Goal: Transaction & Acquisition: Purchase product/service

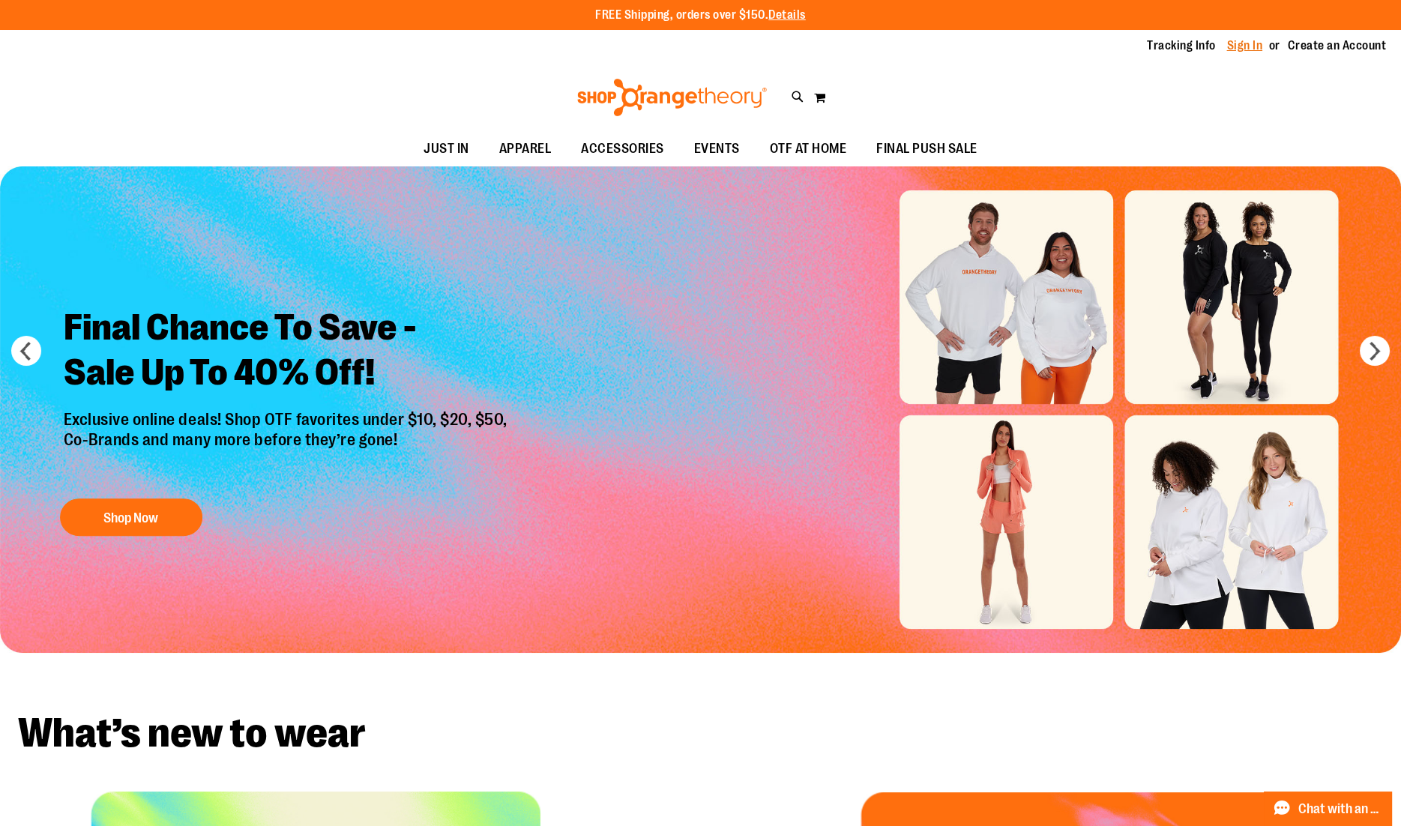
type input "**********"
click at [1244, 50] on link "Sign In" at bounding box center [1245, 45] width 36 height 16
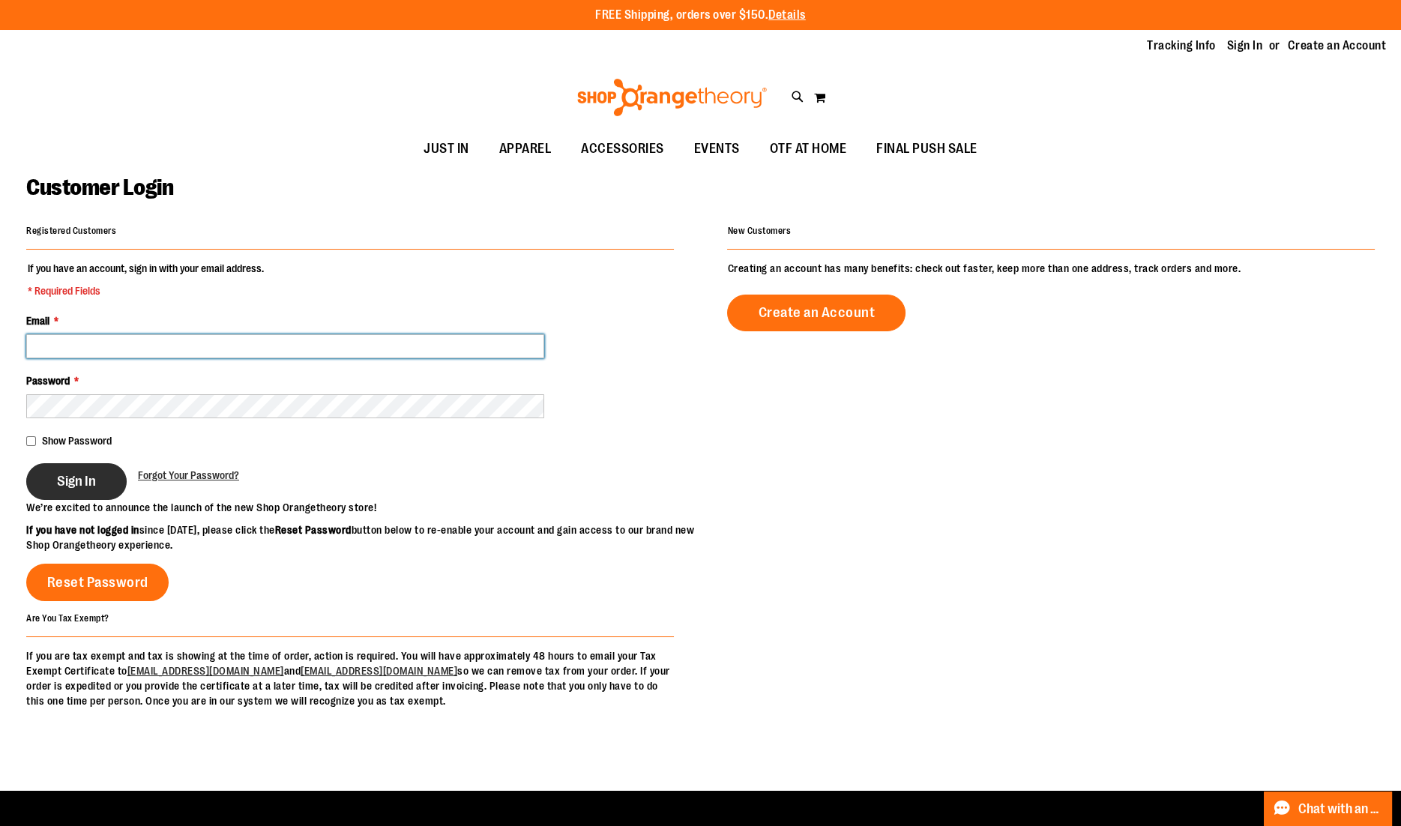
type input "**********"
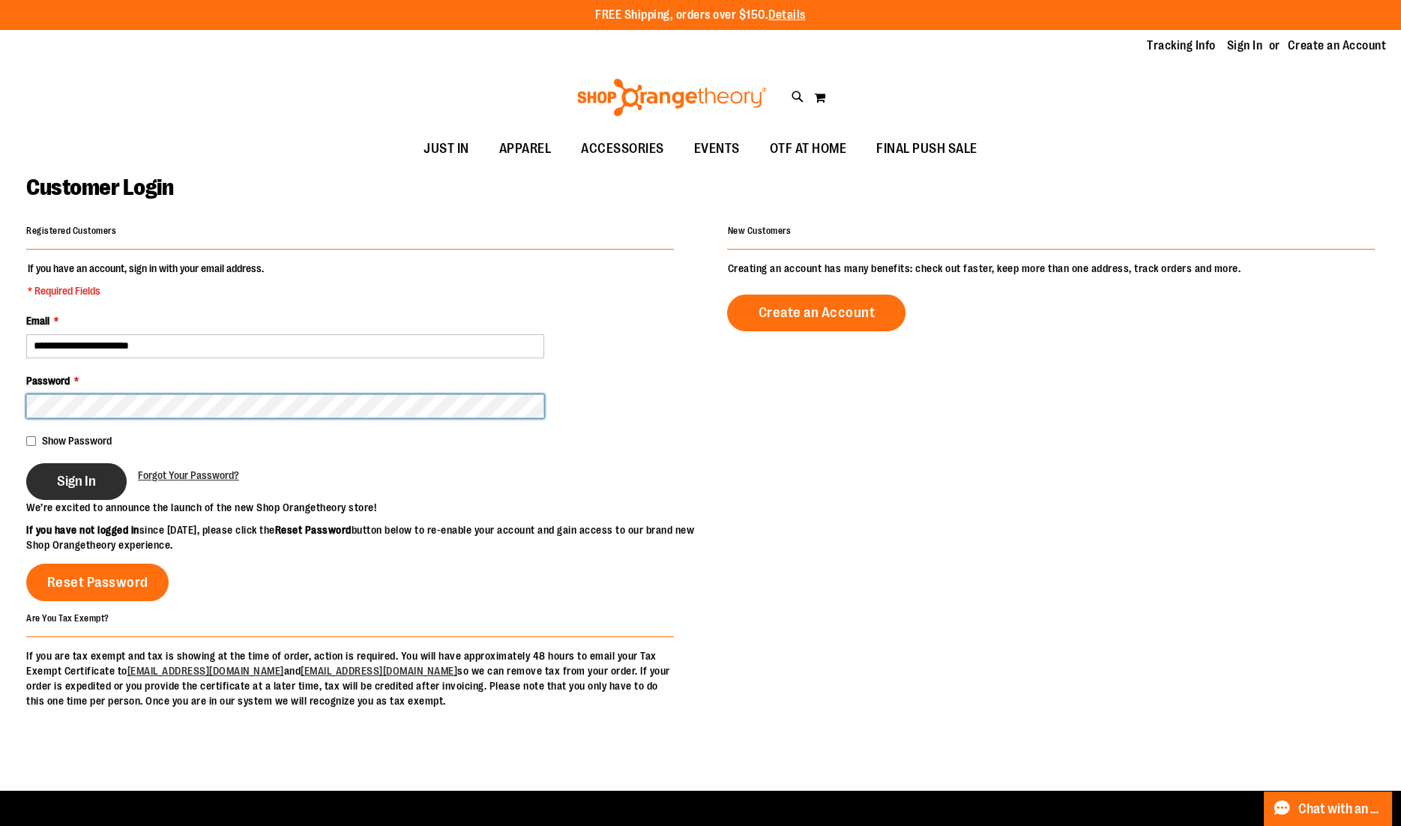
type input "**********"
click at [49, 478] on button "Sign In" at bounding box center [76, 481] width 100 height 37
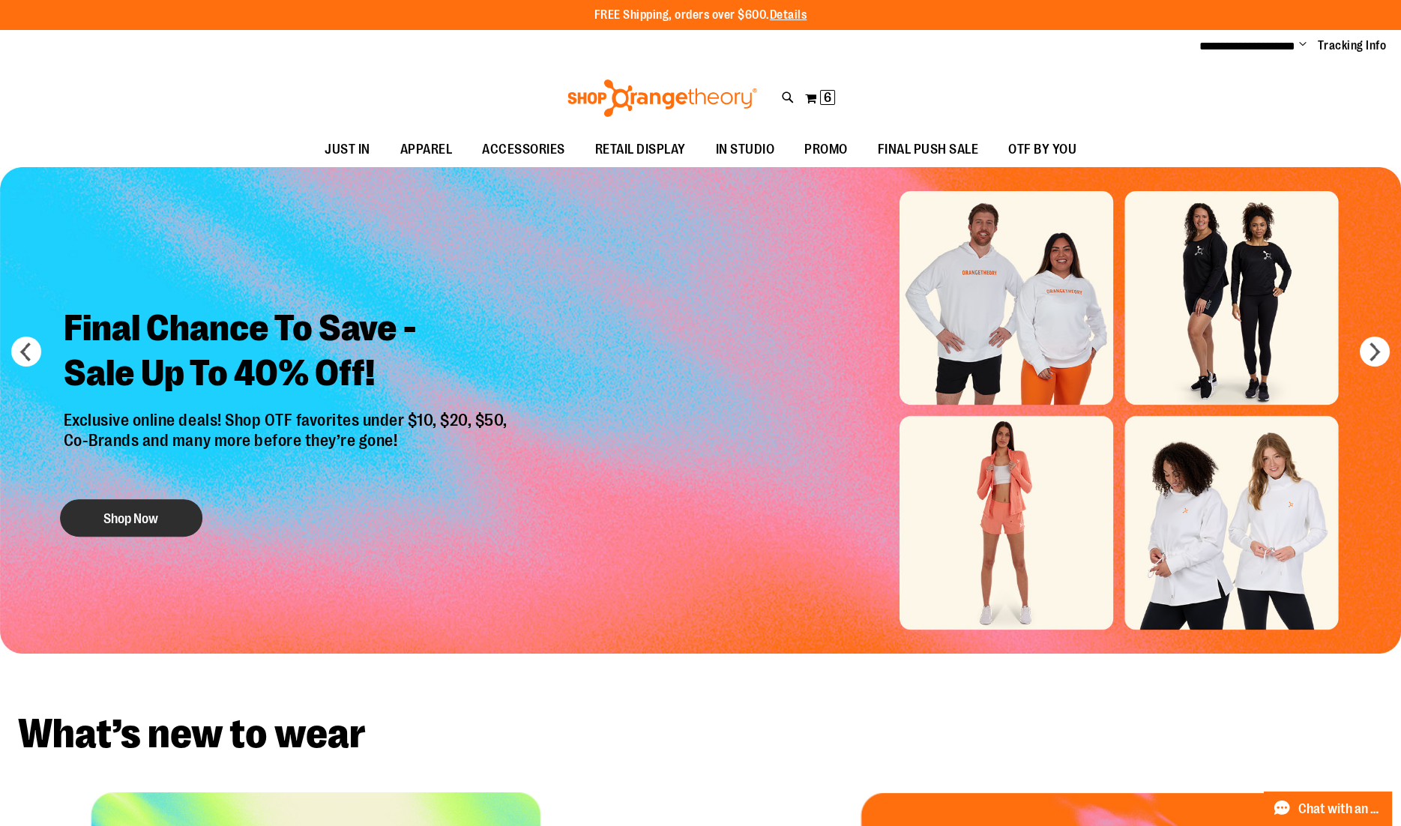
type input "**********"
click at [125, 525] on button "Shop Now" at bounding box center [131, 517] width 142 height 37
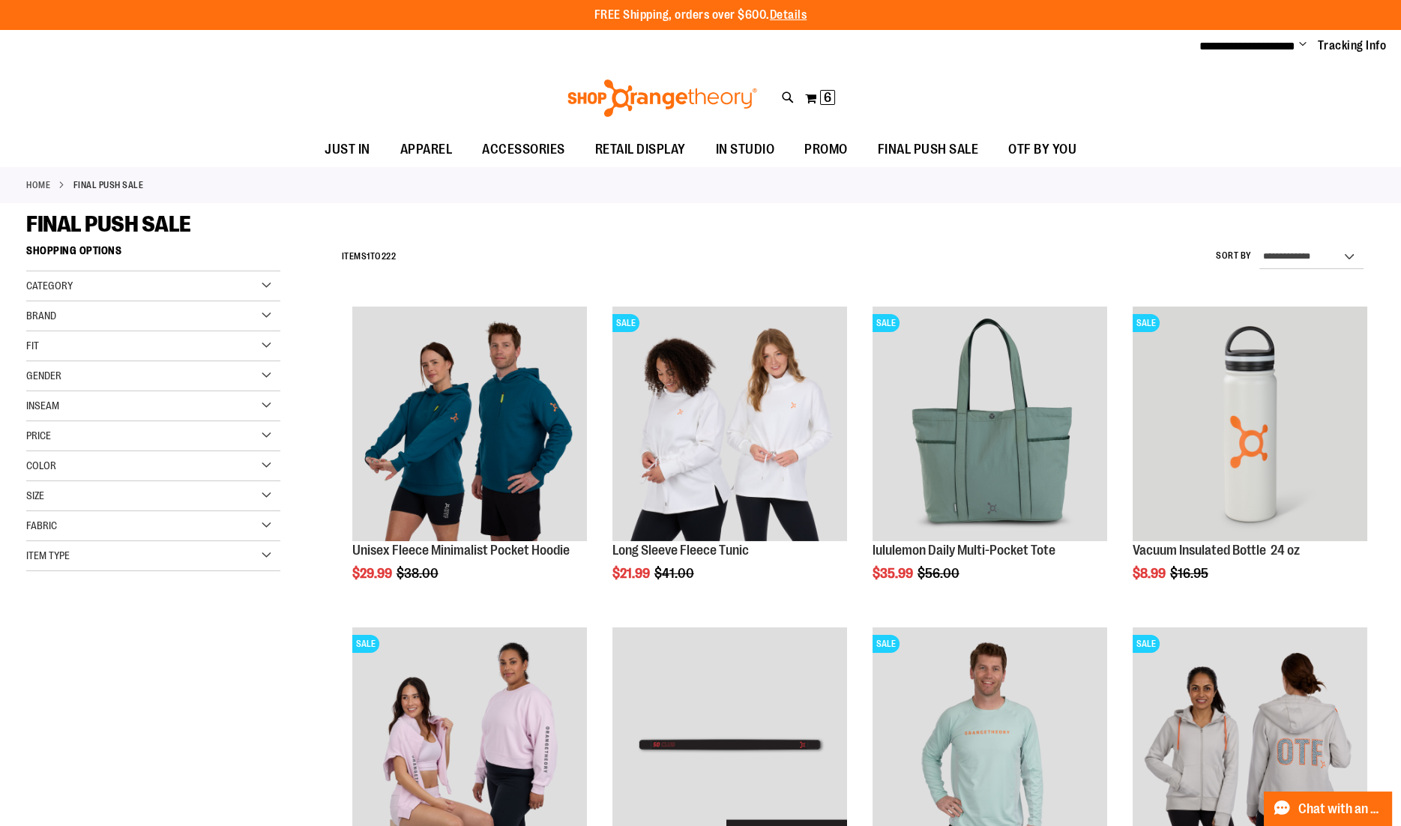
type input "**********"
click at [1306, 256] on select "**********" at bounding box center [1311, 257] width 104 height 24
select select "*********"
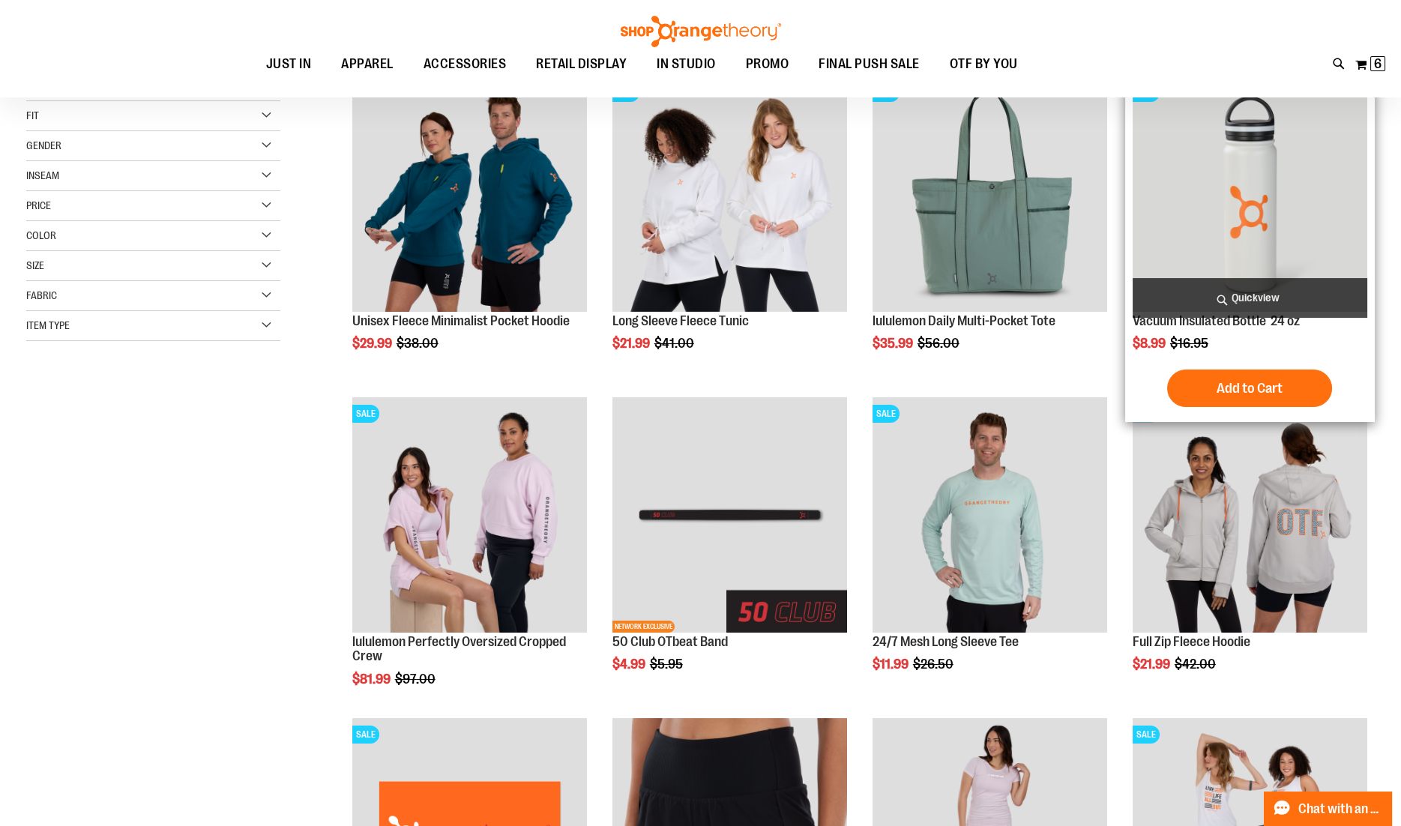
scroll to position [236, 0]
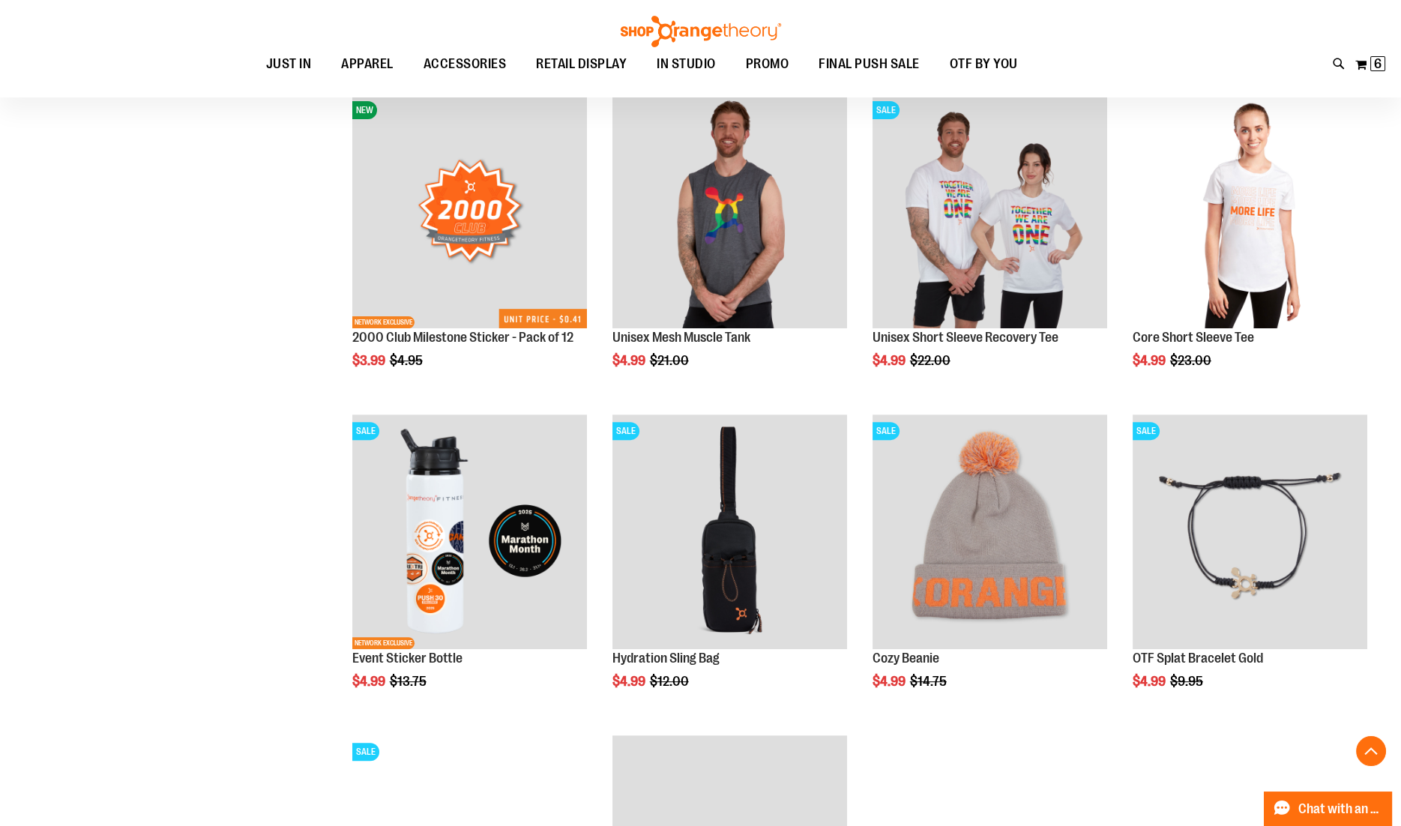
scroll to position [1174, 0]
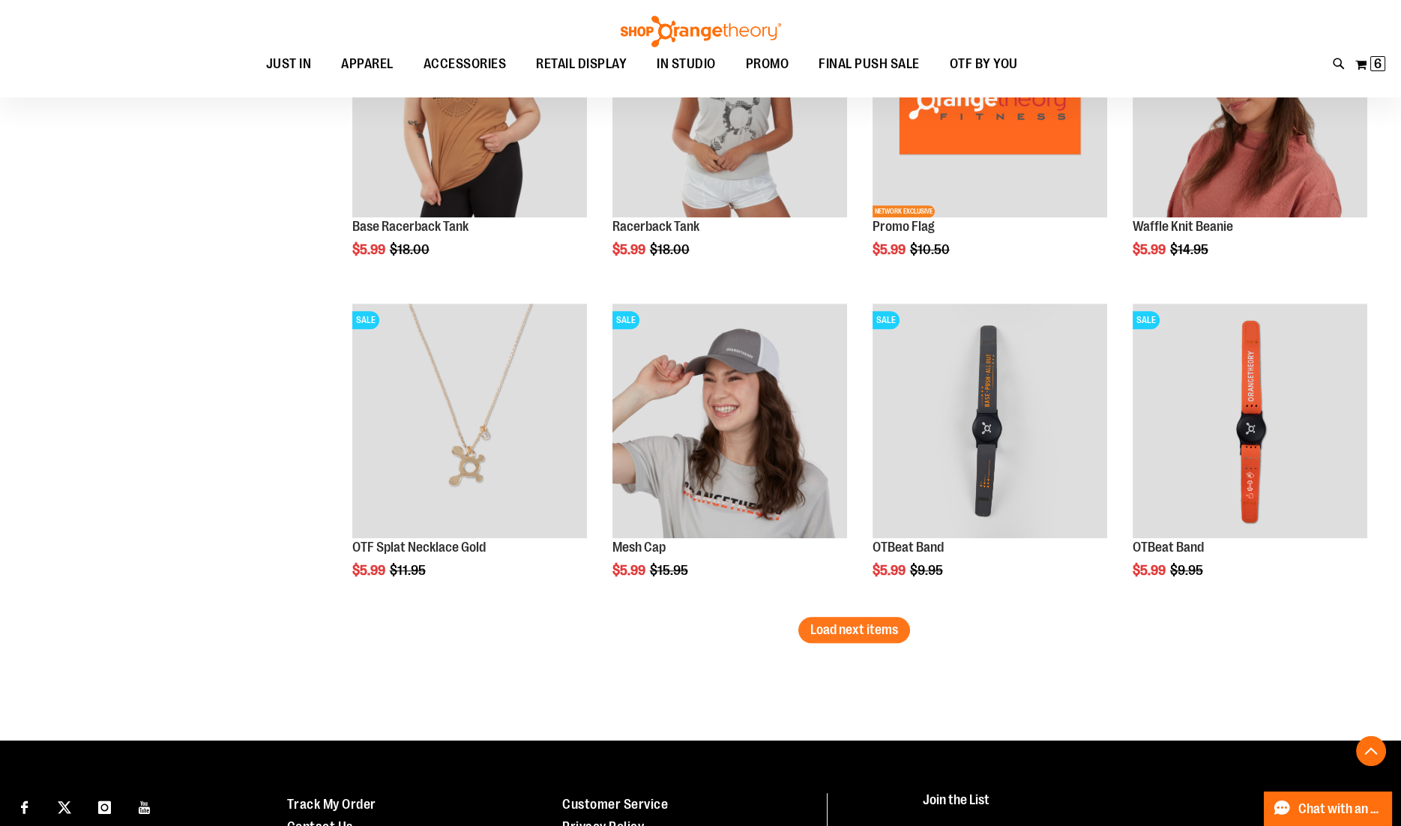
scroll to position [2611, 0]
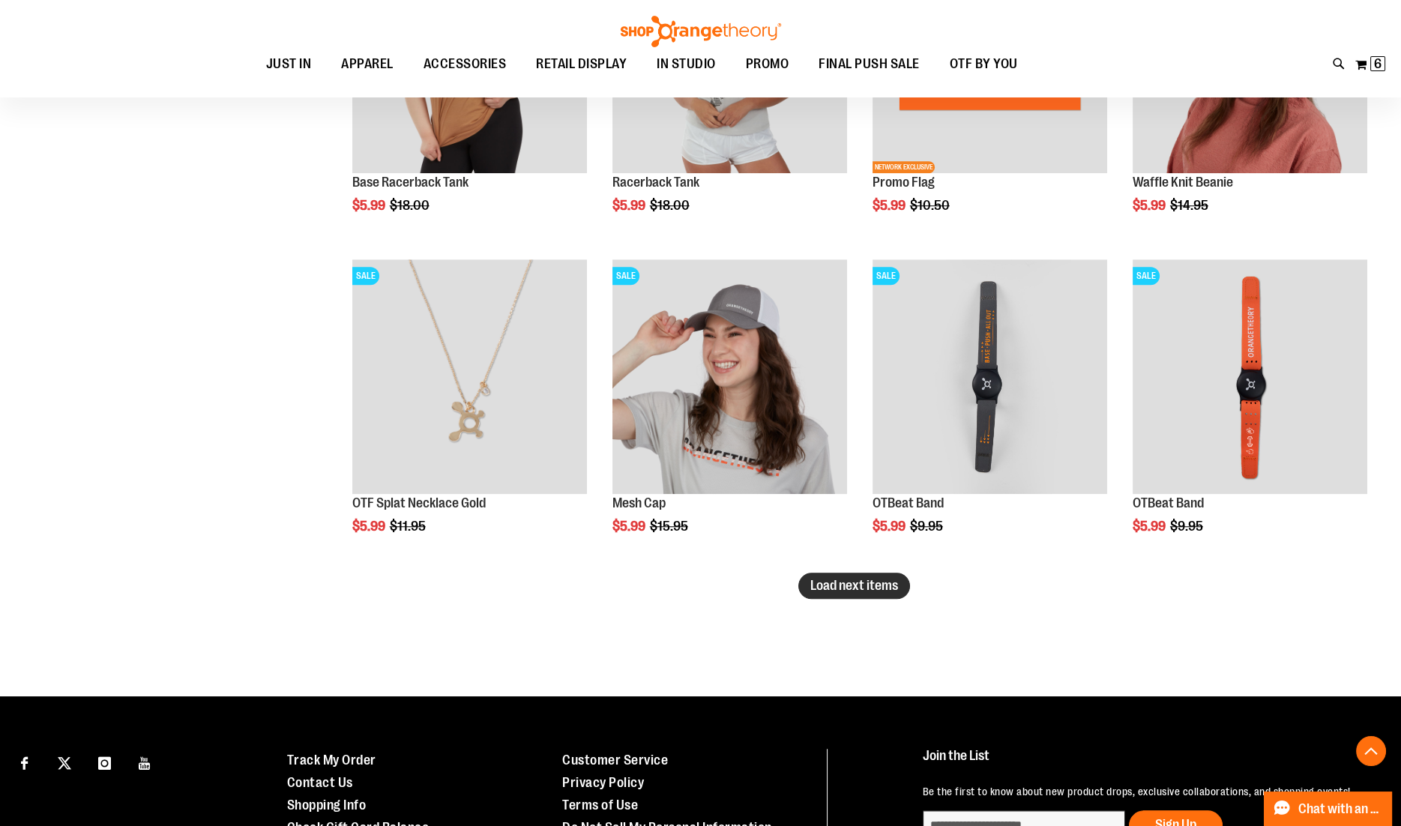
click at [820, 584] on span "Load next items" at bounding box center [854, 585] width 88 height 15
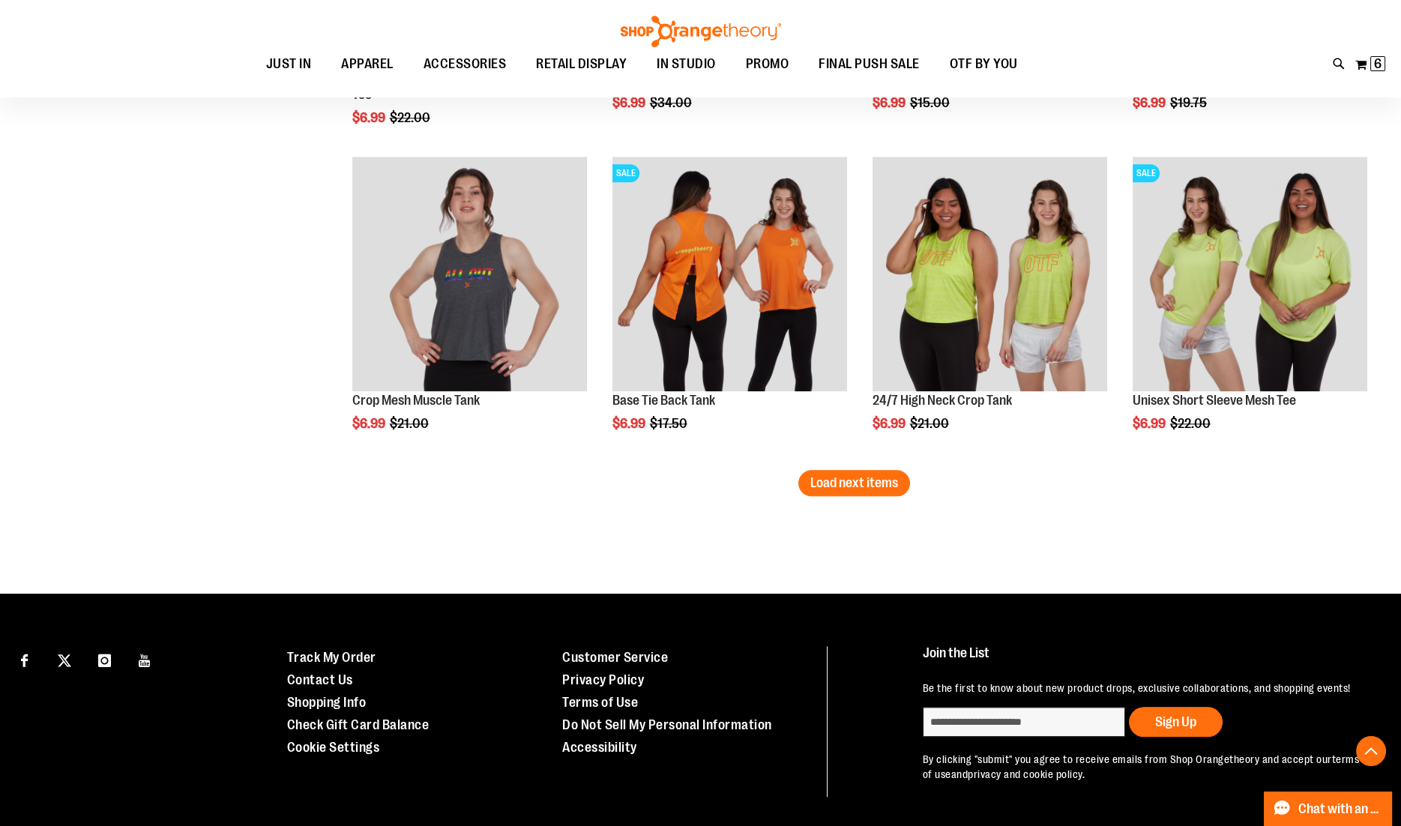
scroll to position [3722, 0]
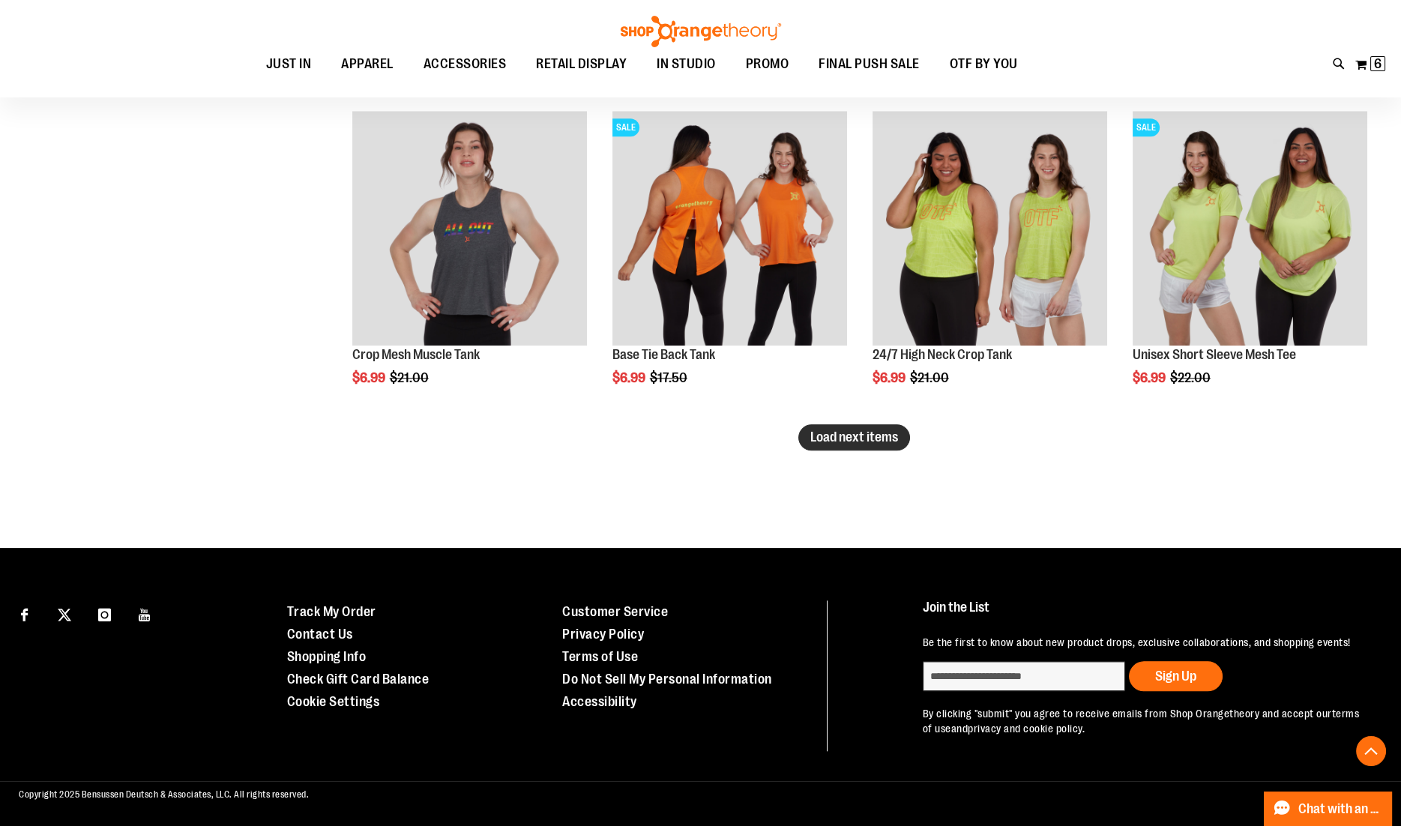
click at [891, 441] on span "Load next items" at bounding box center [854, 436] width 88 height 15
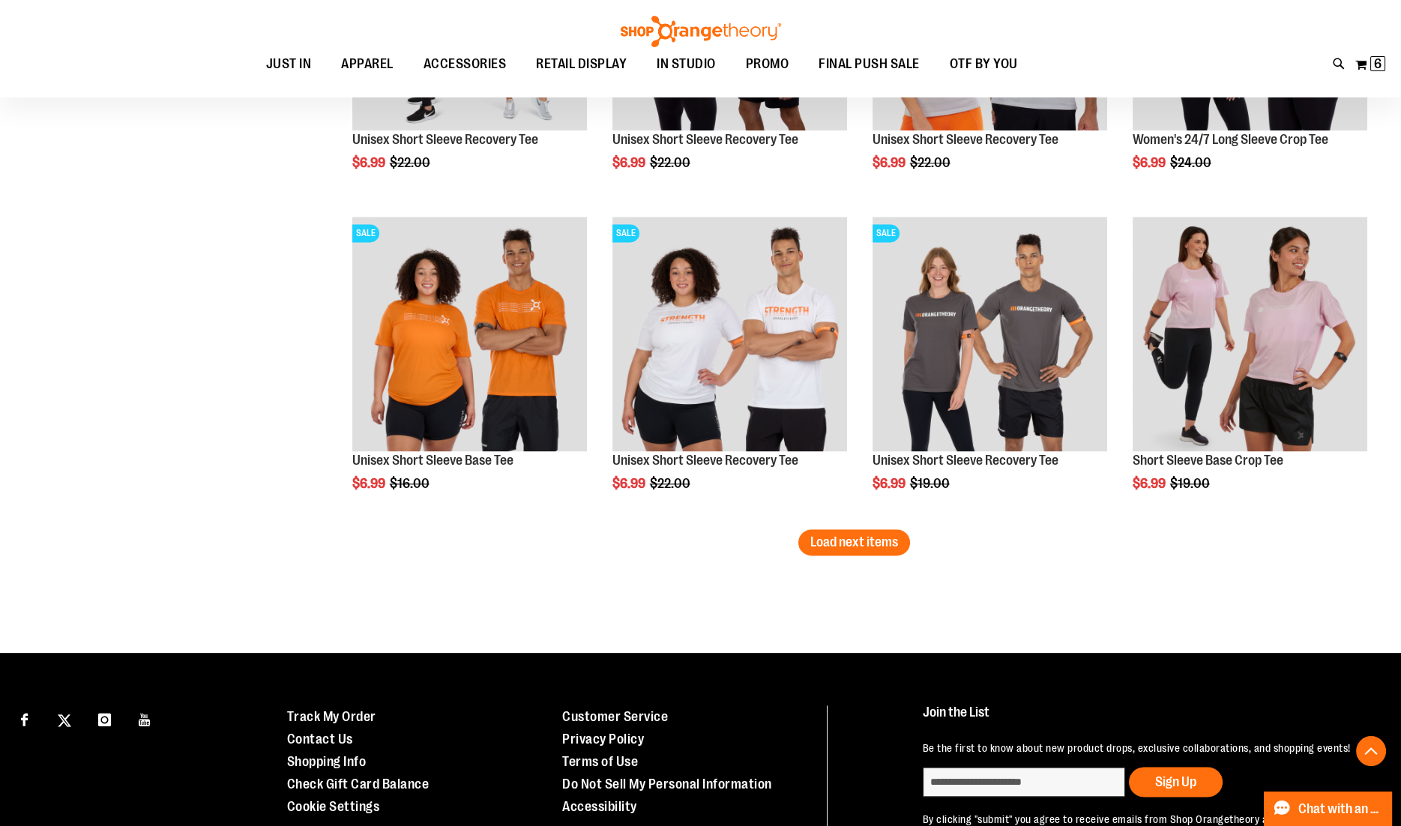
scroll to position [4586, 0]
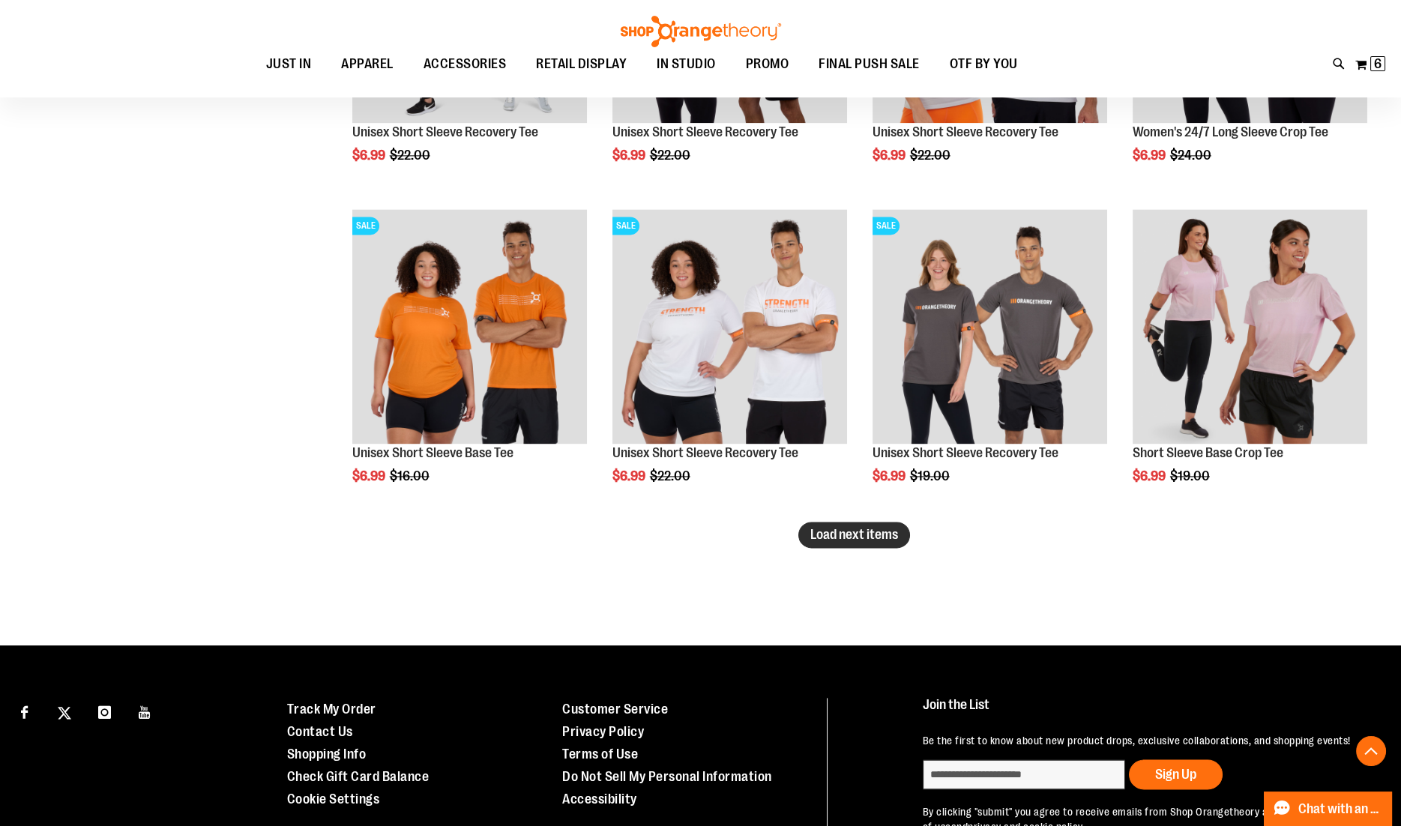
click at [817, 537] on span "Load next items" at bounding box center [854, 534] width 88 height 15
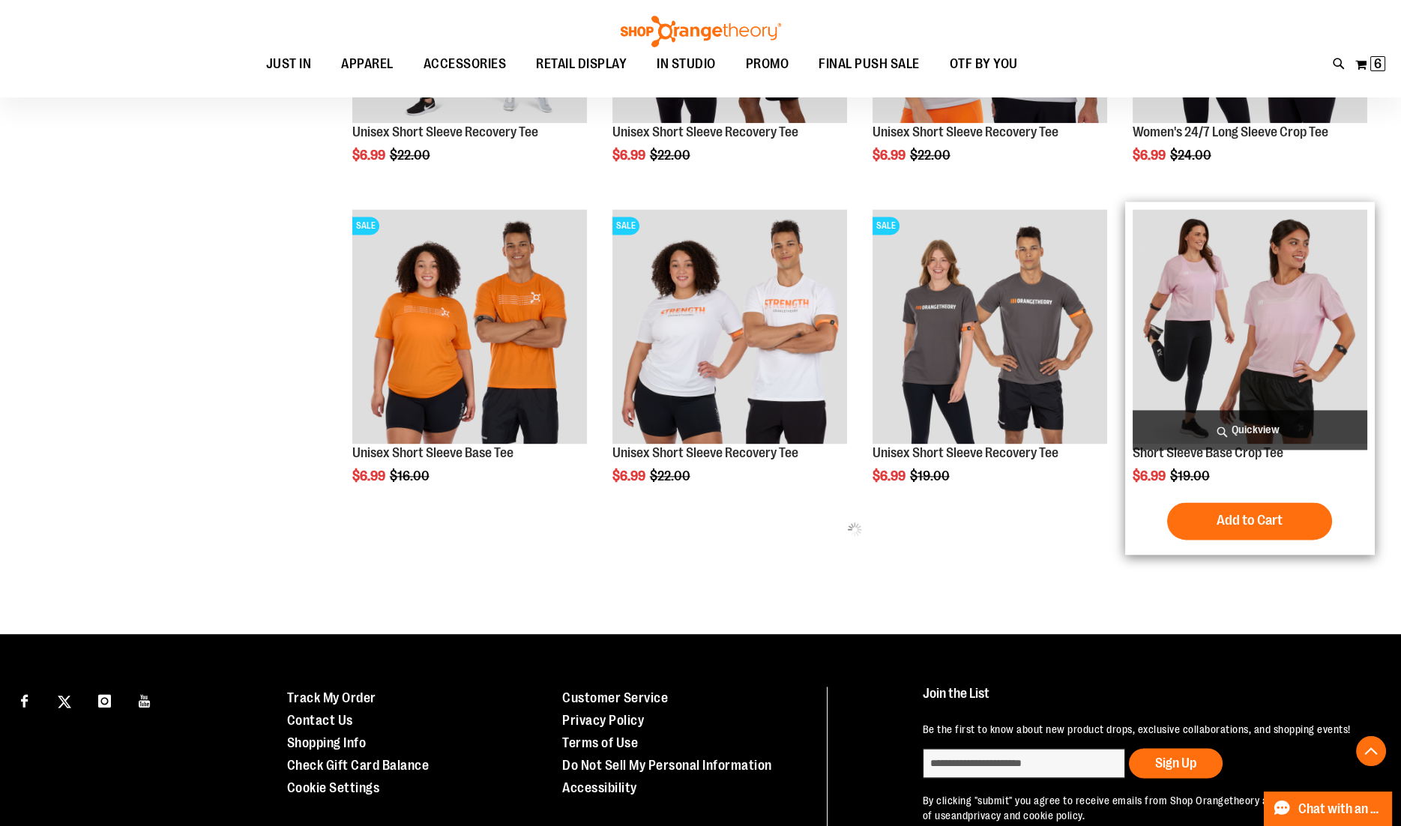
click at [1257, 429] on span "Quickview" at bounding box center [1249, 430] width 235 height 40
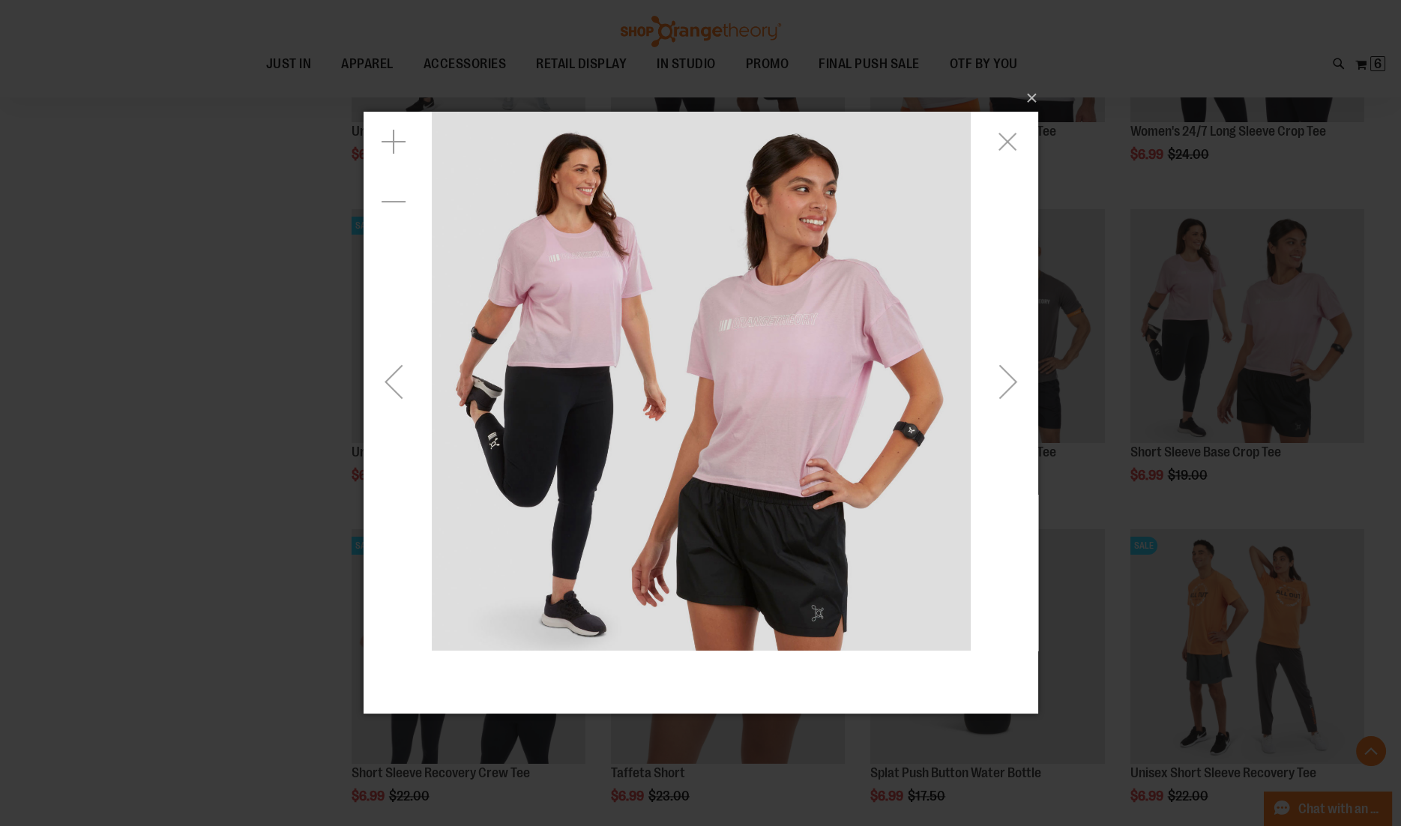
click at [990, 393] on div "Next" at bounding box center [1007, 381] width 60 height 60
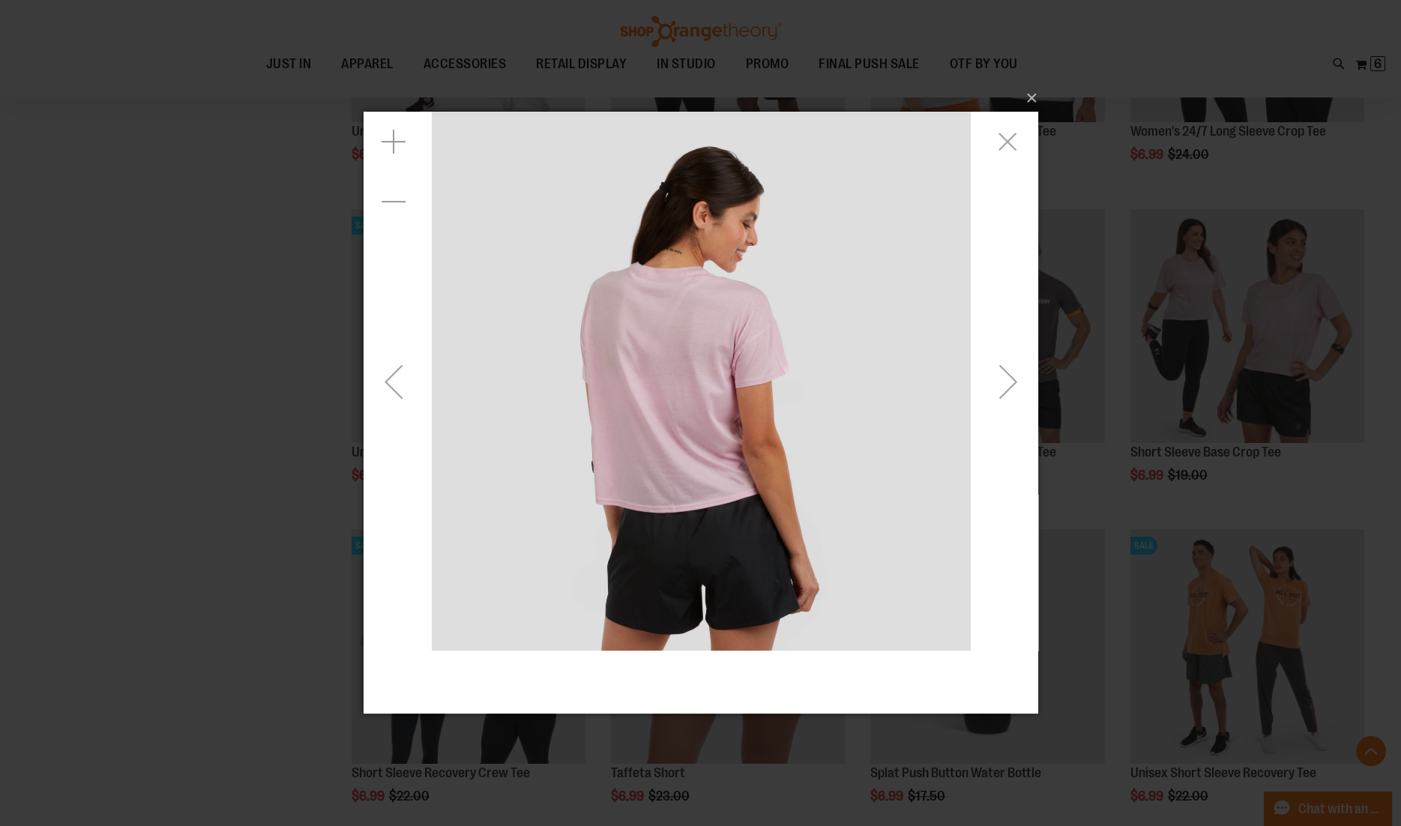
click at [990, 393] on div "Next" at bounding box center [1007, 381] width 60 height 60
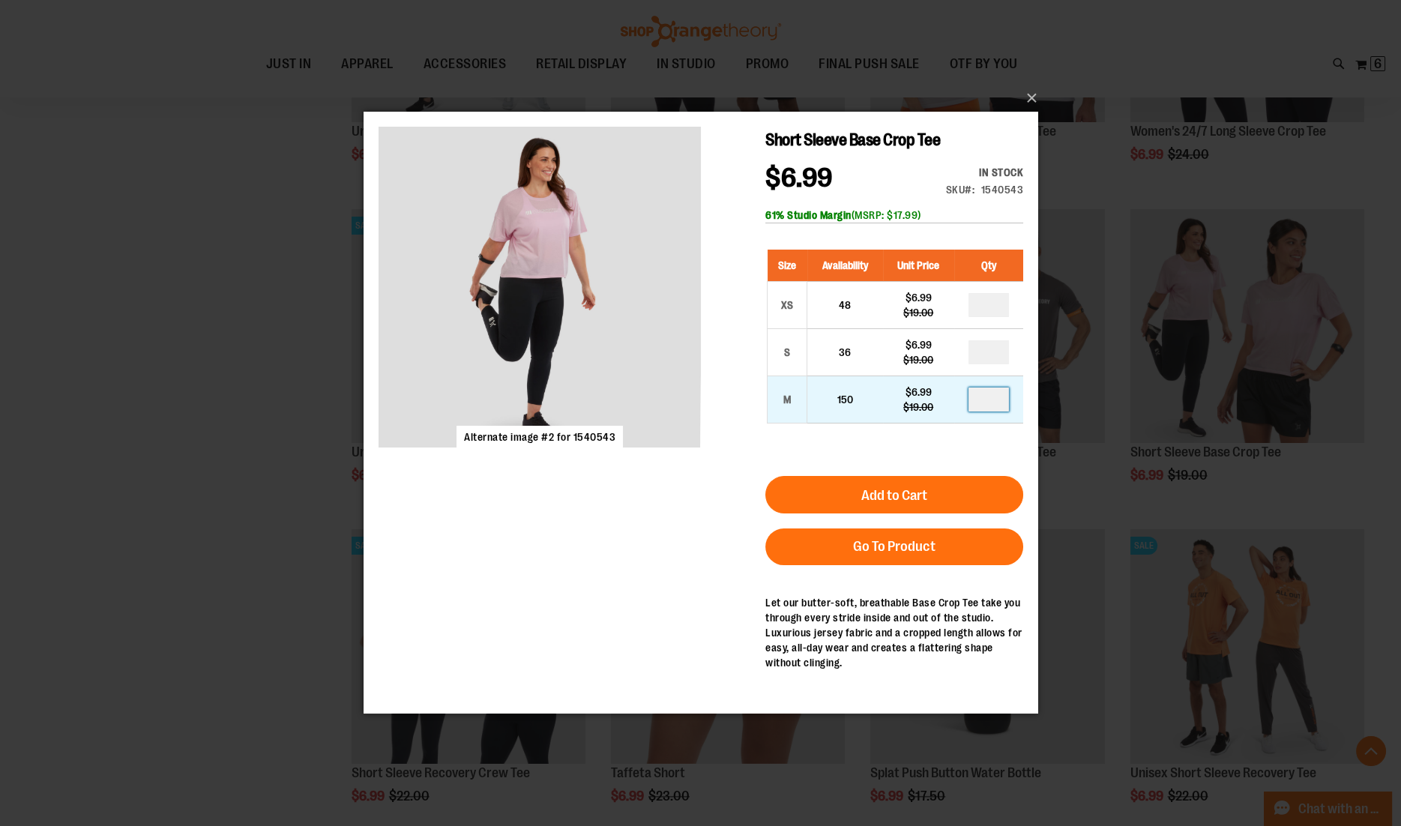
click at [989, 402] on input "number" at bounding box center [987, 399] width 40 height 24
type input "*"
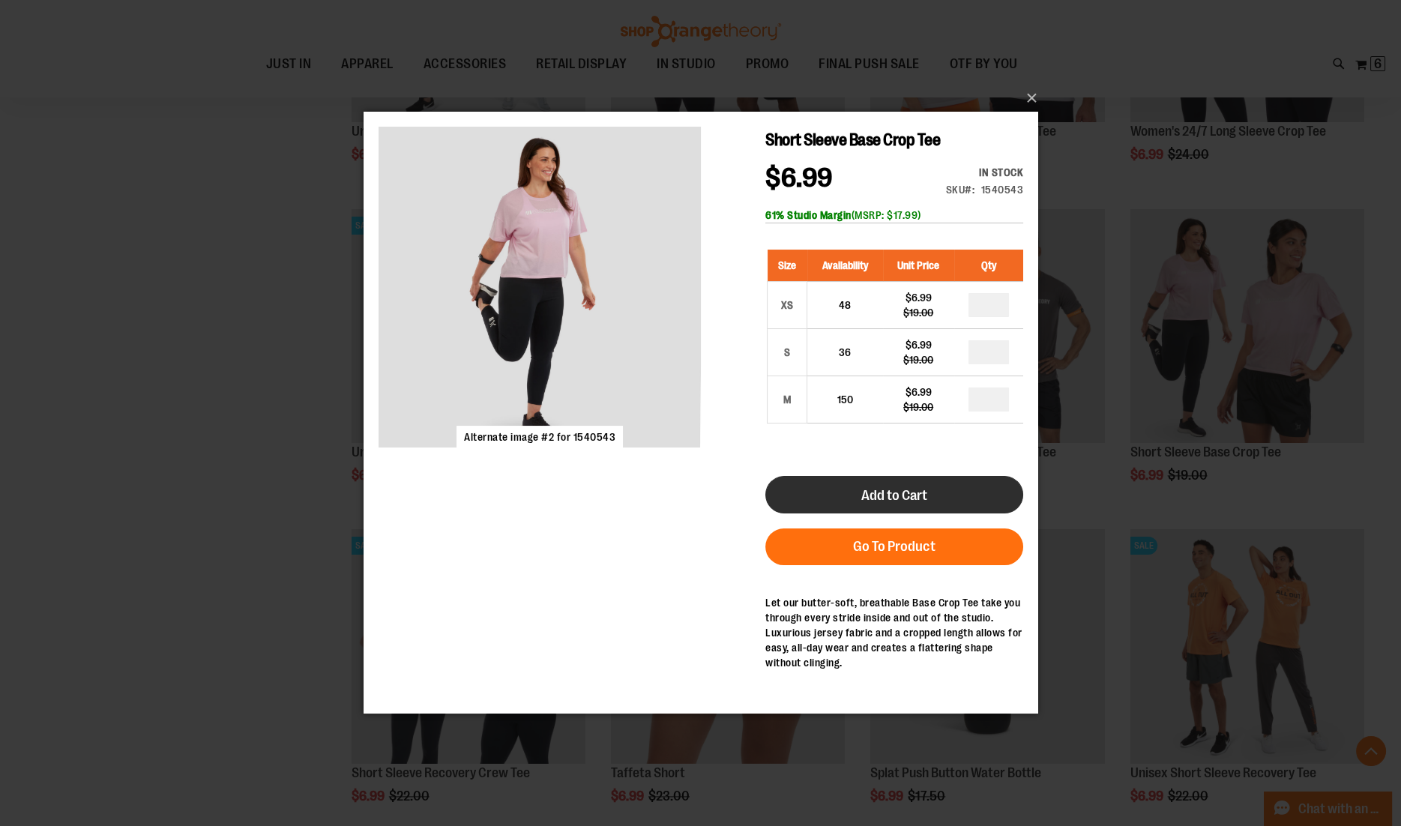
click at [958, 494] on button "Add to Cart" at bounding box center [893, 494] width 258 height 37
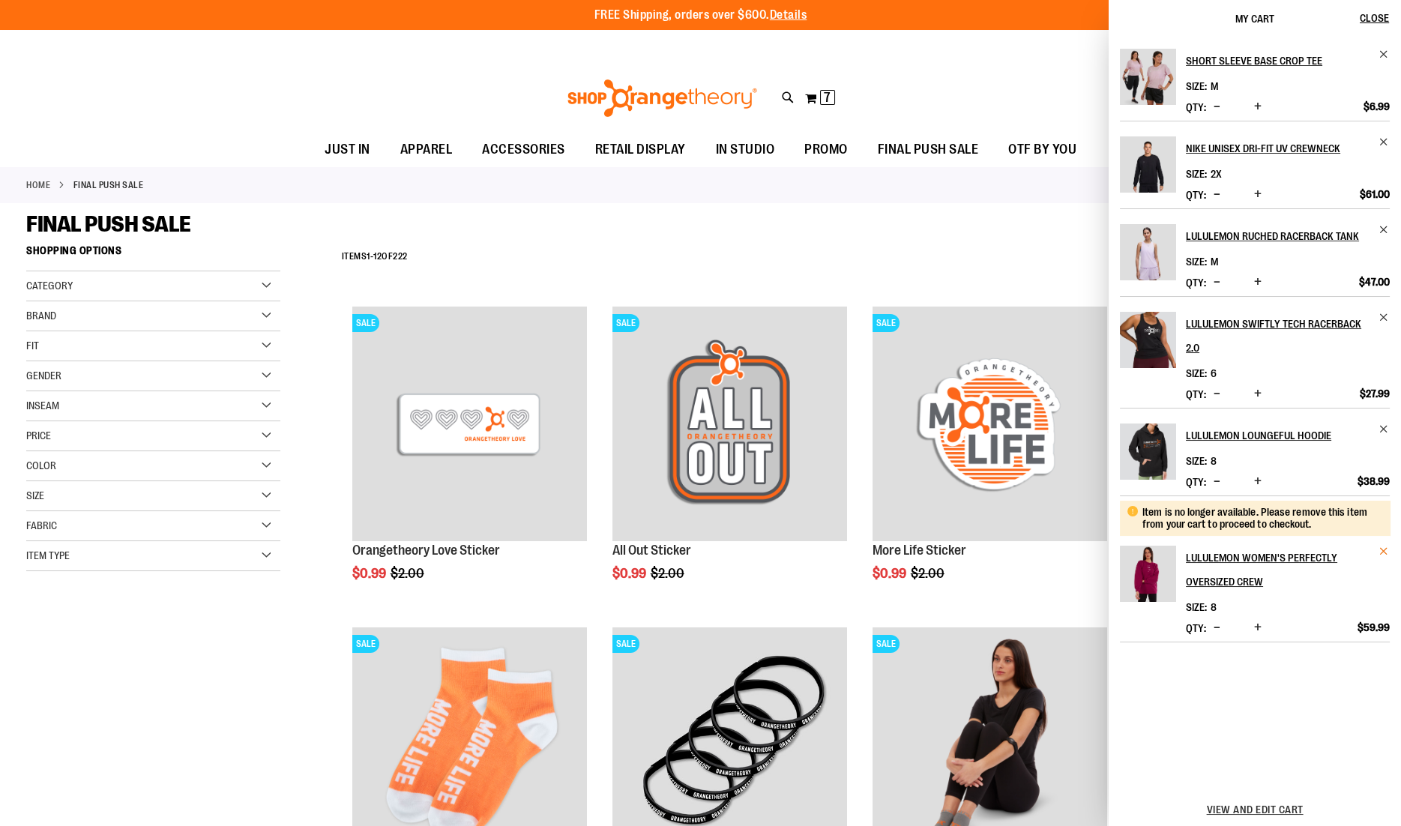
click at [1383, 551] on span "Remove item" at bounding box center [1383, 551] width 11 height 11
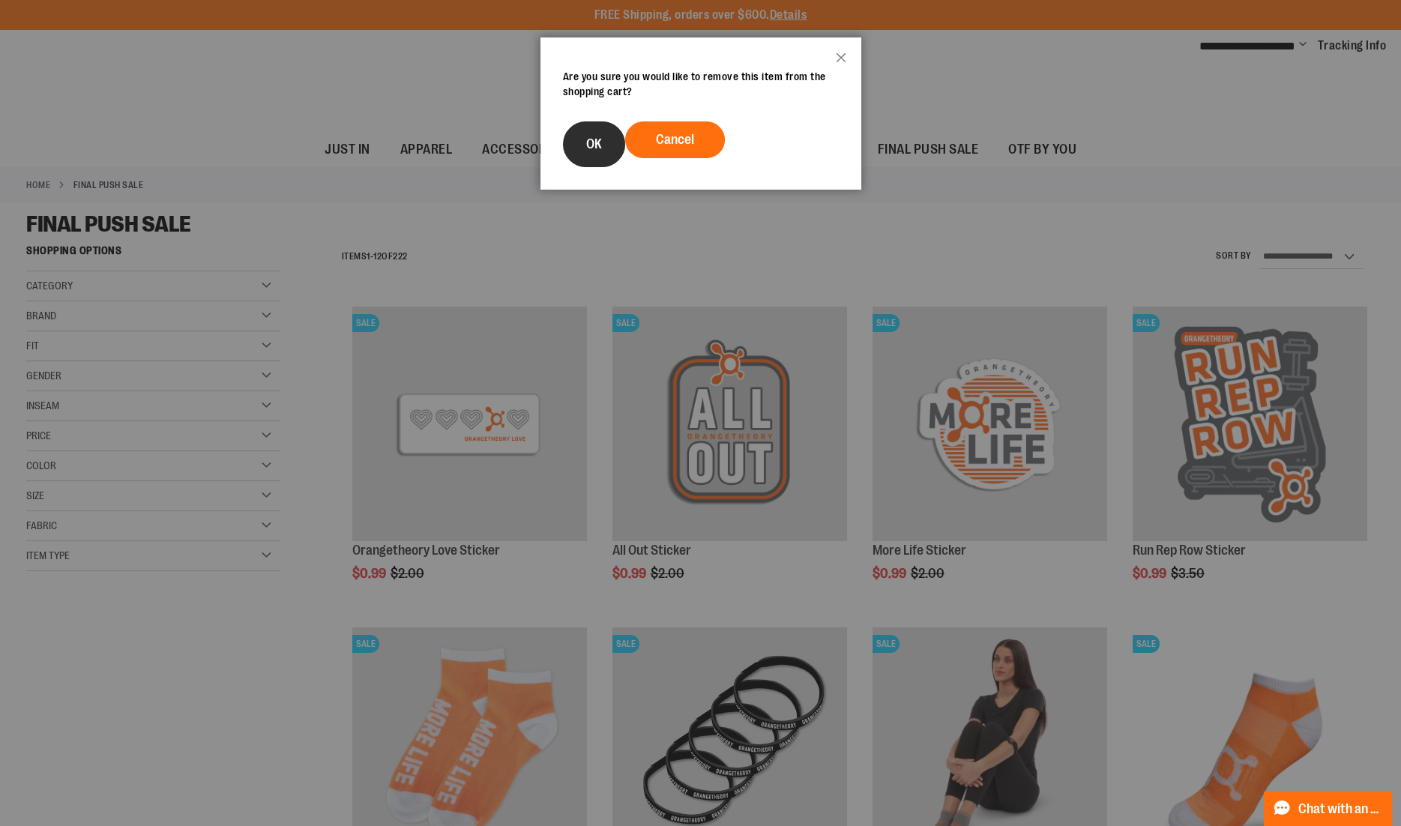
click at [592, 145] on span "OK" at bounding box center [594, 143] width 16 height 15
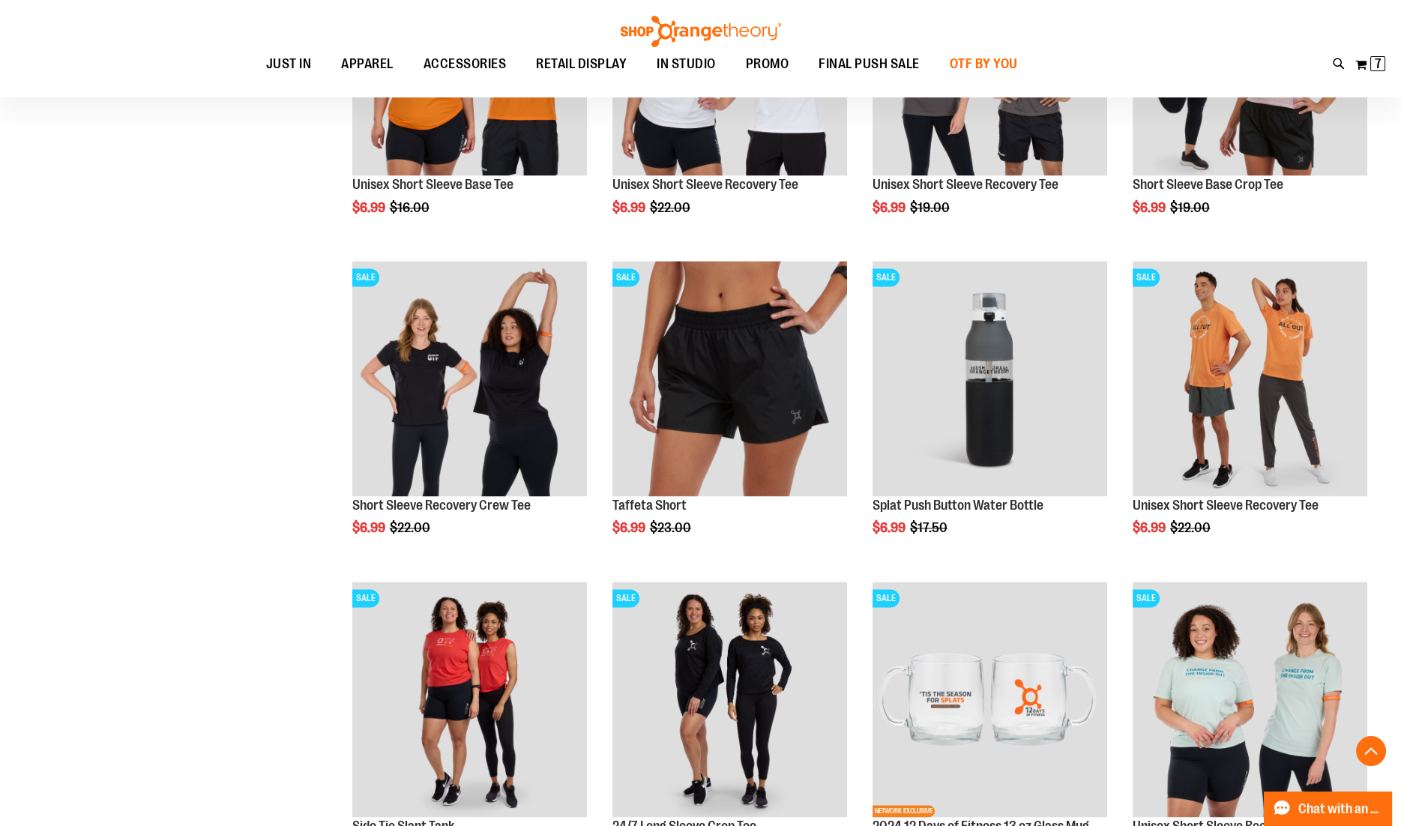
scroll to position [4849, 0]
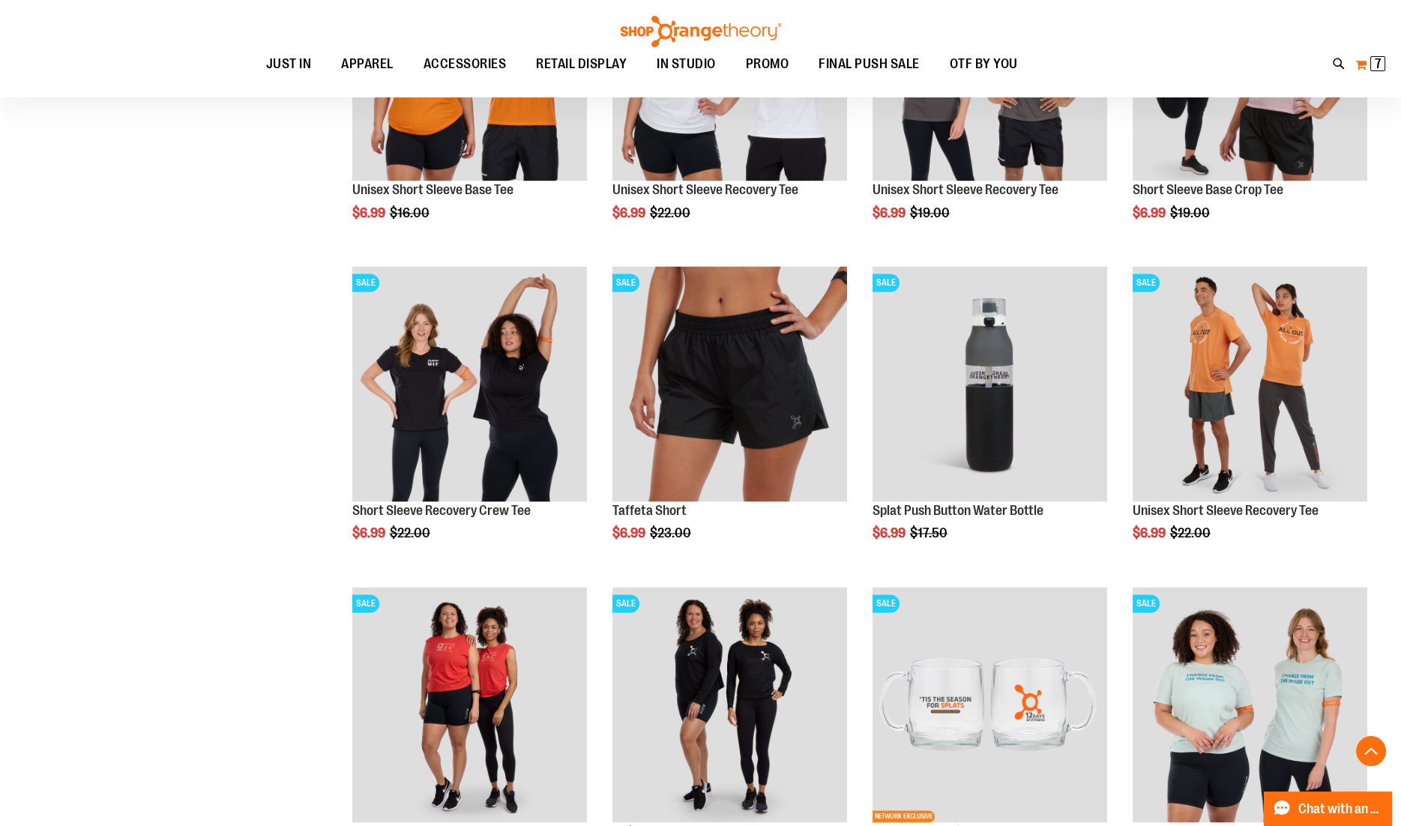
click at [1360, 64] on button "My Cart 7 7 items" at bounding box center [1369, 64] width 31 height 24
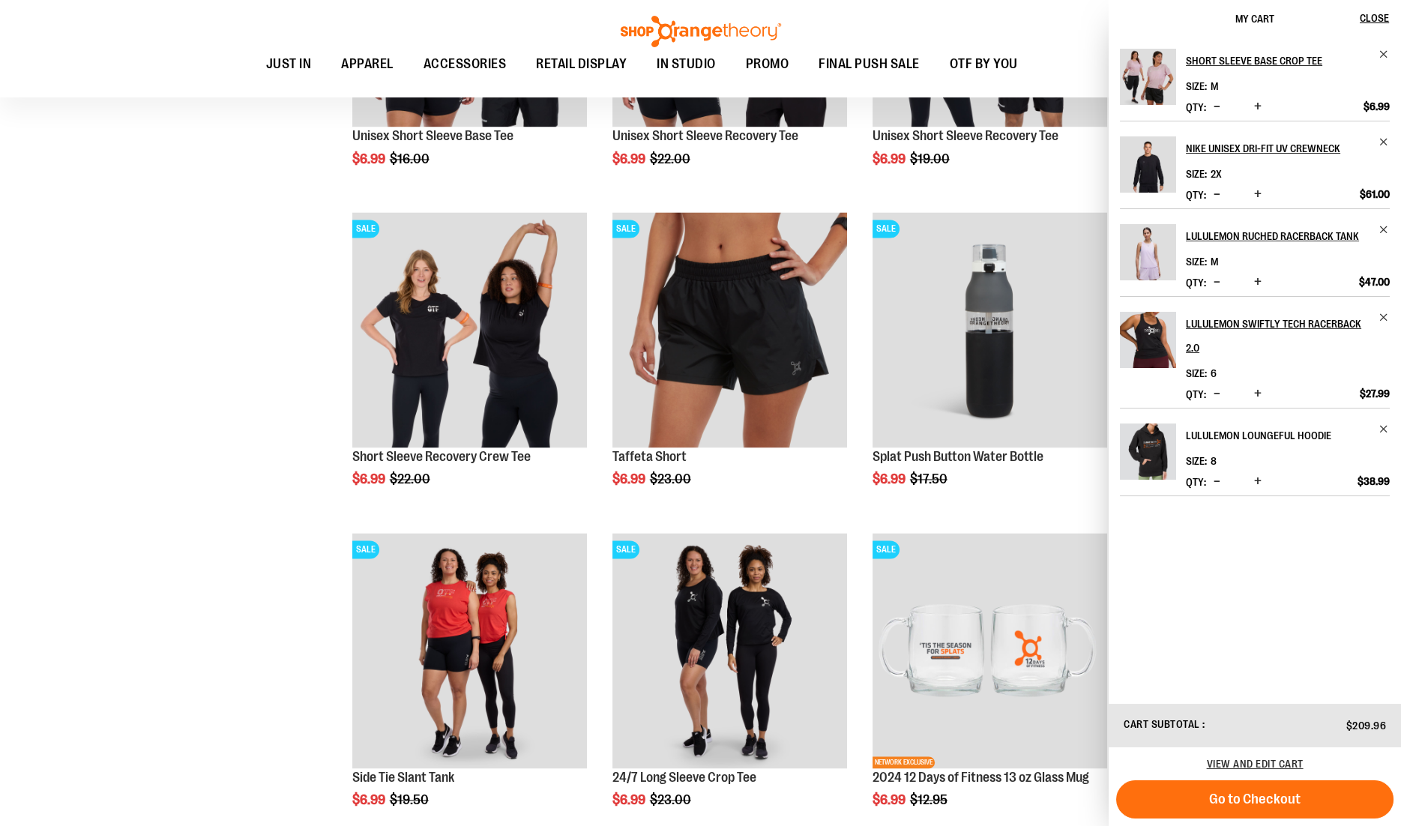
scroll to position [4881, 0]
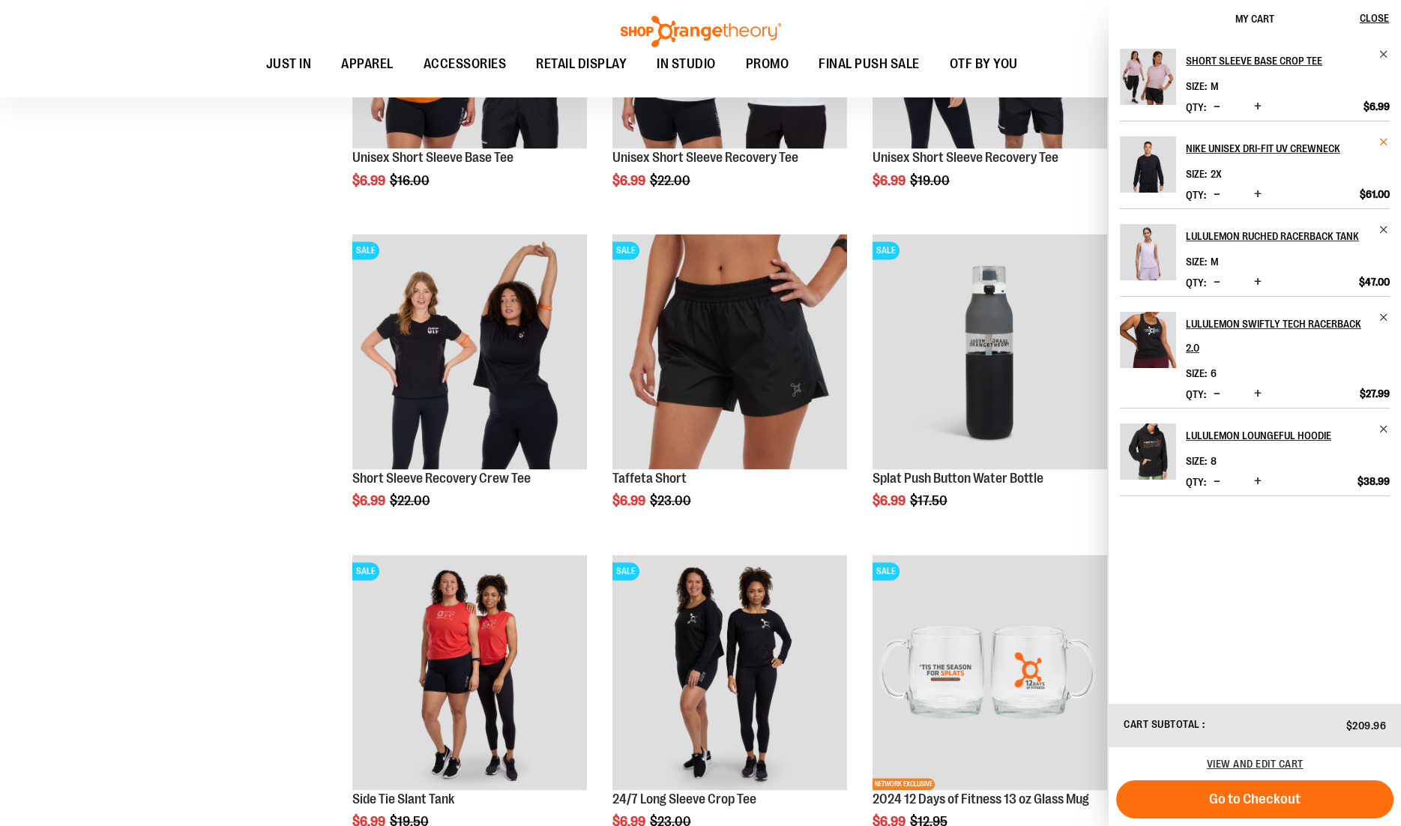
click at [1383, 142] on span "Remove item" at bounding box center [1383, 141] width 11 height 11
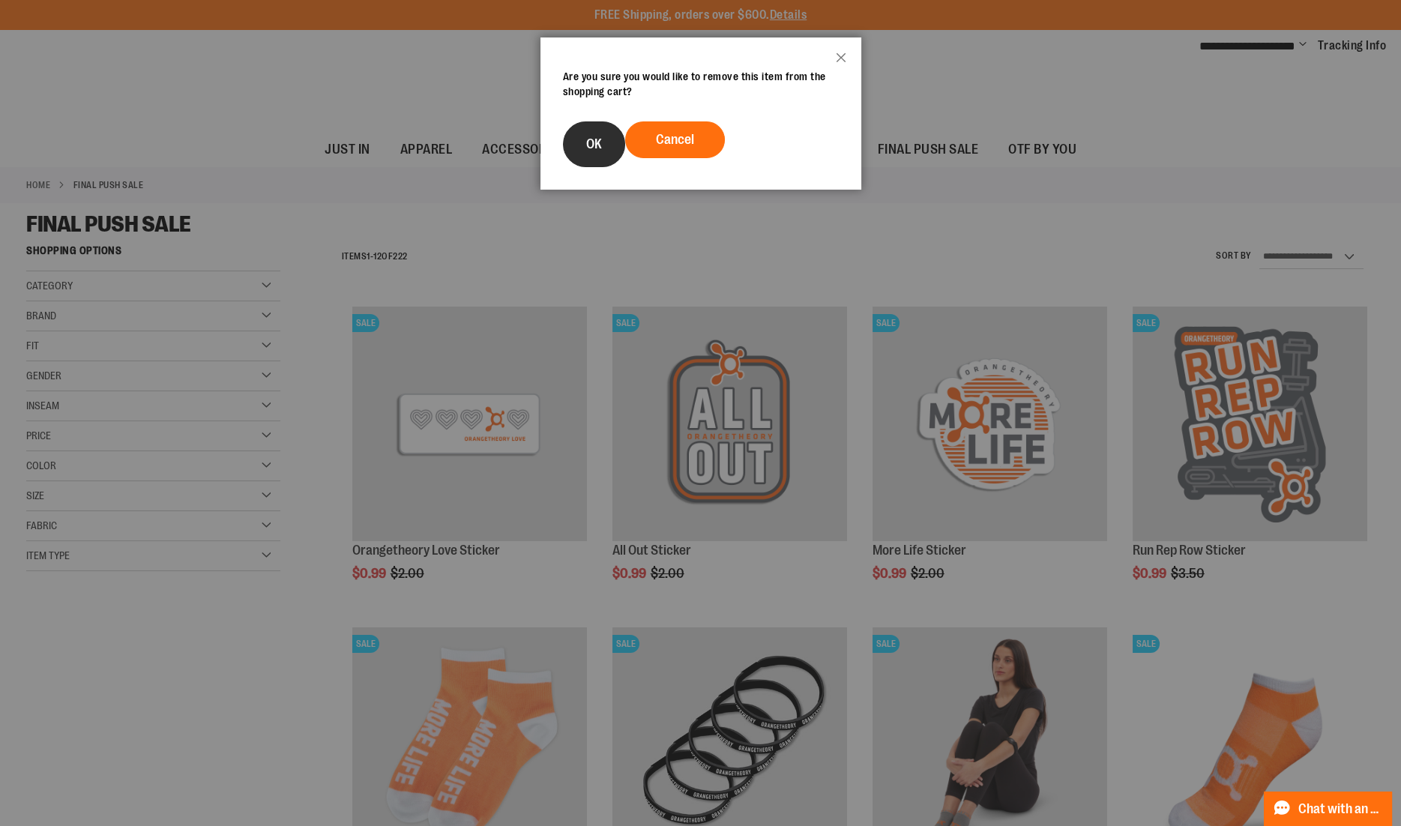
click at [588, 150] on span "OK" at bounding box center [594, 143] width 16 height 15
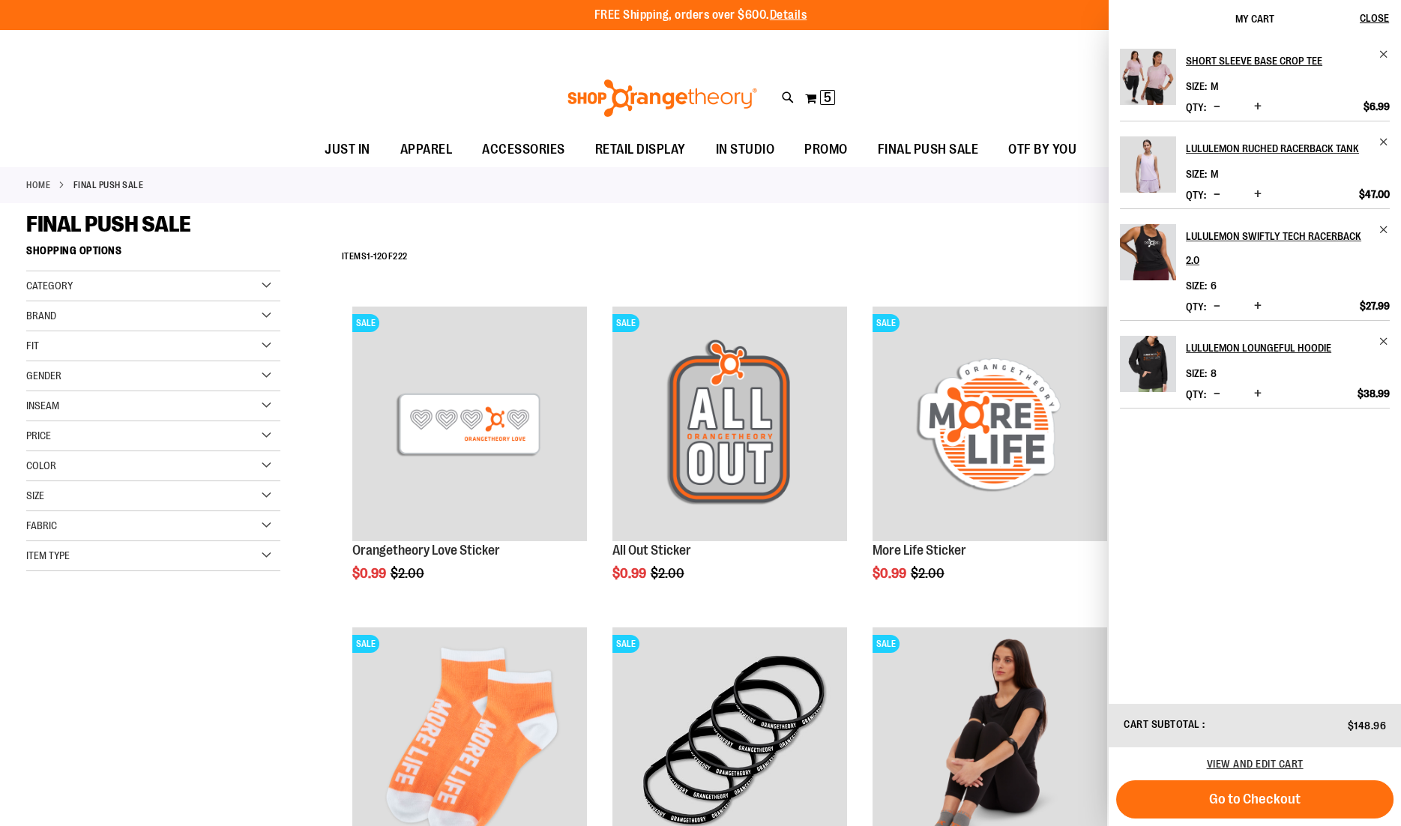
click at [779, 211] on div "FINAL PUSH SALE" at bounding box center [700, 224] width 1348 height 27
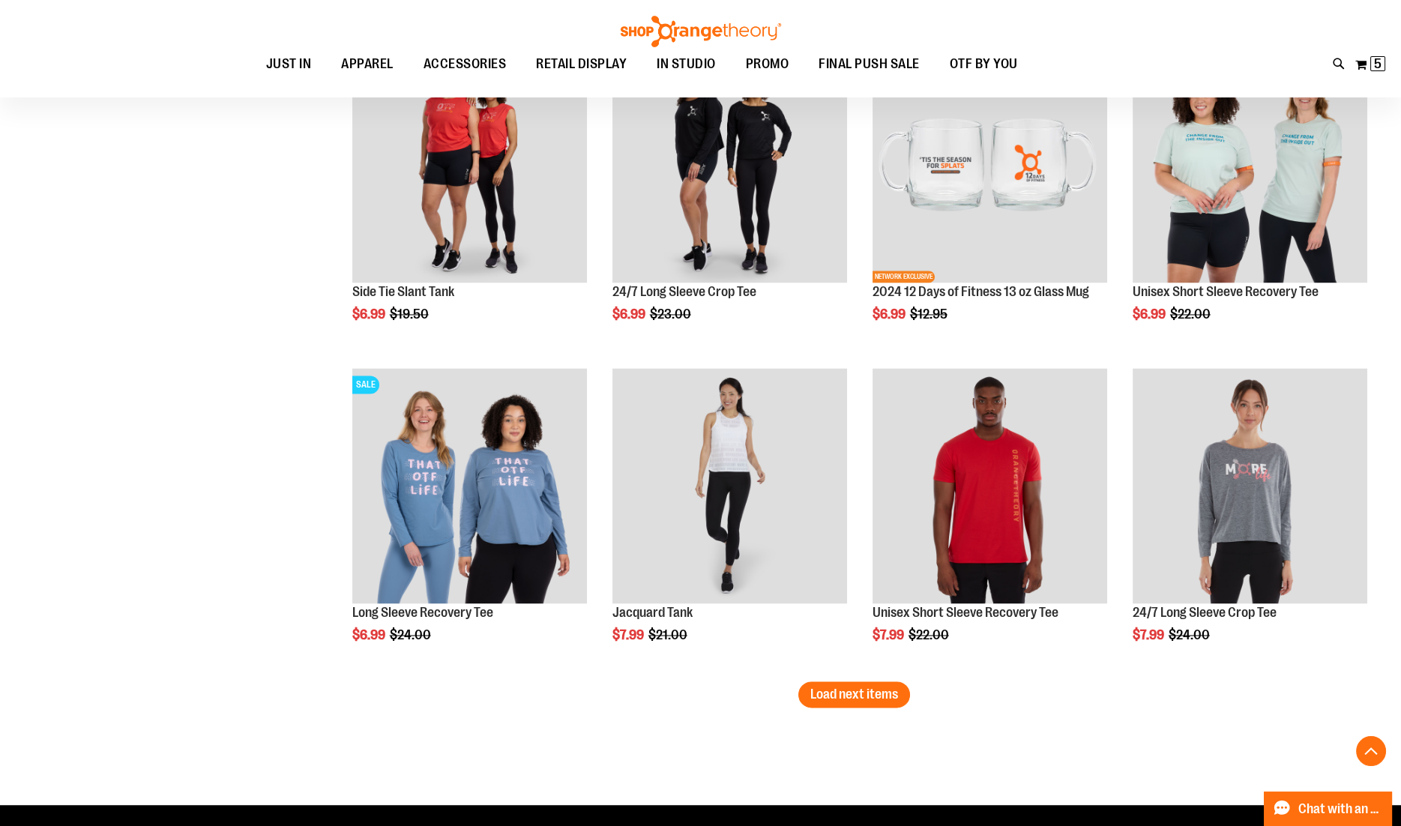
scroll to position [5387, 0]
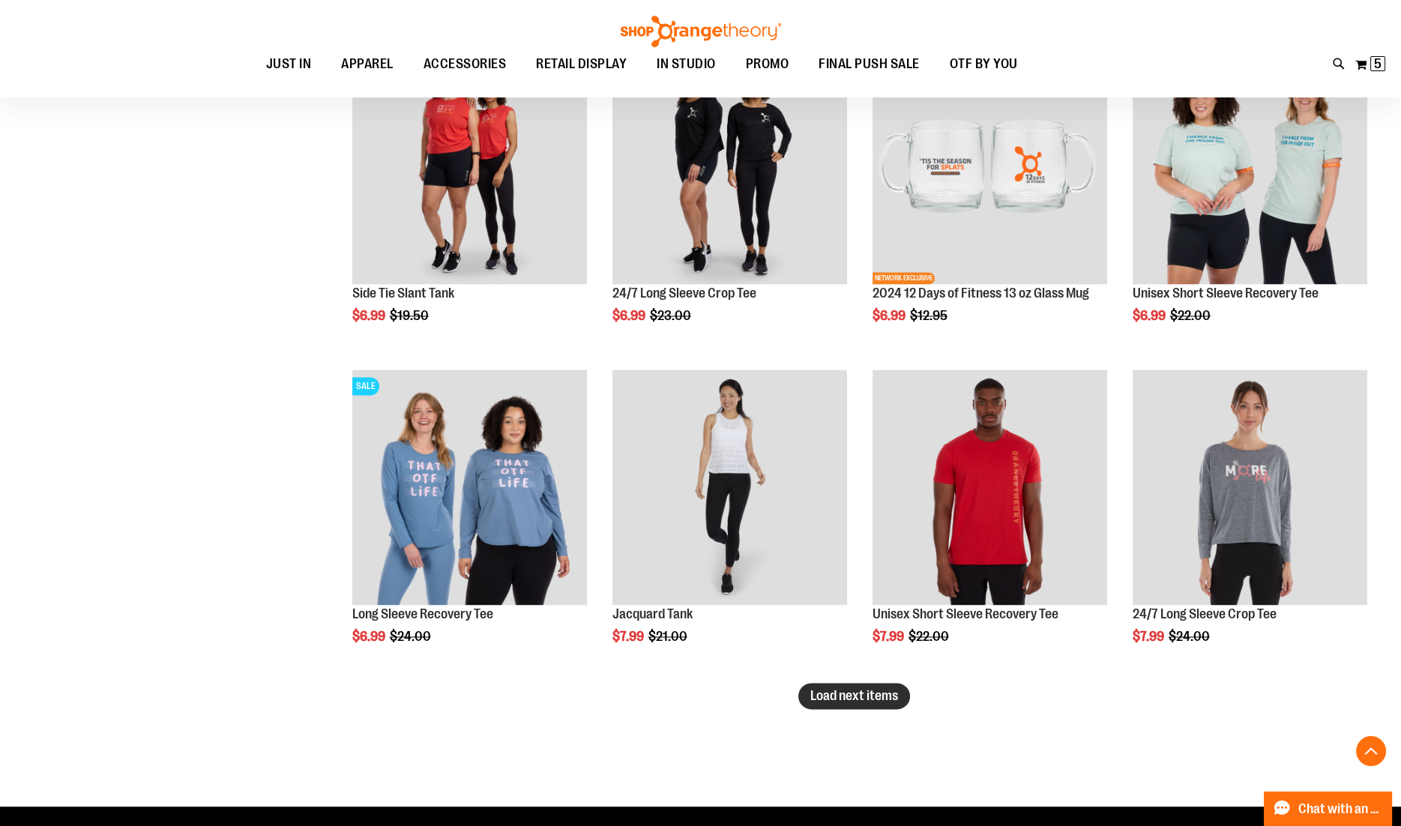
click at [887, 693] on span "Load next items" at bounding box center [854, 695] width 88 height 15
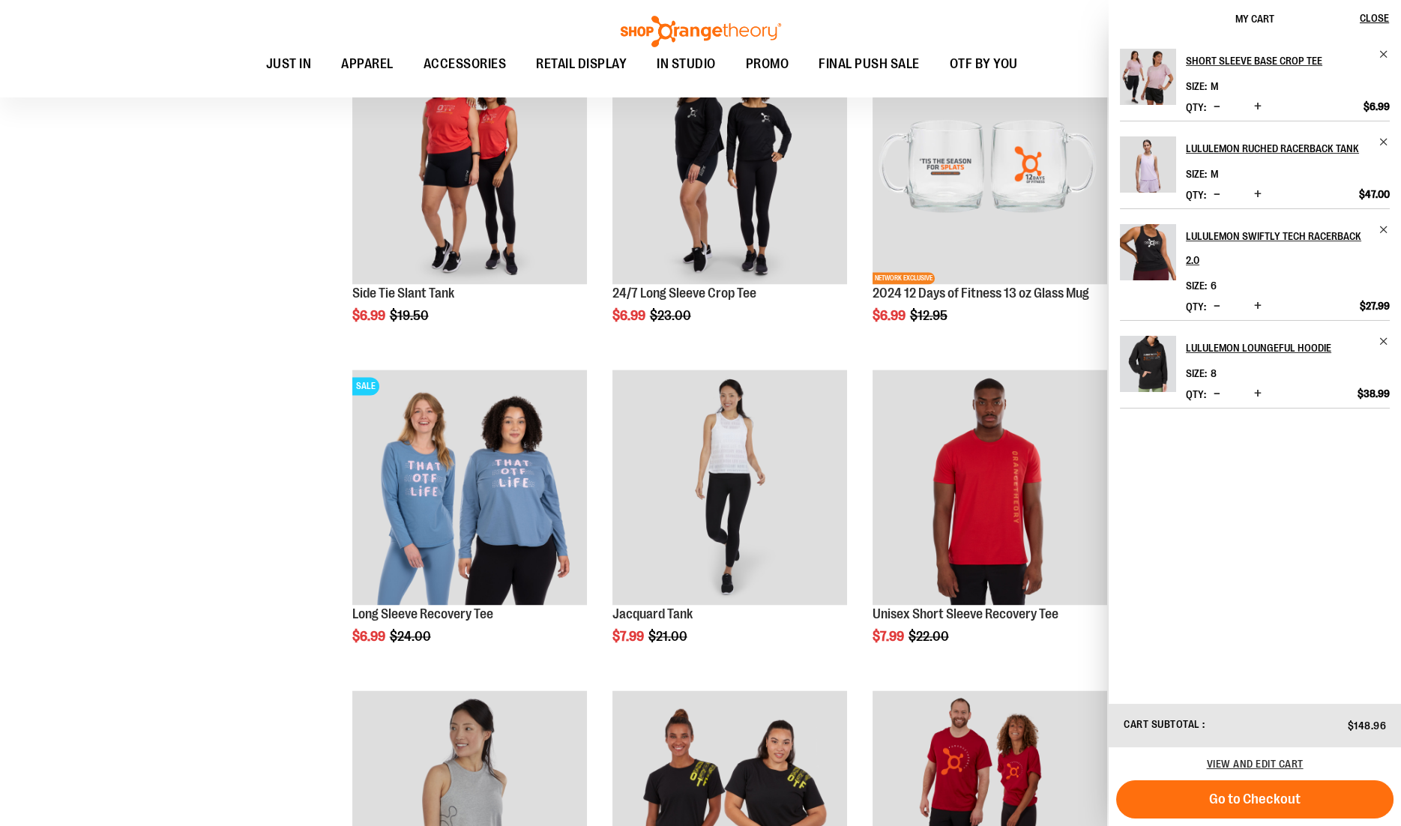
click at [1216, 588] on div "Short Sleeve Base Crop Tee Size M Qty *" at bounding box center [1254, 369] width 292 height 665
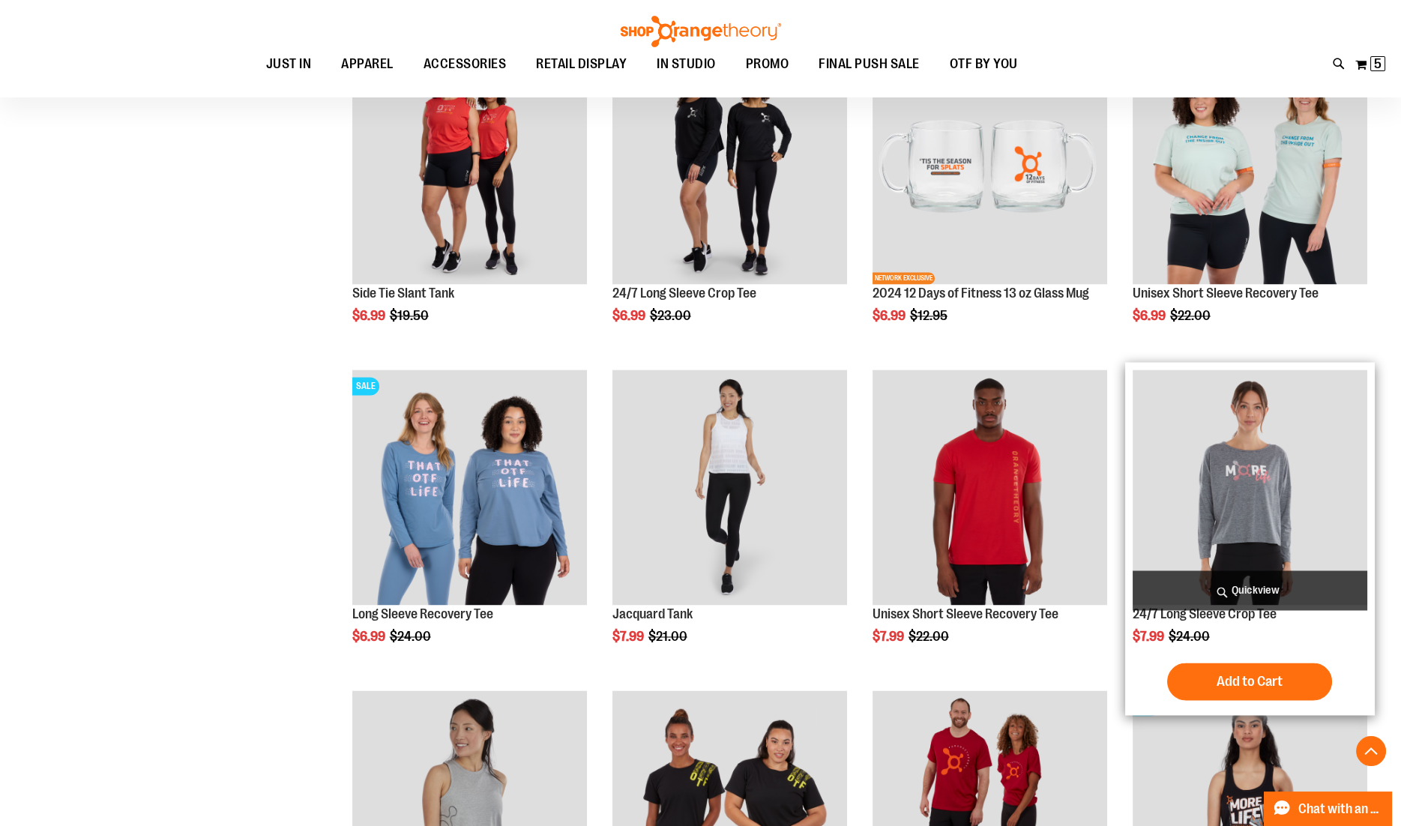
click at [1255, 589] on span "Quickview" at bounding box center [1249, 590] width 235 height 40
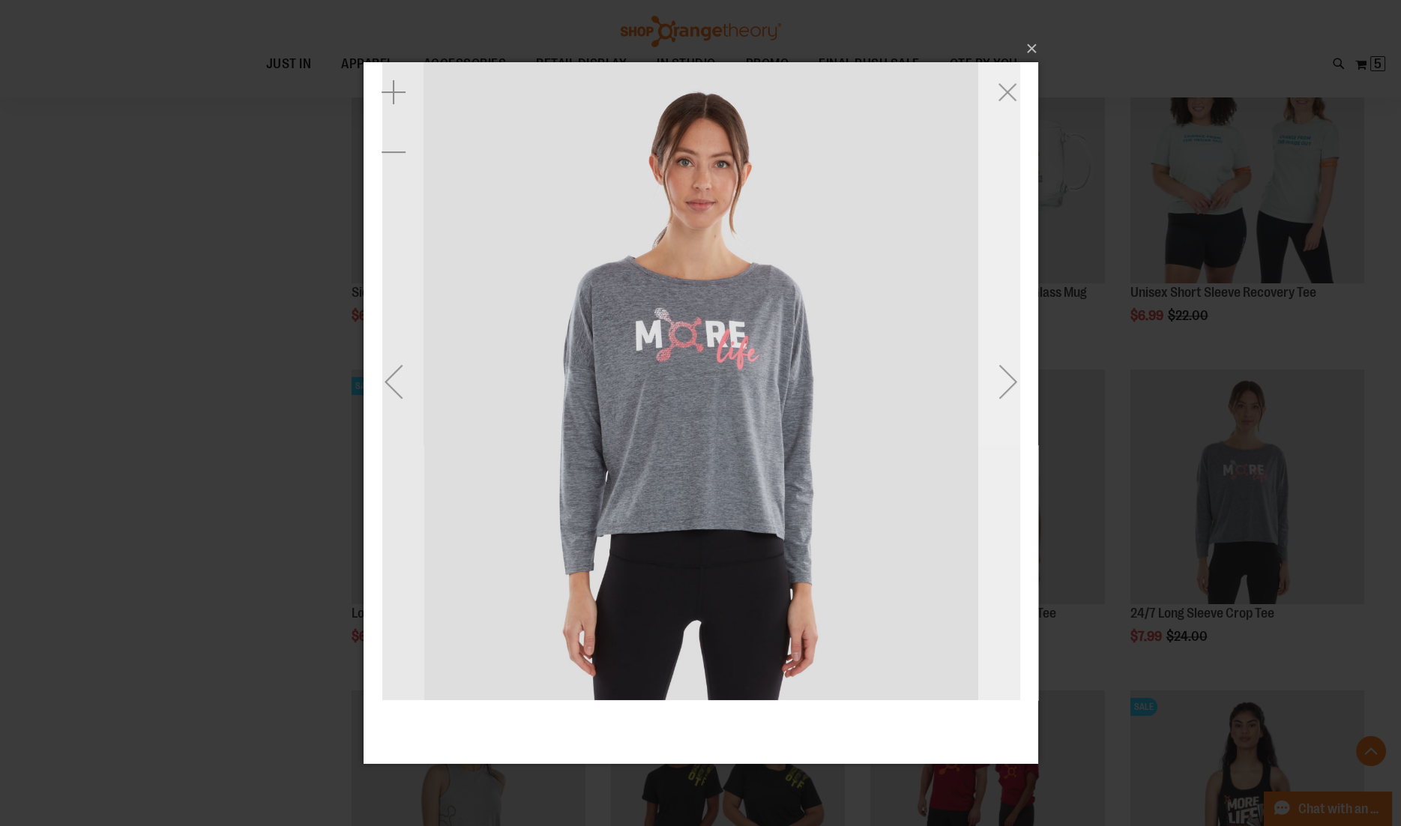
click at [991, 370] on div "Next" at bounding box center [1007, 381] width 60 height 60
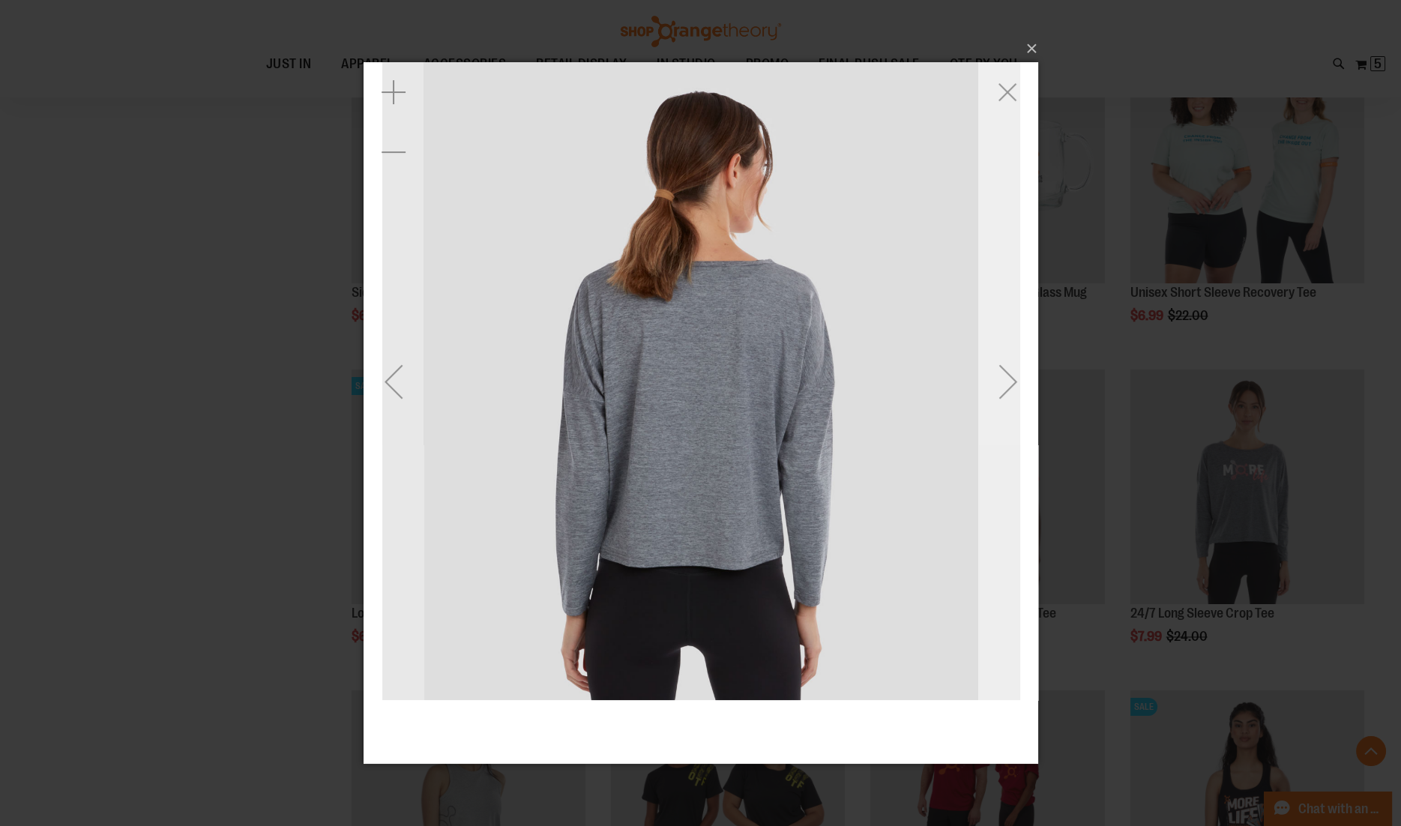
click at [991, 370] on div "Next" at bounding box center [1007, 381] width 60 height 60
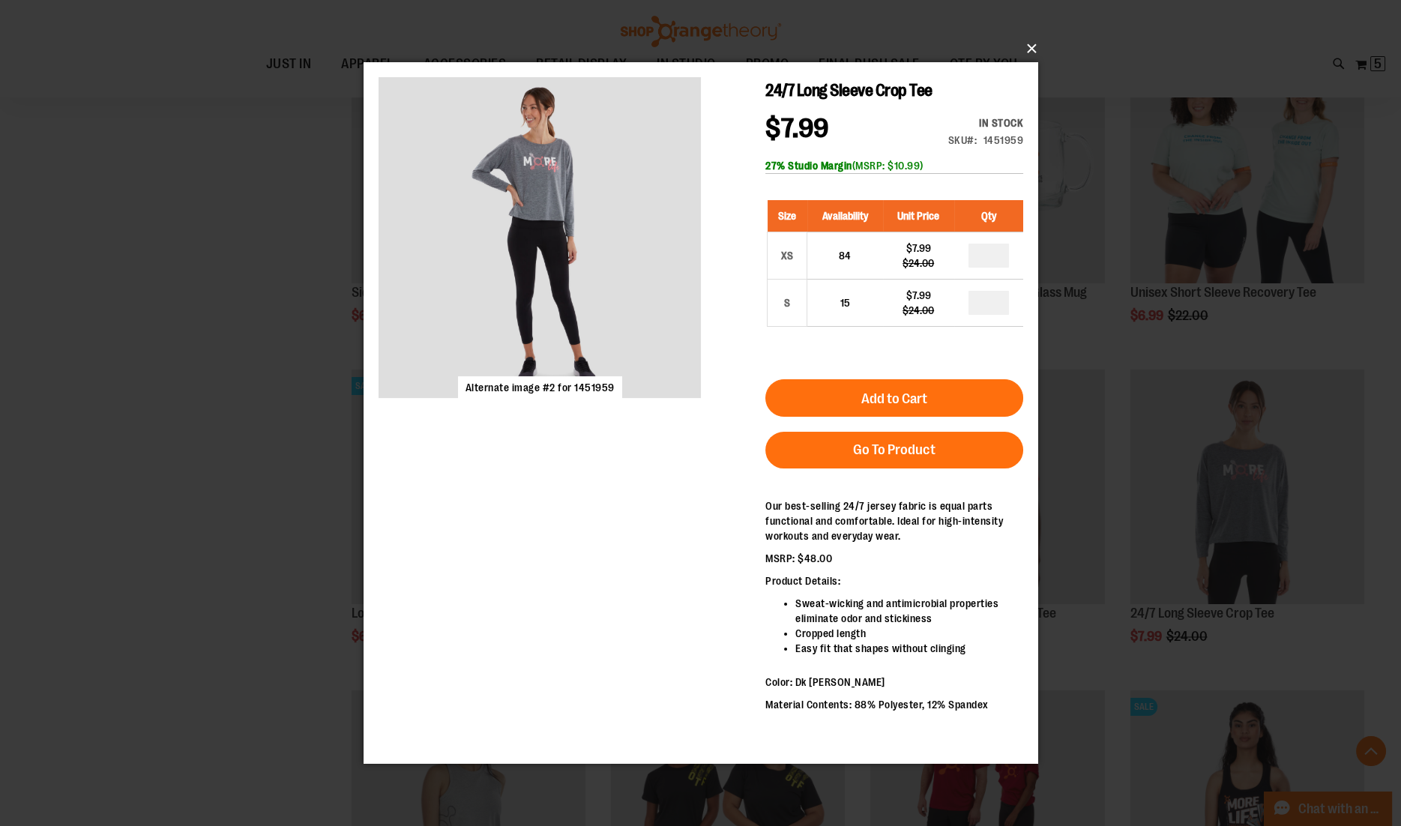
click at [1034, 52] on button "×" at bounding box center [705, 48] width 674 height 33
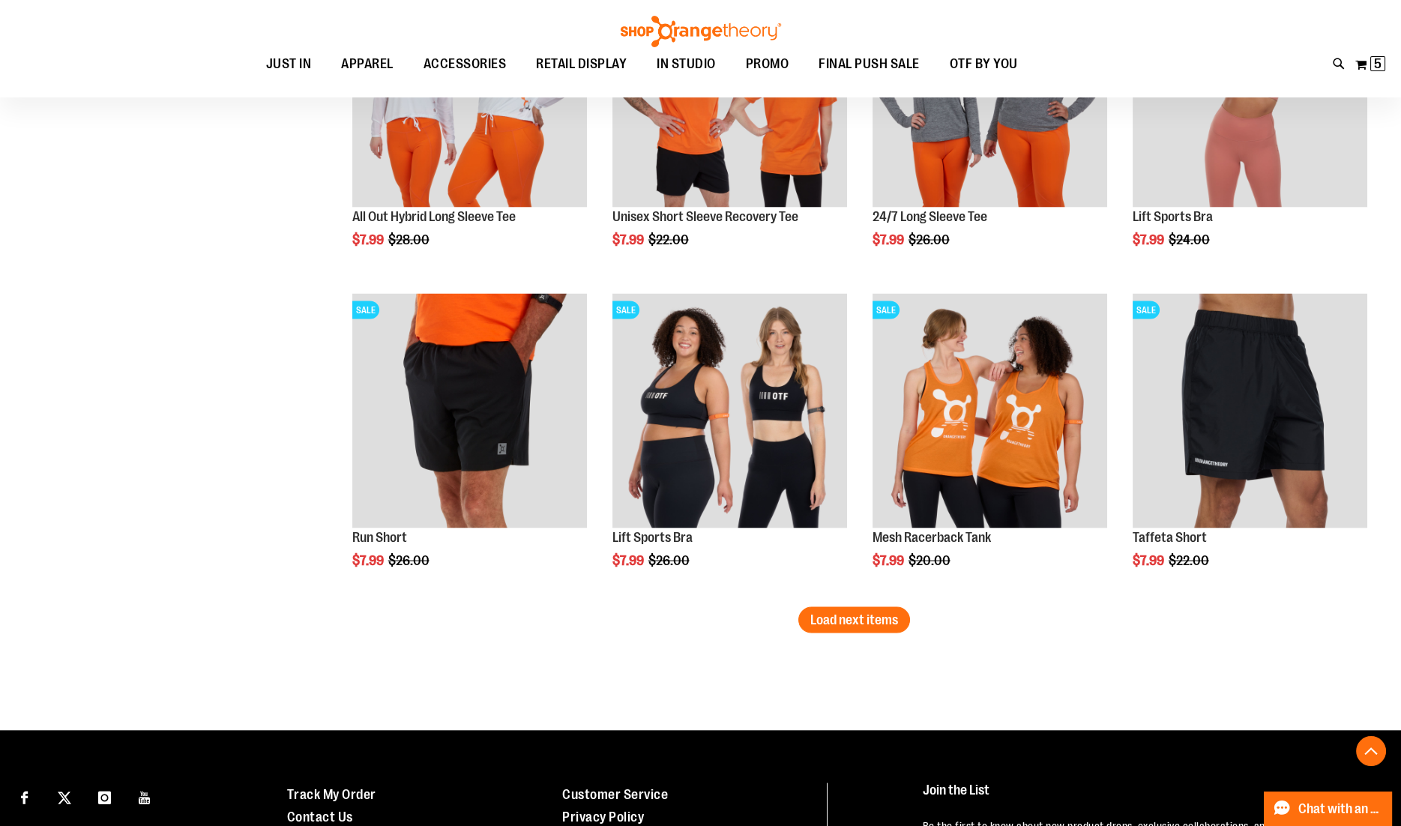
scroll to position [6425, 0]
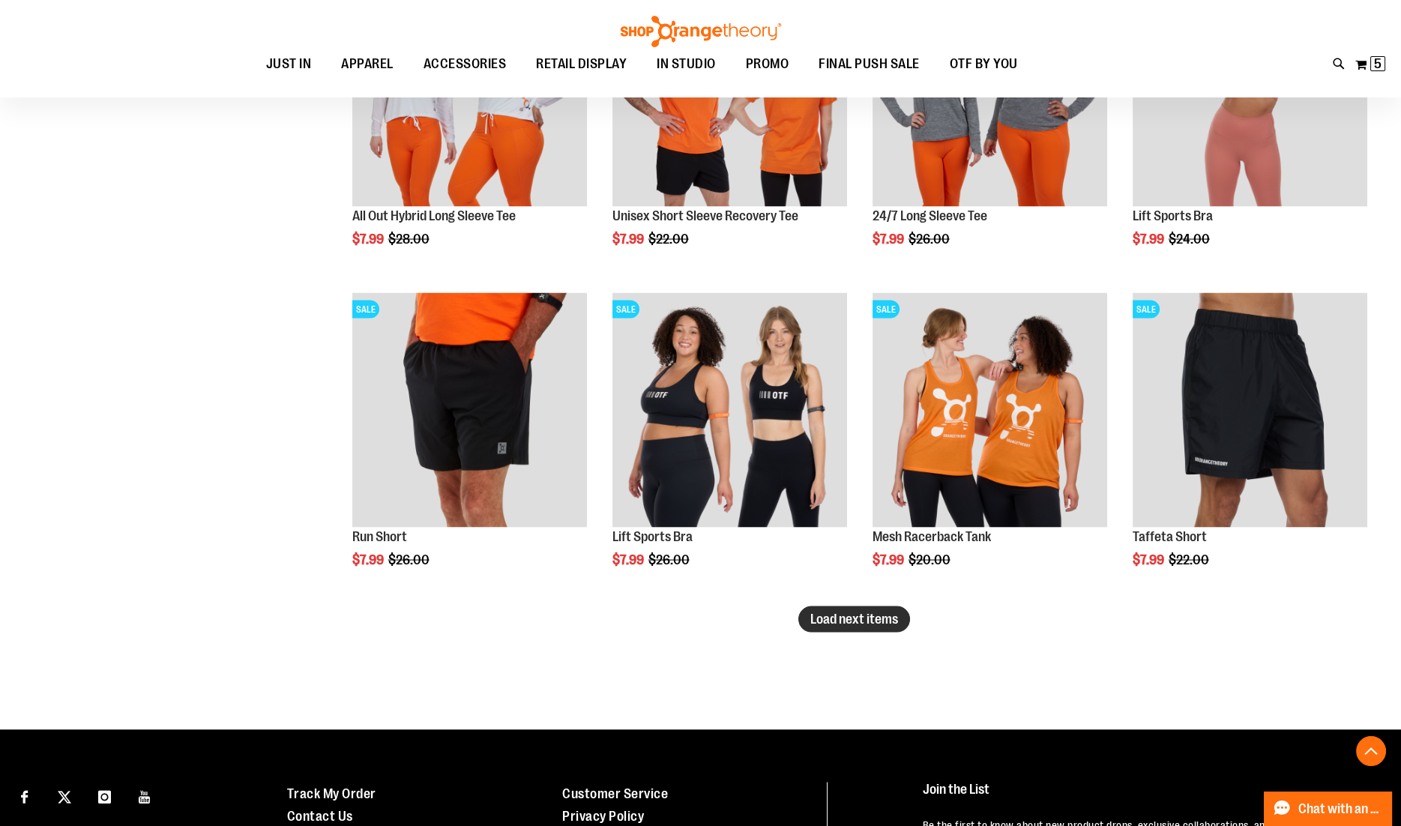
click at [838, 616] on span "Load next items" at bounding box center [854, 619] width 88 height 15
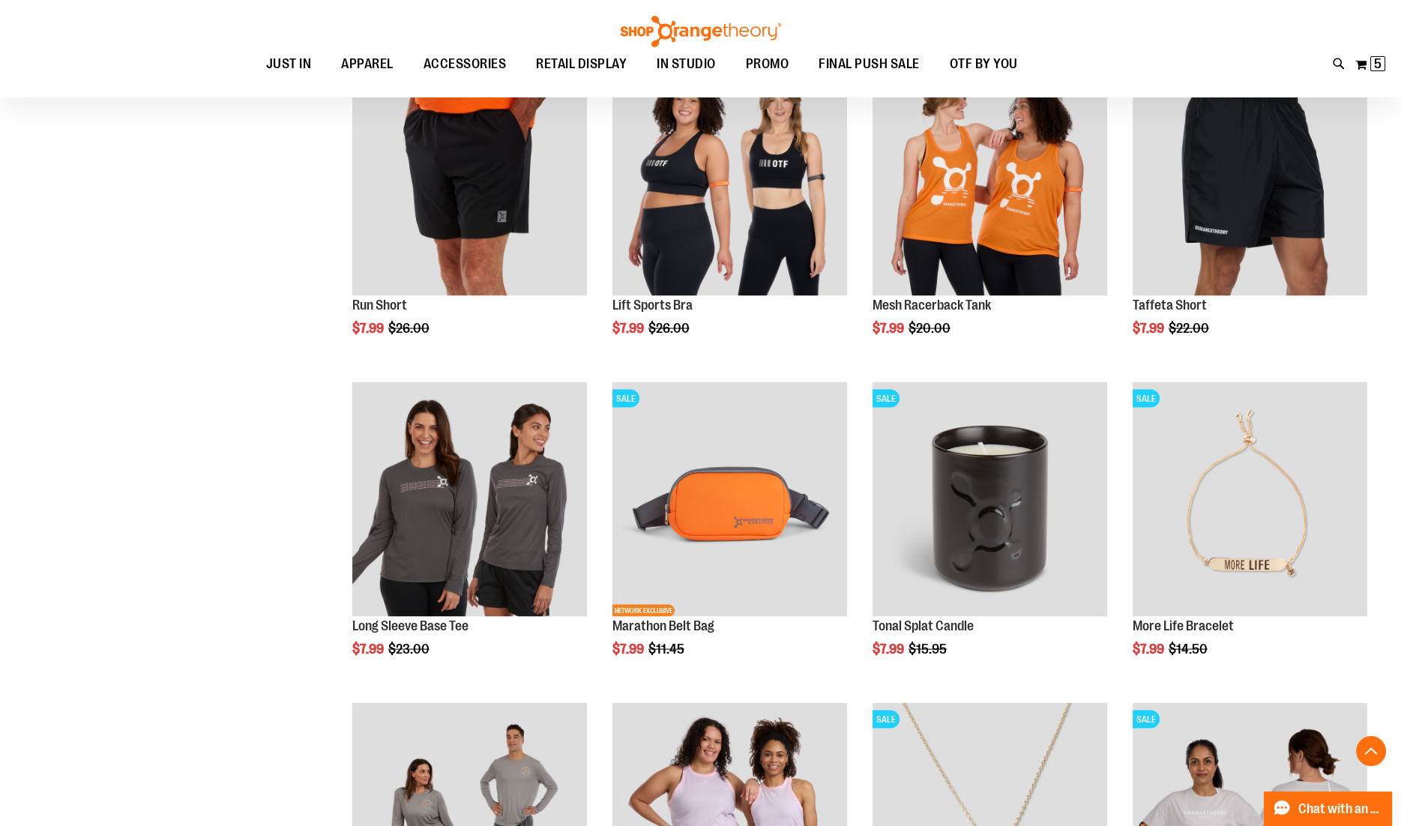
scroll to position [6688, 0]
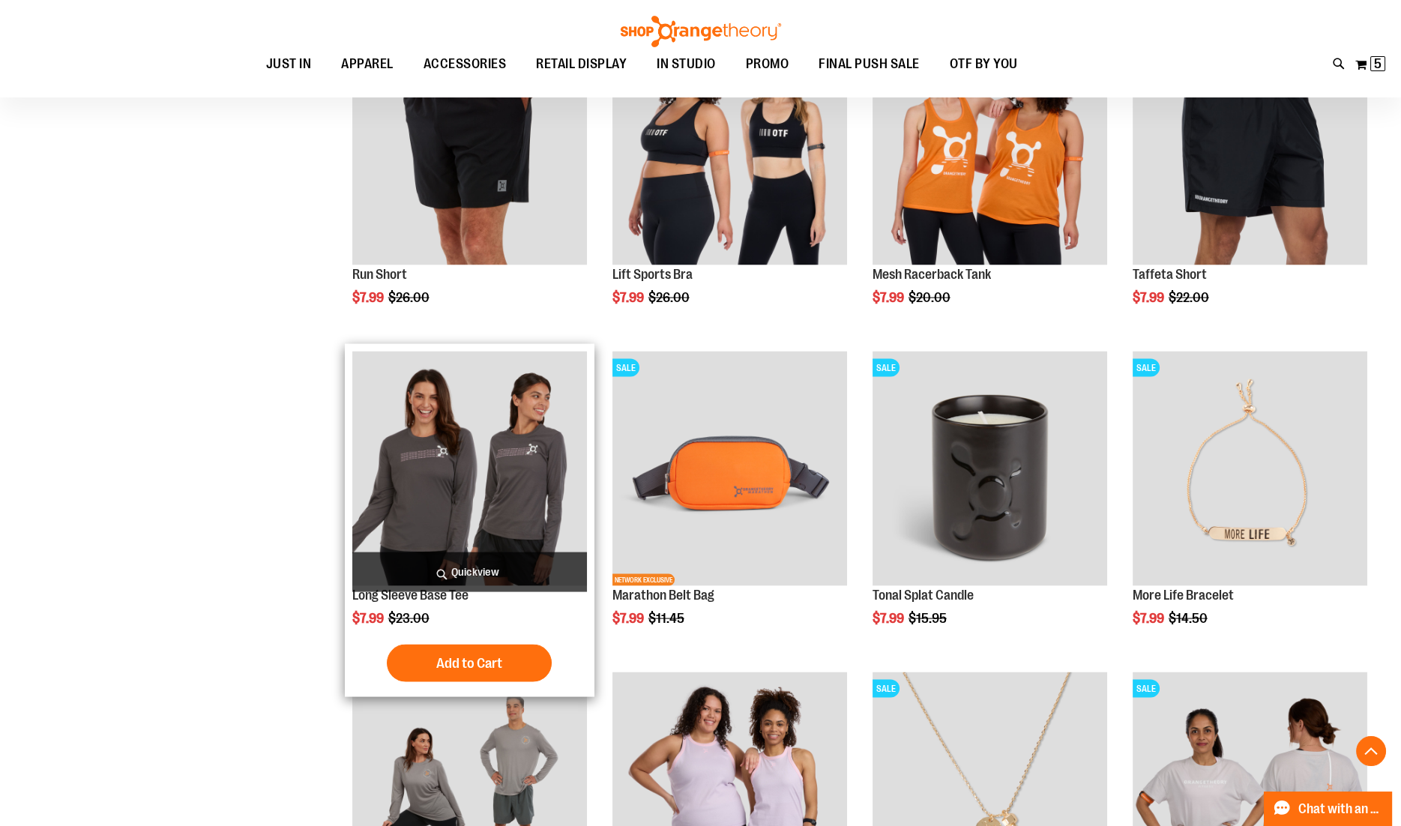
click at [420, 567] on span "Quickview" at bounding box center [469, 572] width 235 height 40
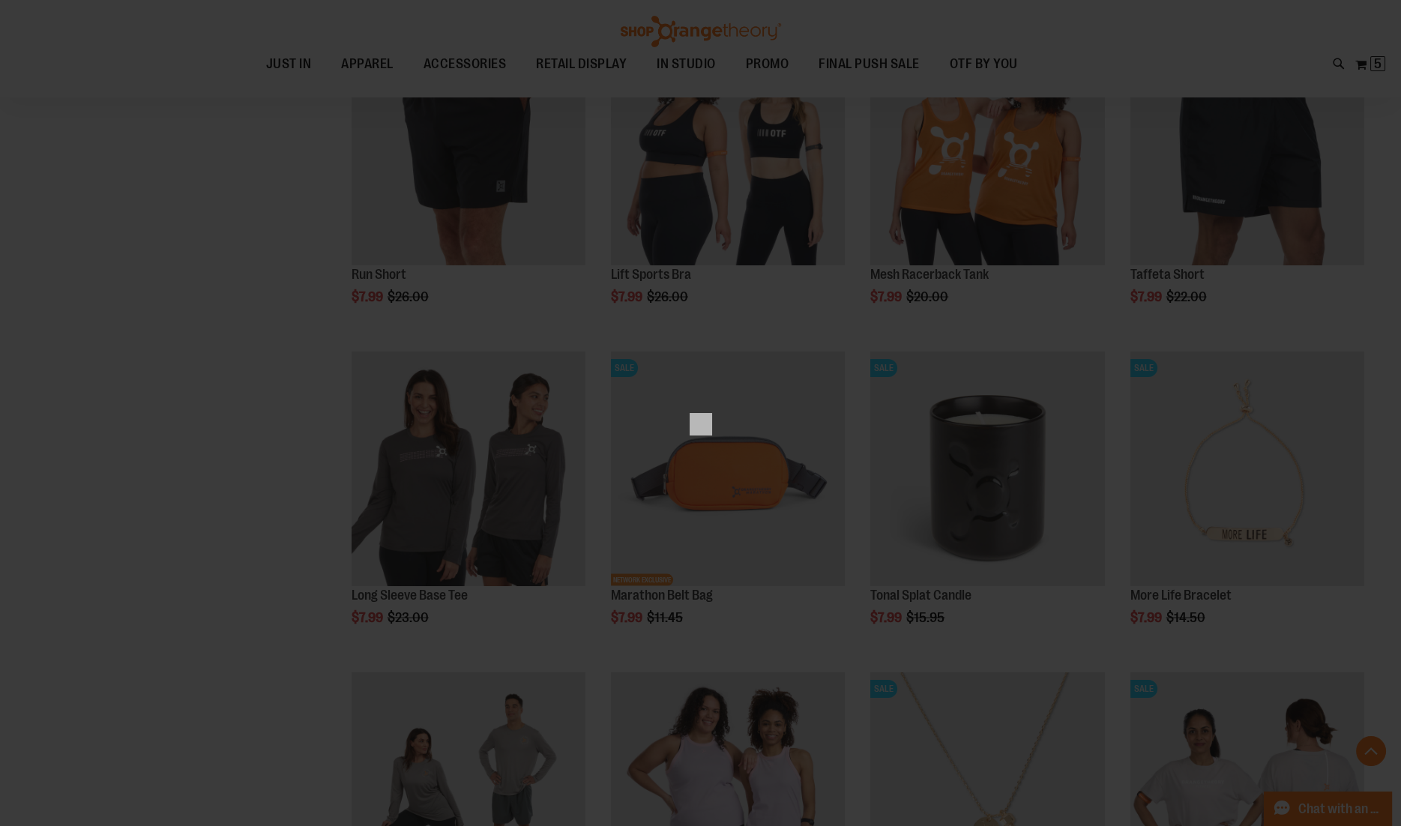
scroll to position [0, 0]
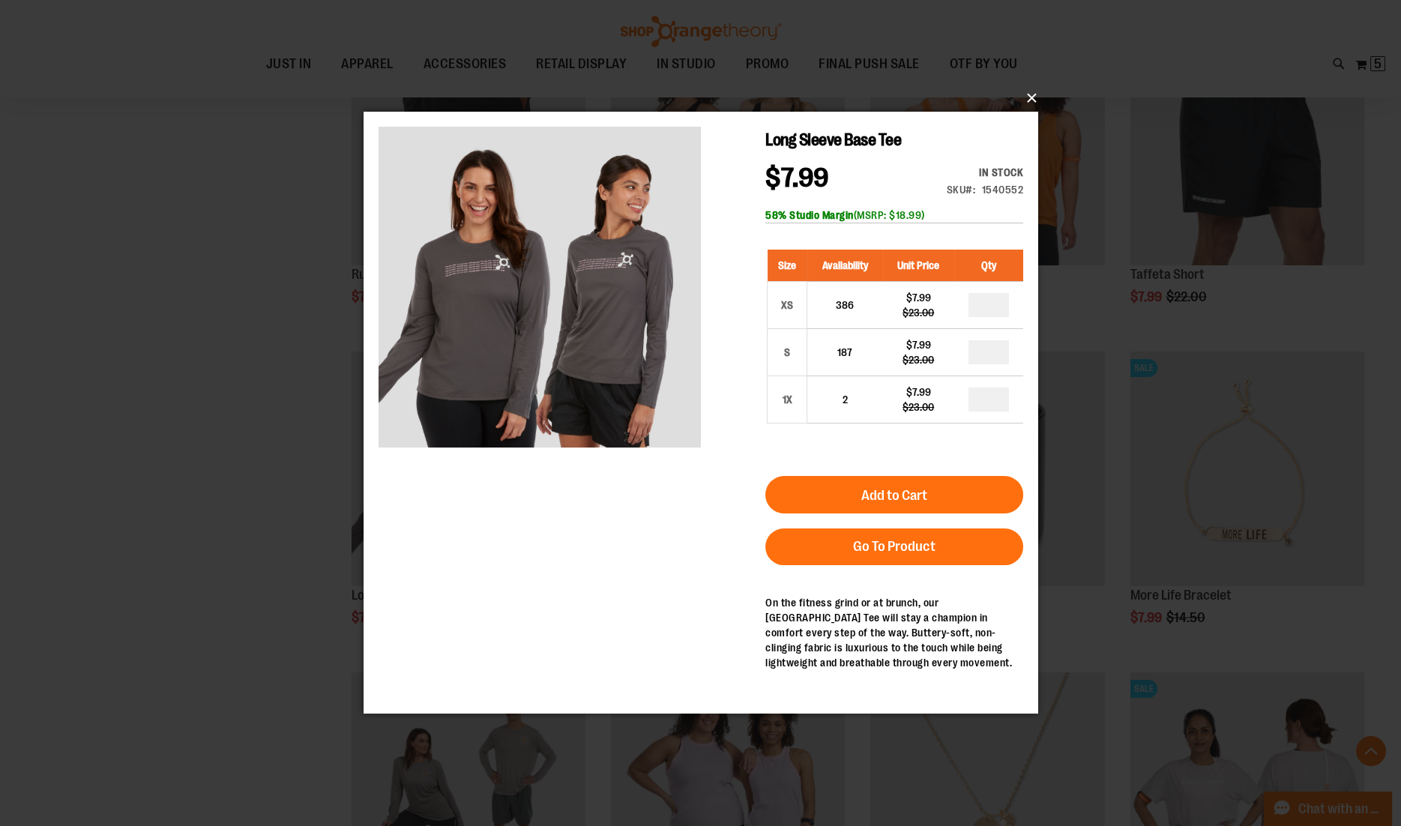
click at [1030, 102] on button "×" at bounding box center [705, 98] width 674 height 33
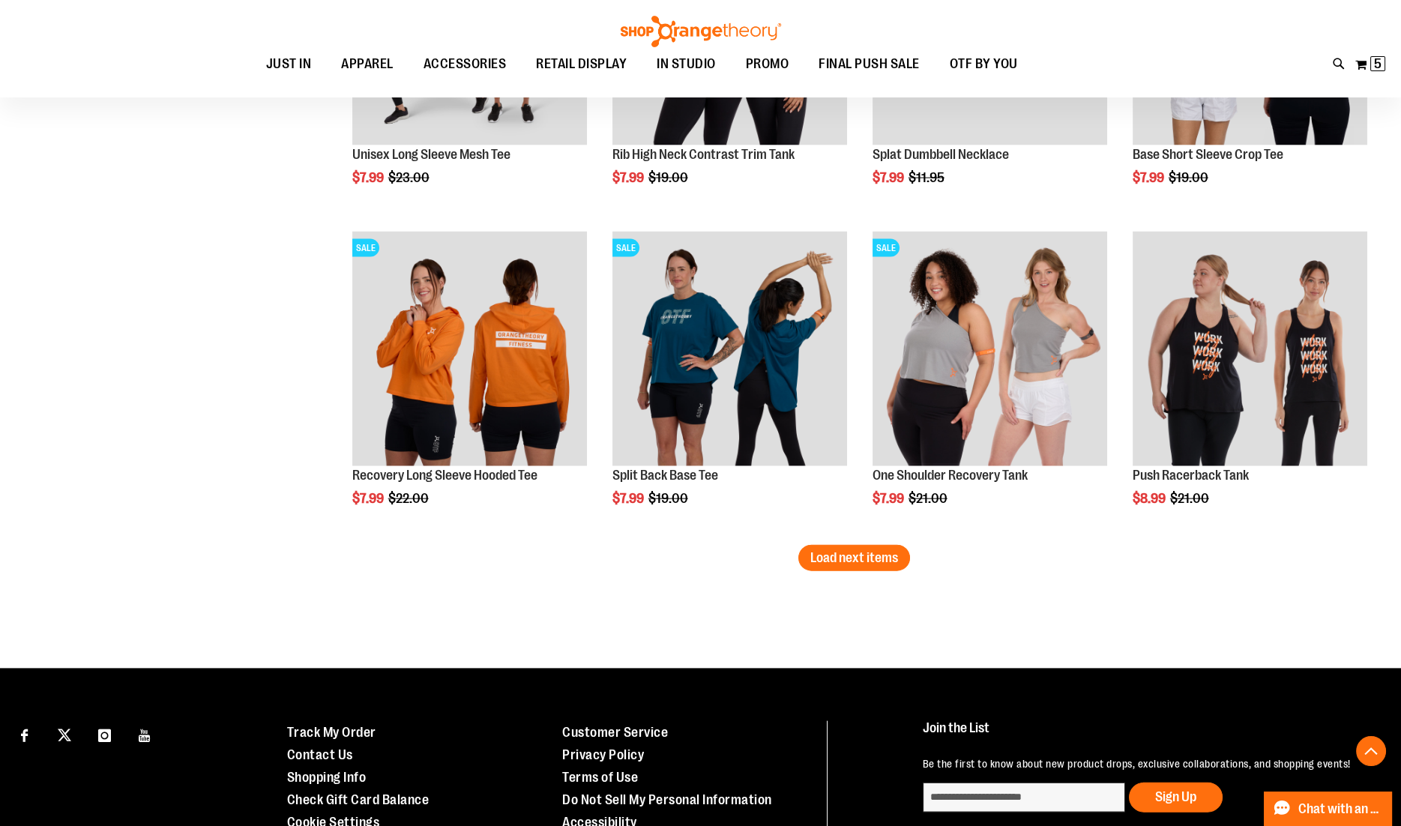
scroll to position [7477, 0]
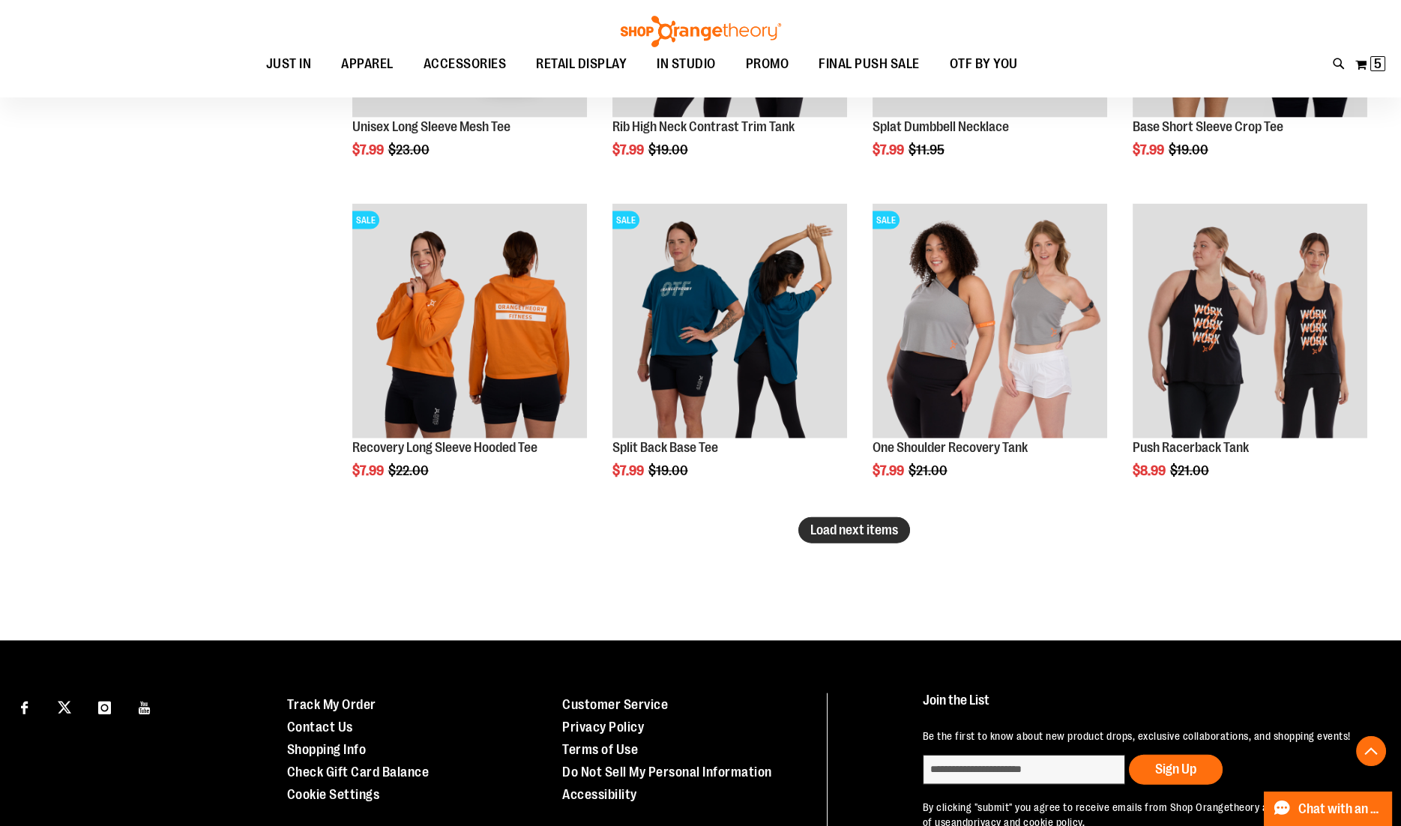
click at [870, 537] on button "Load next items" at bounding box center [854, 530] width 112 height 26
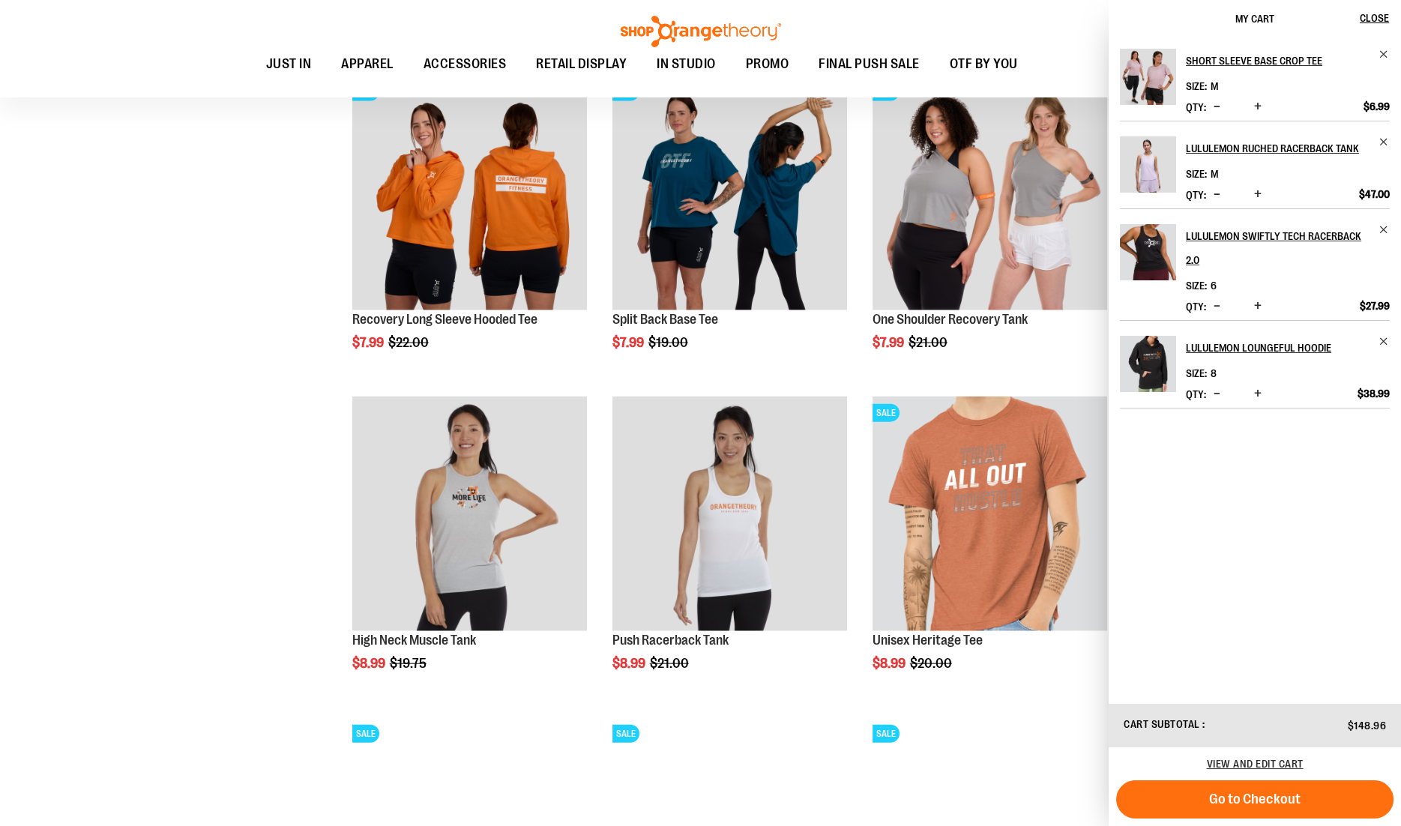
scroll to position [7607, 0]
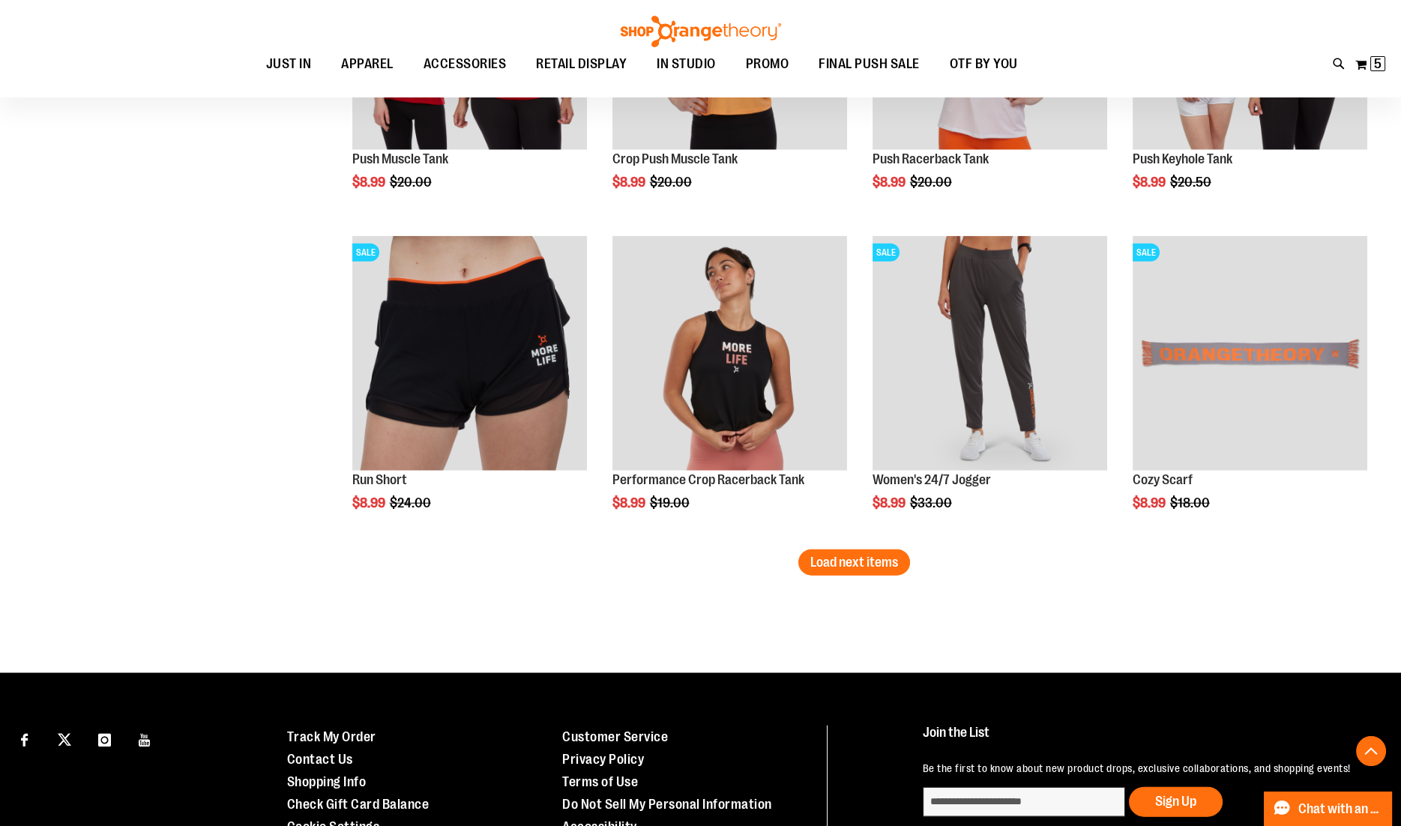
scroll to position [8420, 0]
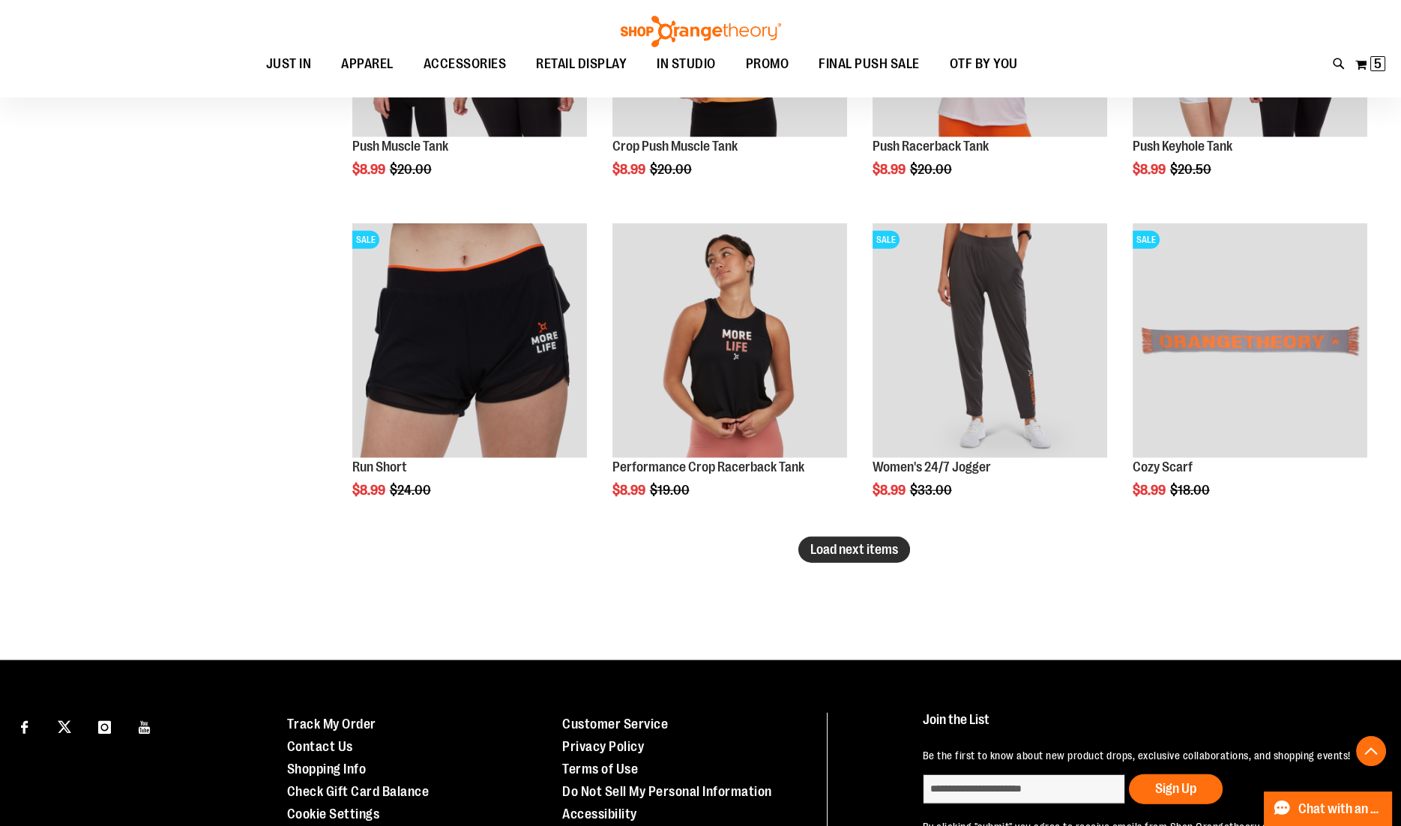
click at [862, 543] on span "Load next items" at bounding box center [854, 549] width 88 height 15
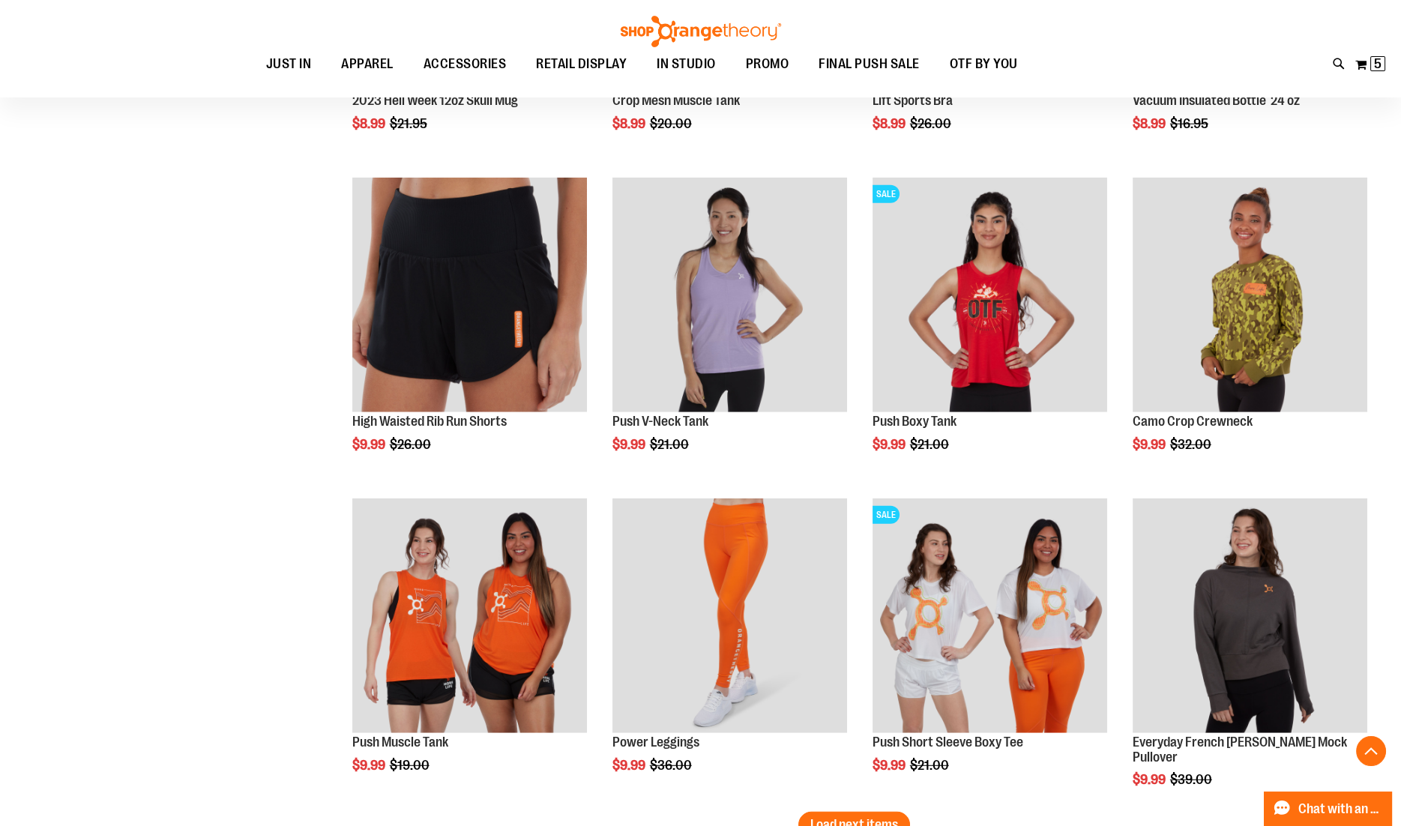
scroll to position [9111, 0]
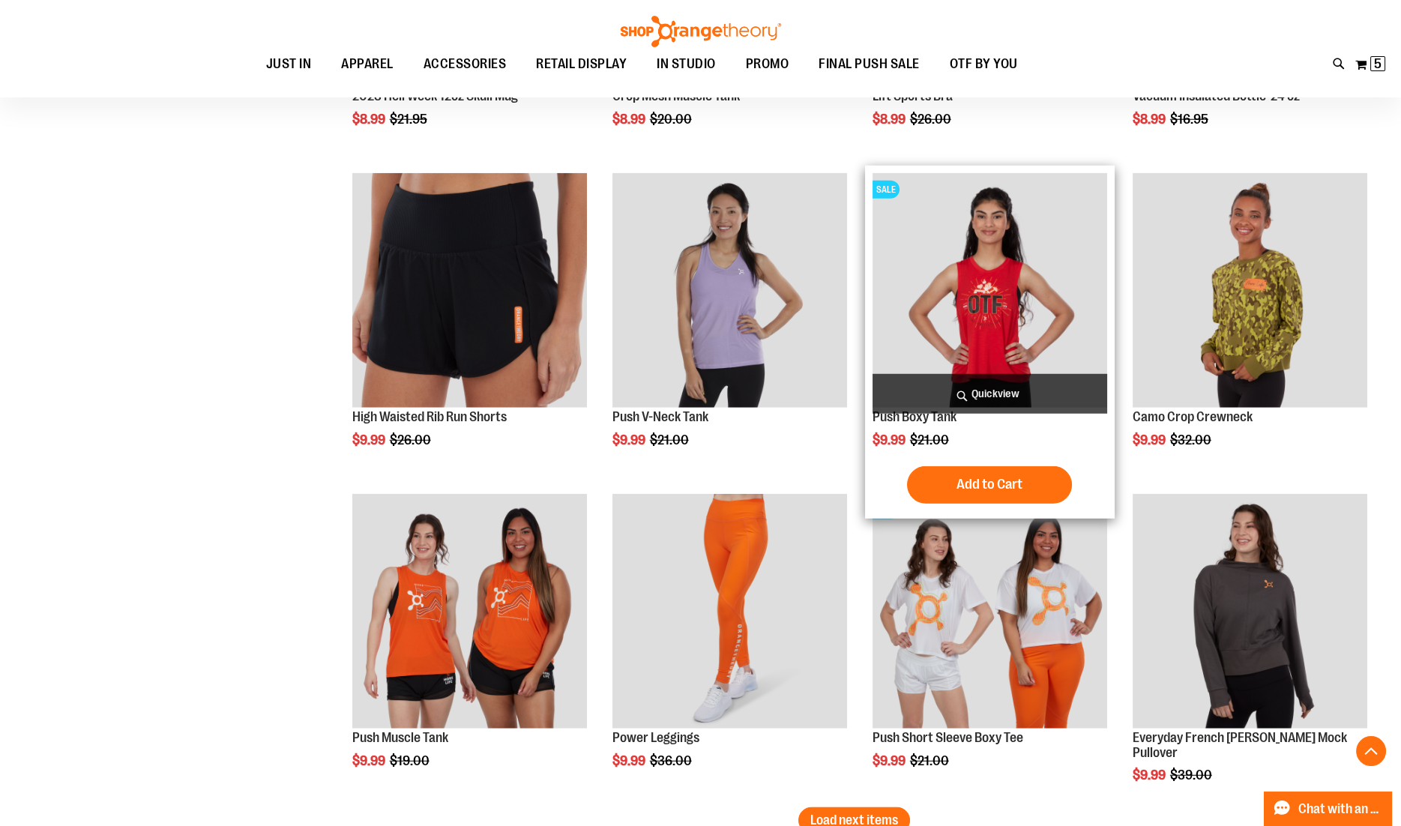
click at [994, 389] on span "Quickview" at bounding box center [989, 394] width 235 height 40
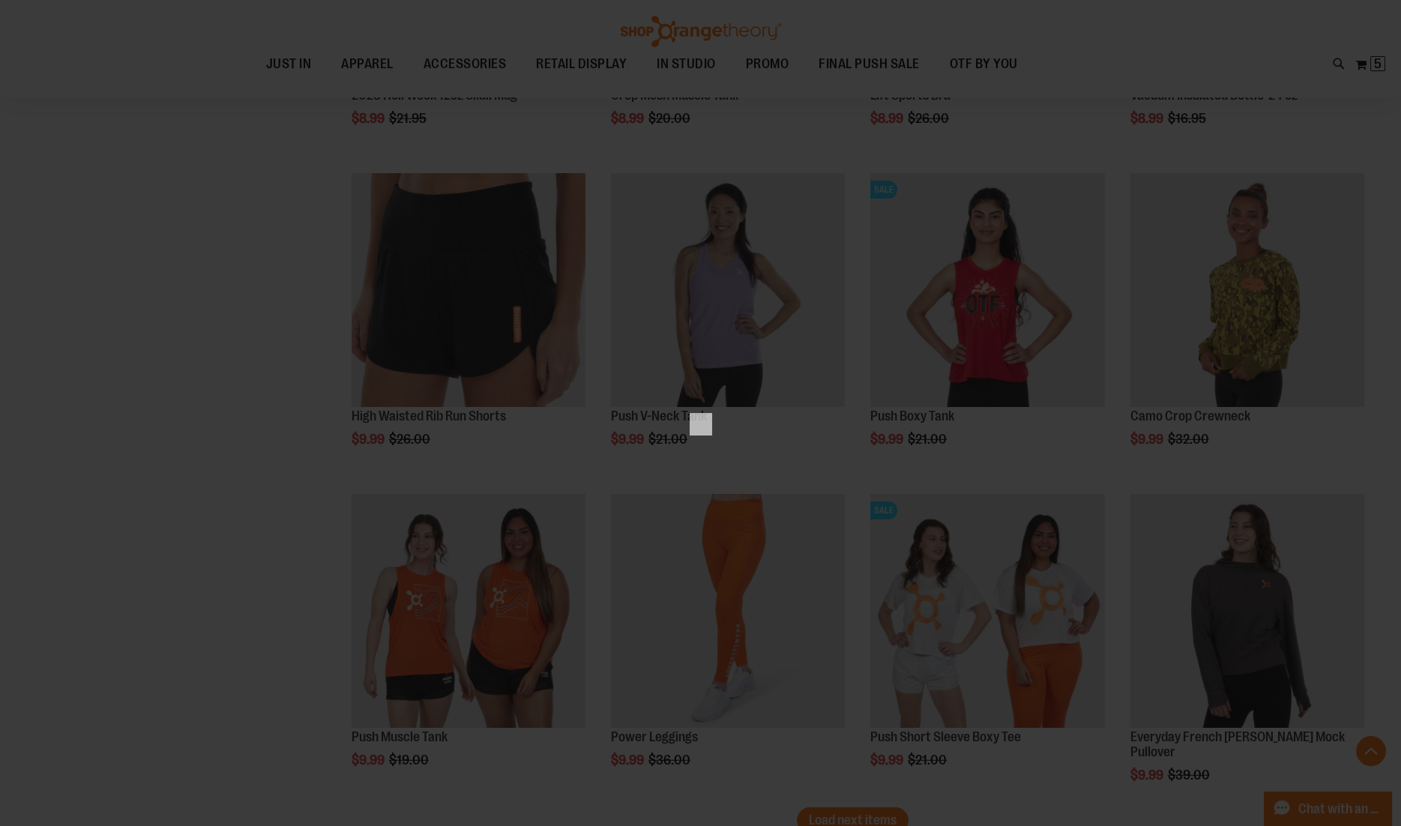
scroll to position [0, 0]
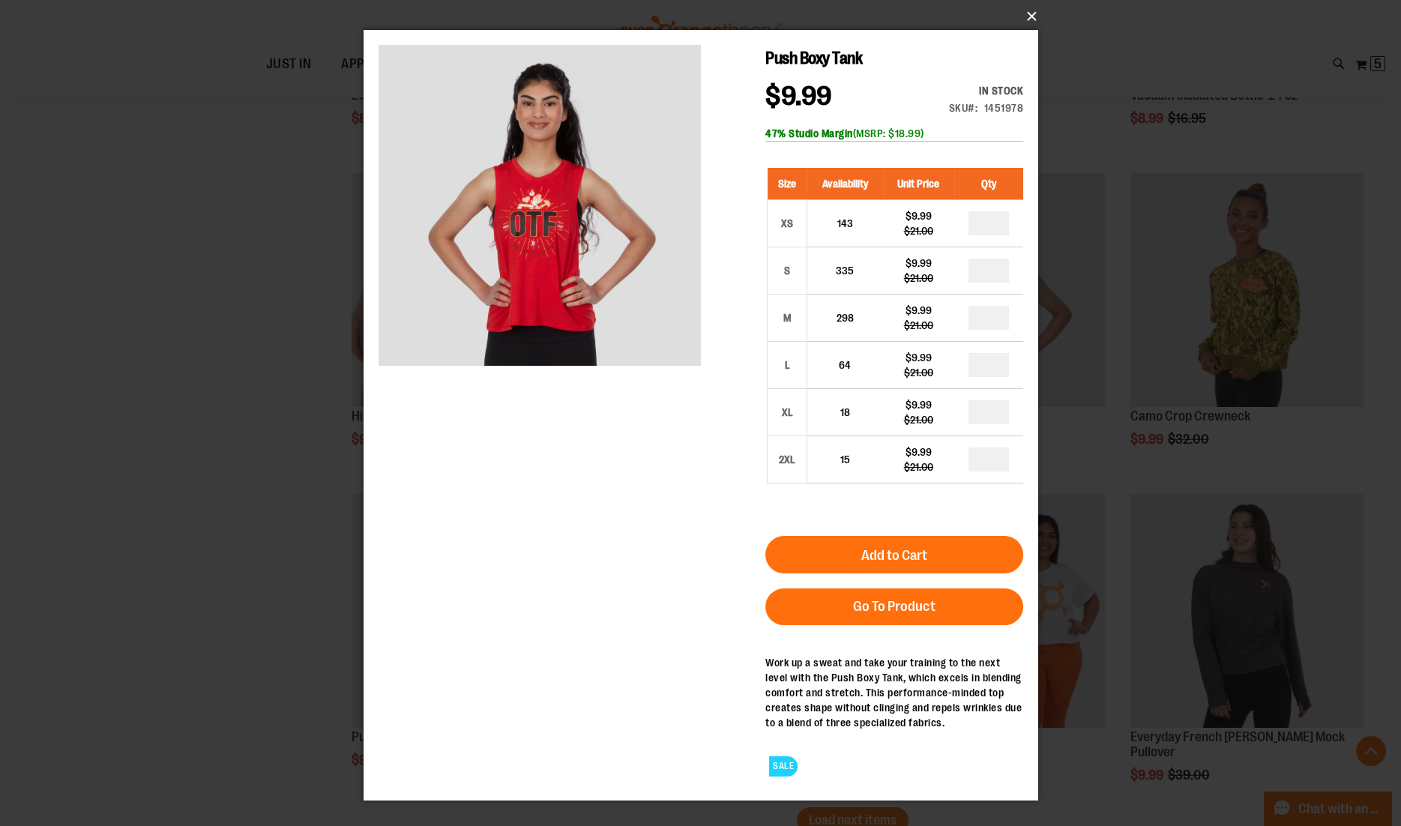
click at [1030, 21] on button "×" at bounding box center [705, 16] width 674 height 33
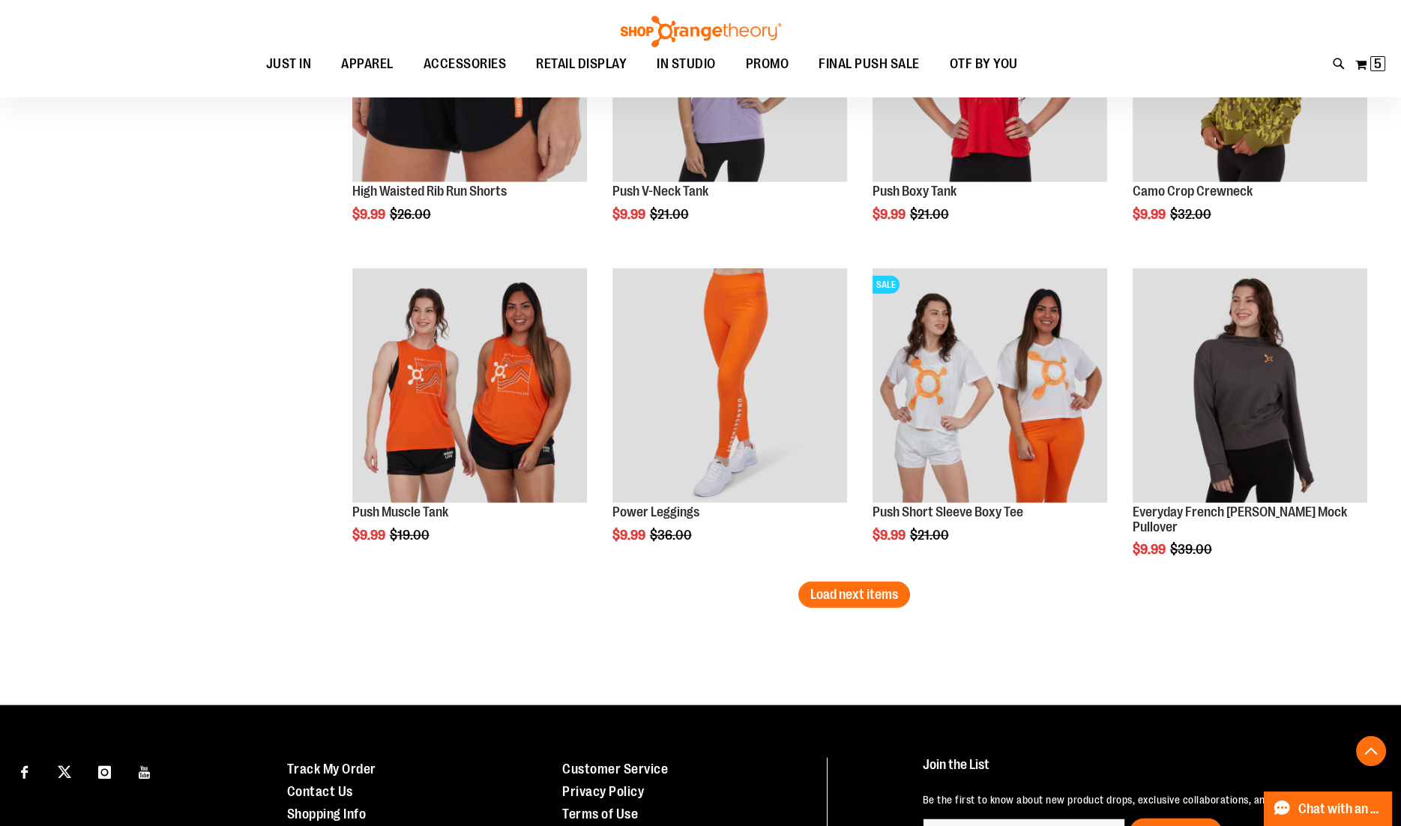
scroll to position [9339, 0]
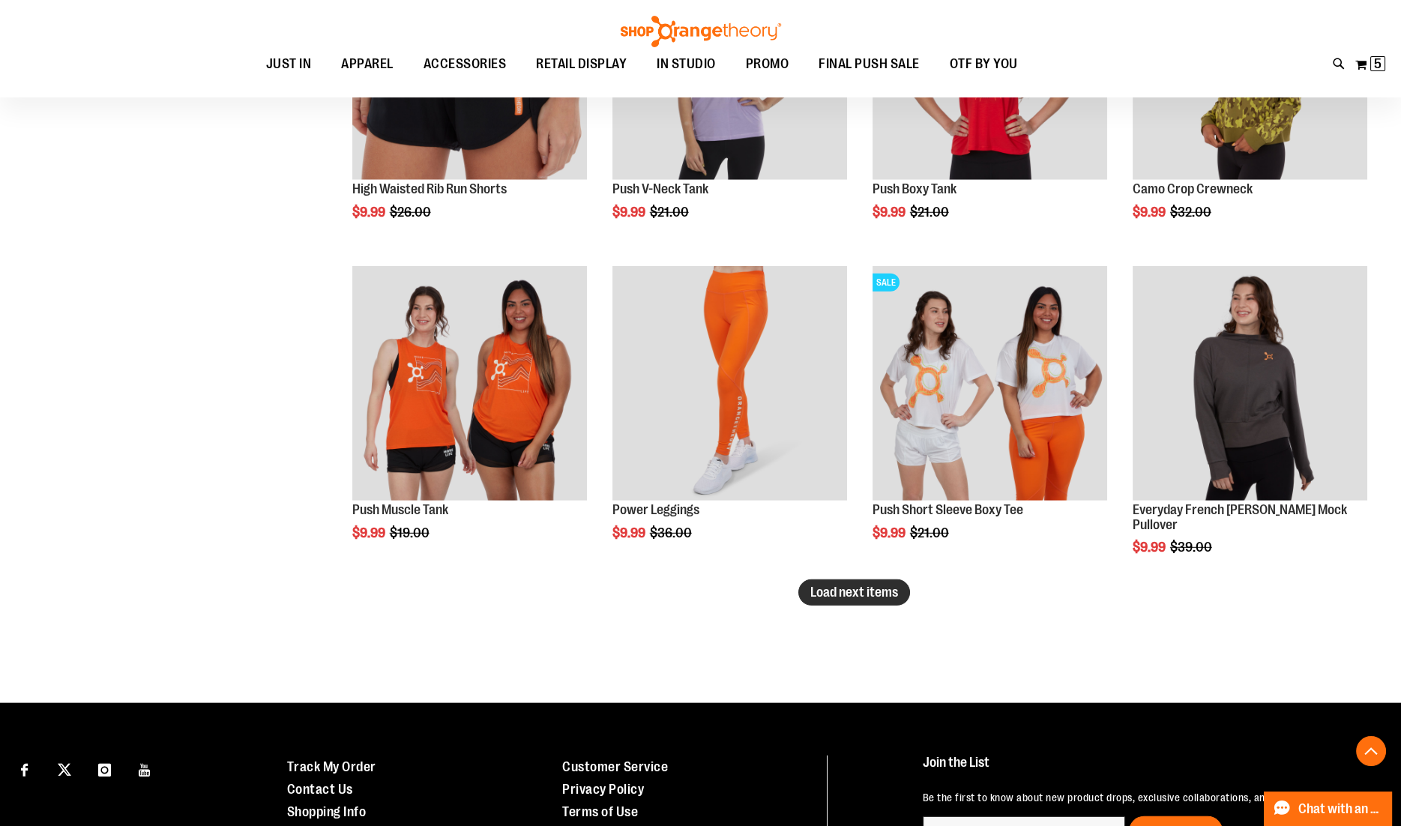
click at [872, 588] on span "Load next items" at bounding box center [854, 592] width 88 height 15
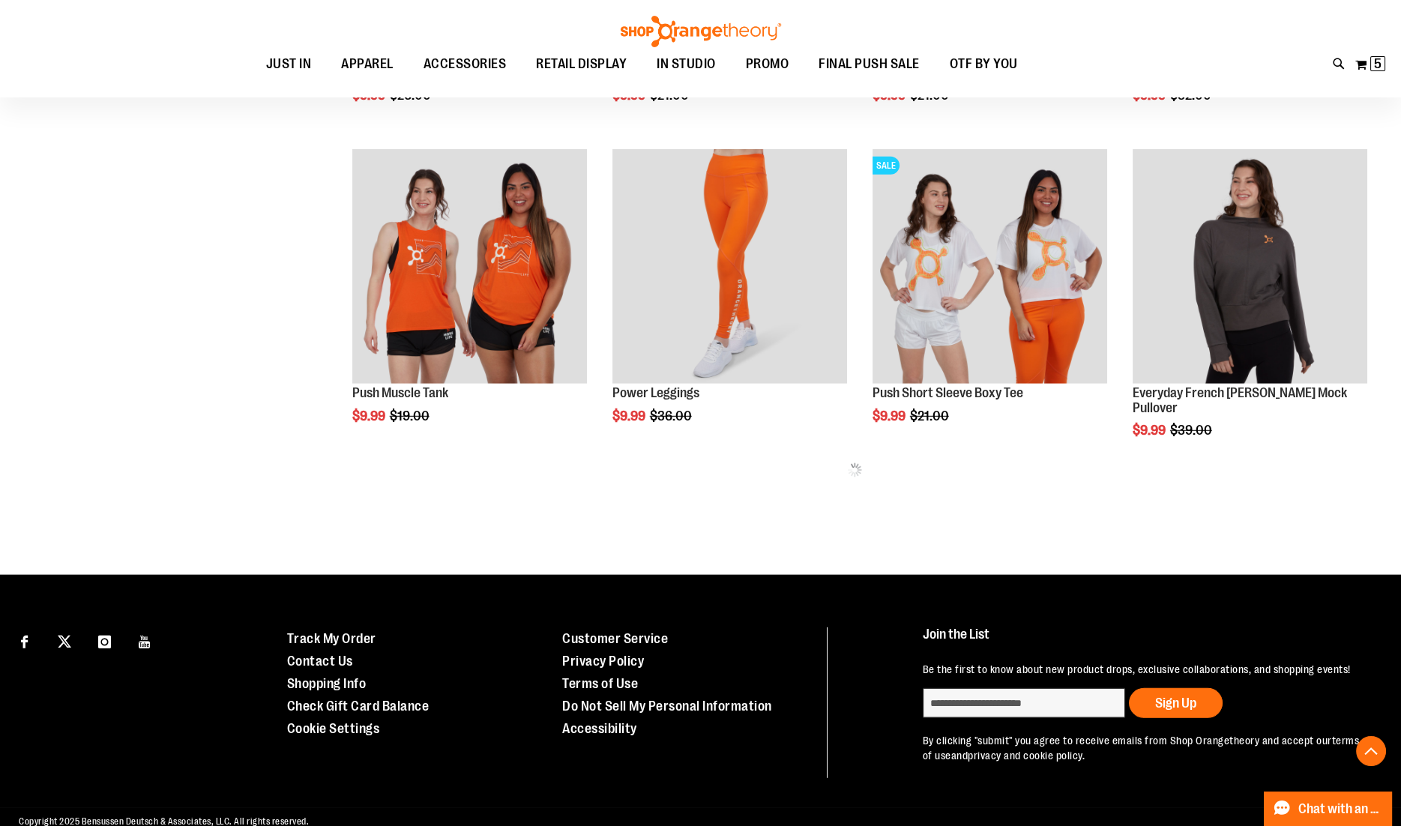
scroll to position [9475, 0]
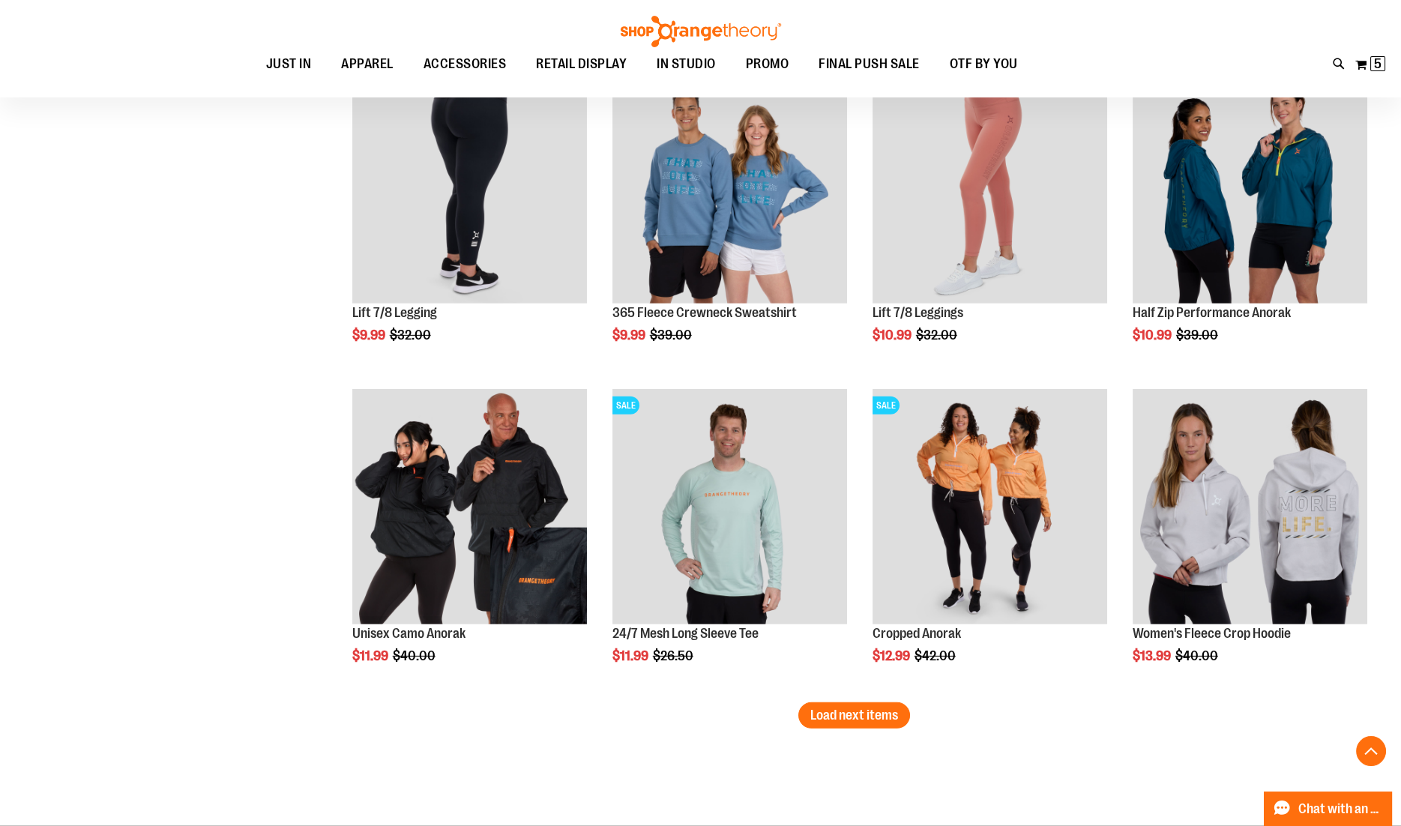
scroll to position [10181, 0]
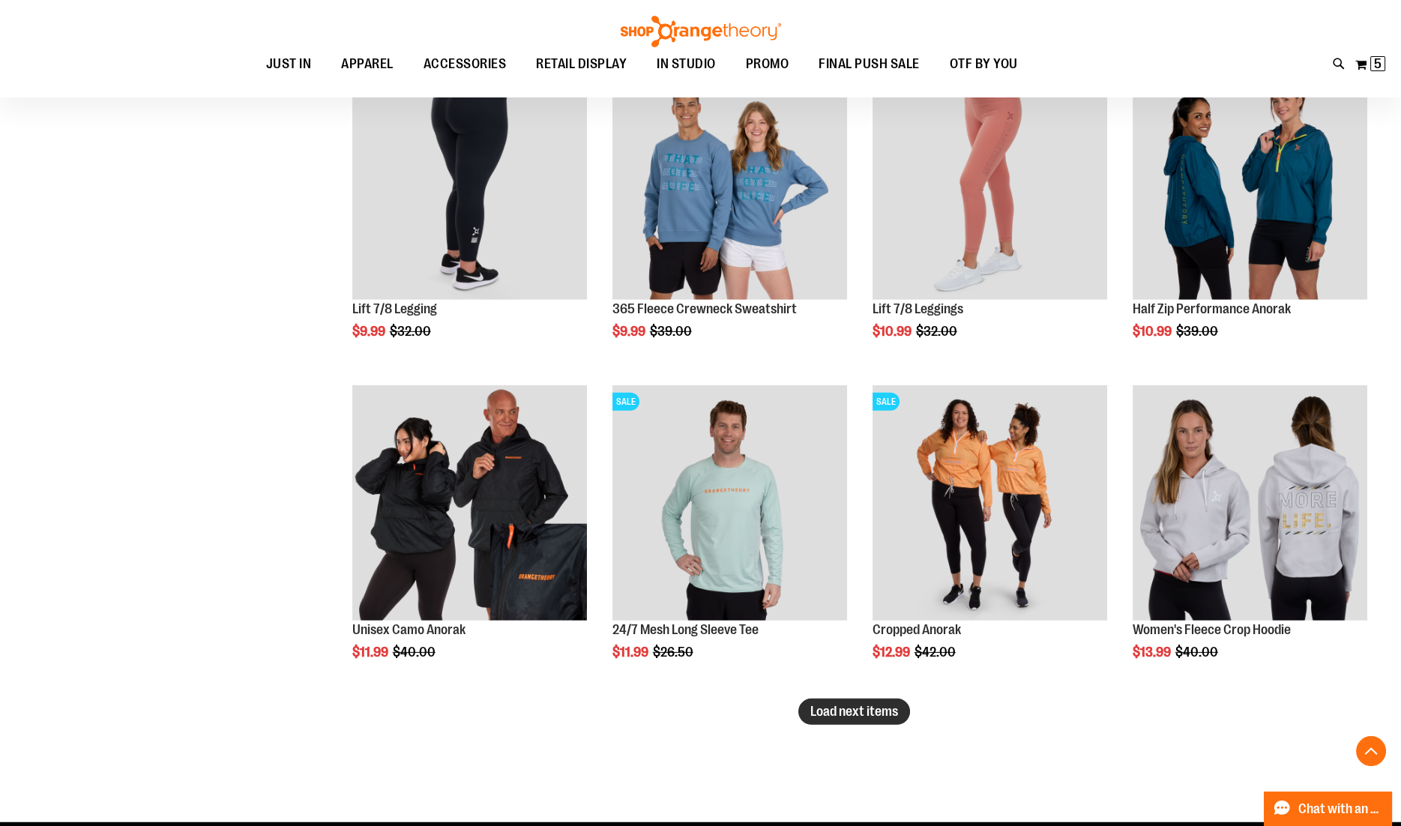
click at [882, 722] on button "Load next items" at bounding box center [854, 711] width 112 height 26
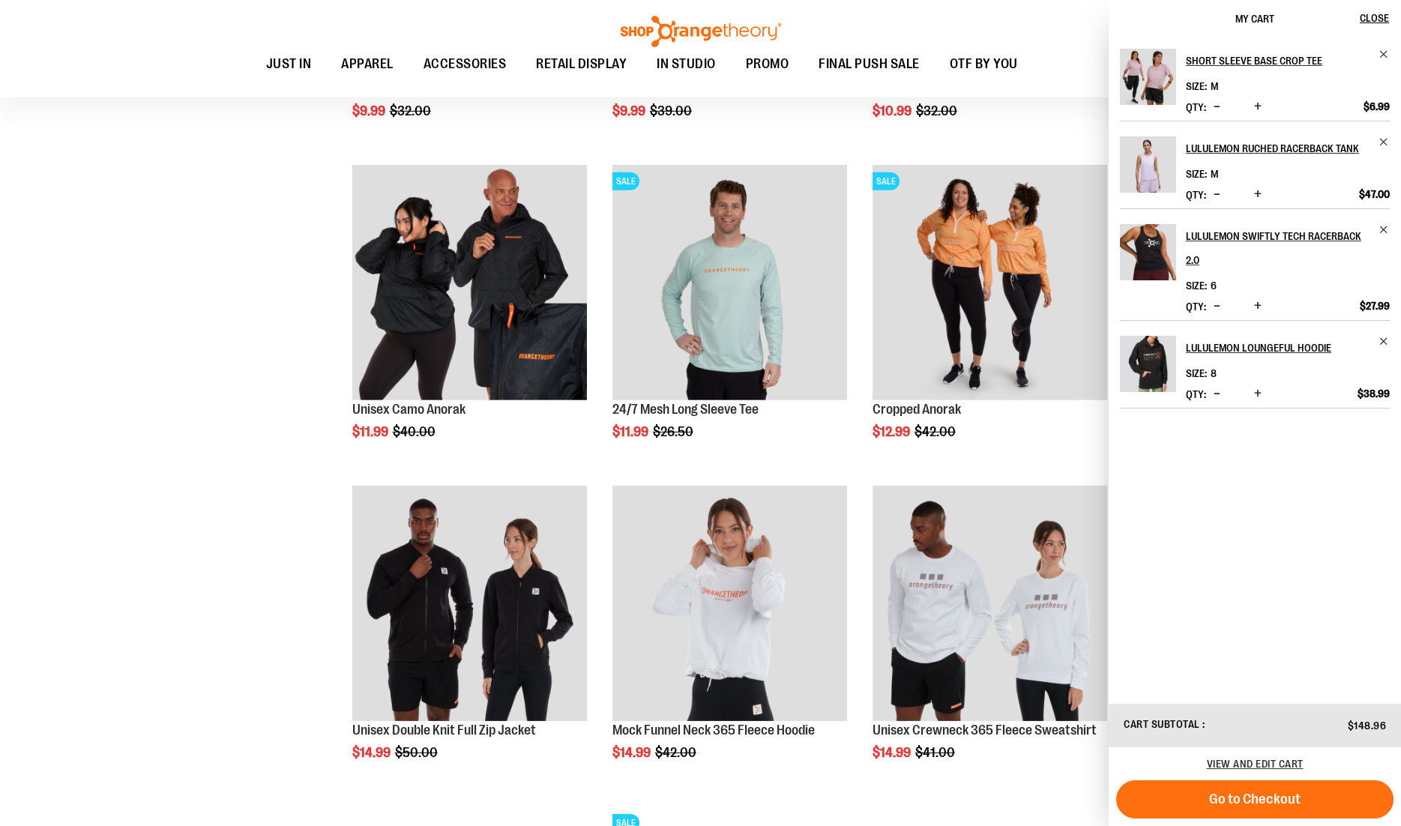
scroll to position [10419, 0]
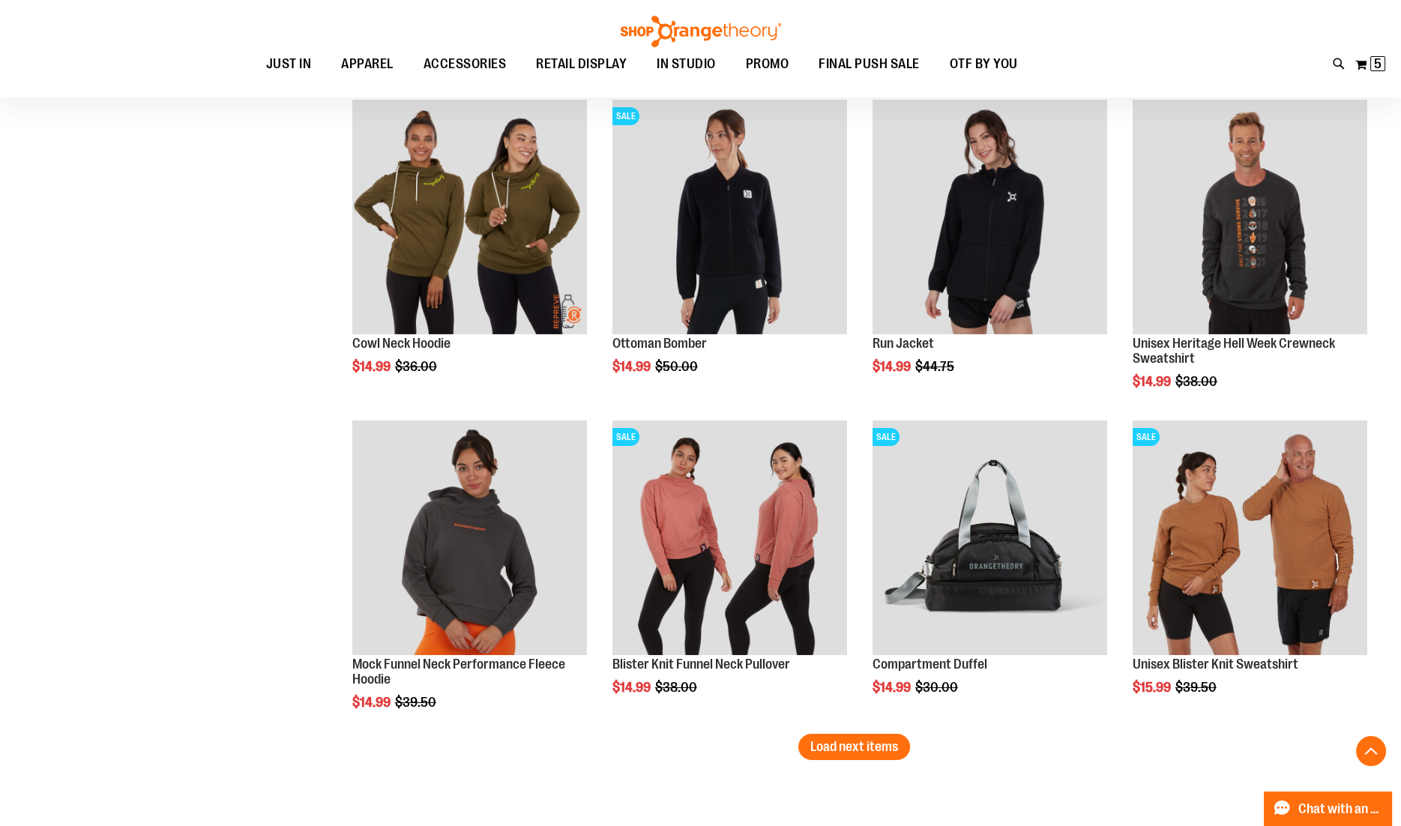
scroll to position [11129, 0]
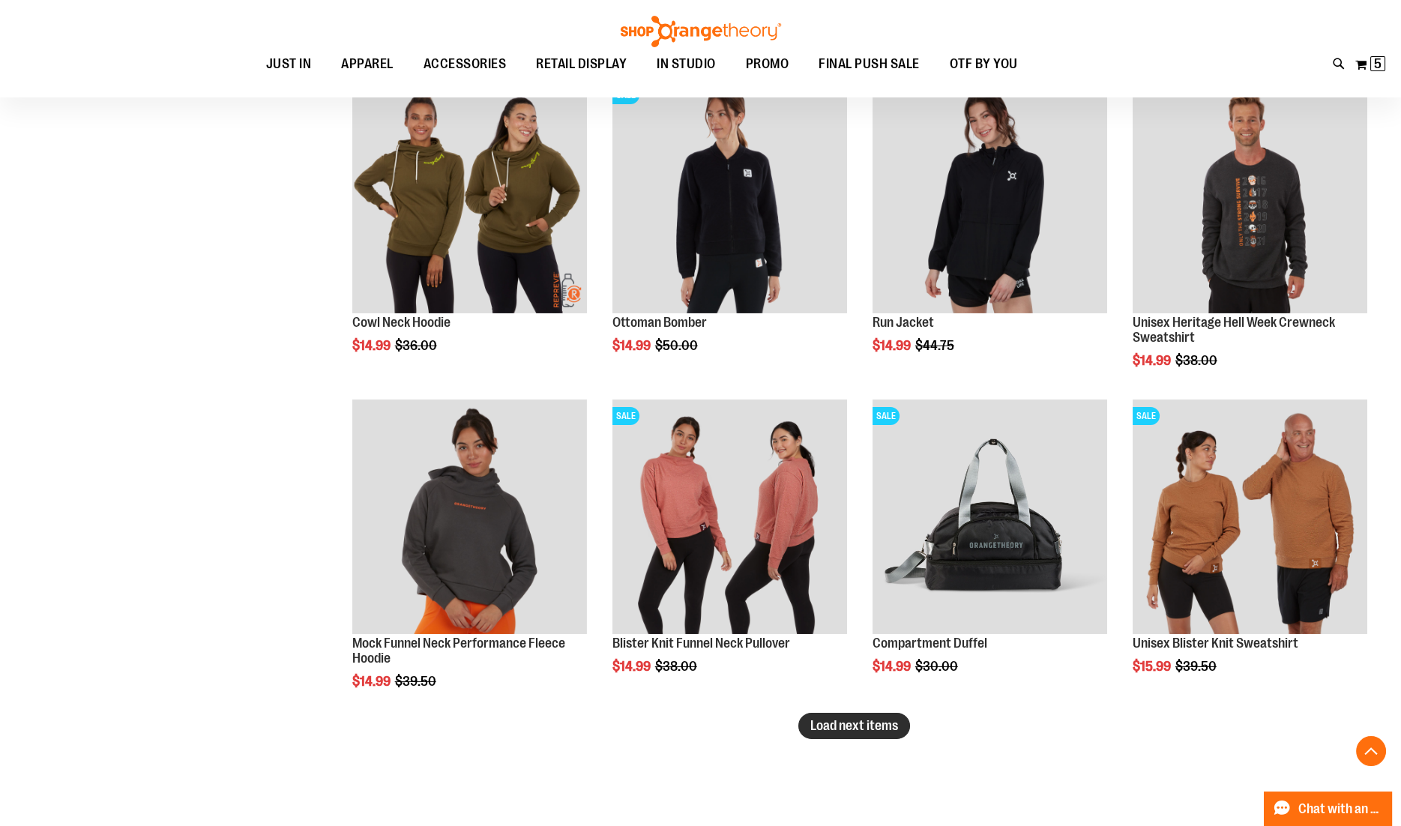
click at [848, 718] on span "Load next items" at bounding box center [854, 725] width 88 height 15
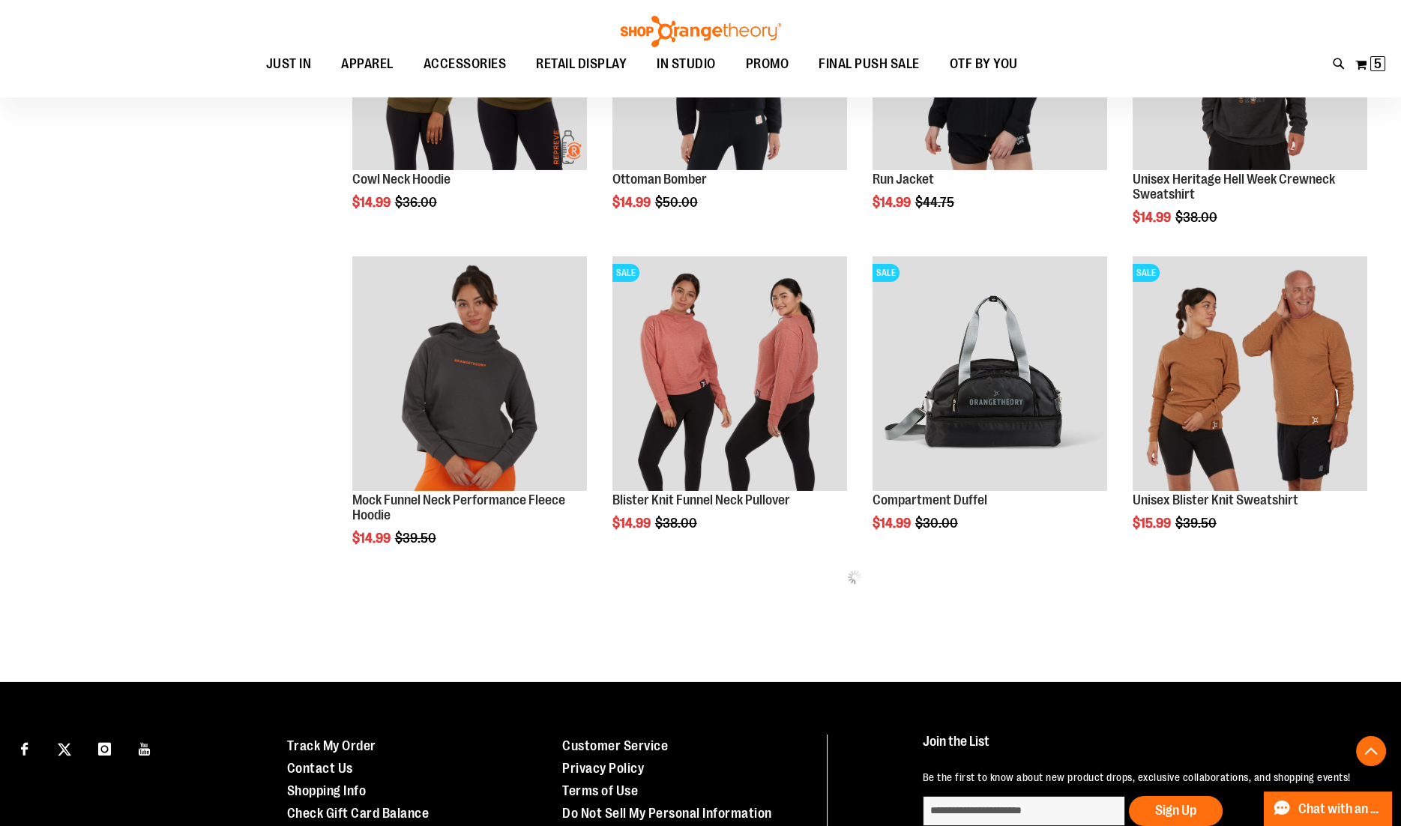
scroll to position [11270, 0]
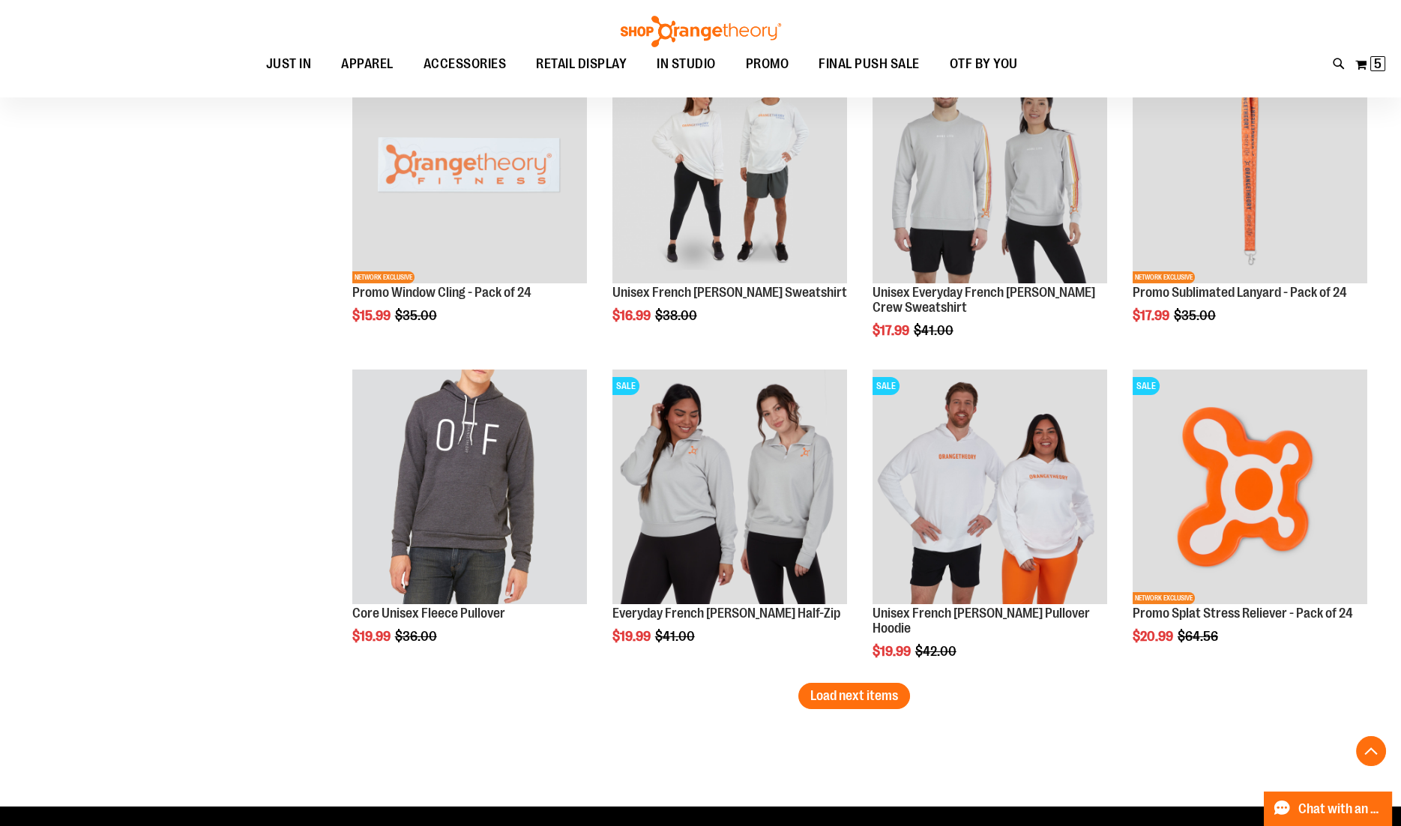
scroll to position [12123, 0]
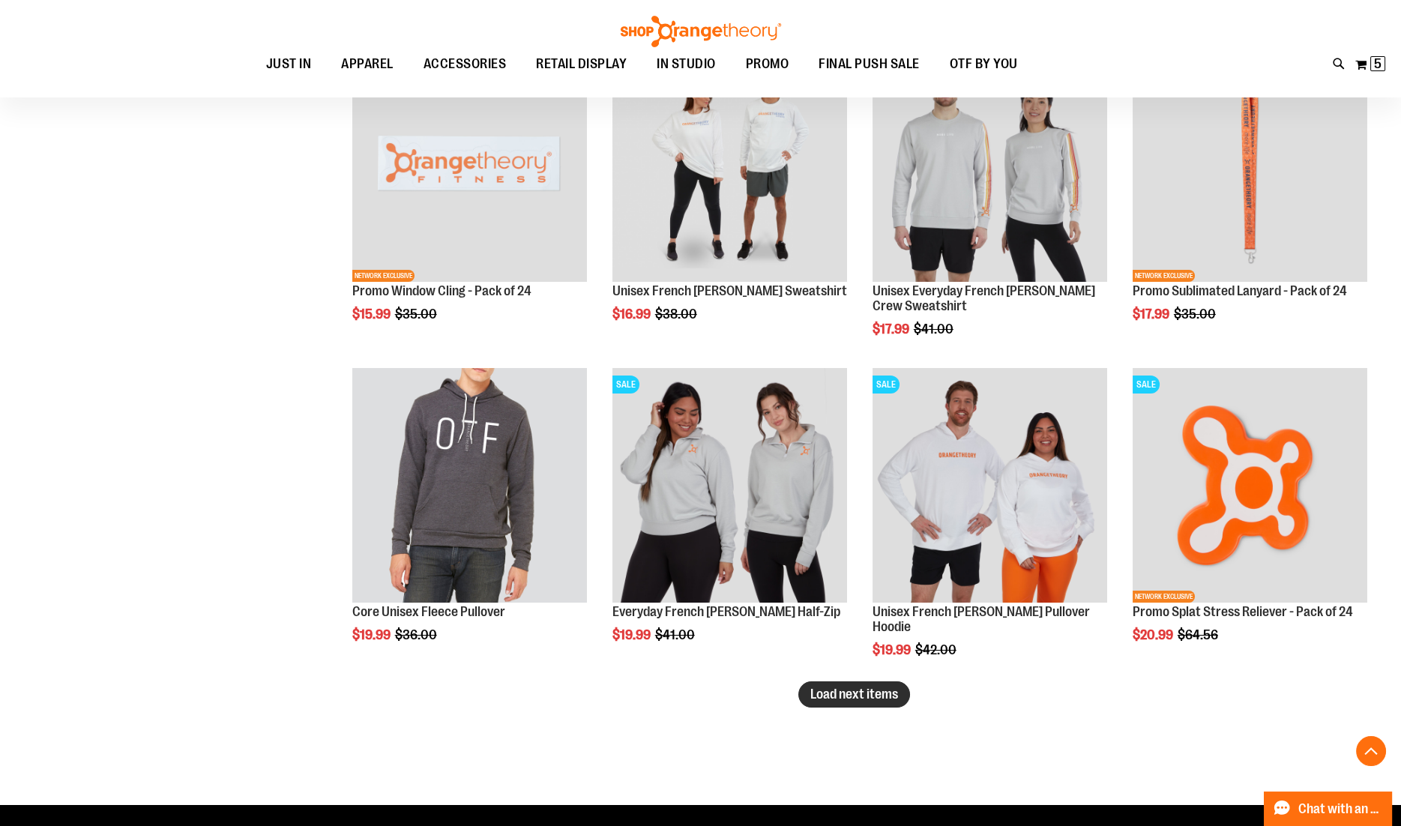
click at [807, 698] on button "Load next items" at bounding box center [854, 694] width 112 height 26
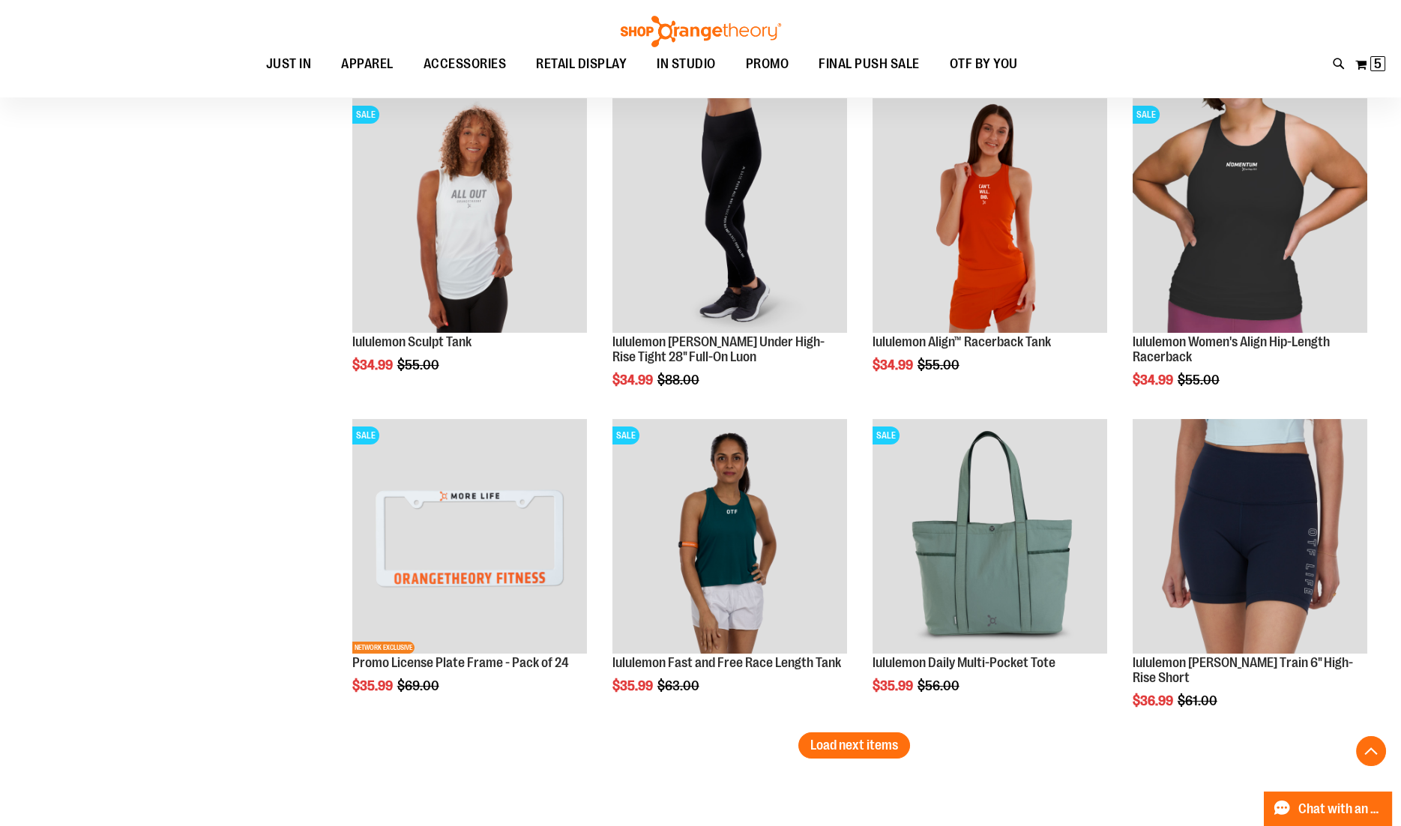
scroll to position [13037, 0]
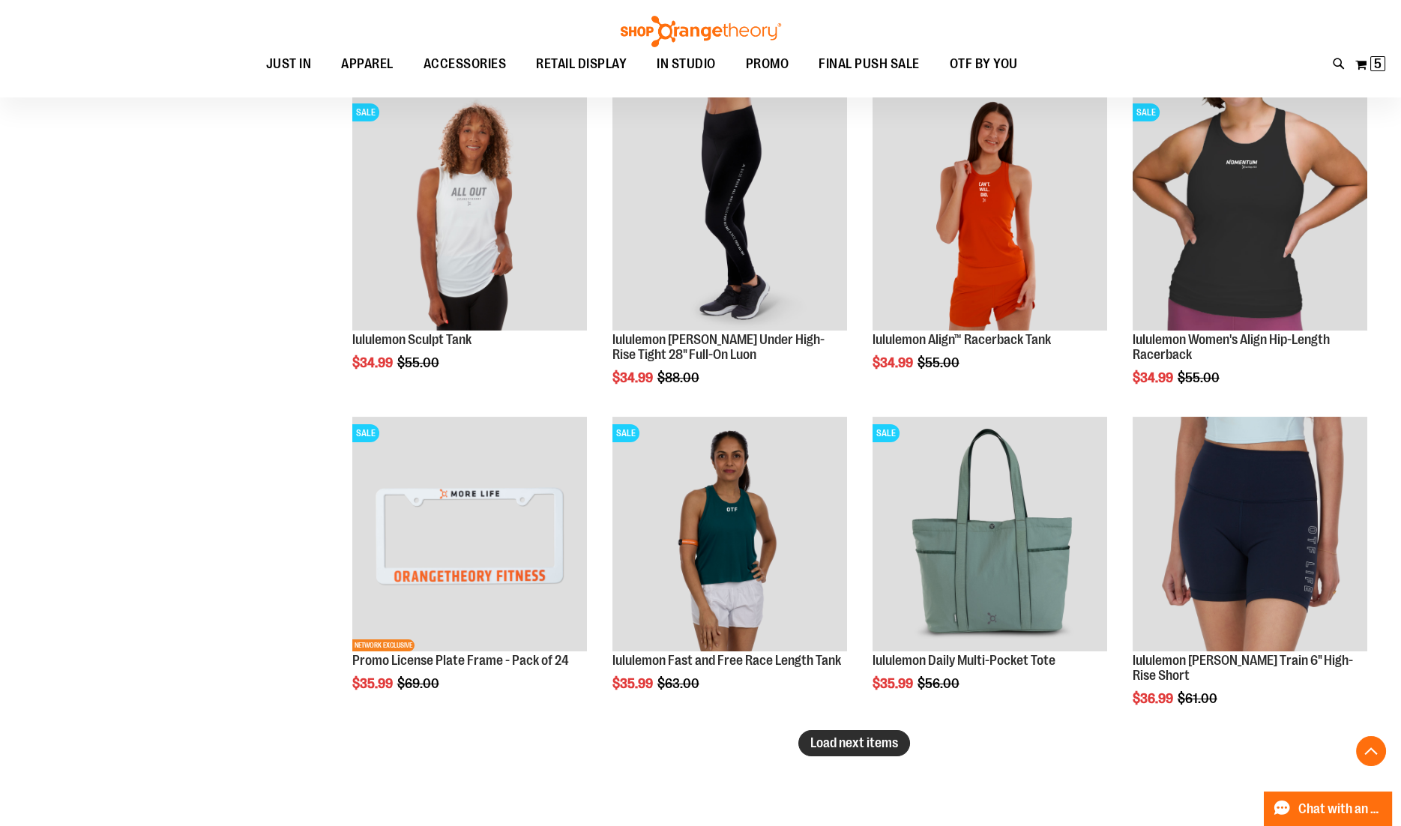
click at [838, 742] on span "Load next items" at bounding box center [854, 742] width 88 height 15
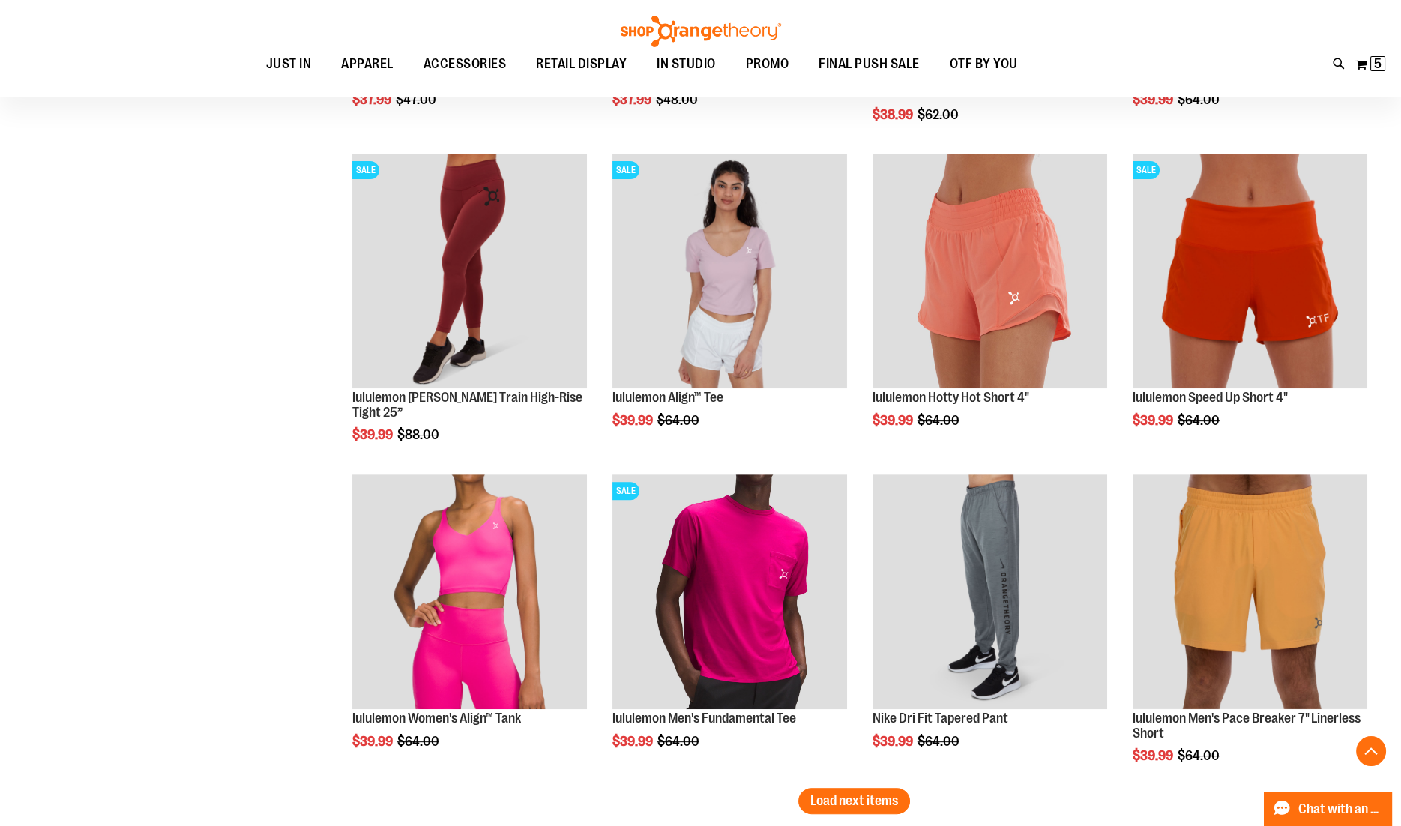
scroll to position [13943, 0]
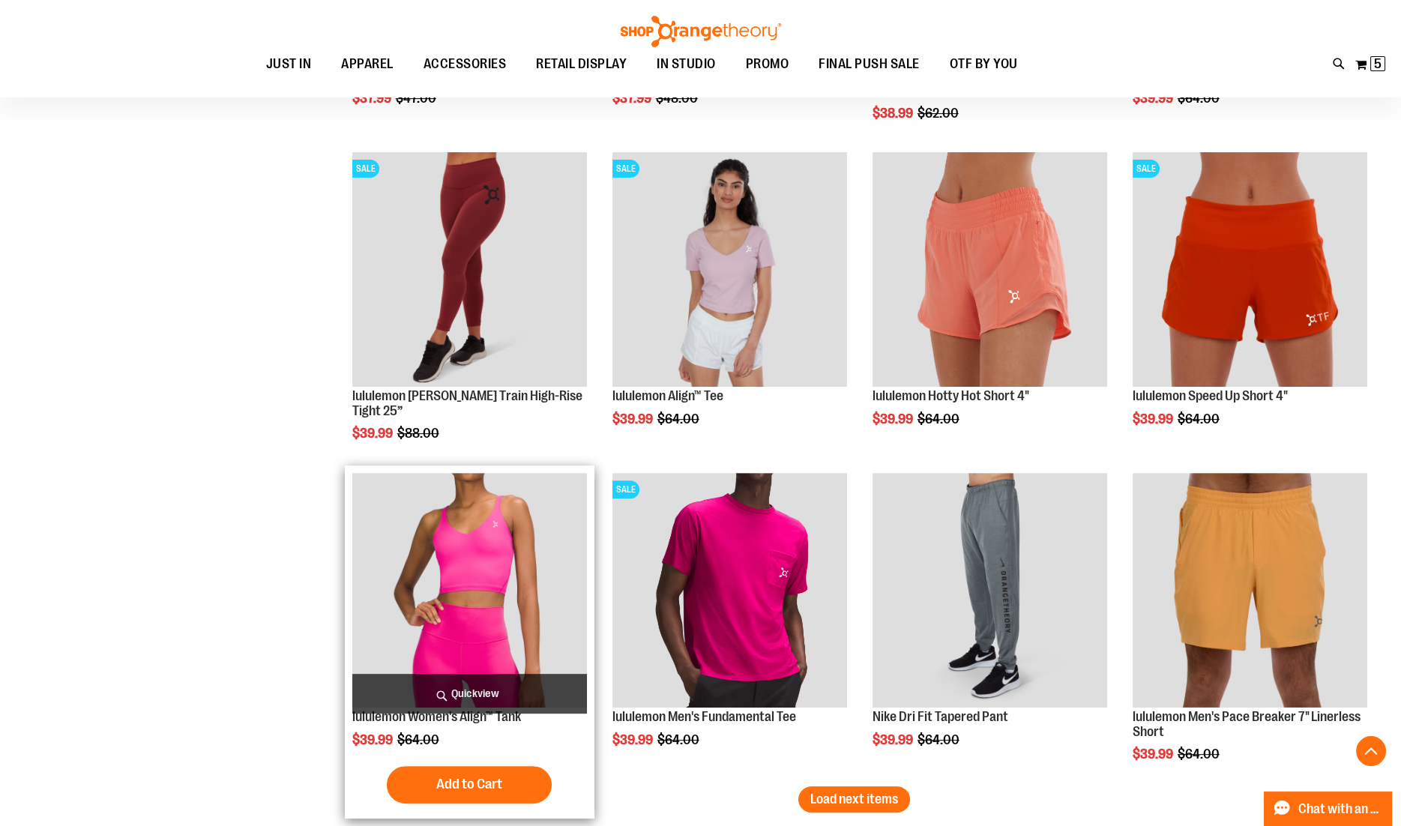
click at [408, 698] on span "Quickview" at bounding box center [469, 694] width 235 height 40
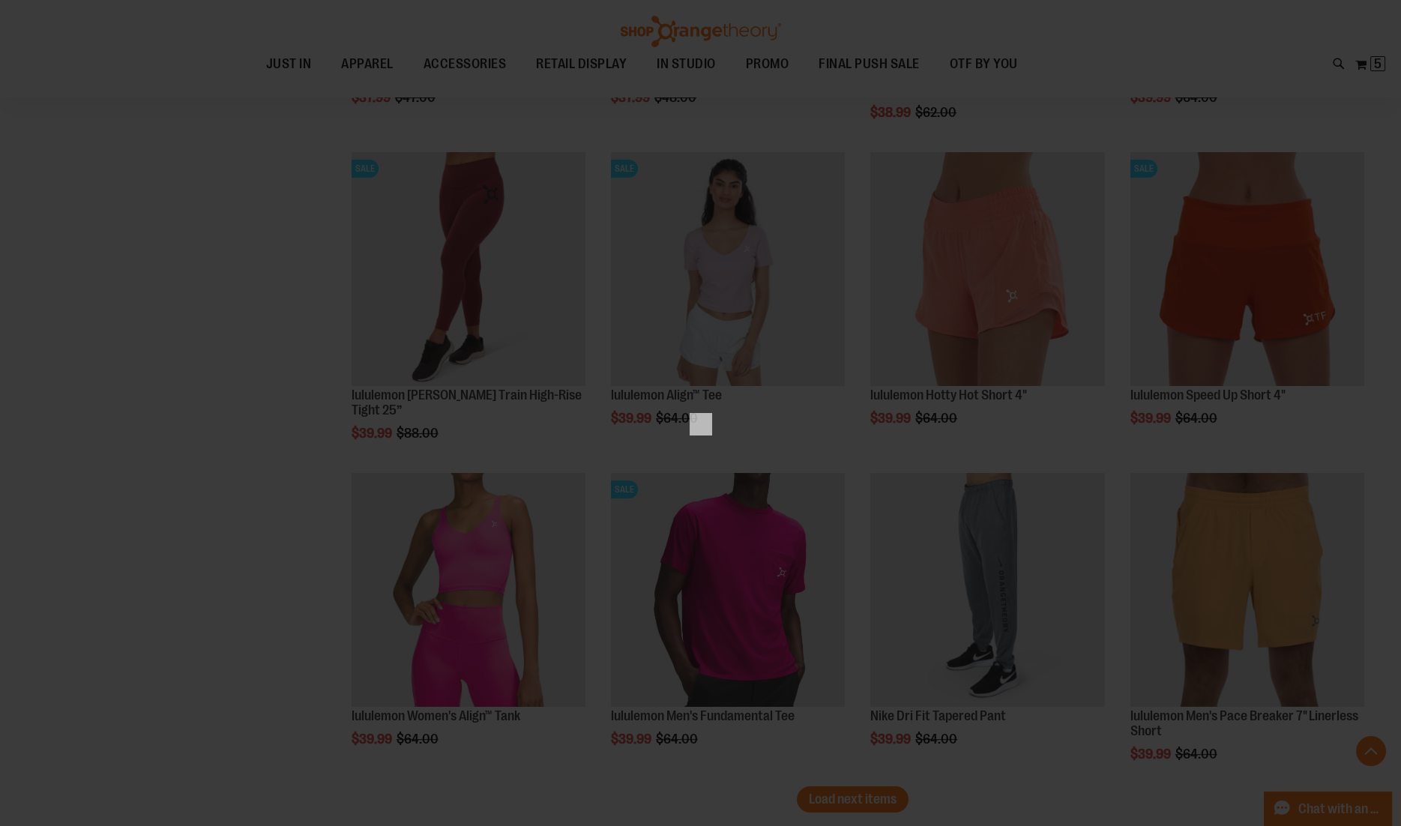
scroll to position [0, 0]
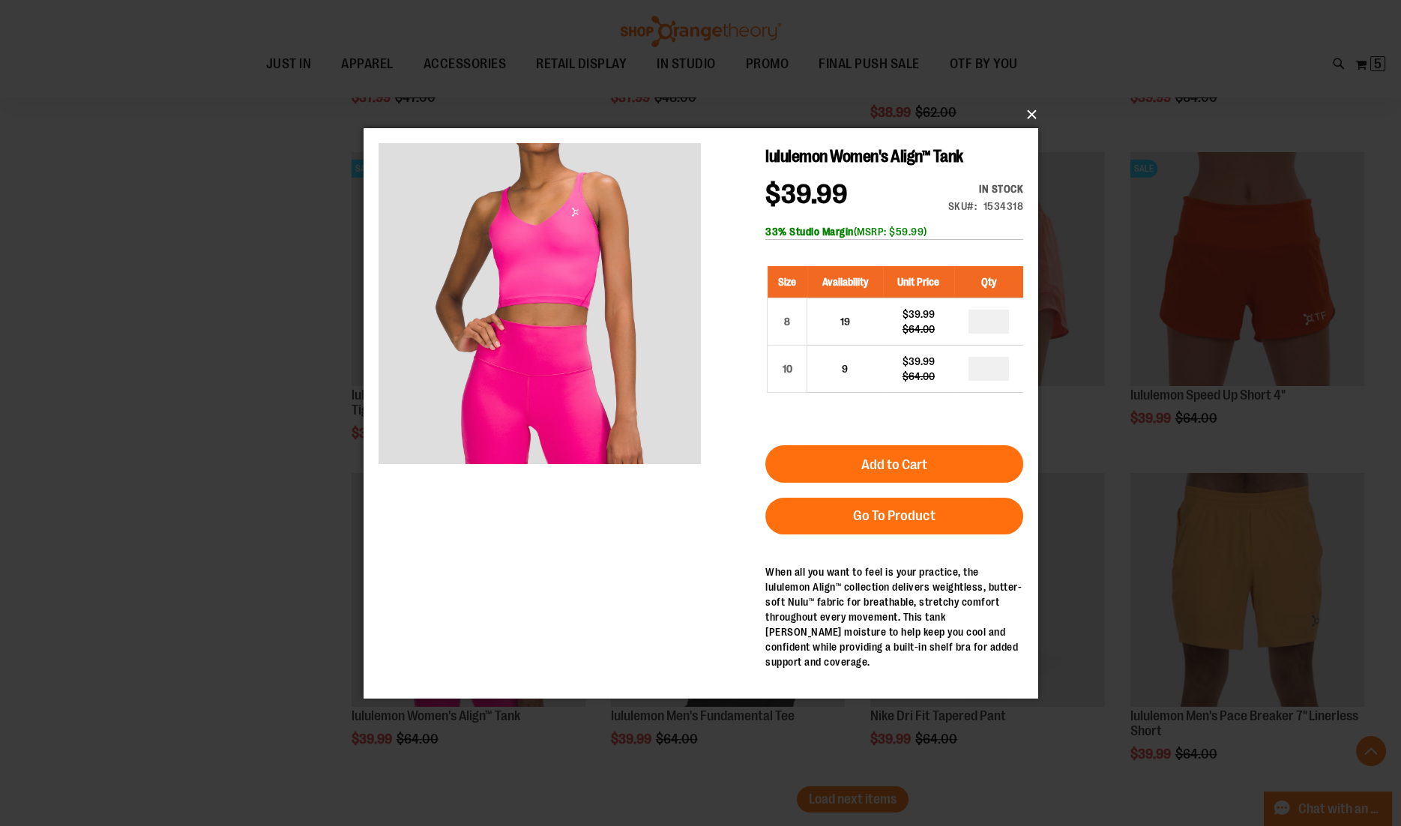
click at [1027, 118] on button "×" at bounding box center [705, 114] width 674 height 33
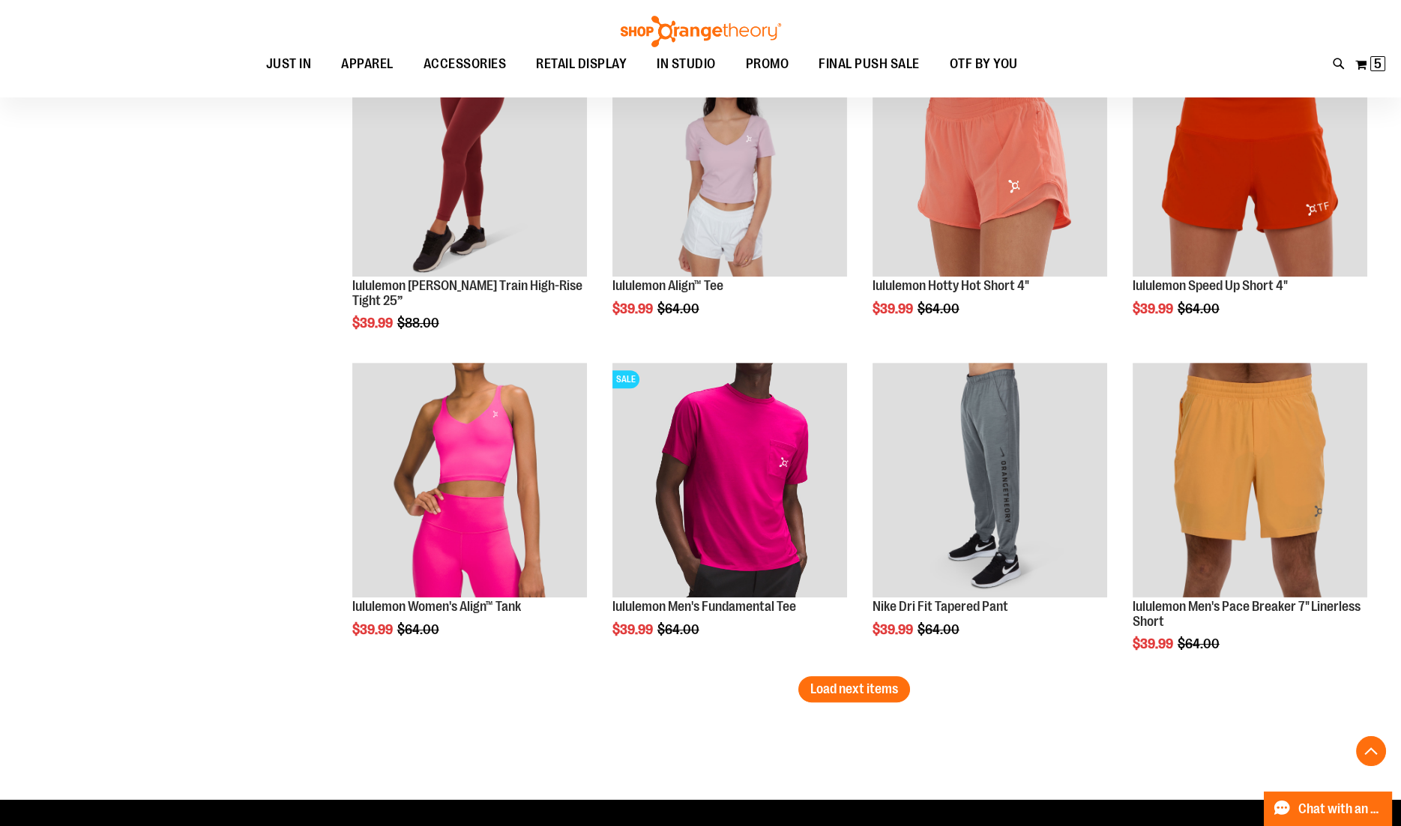
scroll to position [14082, 0]
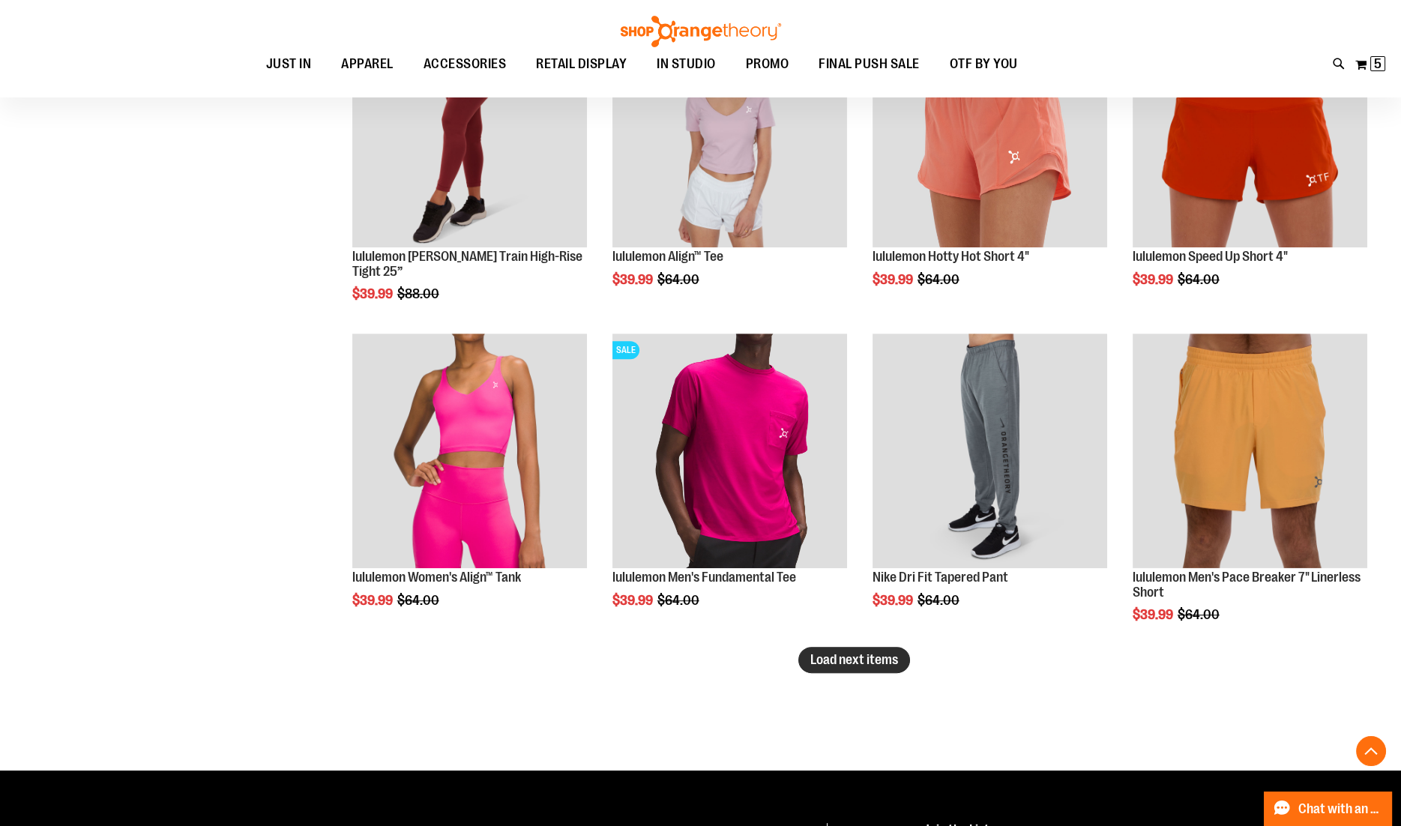
click at [860, 662] on span "Load next items" at bounding box center [854, 659] width 88 height 15
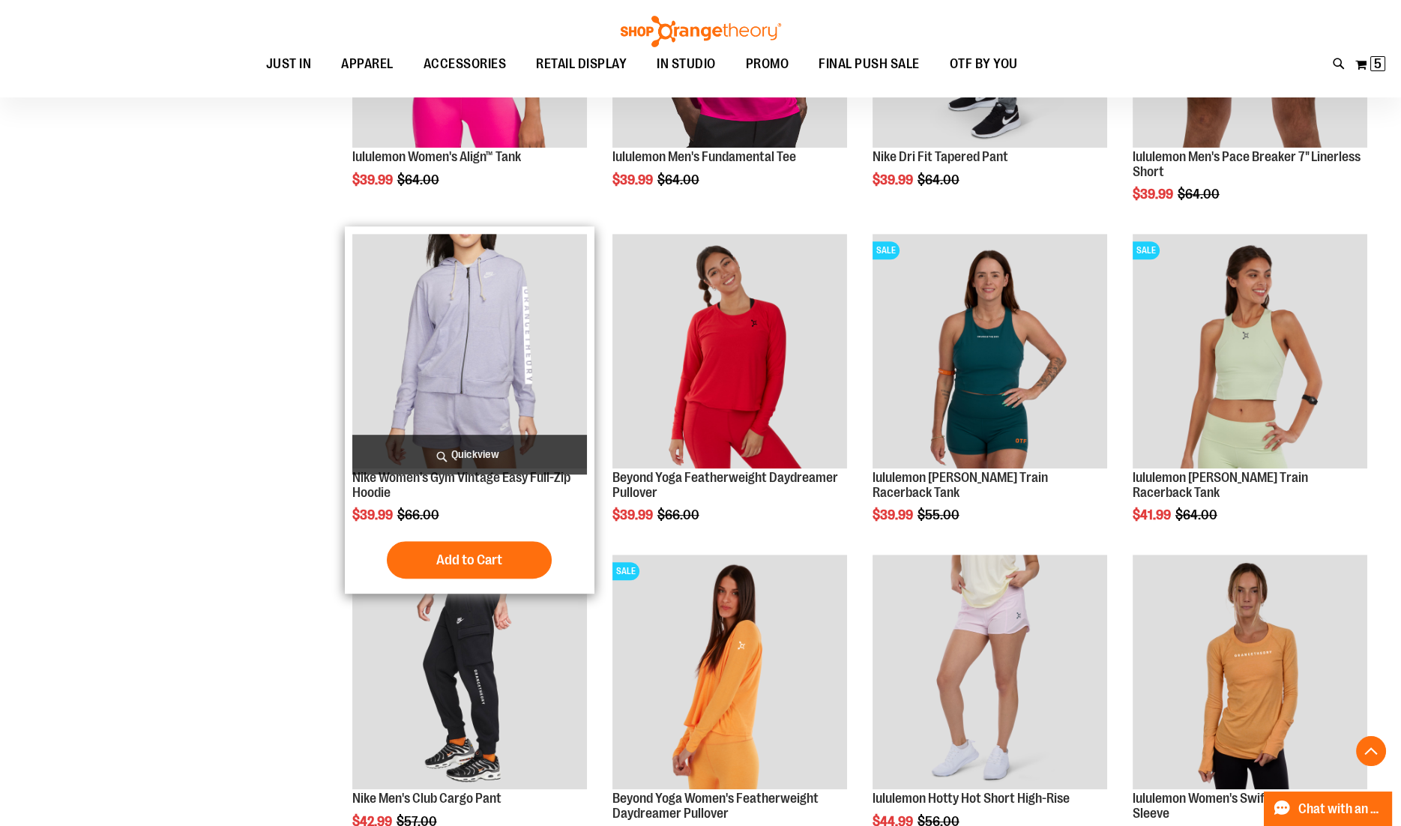
scroll to position [14511, 0]
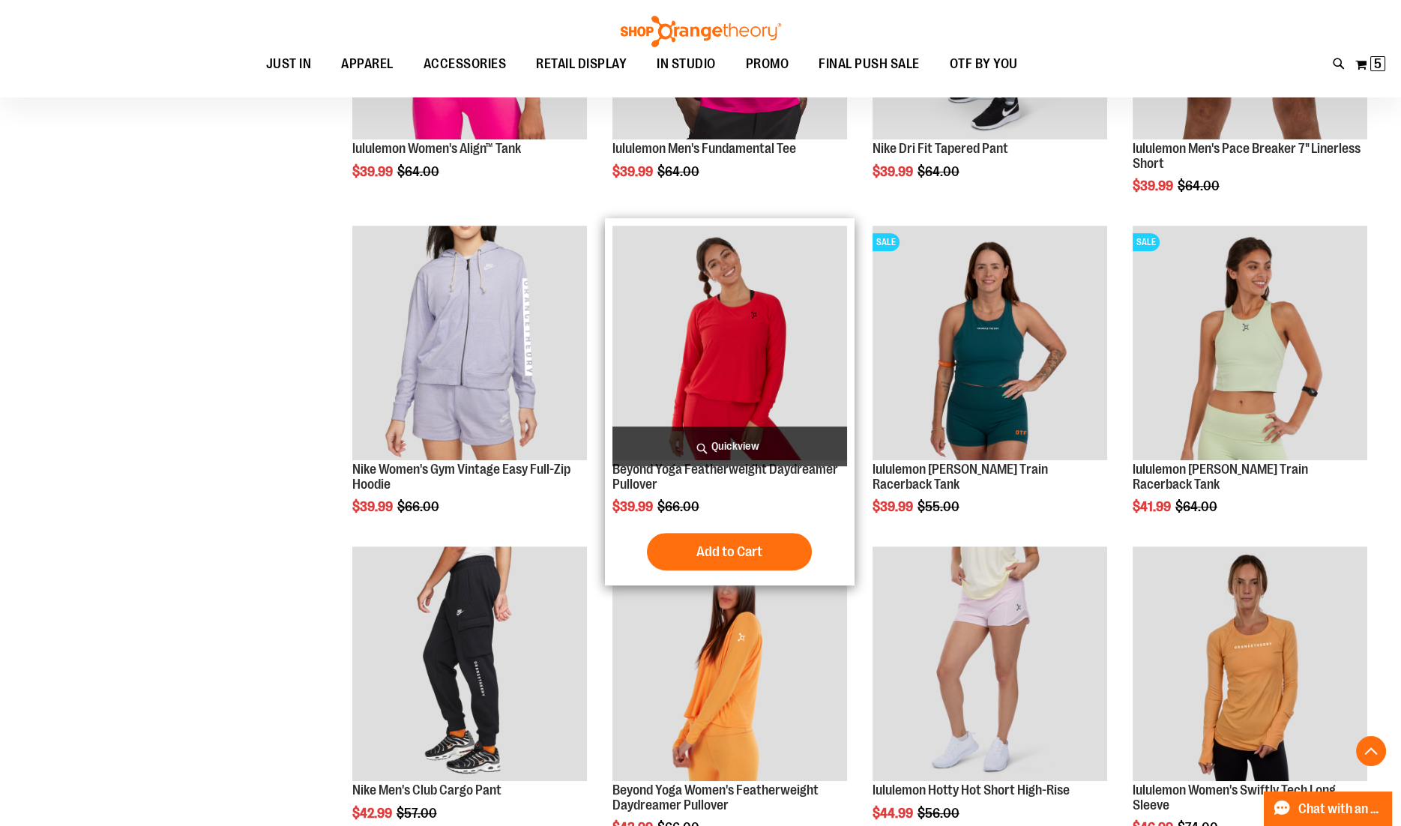
click at [636, 438] on span "Quickview" at bounding box center [729, 446] width 235 height 40
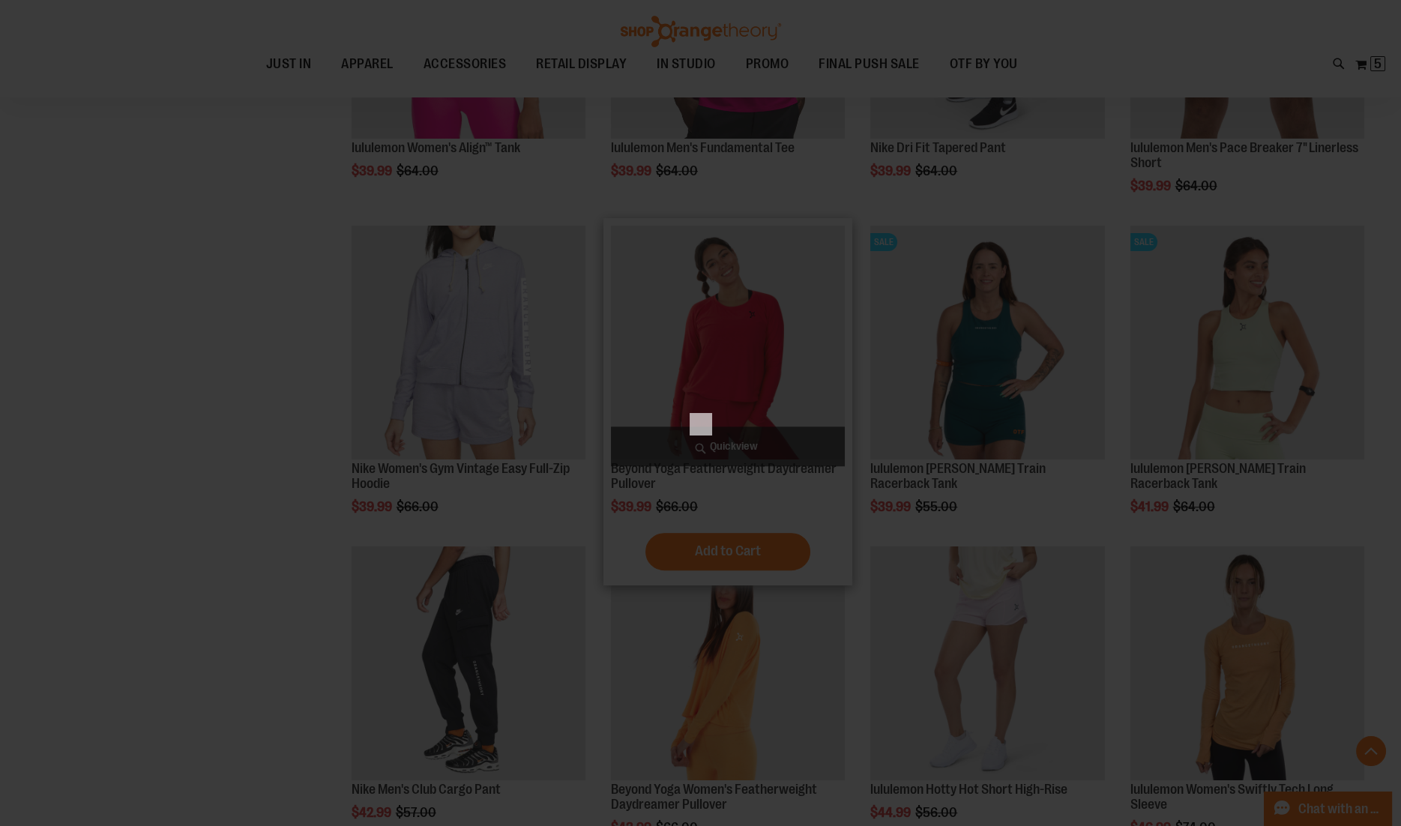
scroll to position [0, 0]
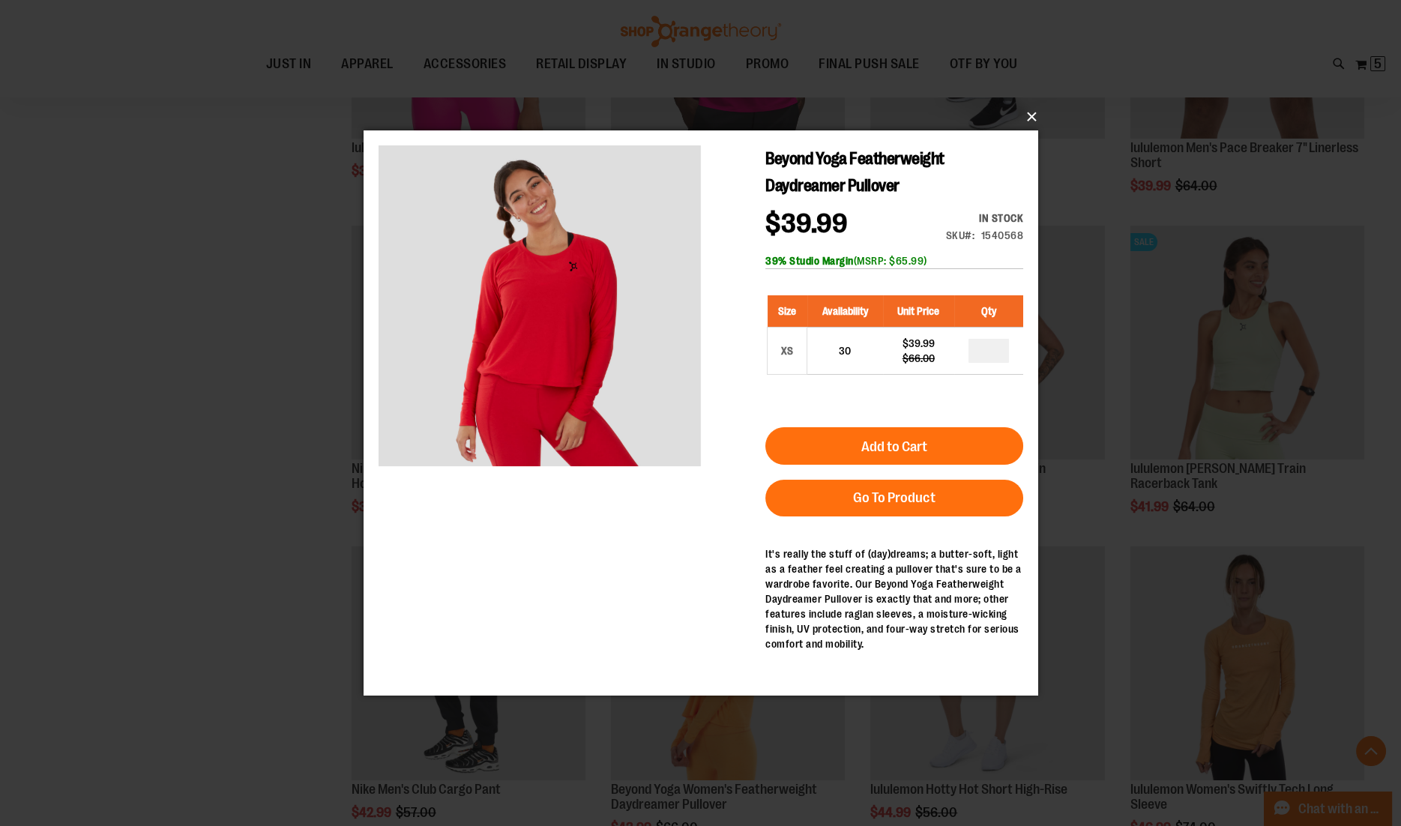
click at [1033, 126] on button "×" at bounding box center [705, 116] width 674 height 33
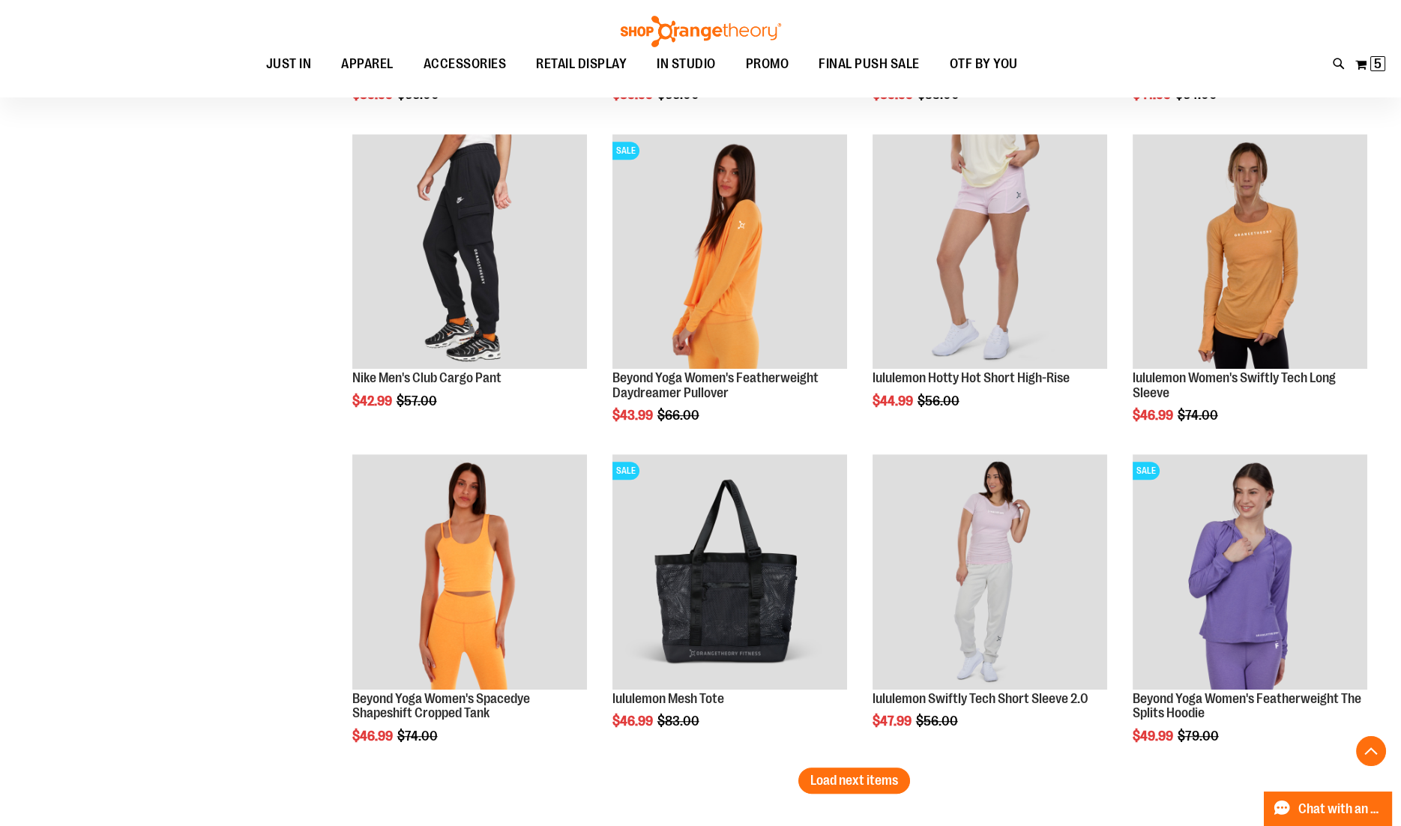
scroll to position [14926, 0]
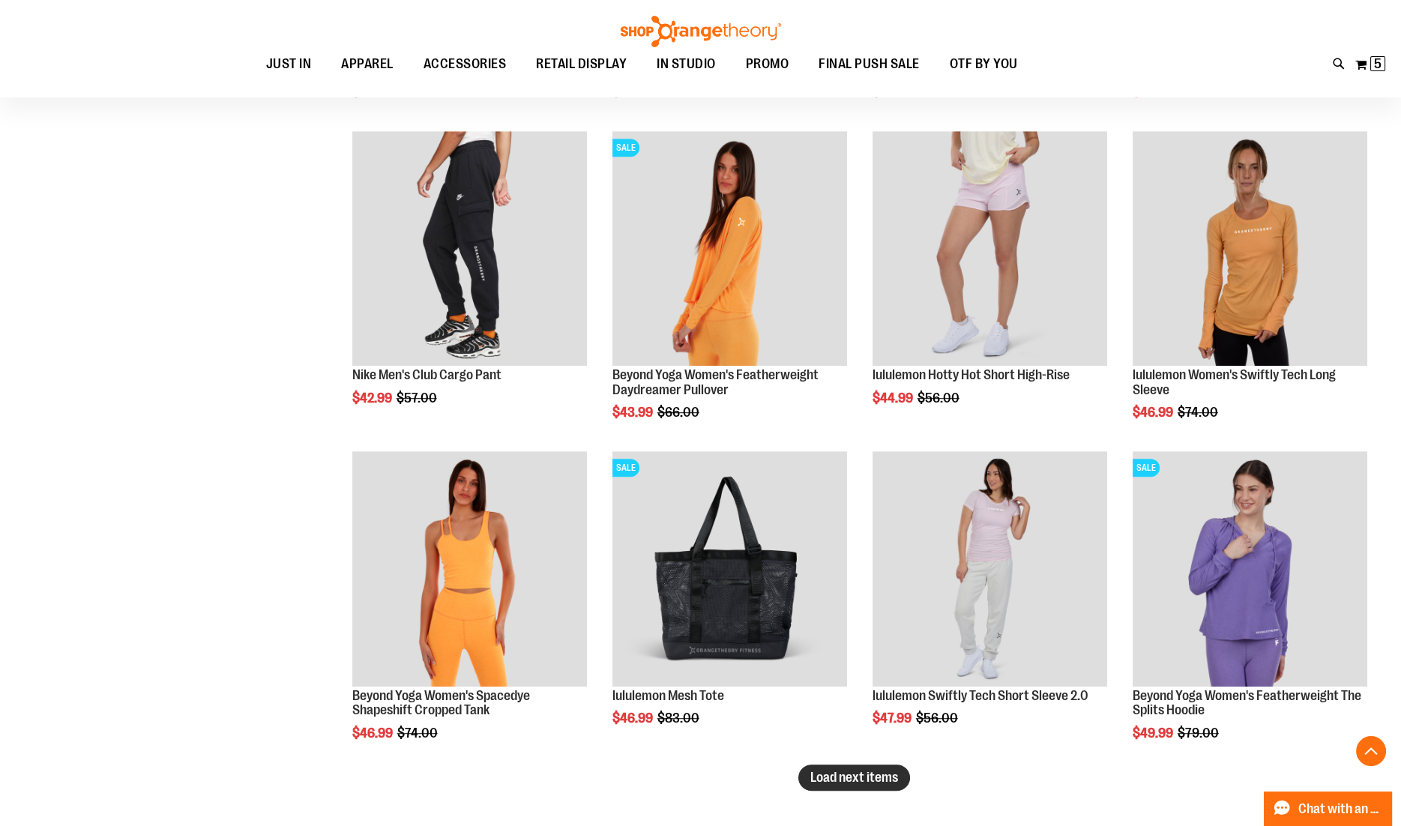
click at [873, 776] on span "Load next items" at bounding box center [854, 777] width 88 height 15
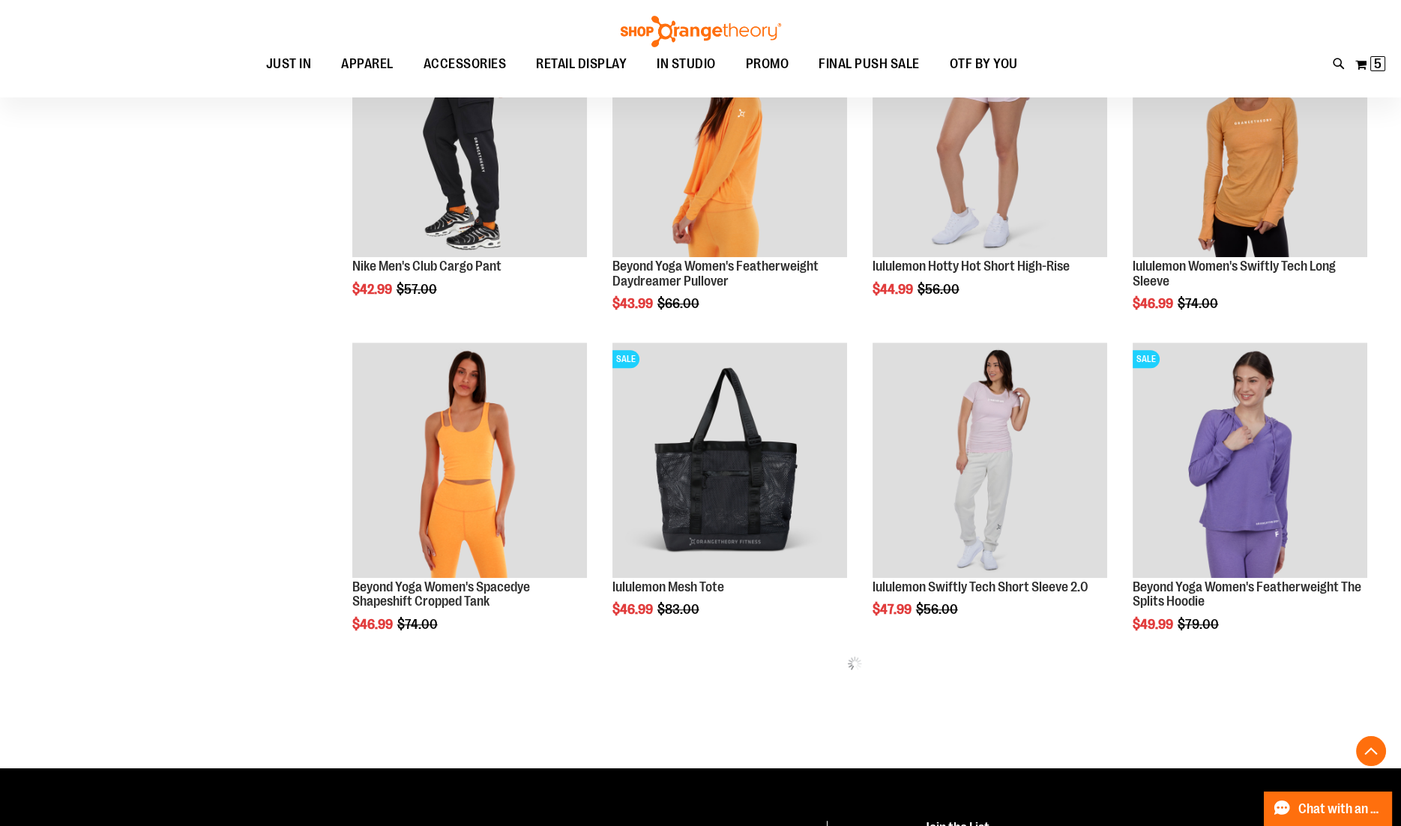
scroll to position [15036, 0]
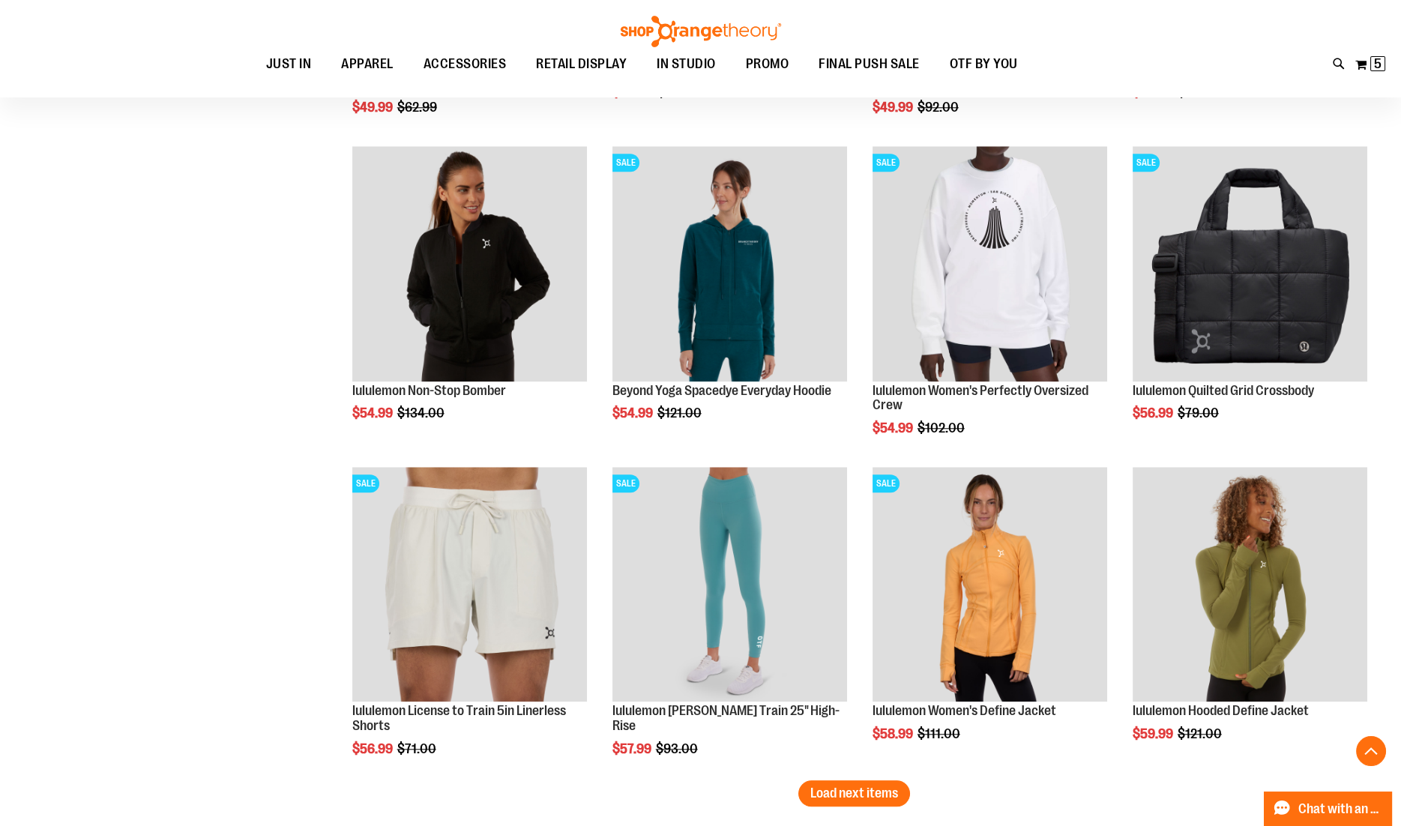
scroll to position [15900, 0]
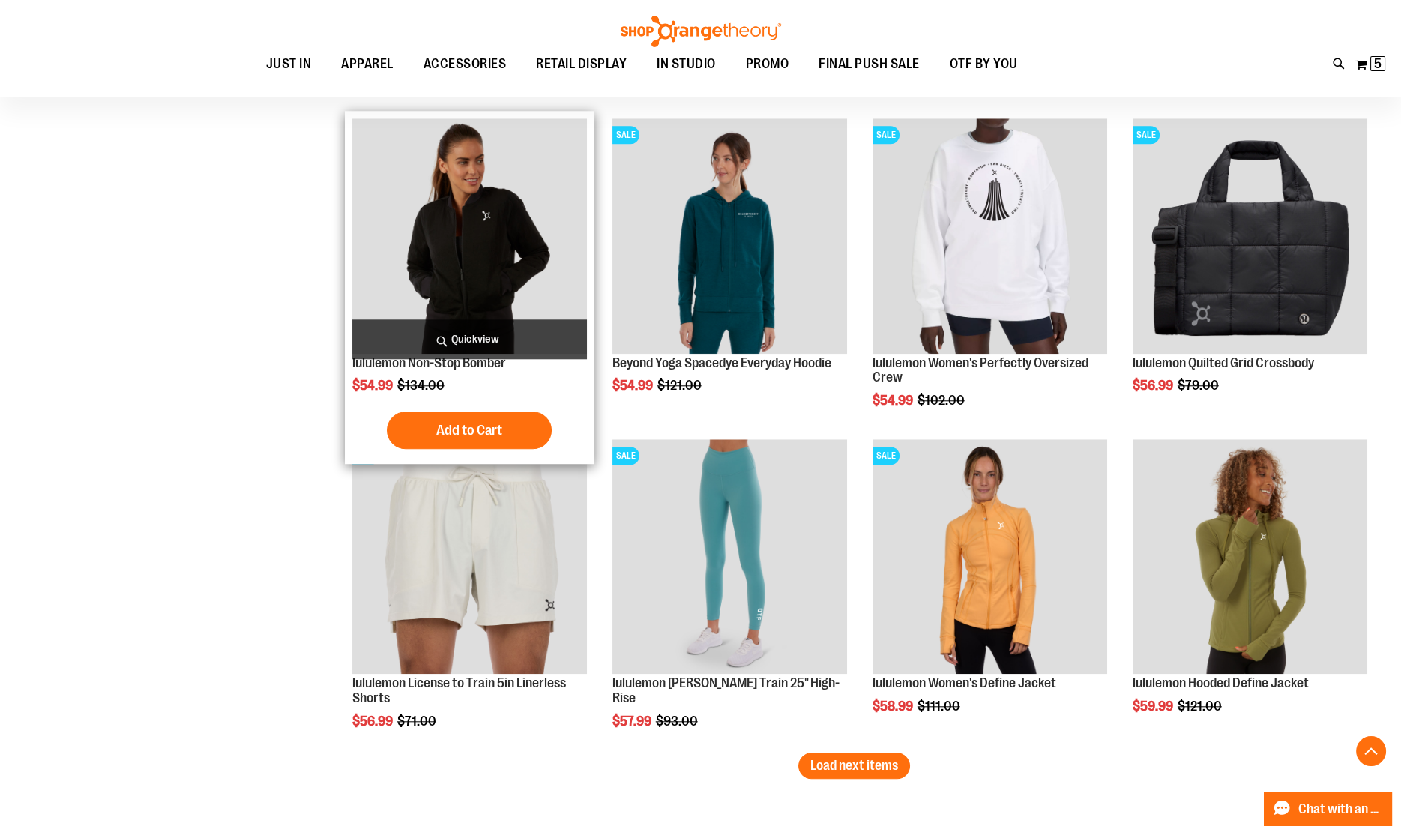
click at [474, 331] on span "Quickview" at bounding box center [469, 339] width 235 height 40
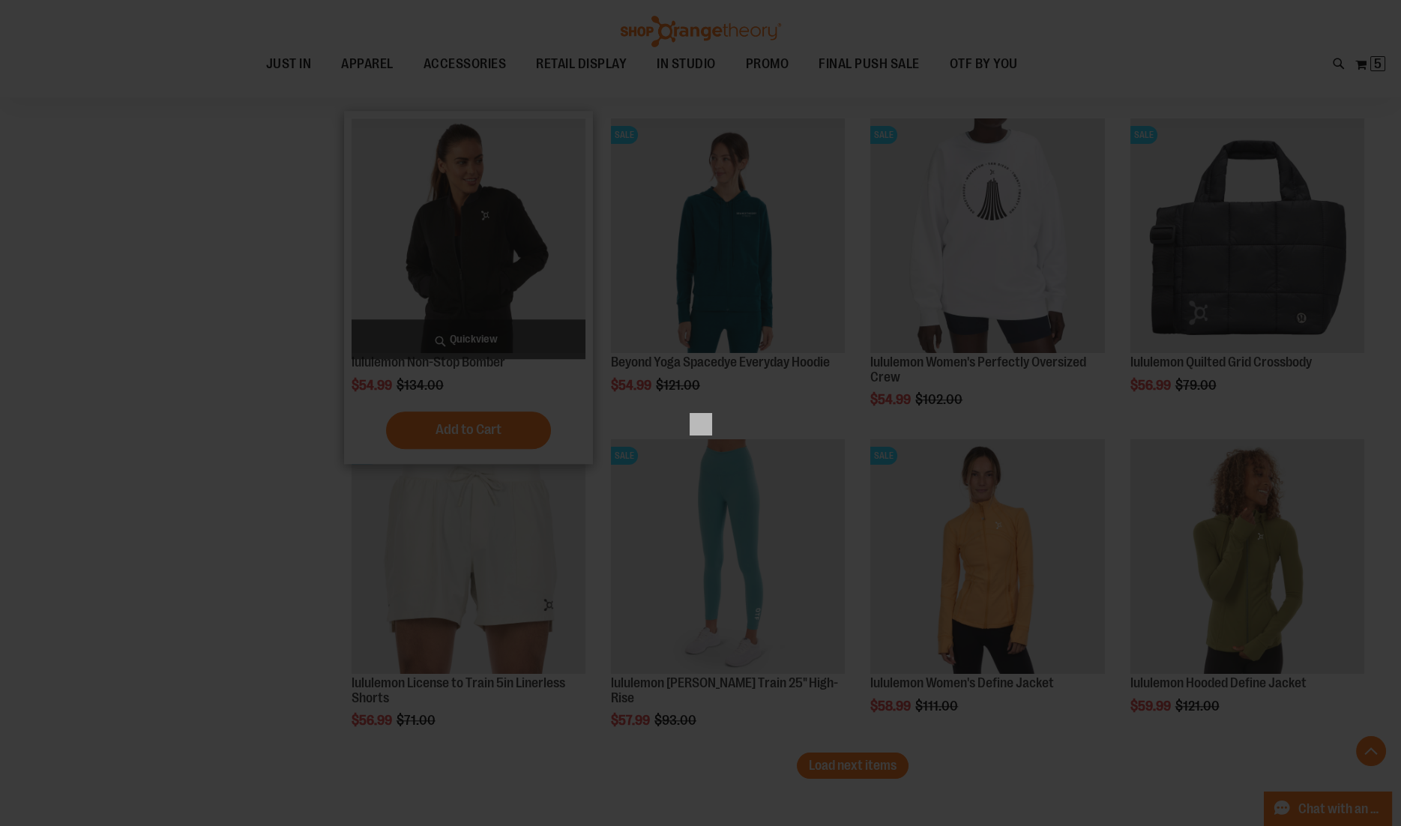
scroll to position [0, 0]
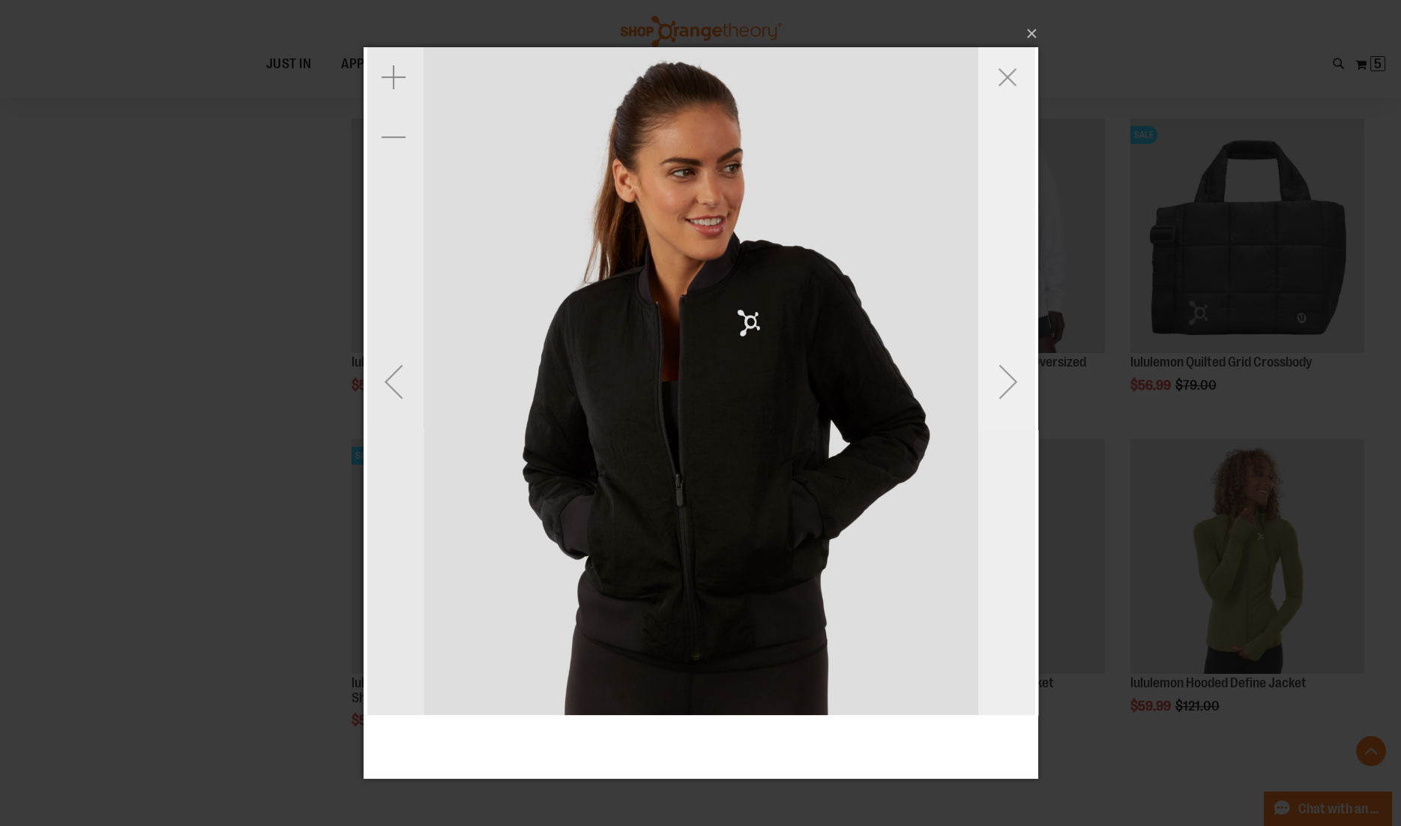
click at [1015, 376] on div "Next" at bounding box center [1007, 381] width 60 height 60
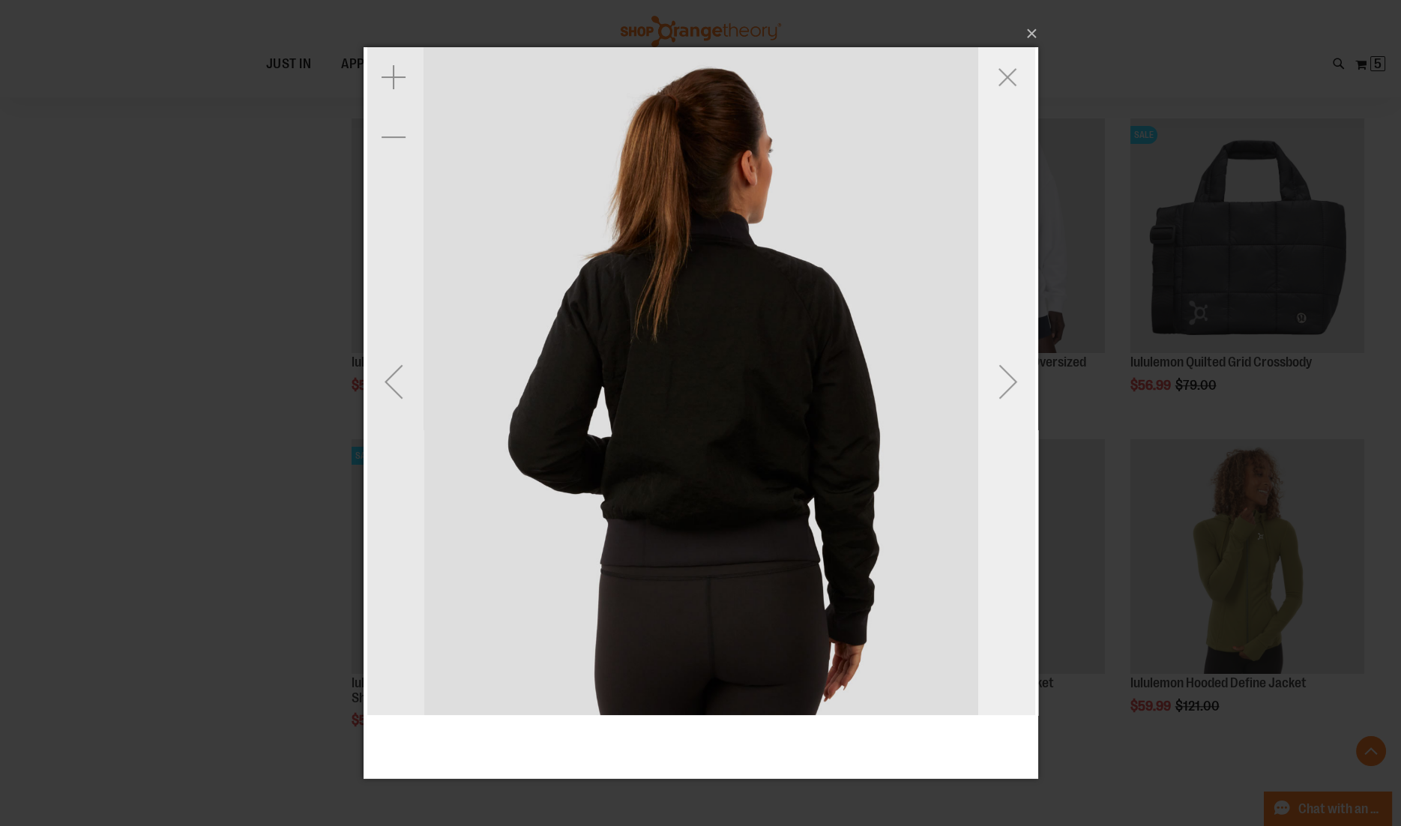
click at [1015, 377] on div "Next" at bounding box center [1007, 381] width 60 height 60
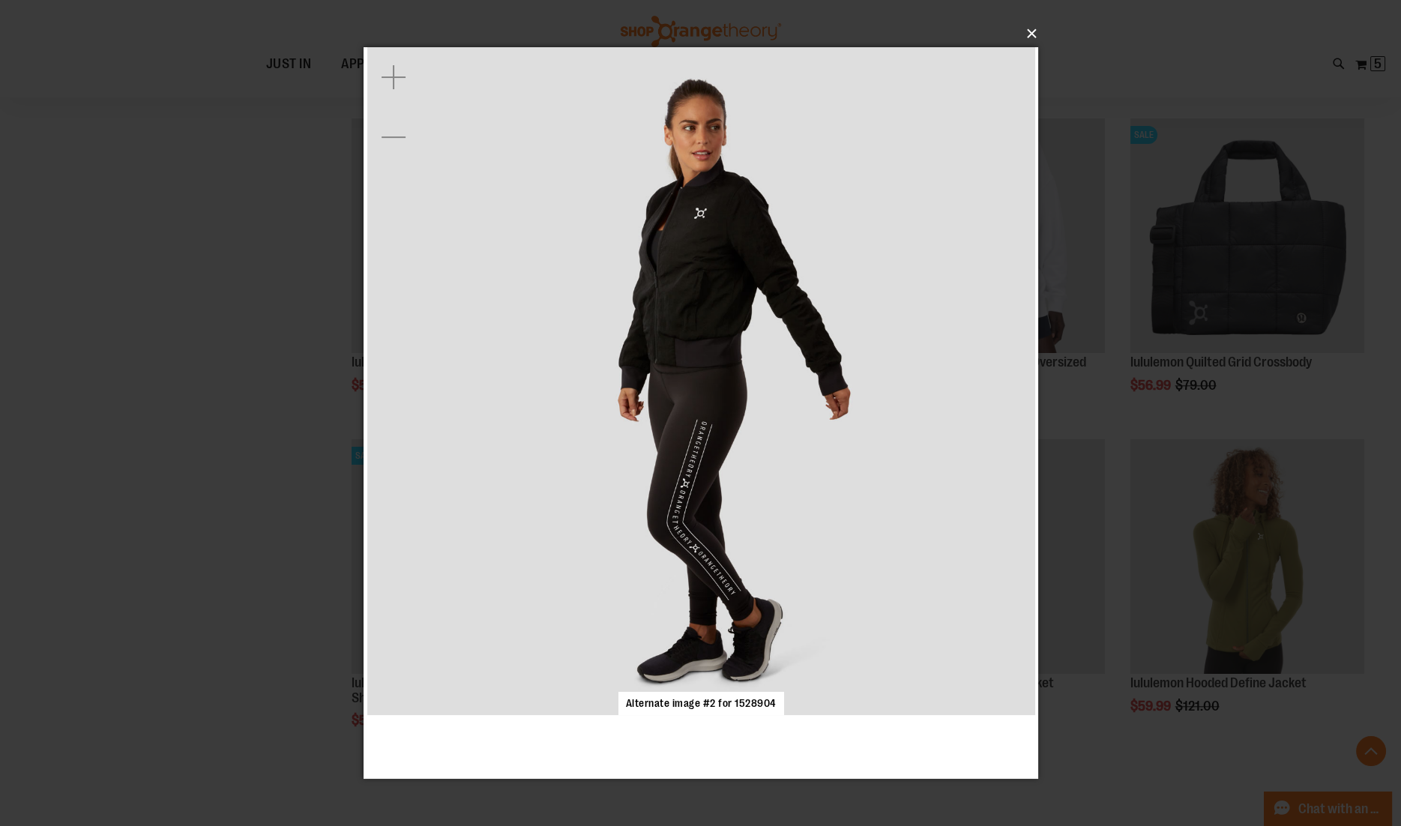
click at [1024, 30] on button "×" at bounding box center [705, 33] width 674 height 33
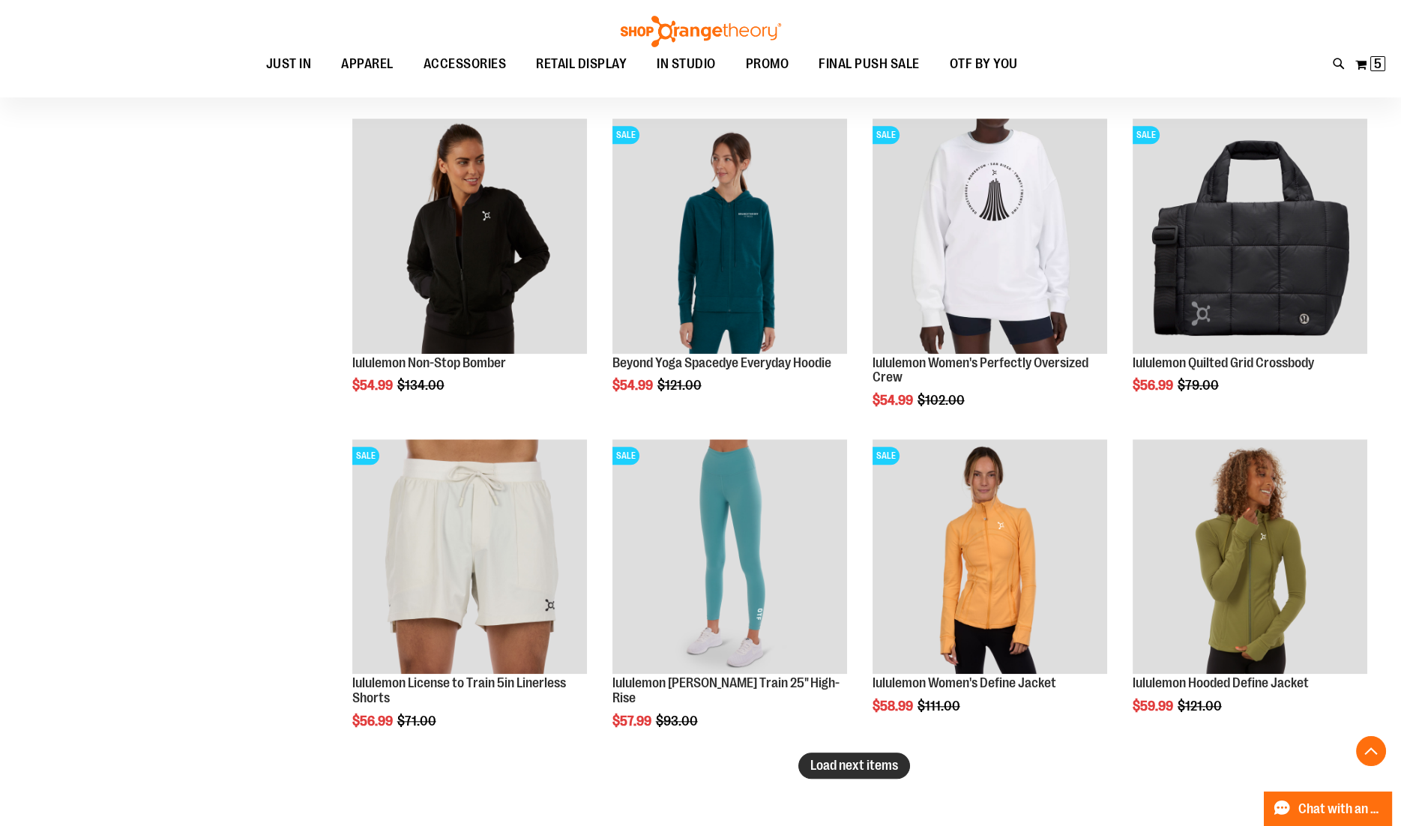
click at [888, 760] on span "Load next items" at bounding box center [854, 765] width 88 height 15
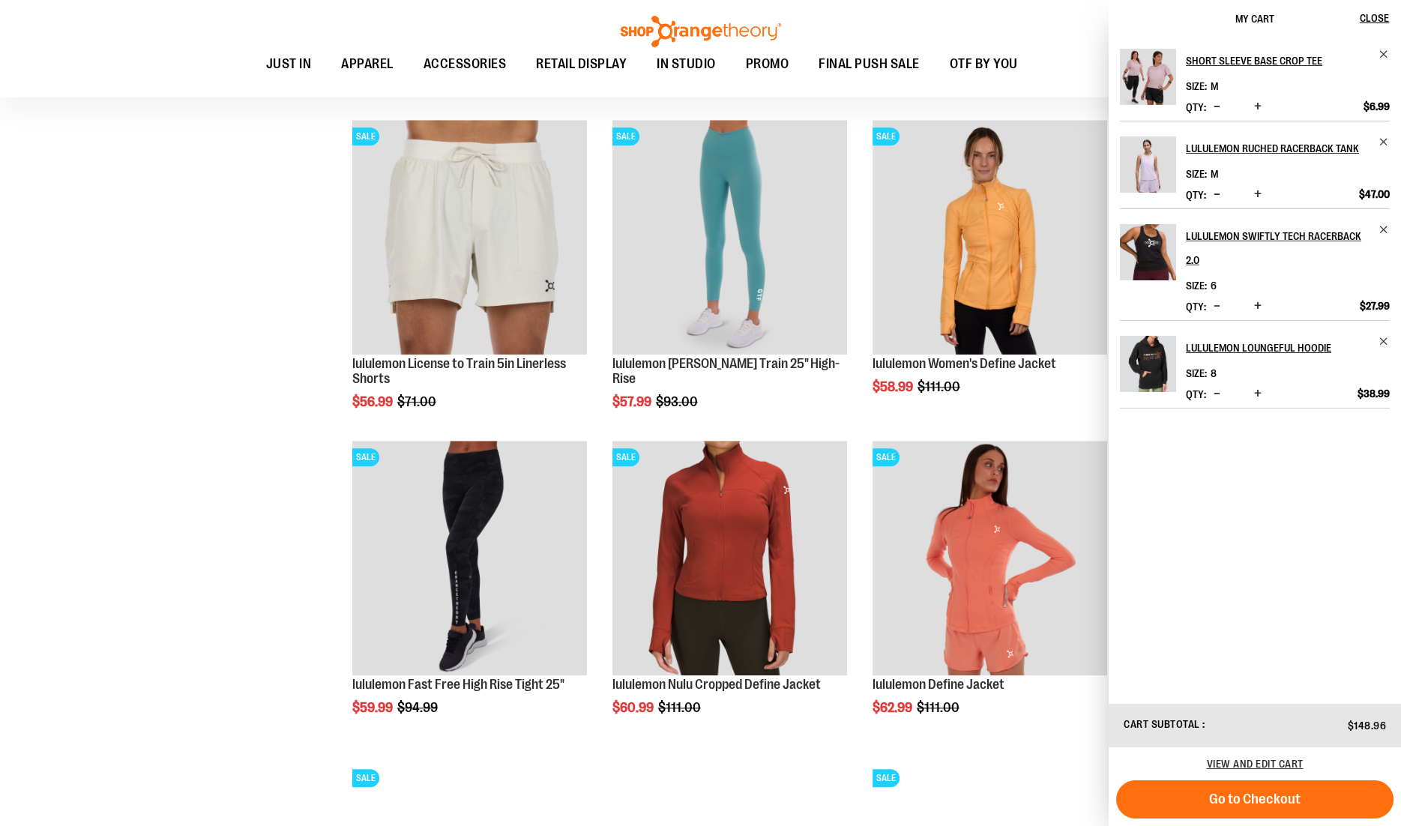
scroll to position [16234, 0]
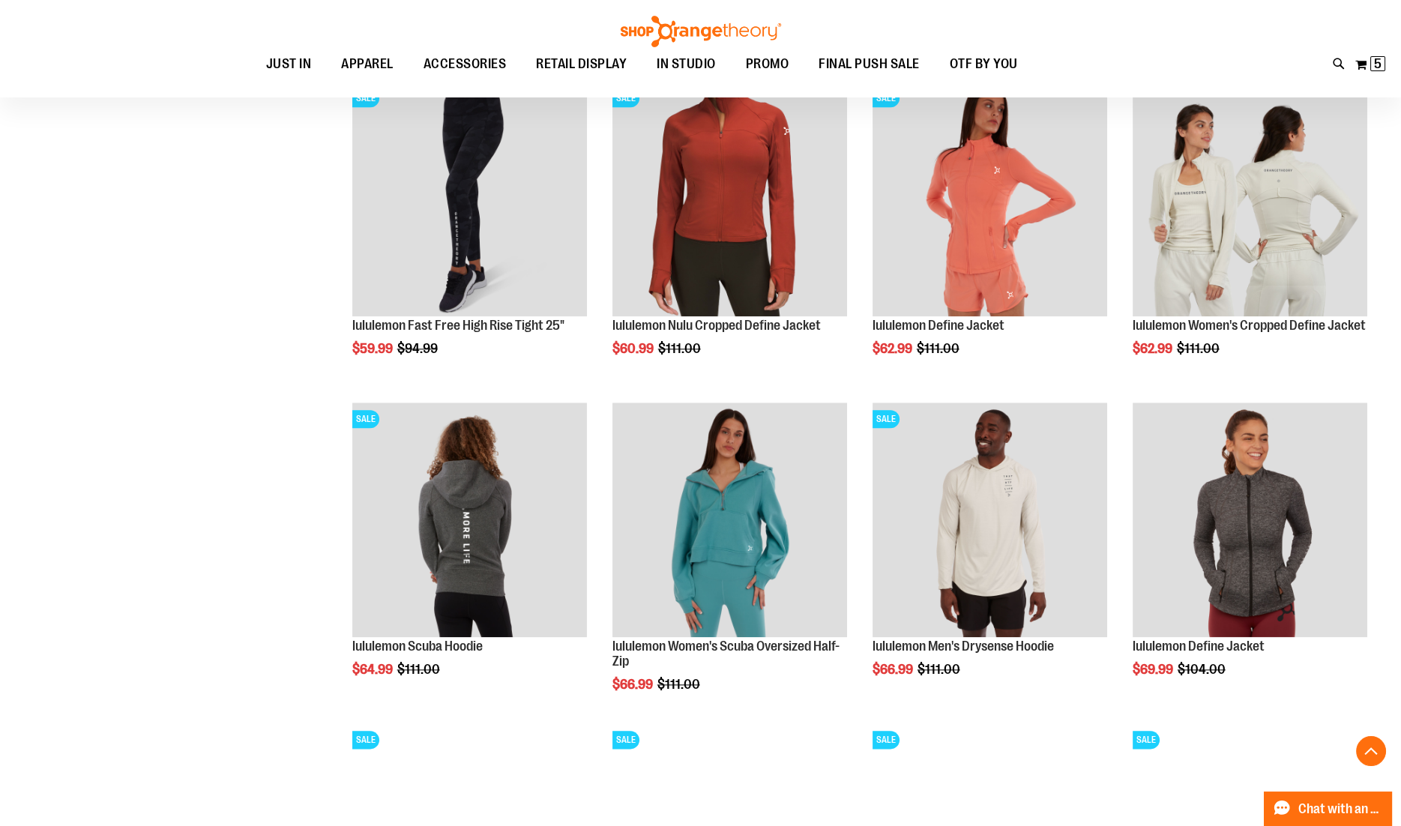
scroll to position [16582, 0]
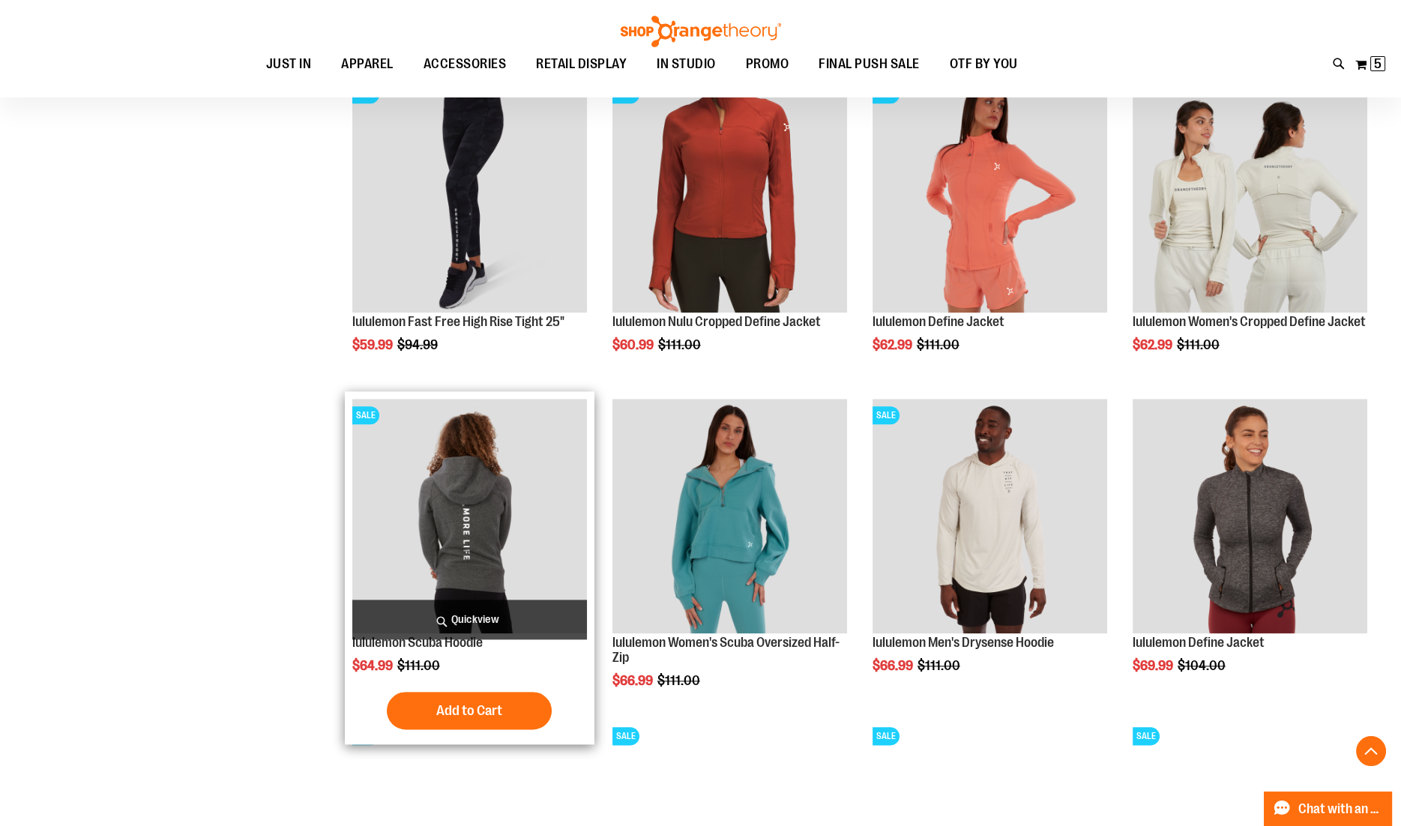
click at [505, 609] on span "Quickview" at bounding box center [469, 620] width 235 height 40
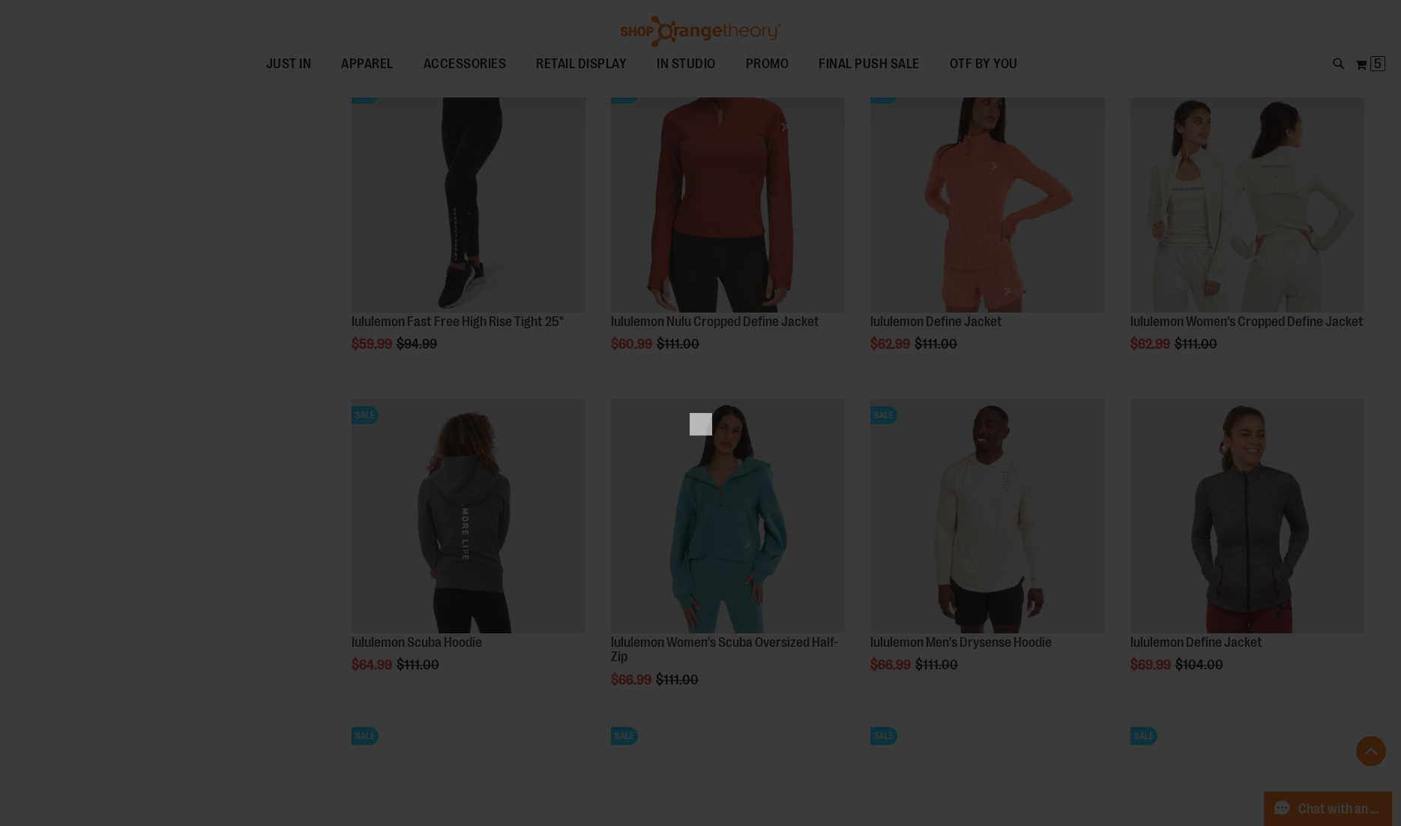
scroll to position [0, 0]
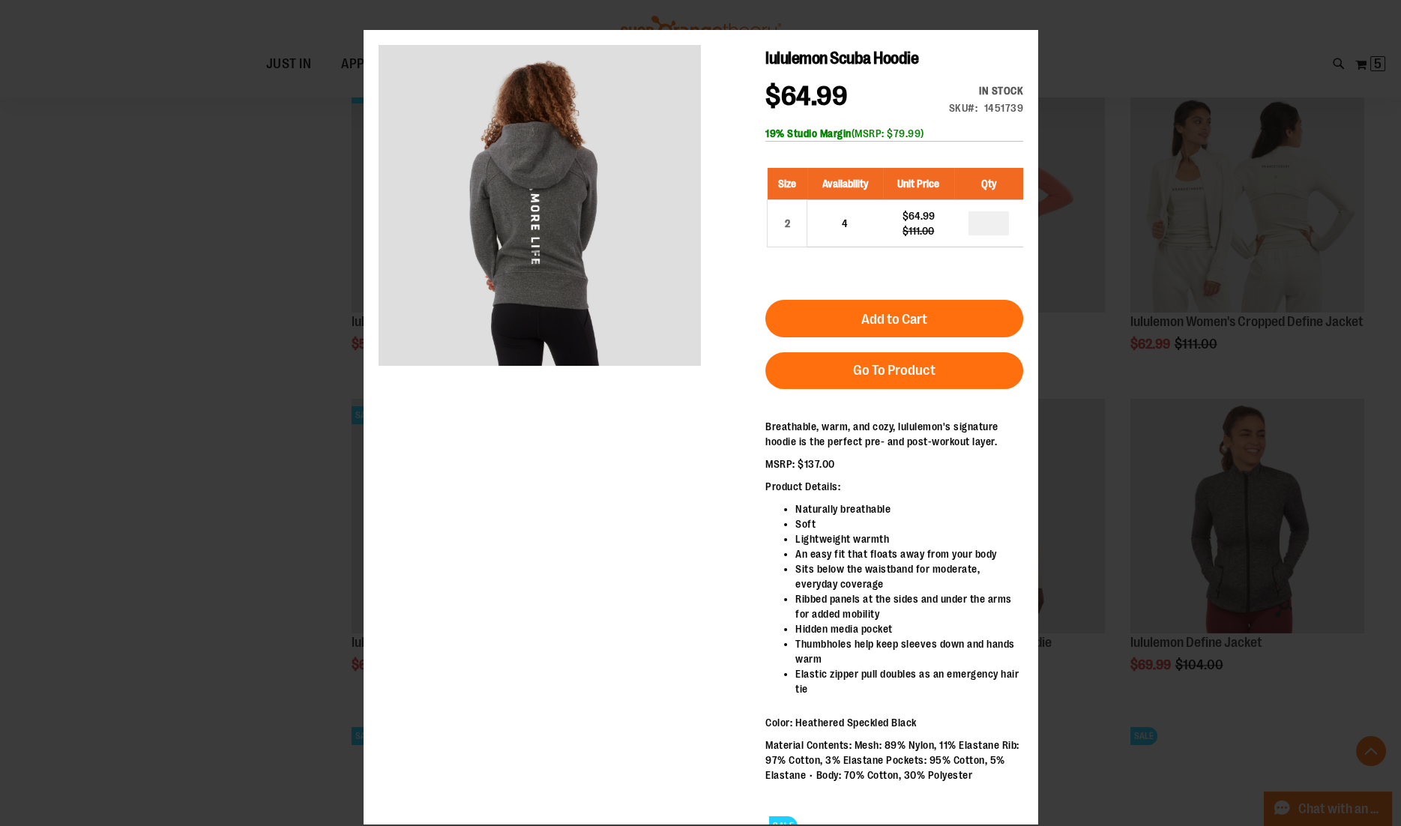
click at [330, 513] on div "×" at bounding box center [700, 413] width 1401 height 826
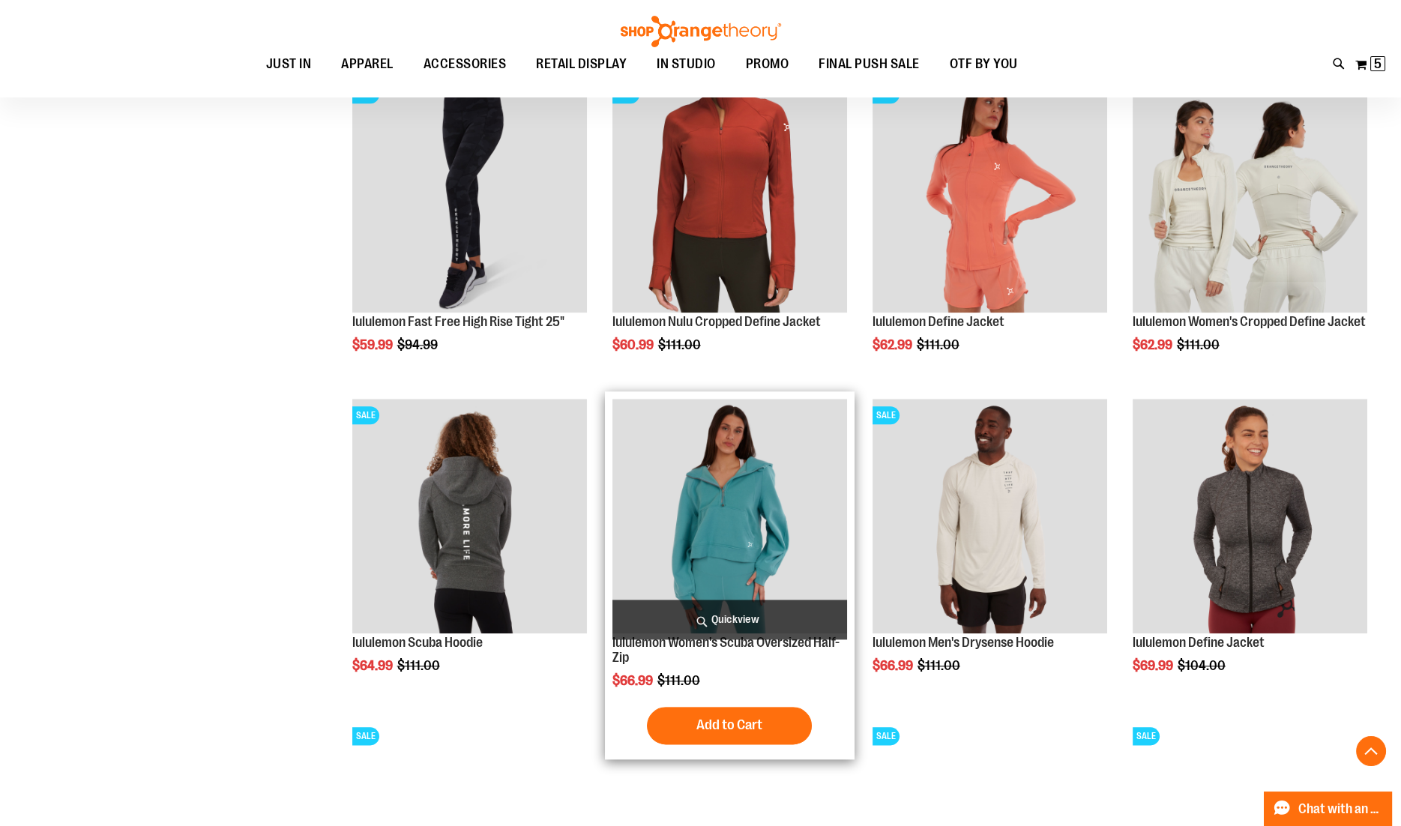
click at [764, 616] on span "Quickview" at bounding box center [729, 620] width 235 height 40
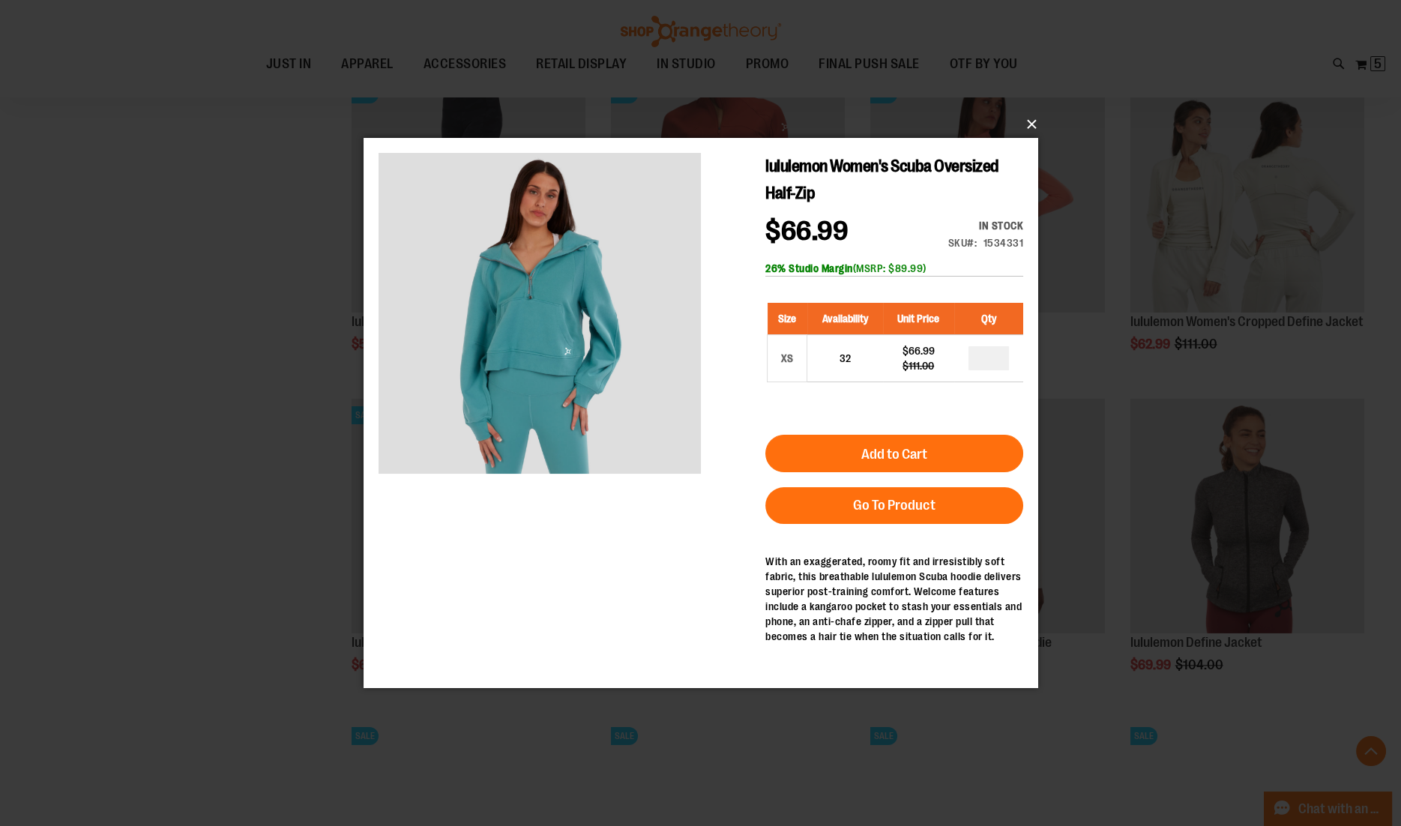
click at [1030, 124] on button "×" at bounding box center [705, 124] width 674 height 33
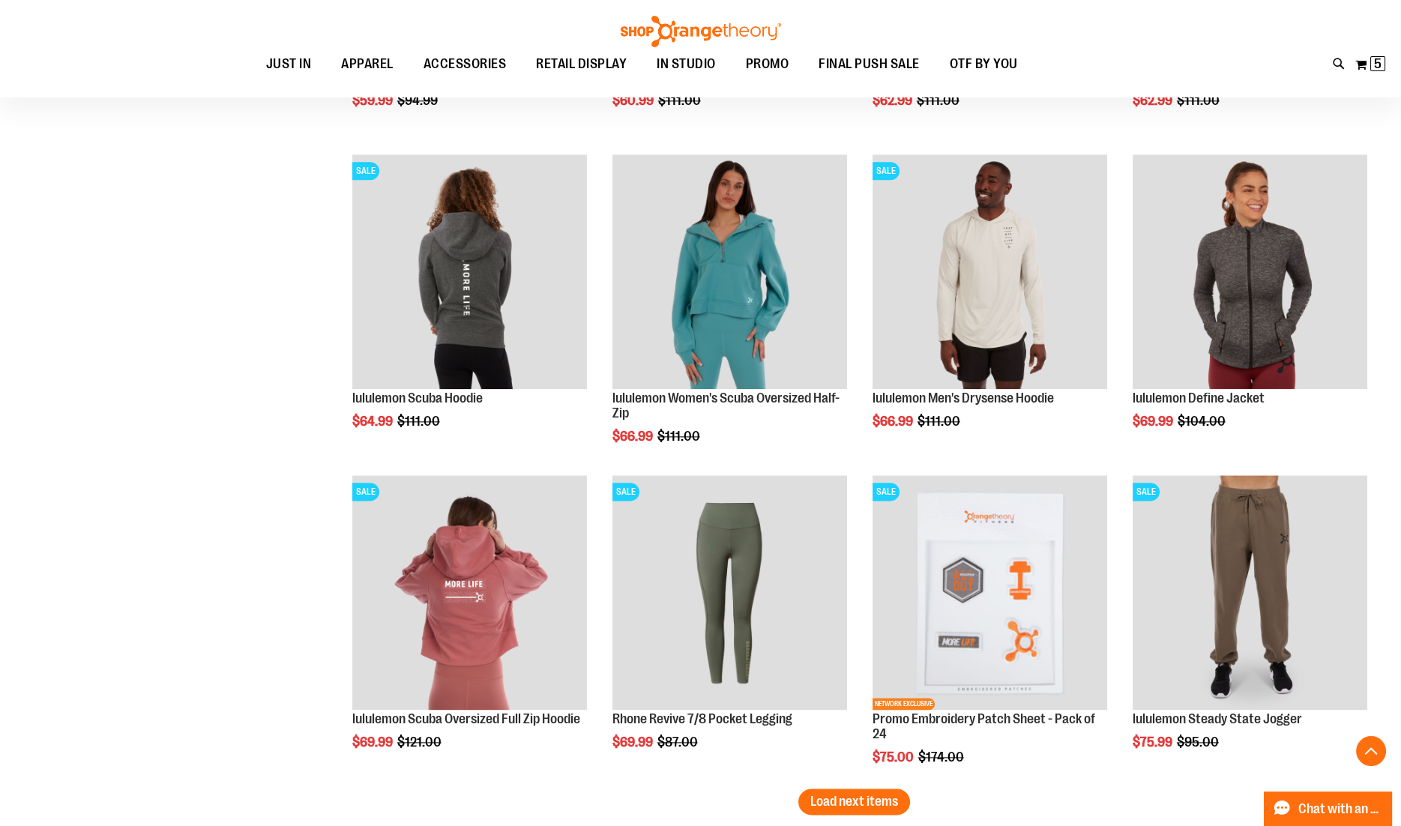
scroll to position [16862, 0]
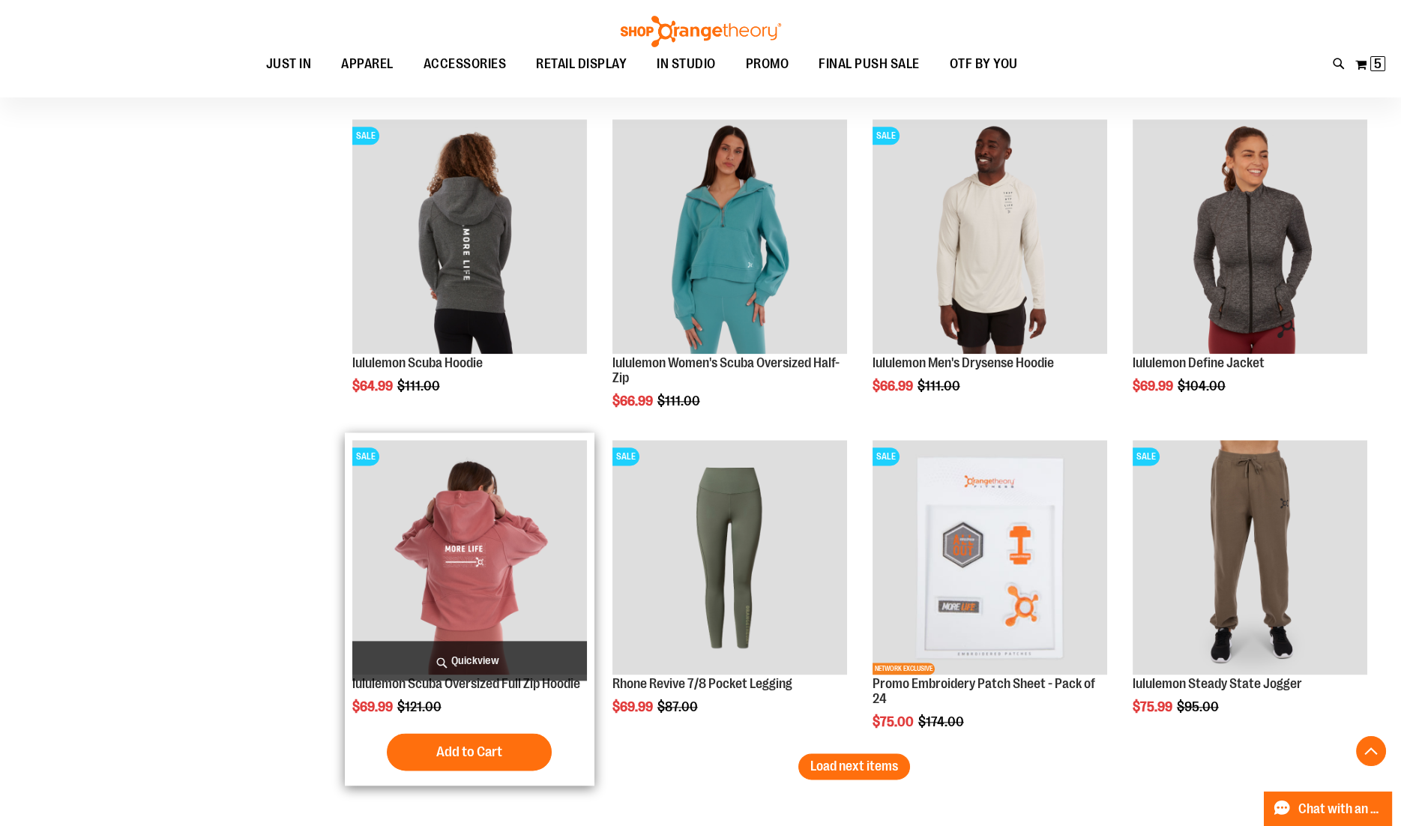
click at [475, 646] on span "Quickview" at bounding box center [469, 661] width 235 height 40
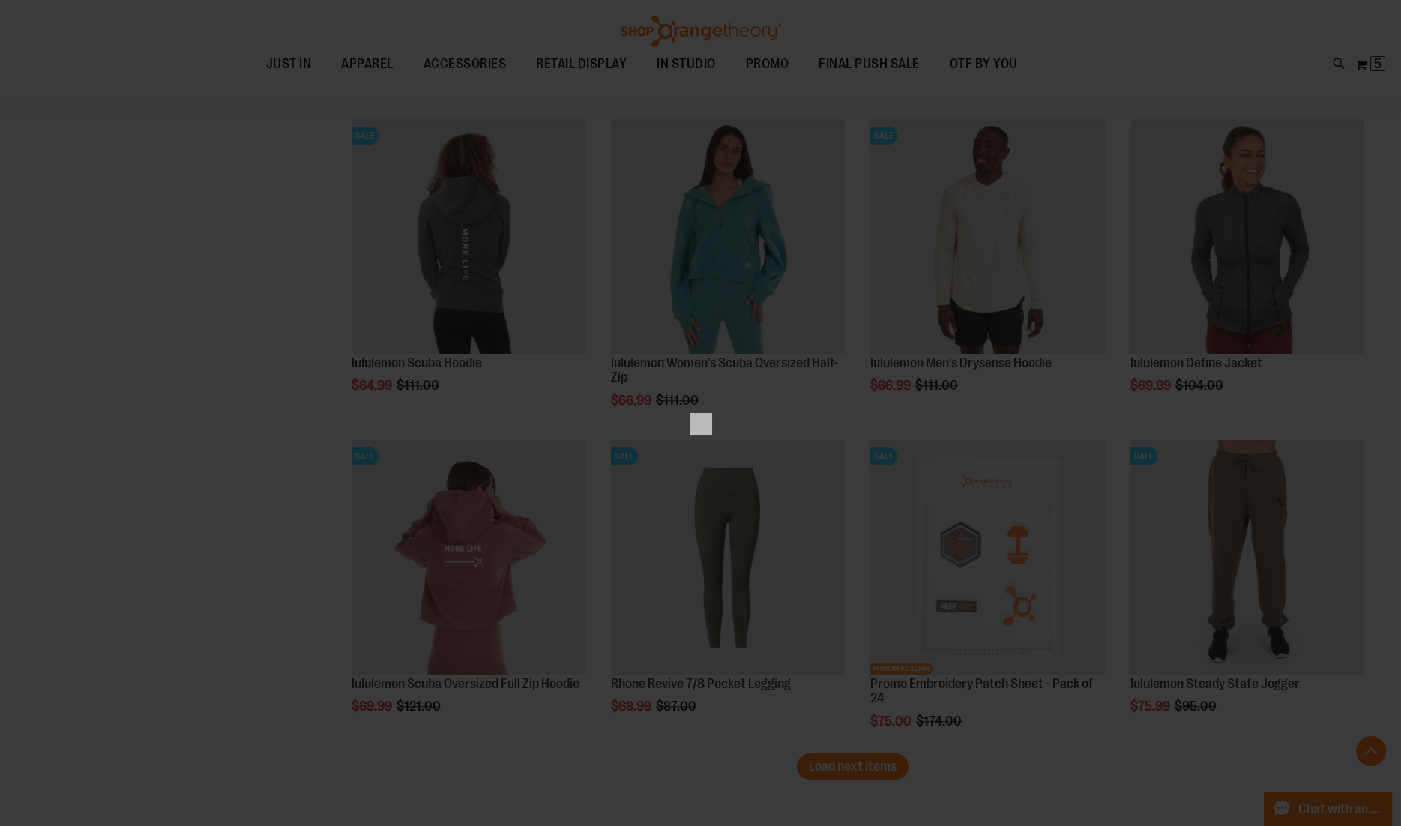
scroll to position [0, 0]
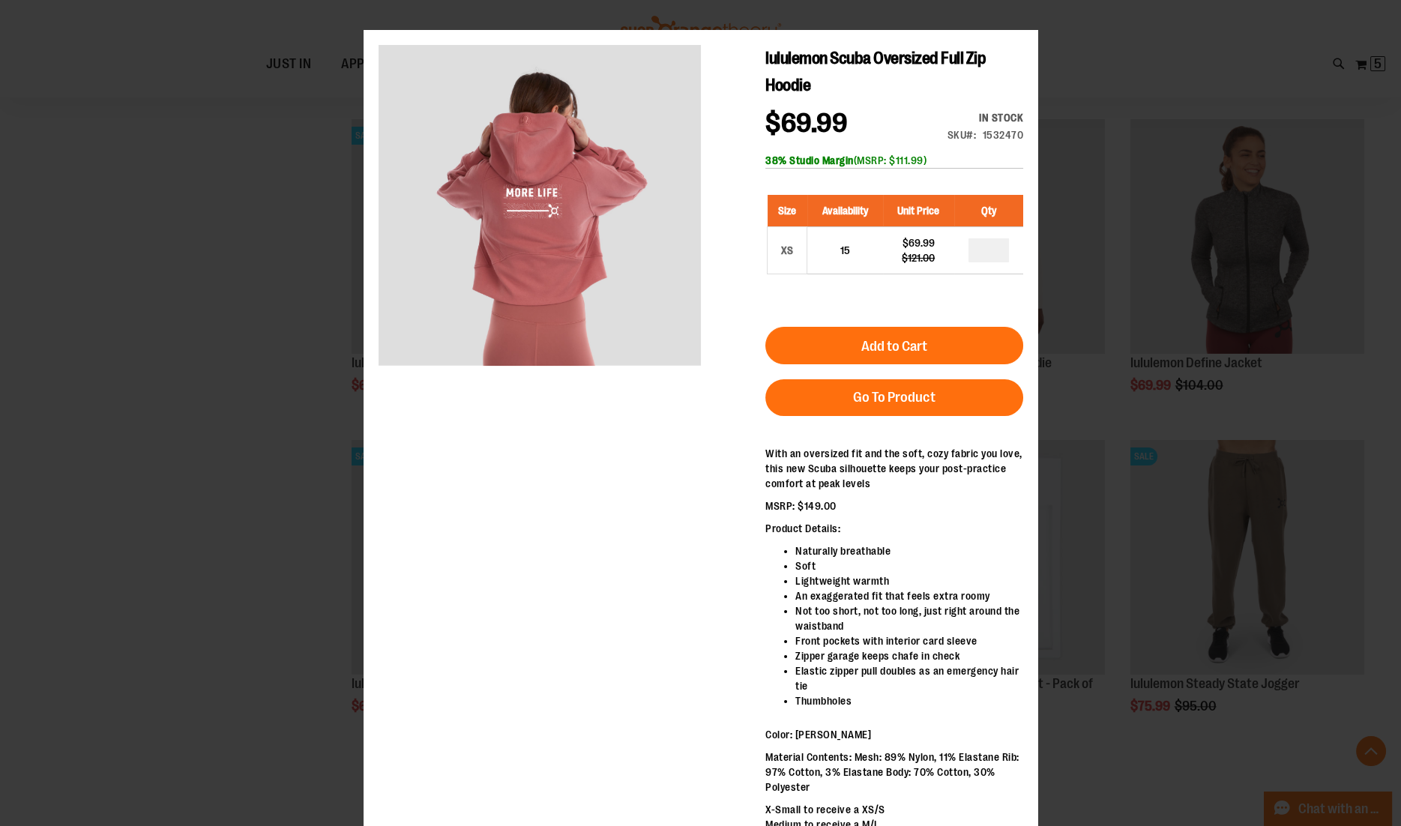
click at [1094, 150] on div "×" at bounding box center [700, 413] width 1401 height 826
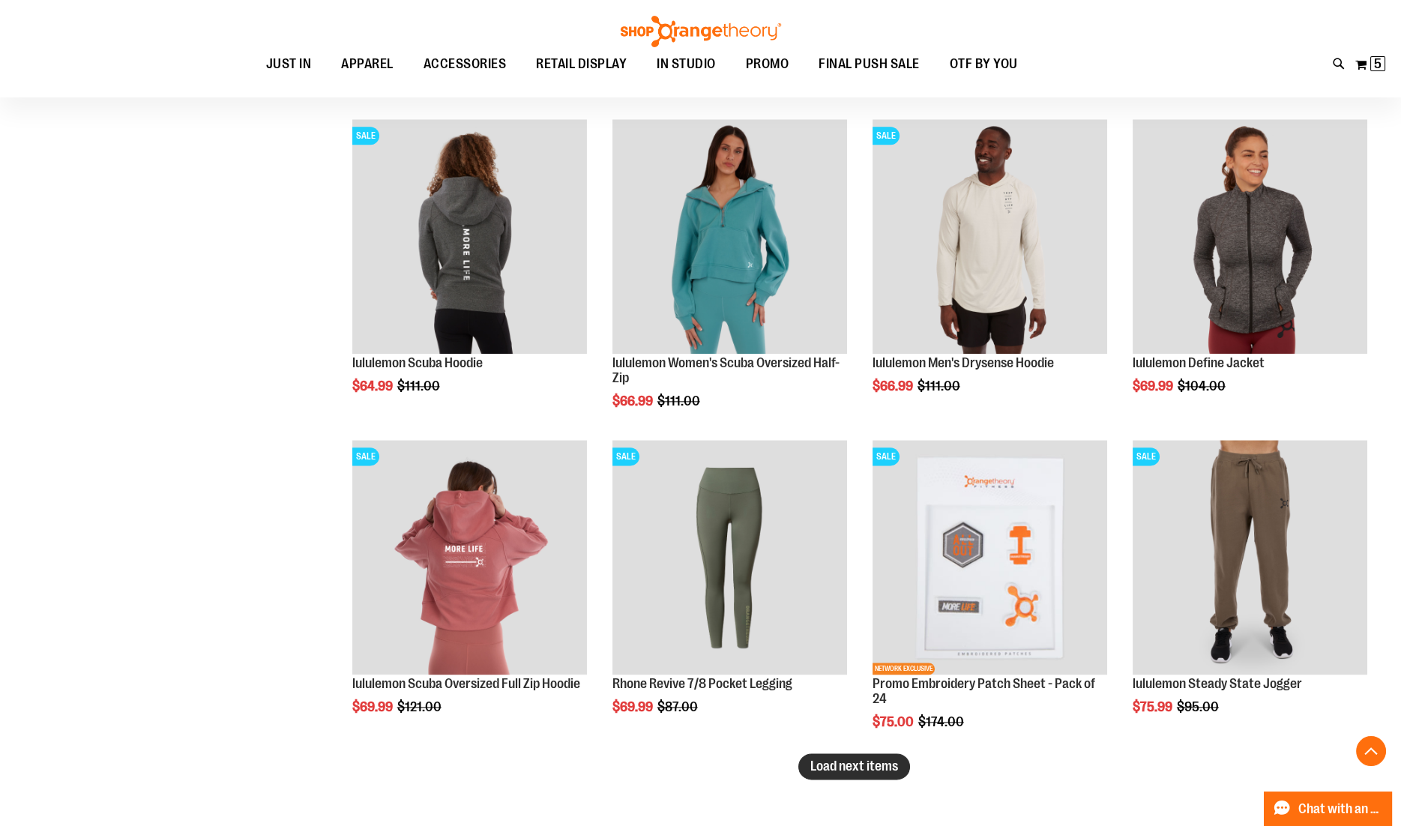
click at [854, 767] on span "Load next items" at bounding box center [854, 765] width 88 height 15
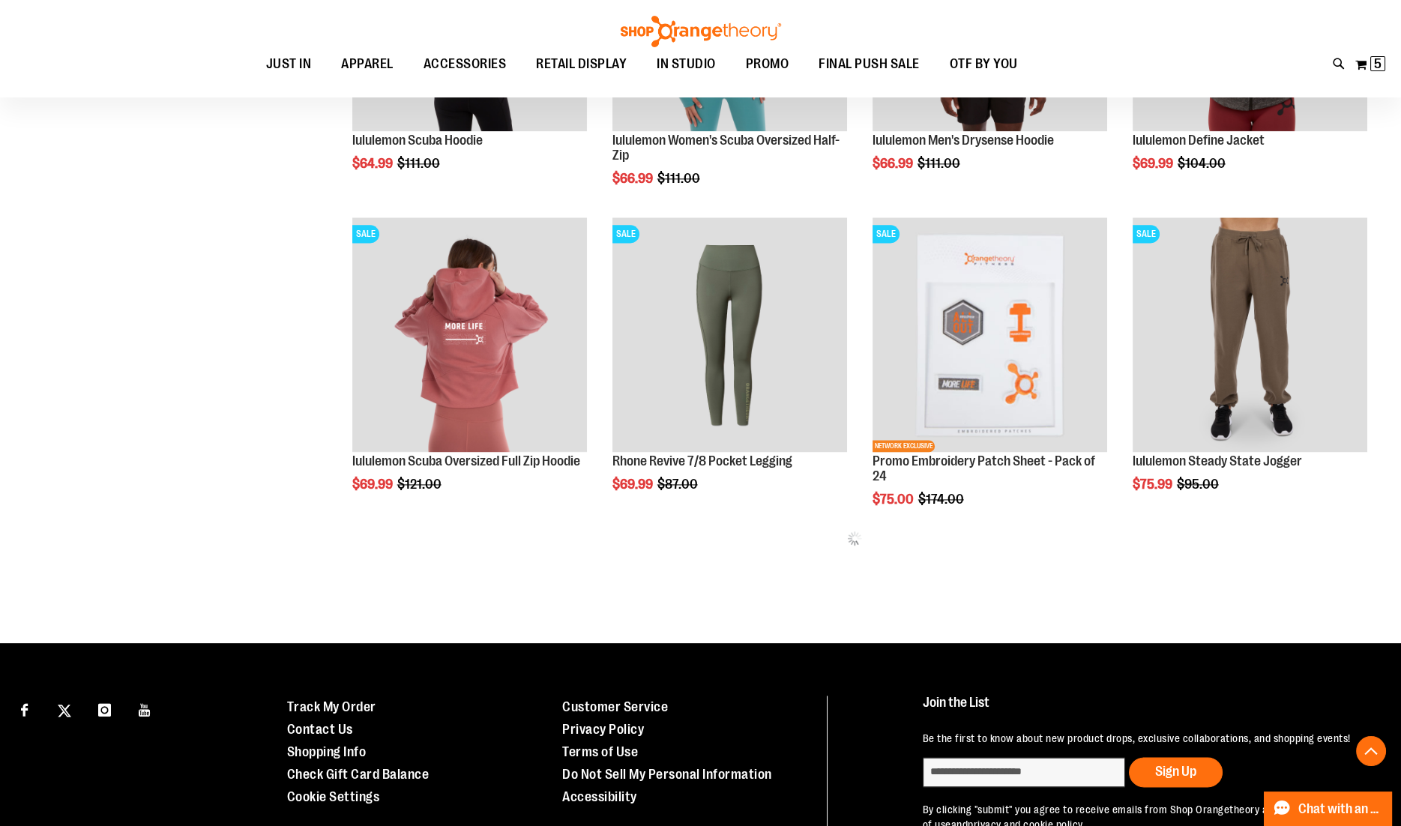
scroll to position [17101, 0]
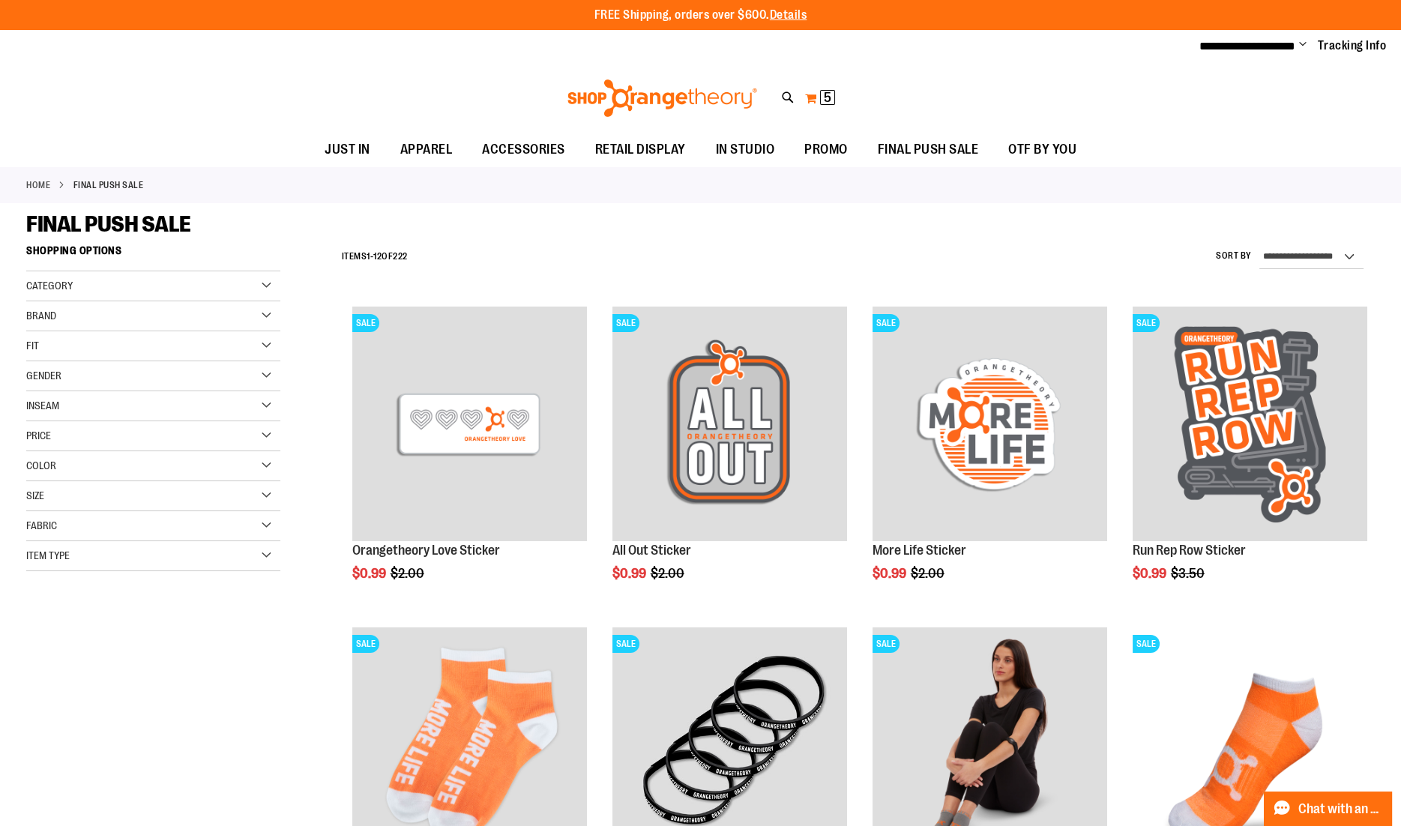
click at [816, 94] on button "My Cart 5 5 items" at bounding box center [819, 98] width 31 height 24
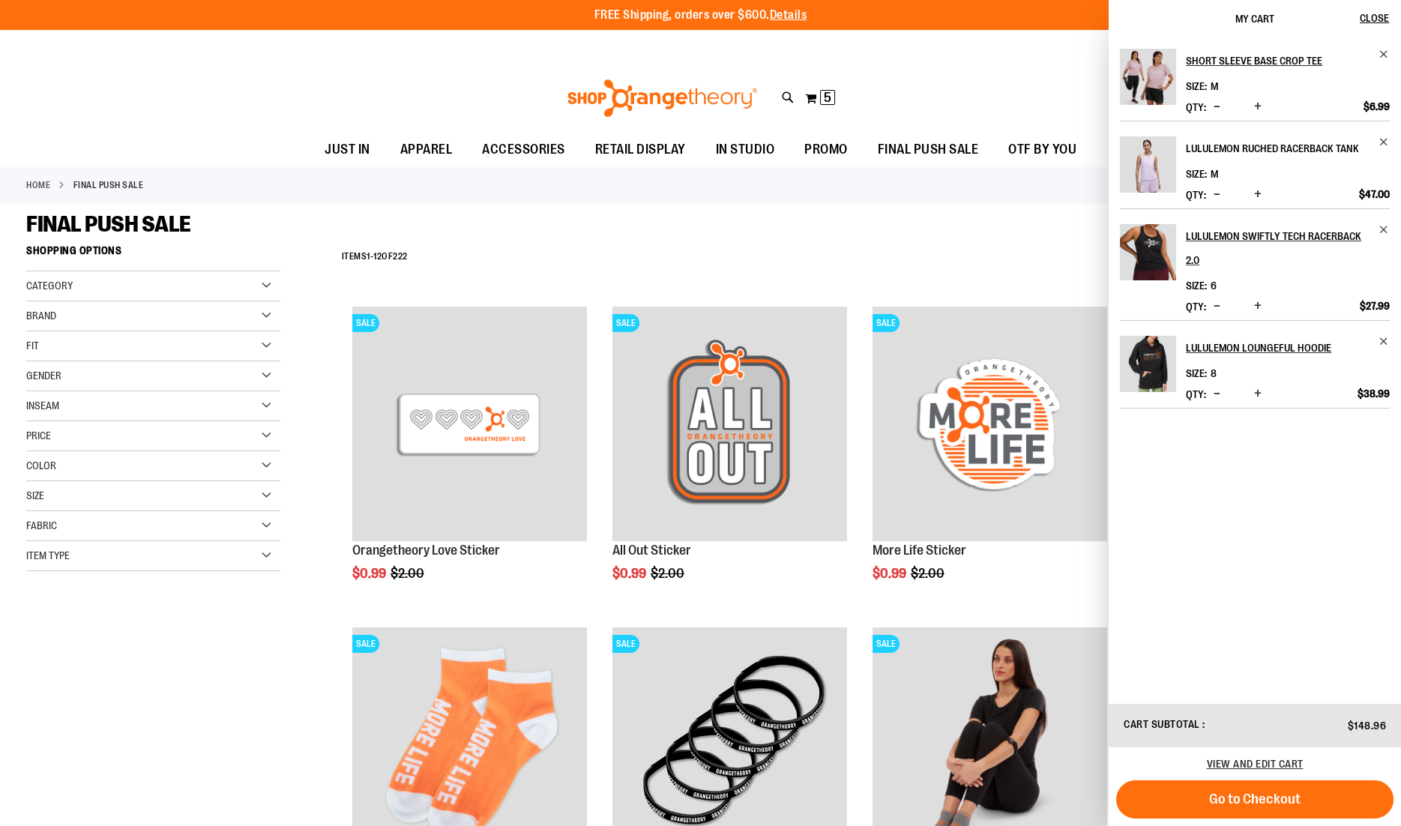
click at [1210, 147] on h2 "lululemon Ruched Racerback Tank" at bounding box center [1278, 148] width 184 height 24
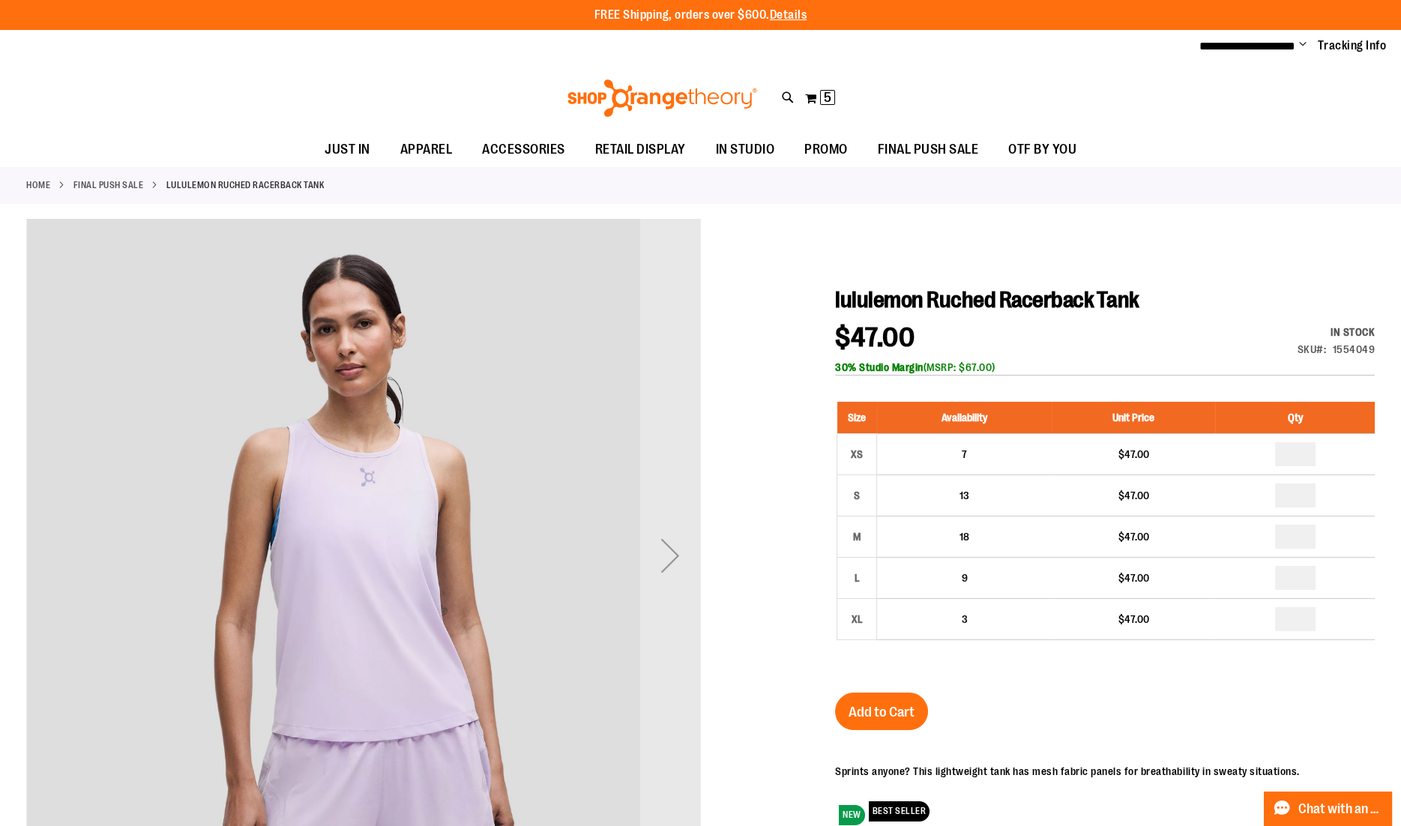
type input "**********"
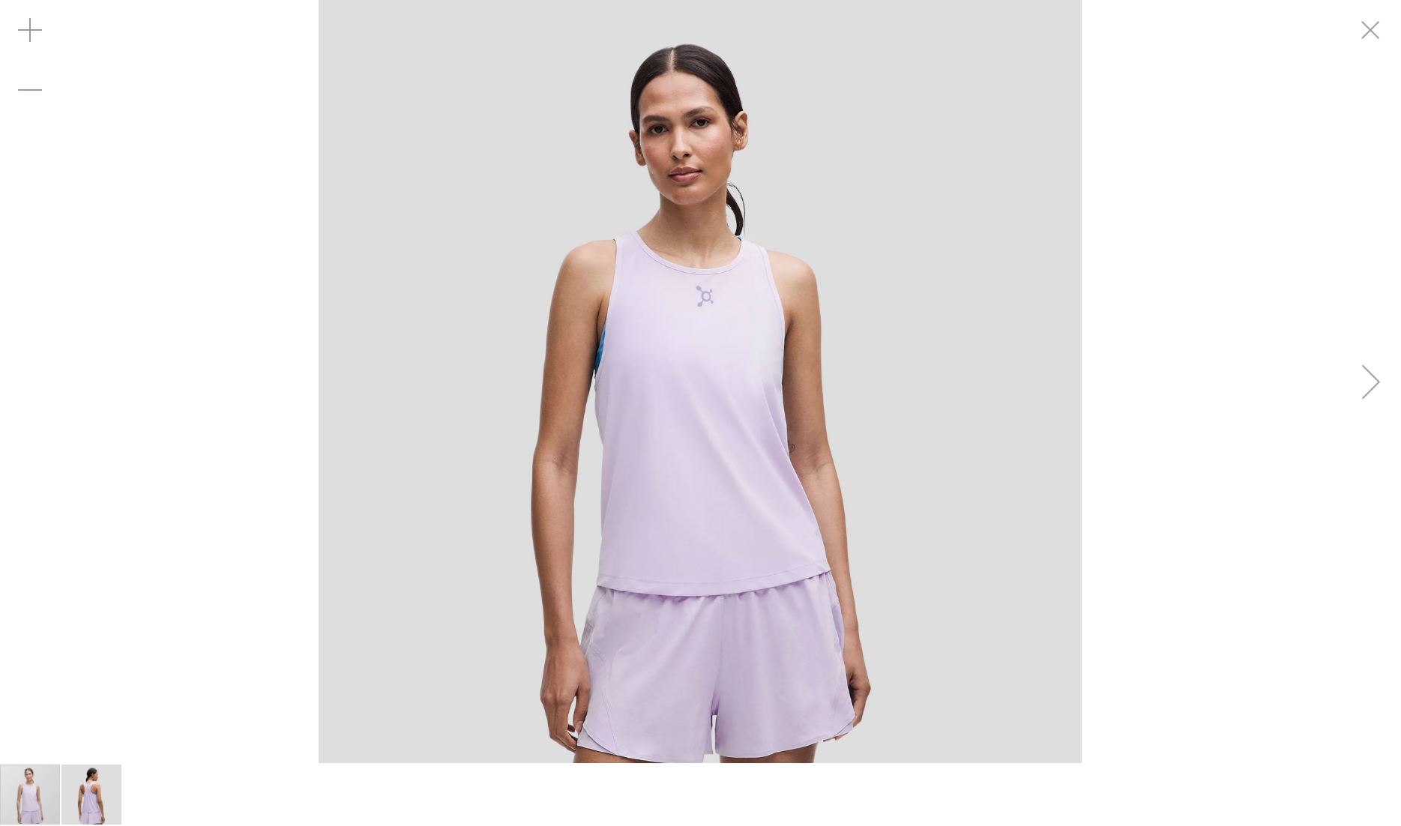
click at [1364, 389] on div "Next" at bounding box center [1371, 381] width 60 height 60
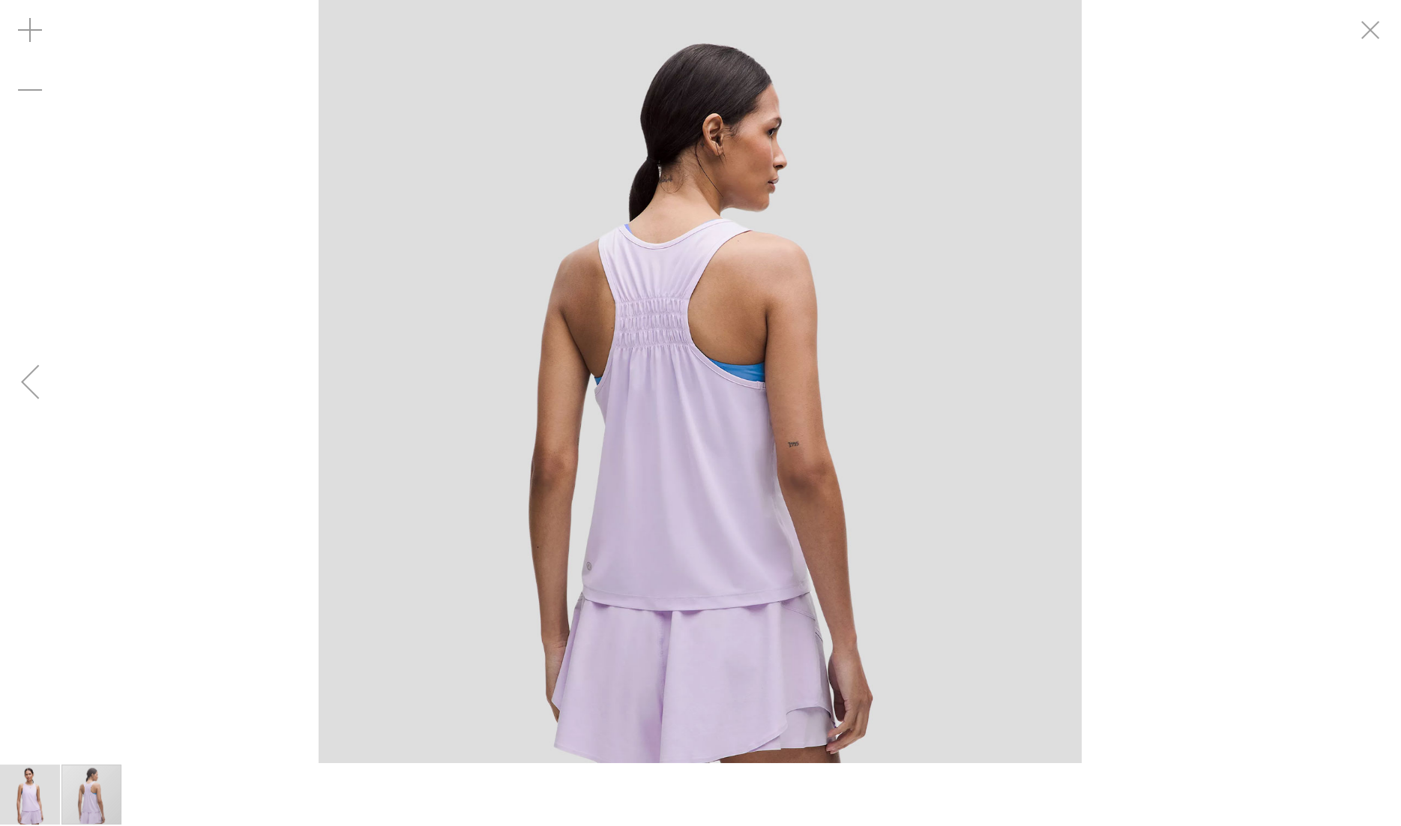
click at [1364, 389] on div "carousel" at bounding box center [700, 381] width 1401 height 763
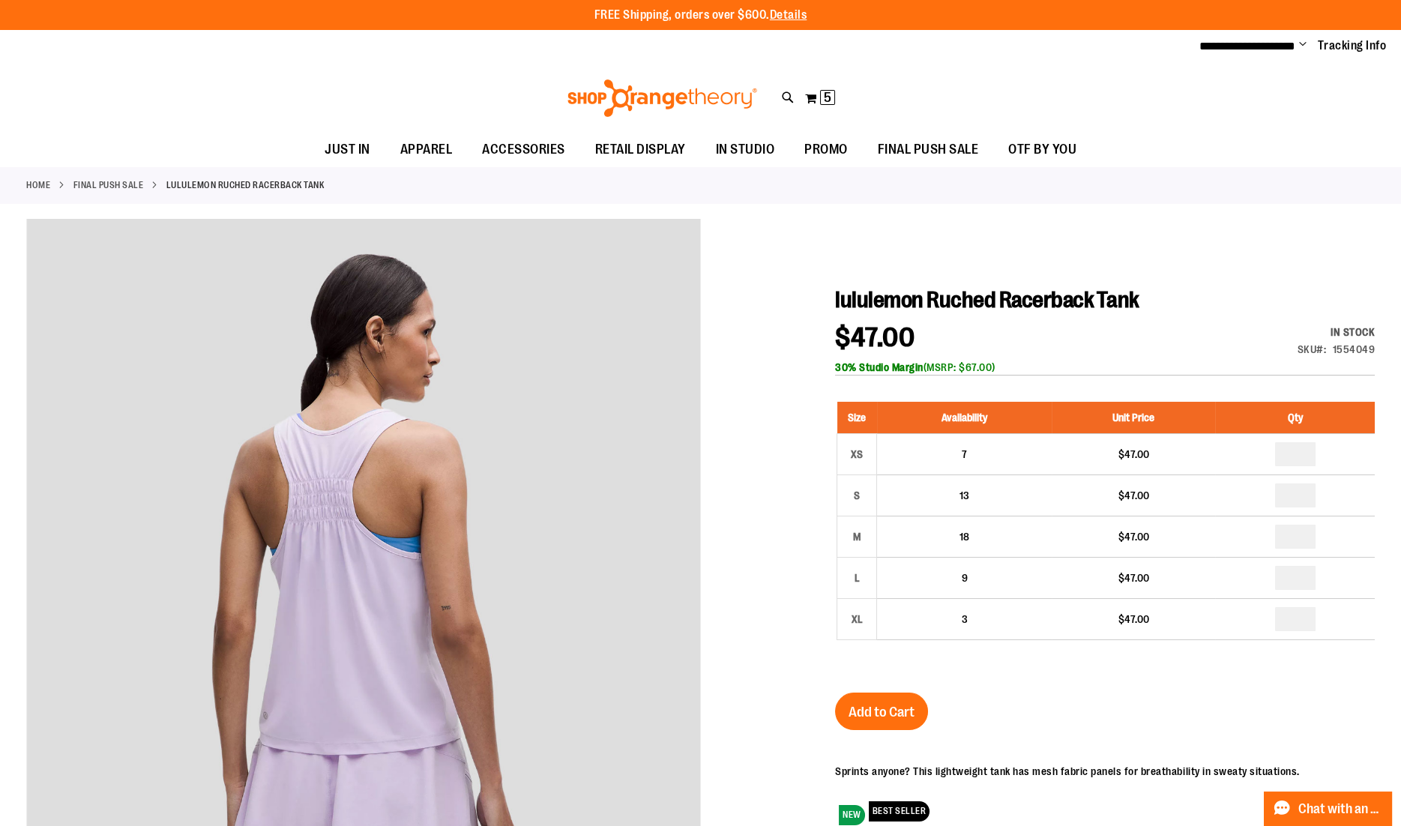
click at [798, 95] on div "Toggle Nav Search Popular Suggestions Advanced Search" at bounding box center [700, 98] width 1401 height 69
click at [809, 95] on button "My Cart 5 5 items" at bounding box center [819, 98] width 31 height 24
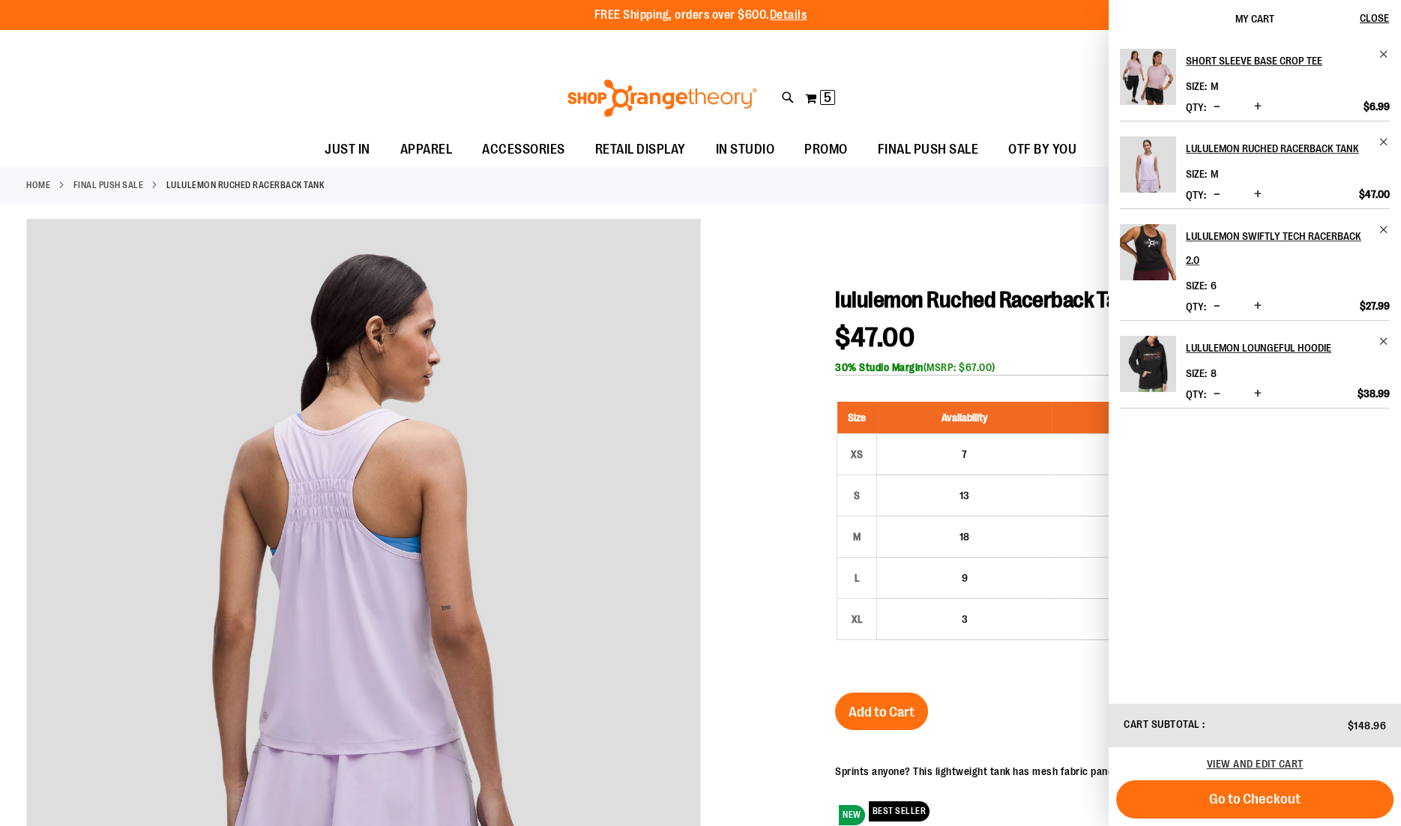
click at [944, 77] on div "Toggle Nav Search Popular Suggestions Advanced Search" at bounding box center [700, 98] width 1401 height 69
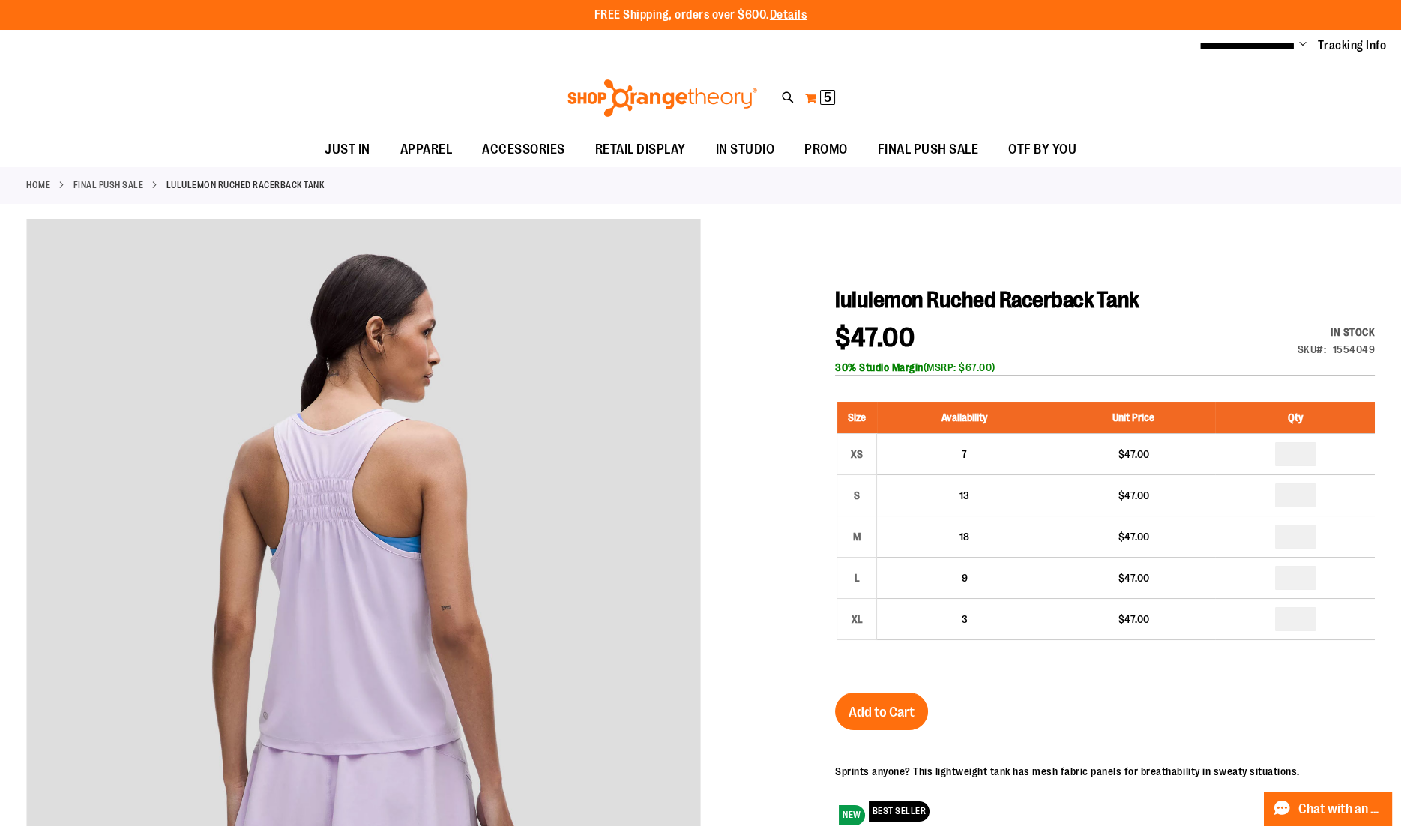
click at [821, 102] on span "5 5 items" at bounding box center [827, 97] width 15 height 15
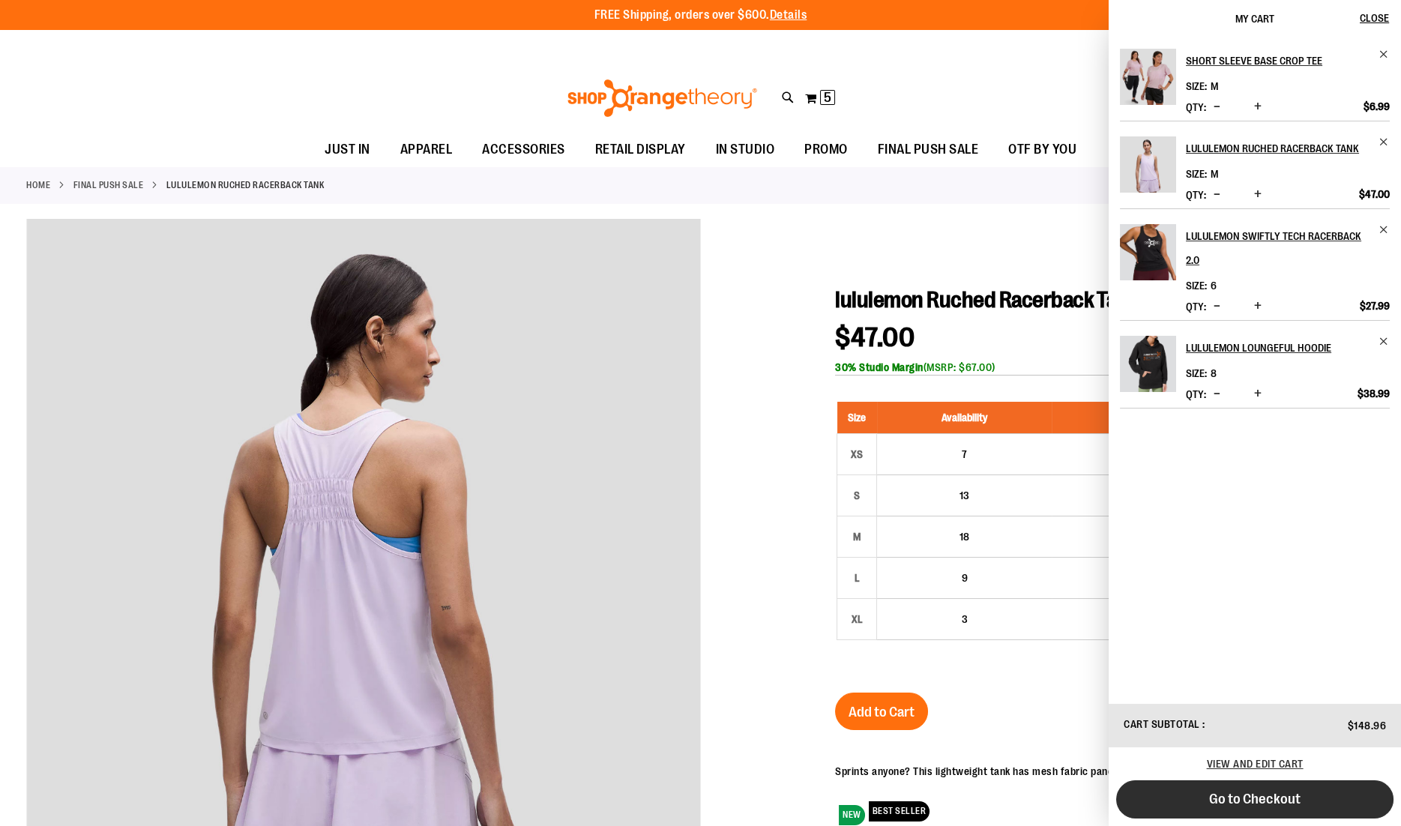
click at [1225, 806] on span "Go to Checkout" at bounding box center [1254, 799] width 91 height 16
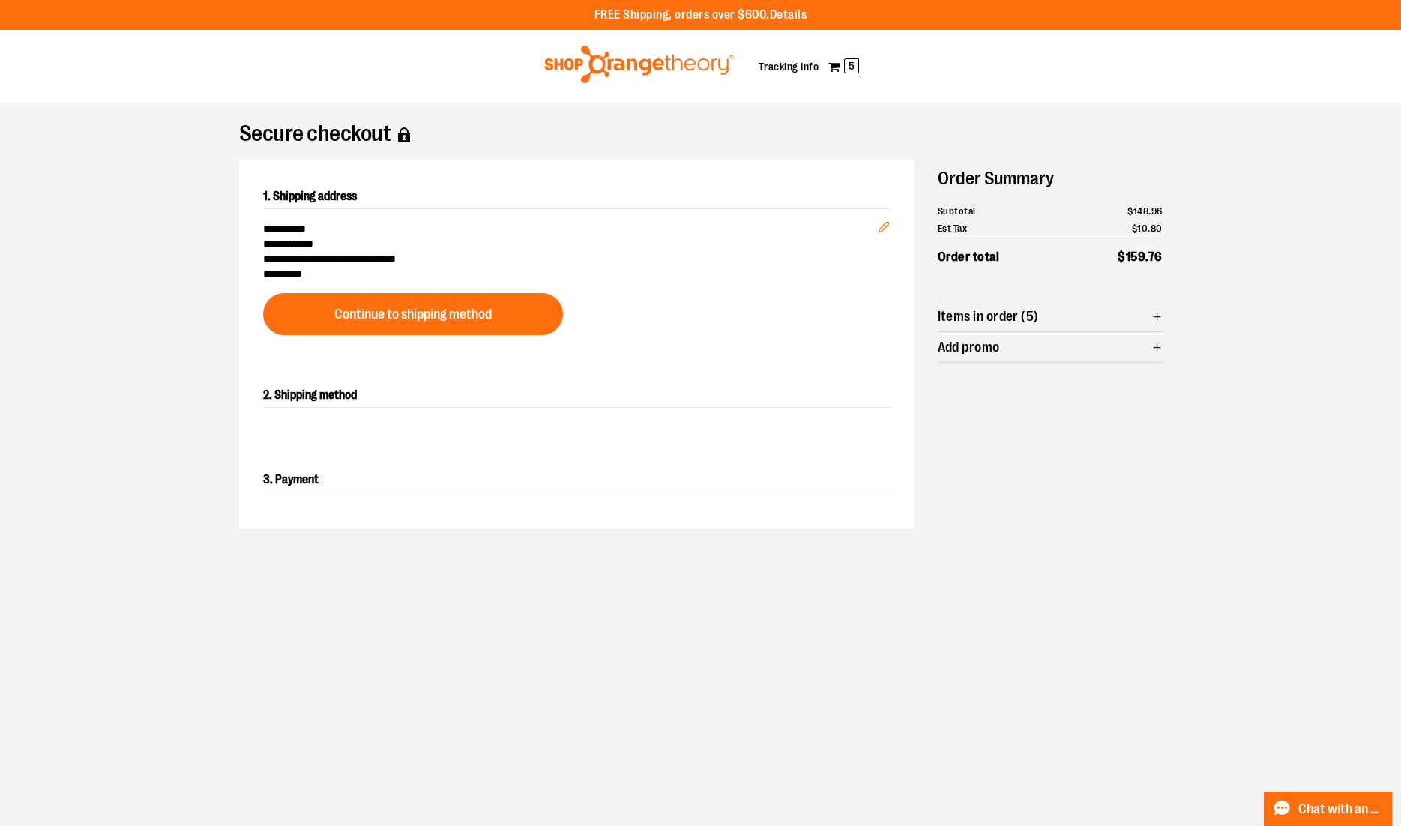
click at [1157, 347] on icon "button" at bounding box center [1156, 347] width 11 height 11
click at [1053, 371] on input at bounding box center [999, 377] width 123 height 30
click button "Apply promo" at bounding box center [1112, 377] width 98 height 30
click at [1037, 408] on input "*****" at bounding box center [999, 408] width 123 height 30
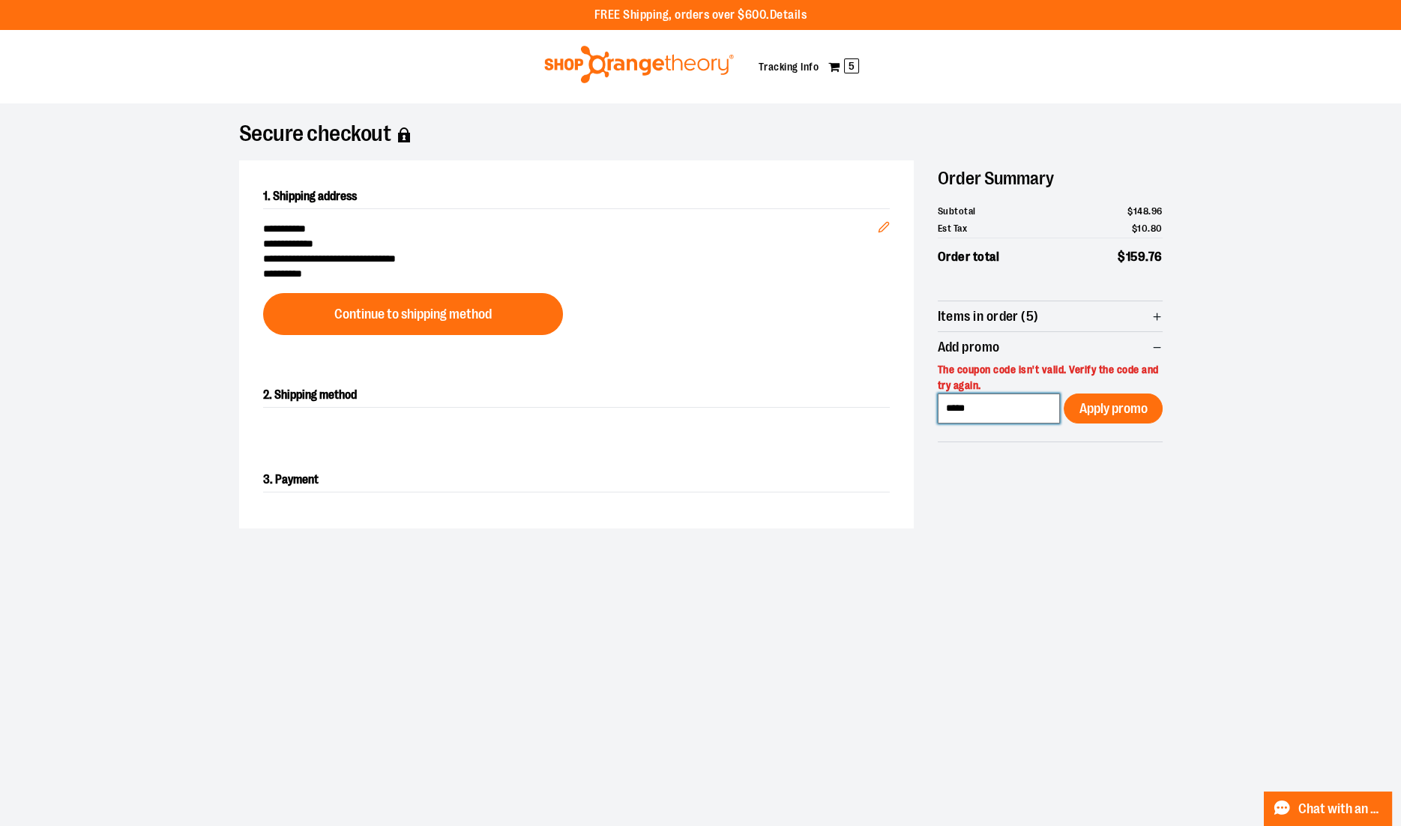
click at [1037, 408] on input "*****" at bounding box center [999, 408] width 123 height 30
click button "Apply promo" at bounding box center [1112, 408] width 98 height 30
click at [1012, 406] on input "*****" at bounding box center [999, 408] width 123 height 30
paste input "****"
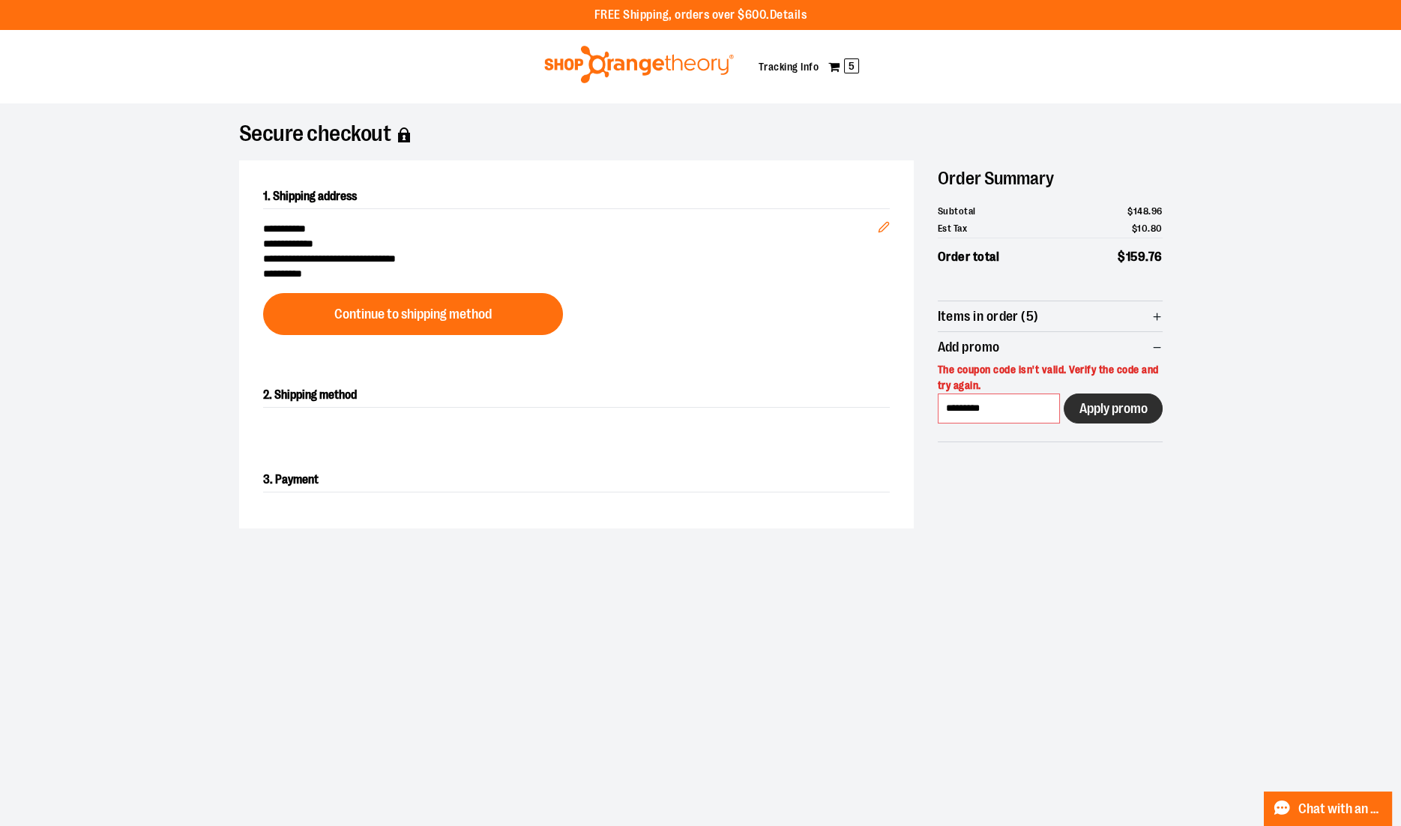
click at [1093, 418] on button "Apply promo" at bounding box center [1112, 408] width 98 height 30
click at [1035, 402] on input "*********" at bounding box center [999, 408] width 123 height 30
click button "Apply promo" at bounding box center [1112, 408] width 98 height 30
click at [1000, 408] on input "*********" at bounding box center [999, 408] width 123 height 30
type input "*********"
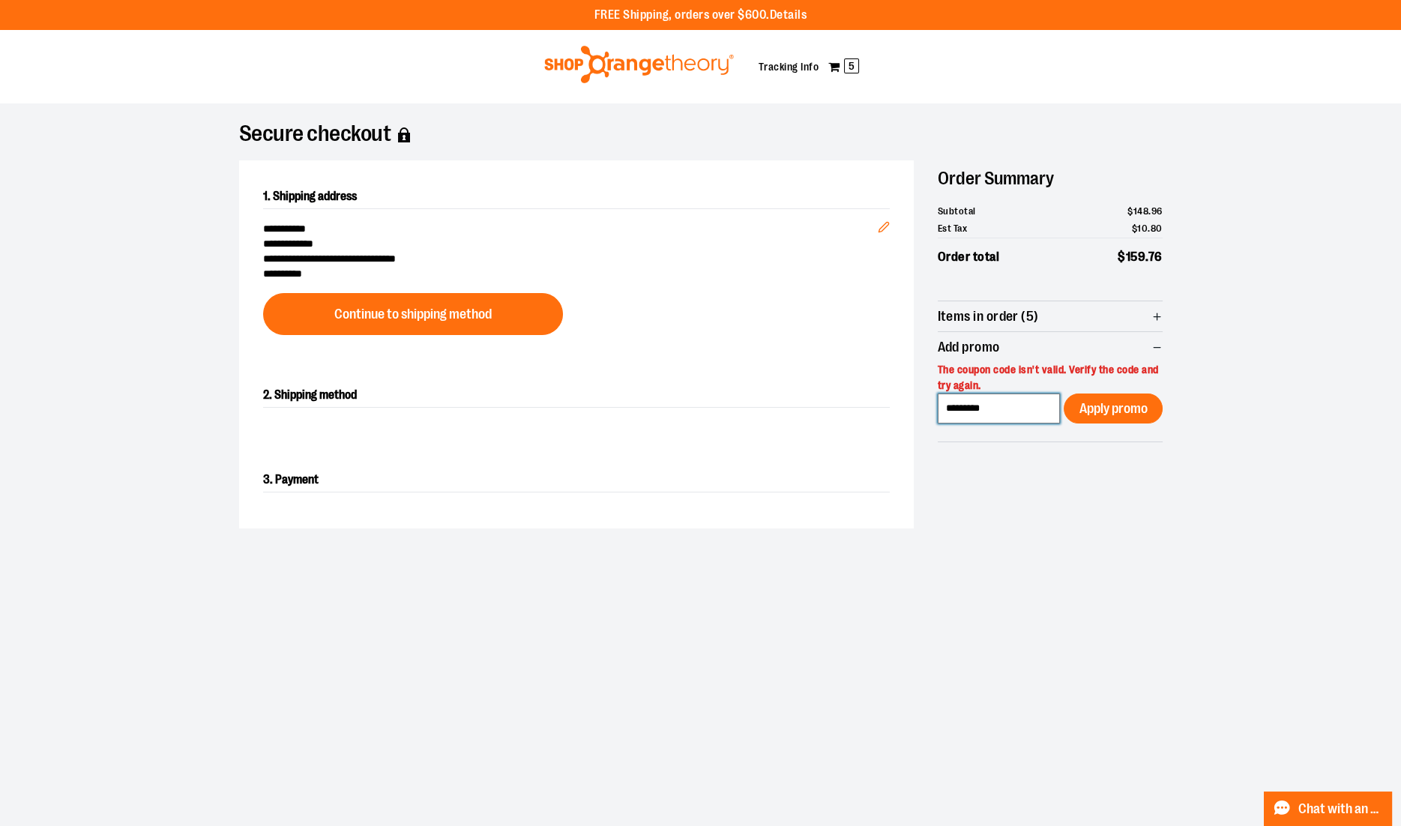
click button "Apply promo" at bounding box center [1112, 408] width 98 height 30
drag, startPoint x: 1012, startPoint y: 413, endPoint x: 840, endPoint y: 411, distance: 171.6
click at [840, 411] on div "**********" at bounding box center [700, 344] width 923 height 368
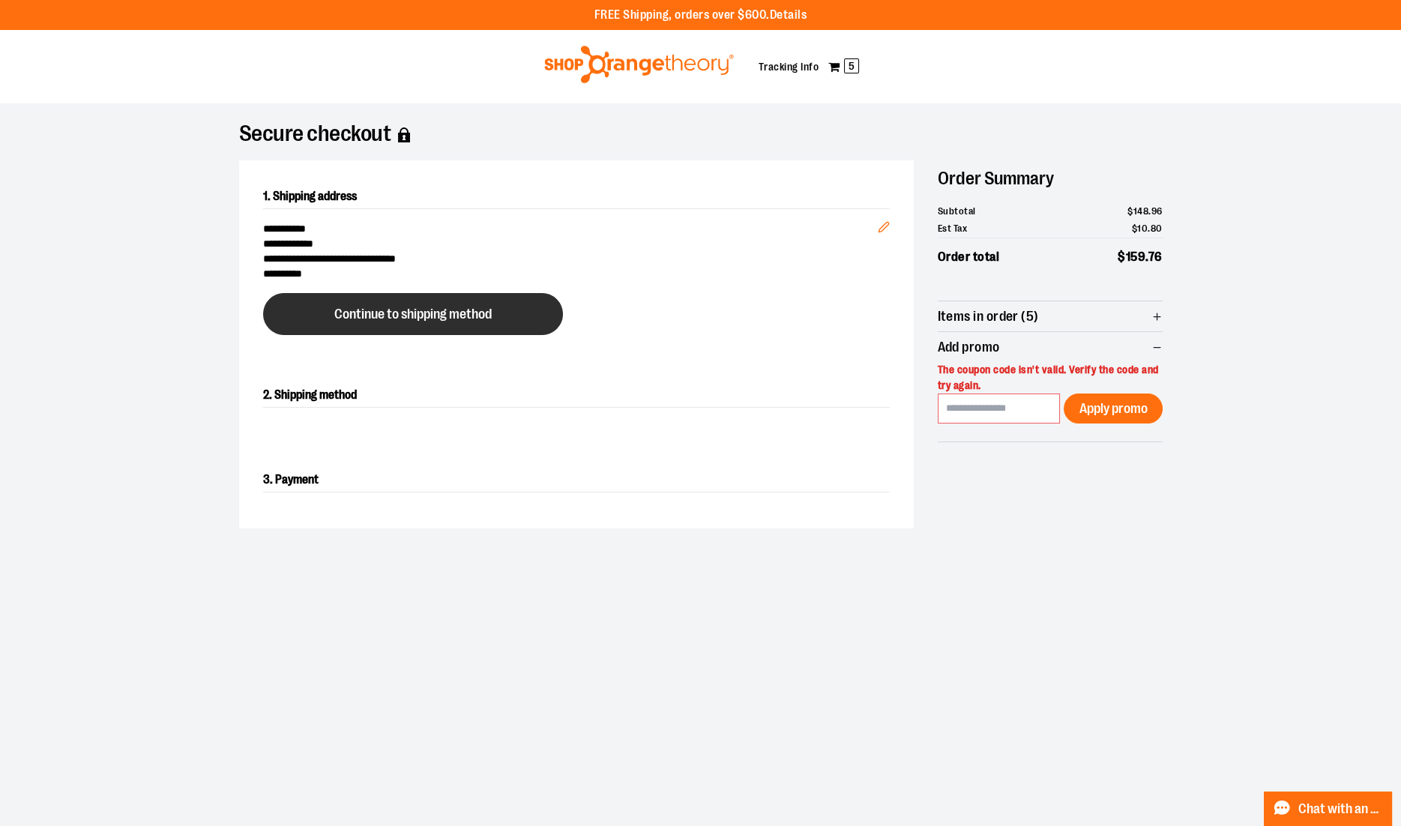
click at [371, 297] on button "Continue to shipping method" at bounding box center [413, 314] width 300 height 42
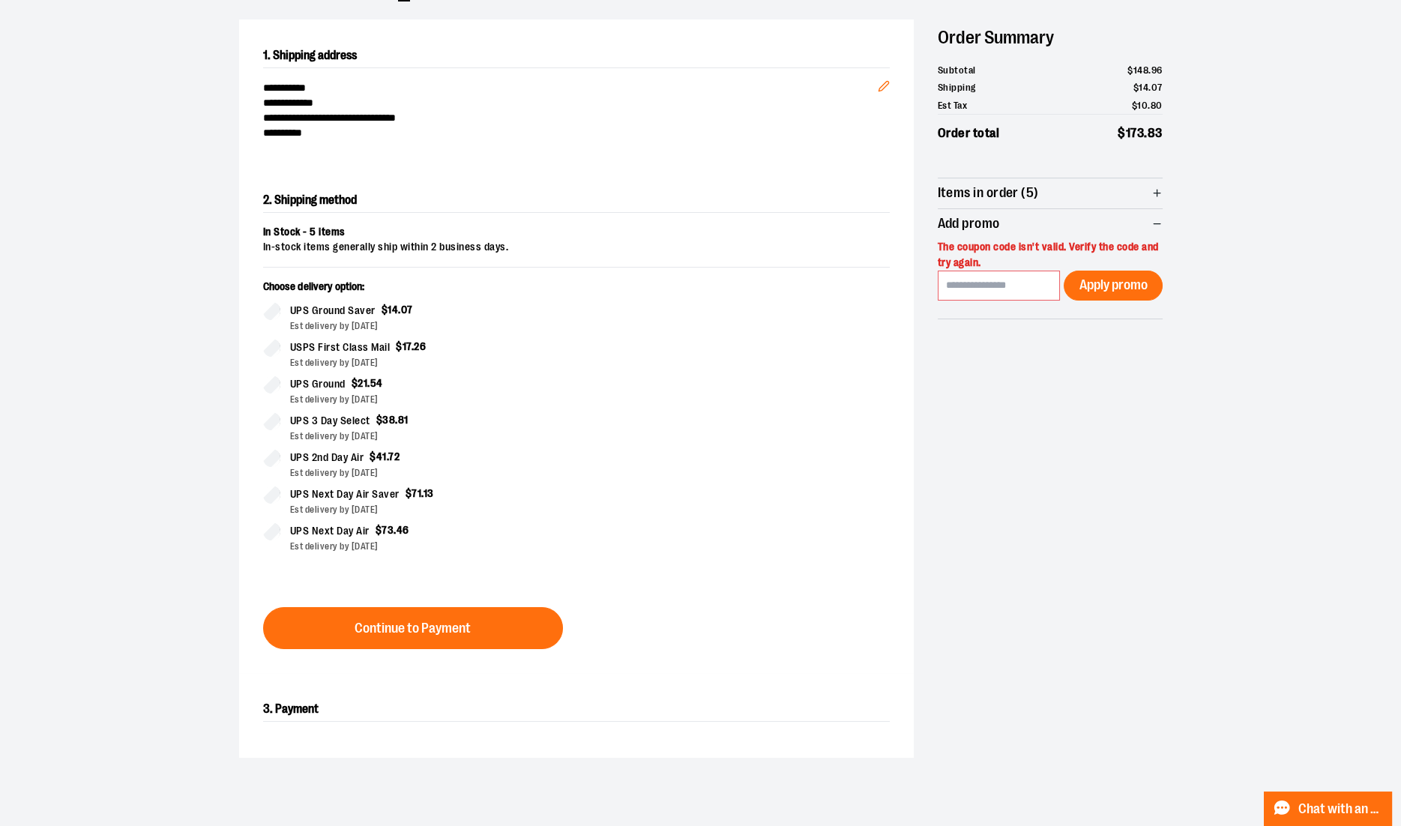
scroll to position [139, 0]
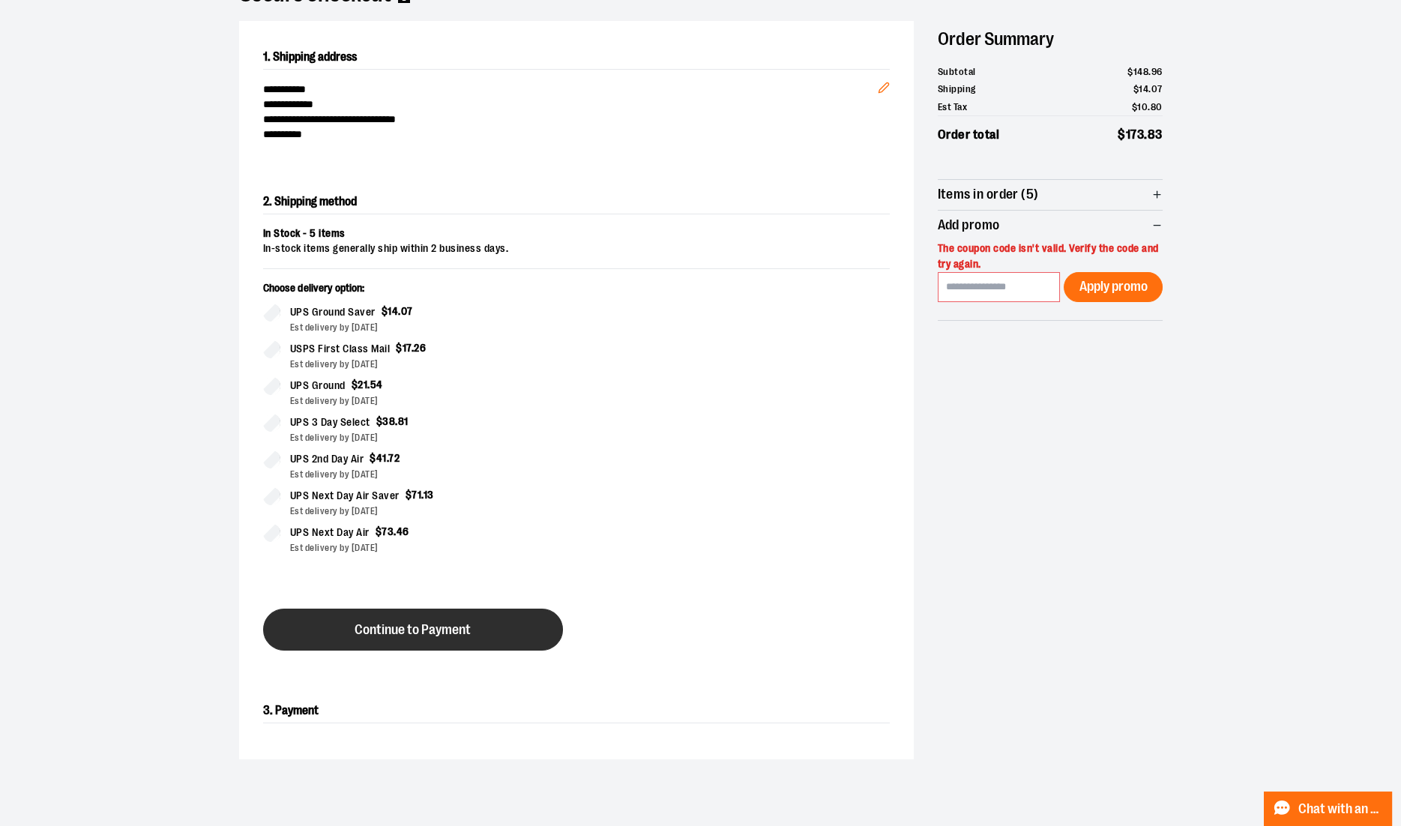
click at [451, 623] on span "Continue to Payment" at bounding box center [412, 630] width 116 height 14
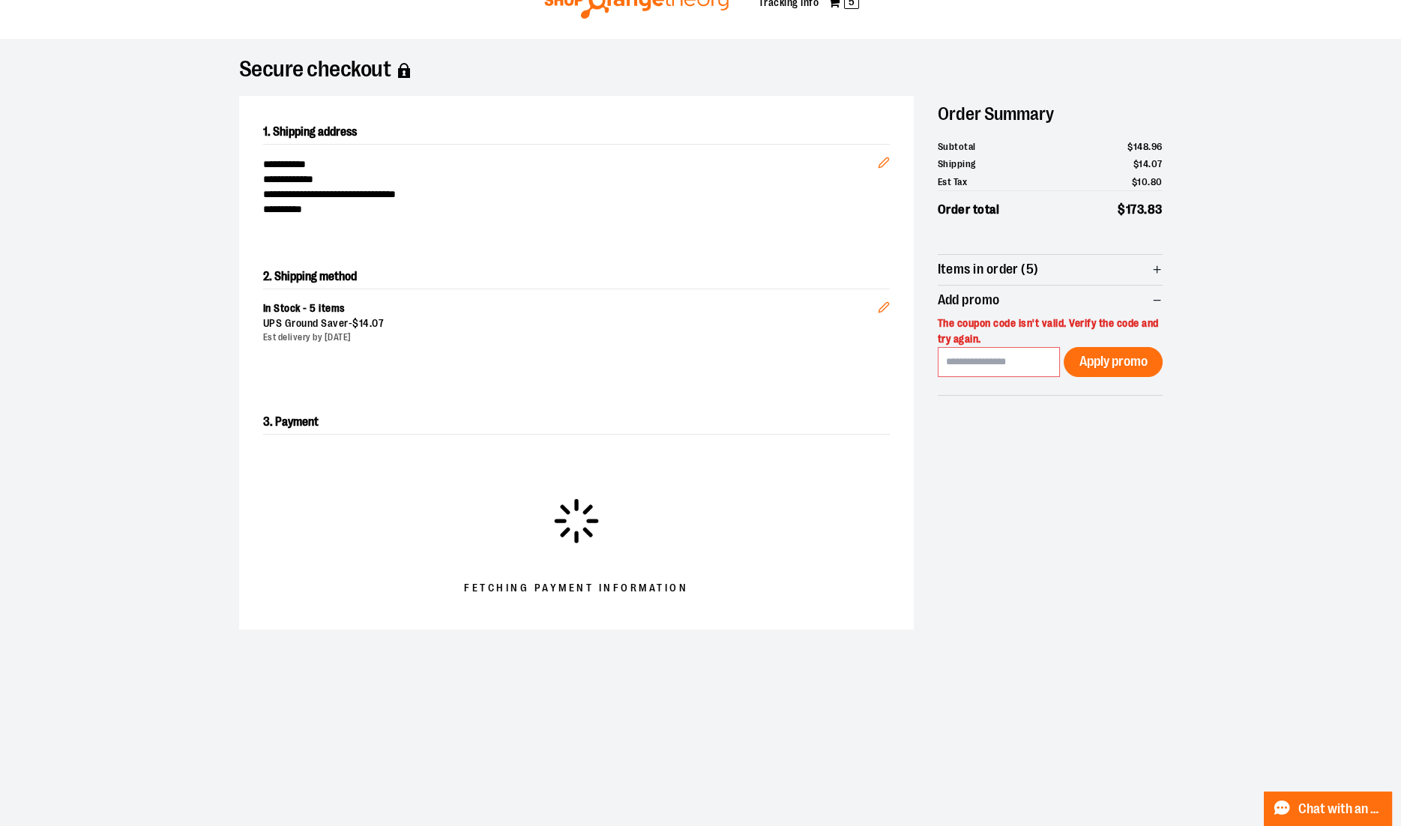
scroll to position [0, 0]
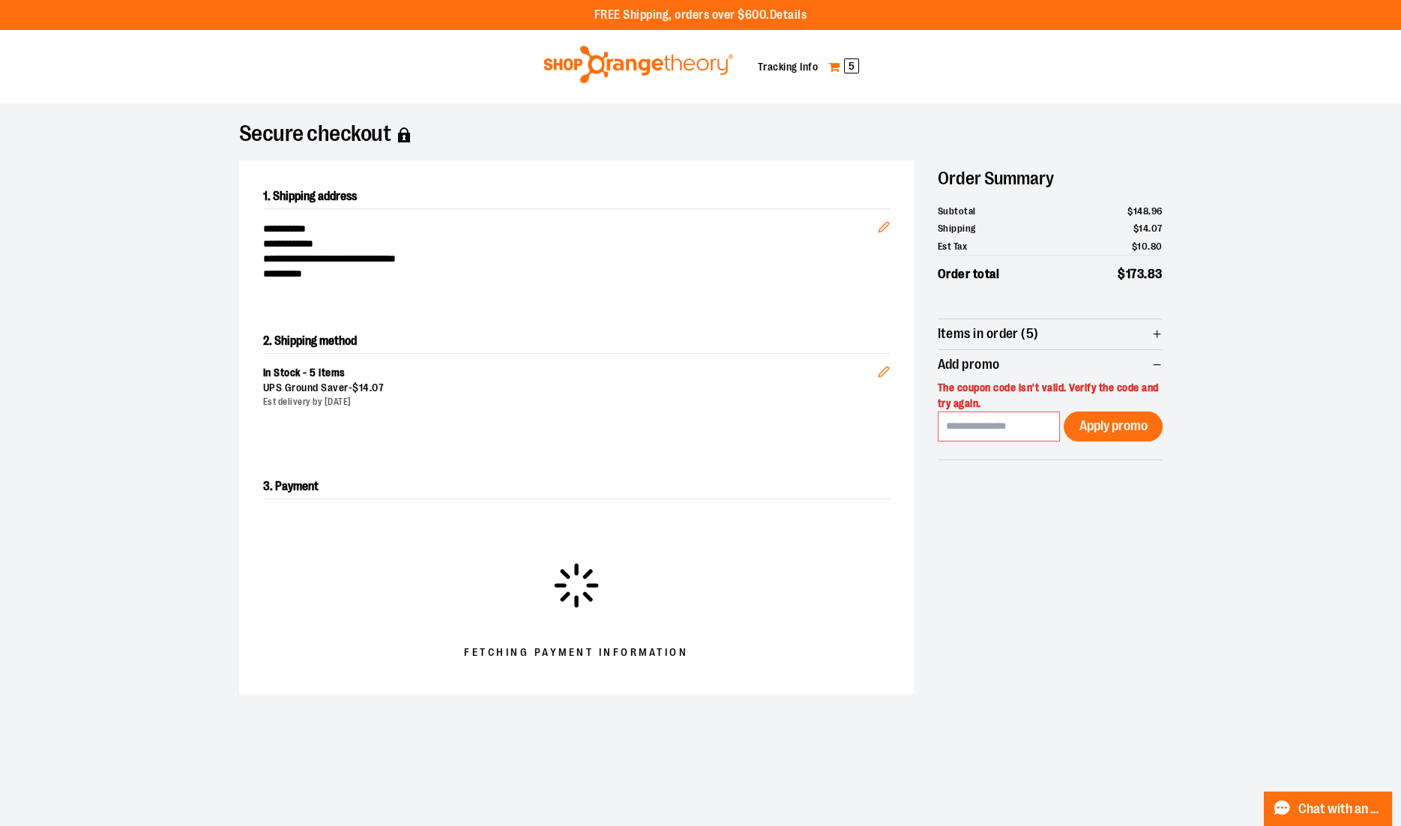
click at [835, 66] on link "My Cart 5" at bounding box center [843, 67] width 32 height 24
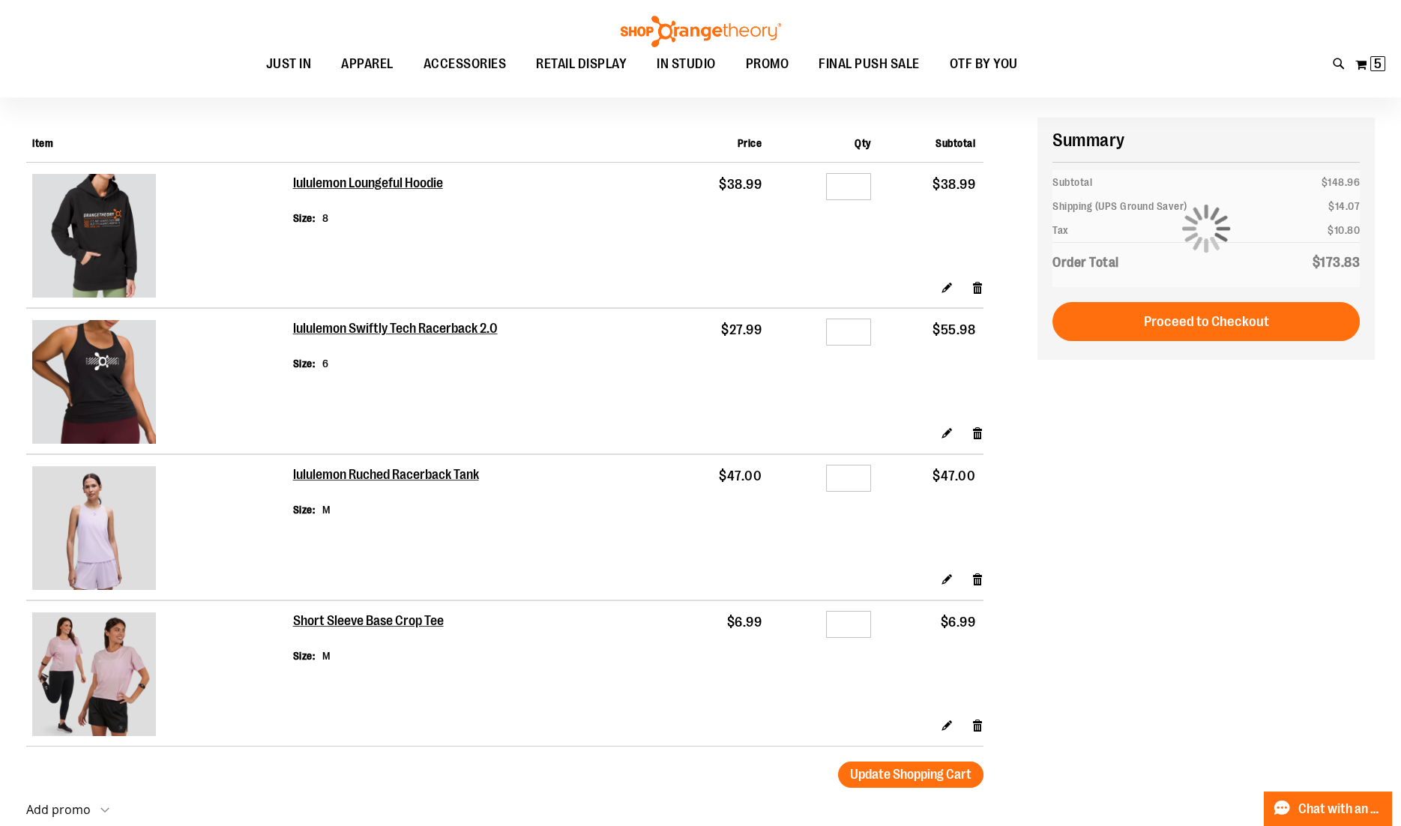
scroll to position [105, 0]
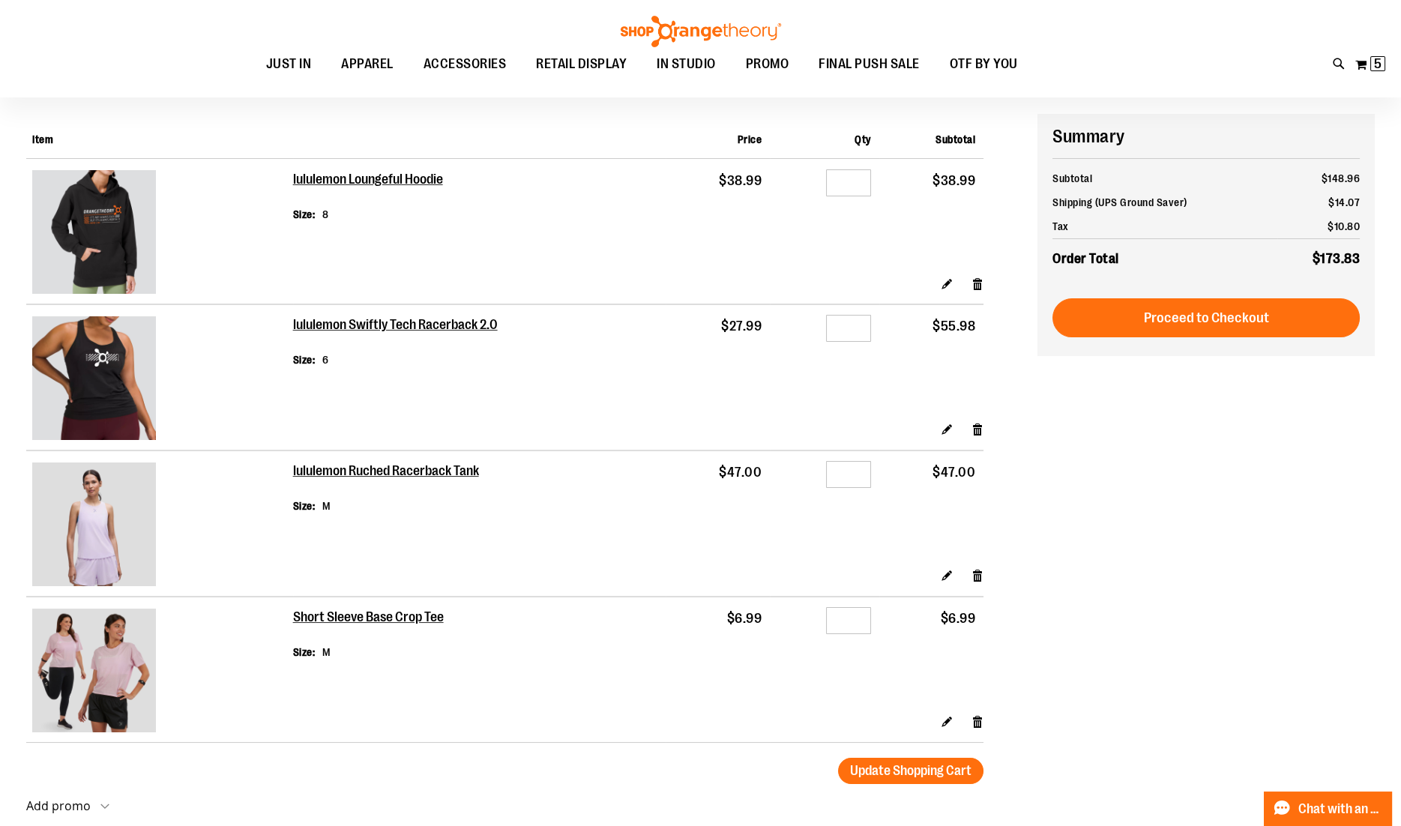
type input "**********"
click at [103, 232] on img at bounding box center [94, 232] width 124 height 124
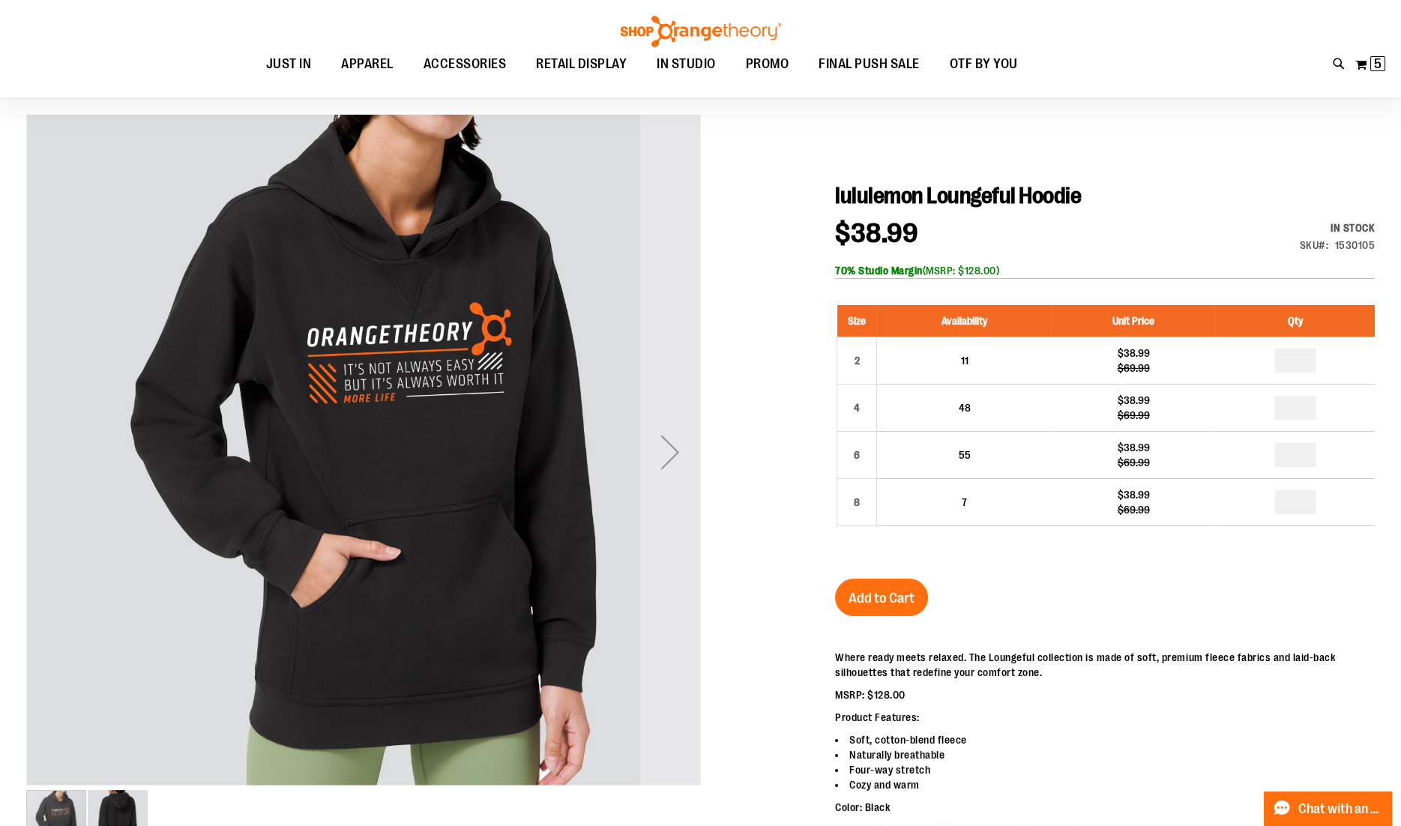
scroll to position [106, 0]
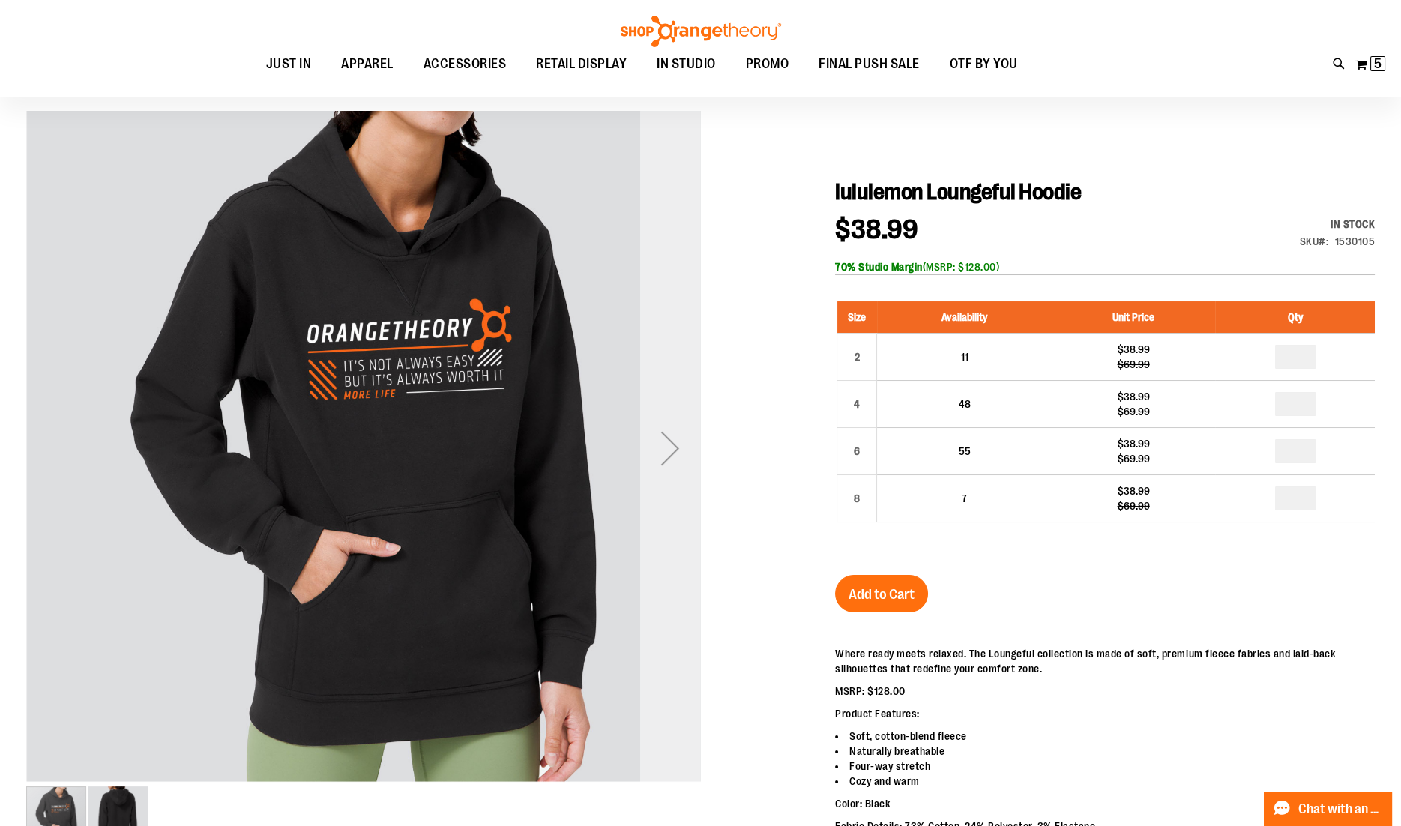
type input "**********"
click at [671, 450] on div "Next" at bounding box center [670, 448] width 60 height 60
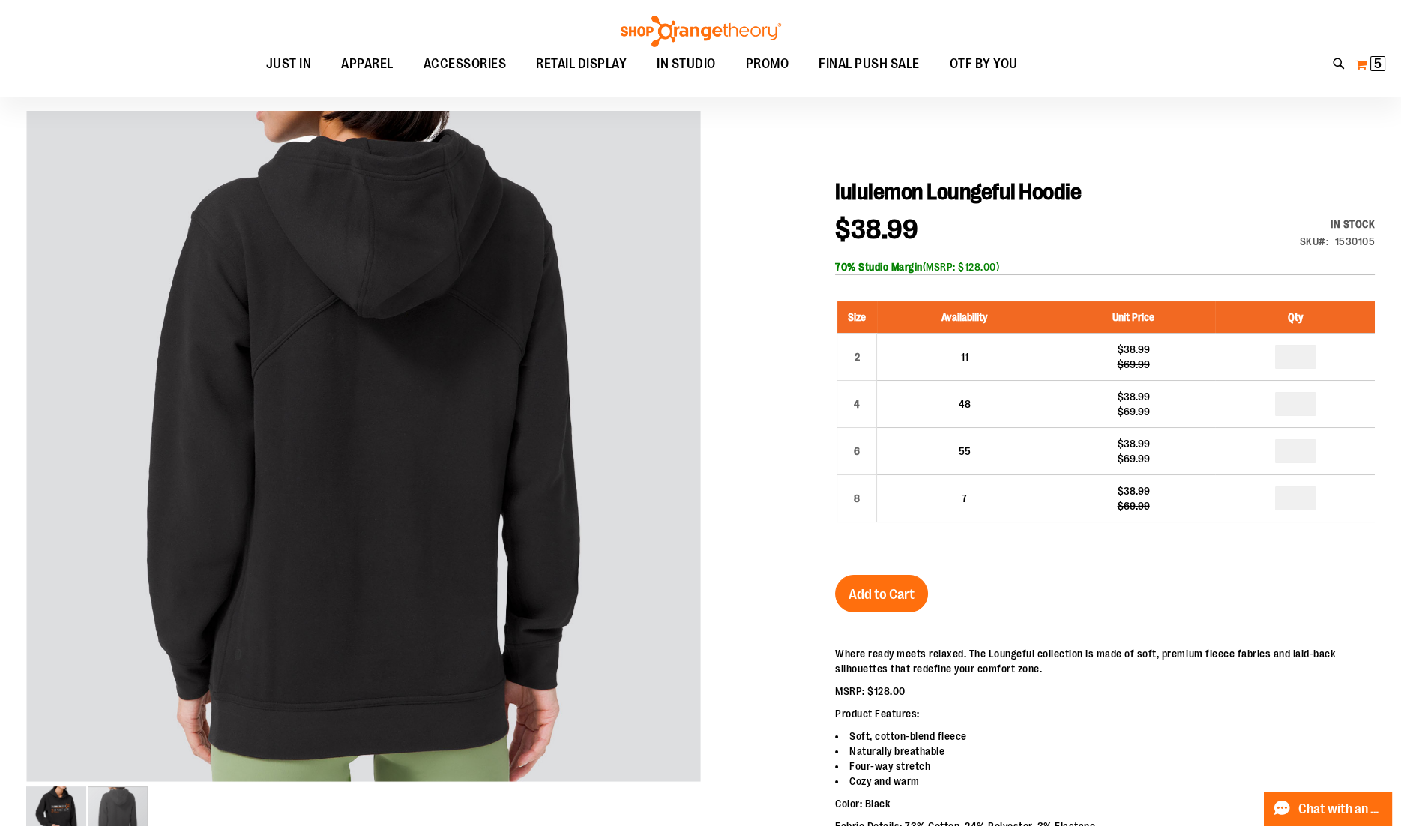
click at [1359, 63] on button "My Cart 5 5 items" at bounding box center [1369, 64] width 31 height 24
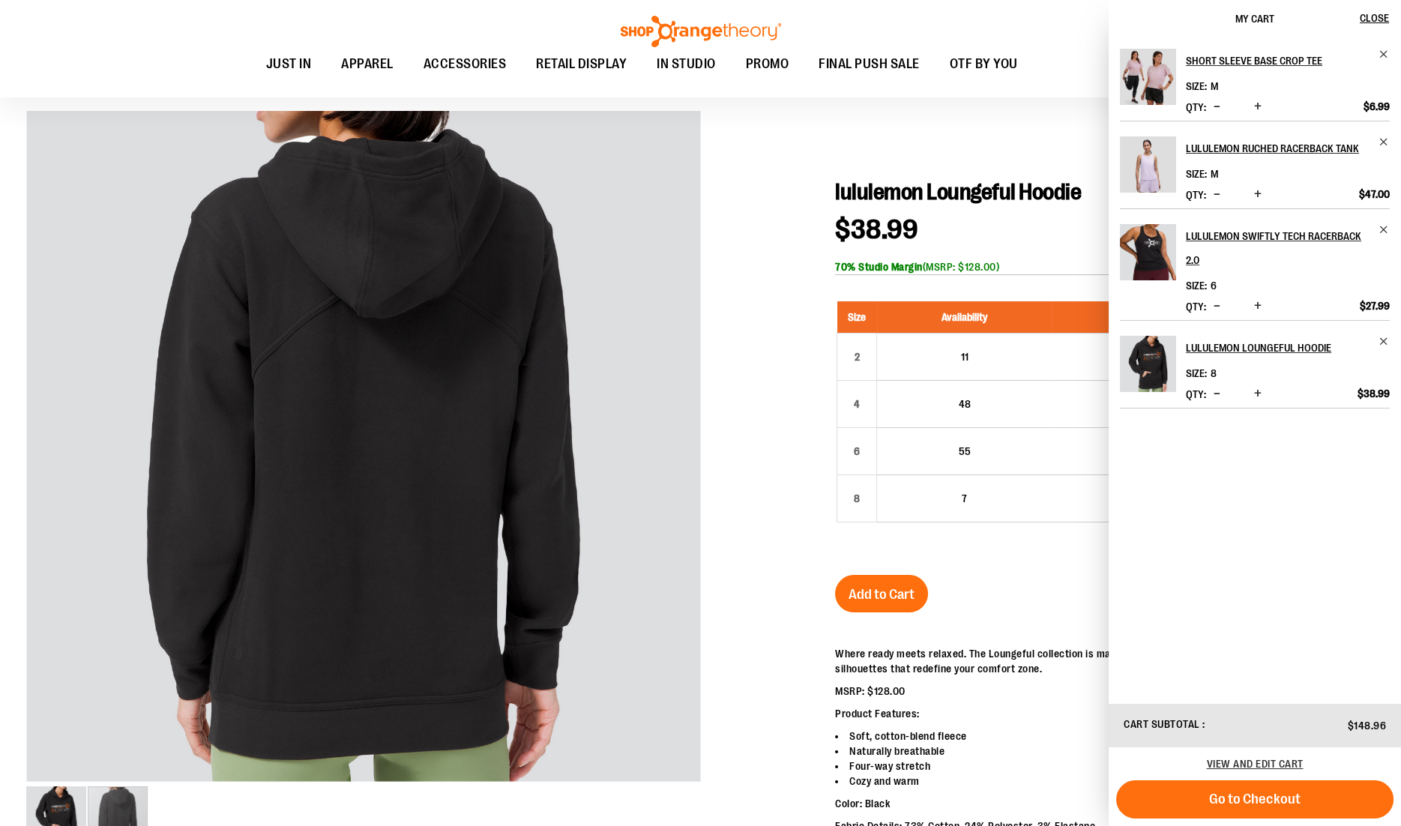
click at [878, 174] on div at bounding box center [700, 735] width 1348 height 1248
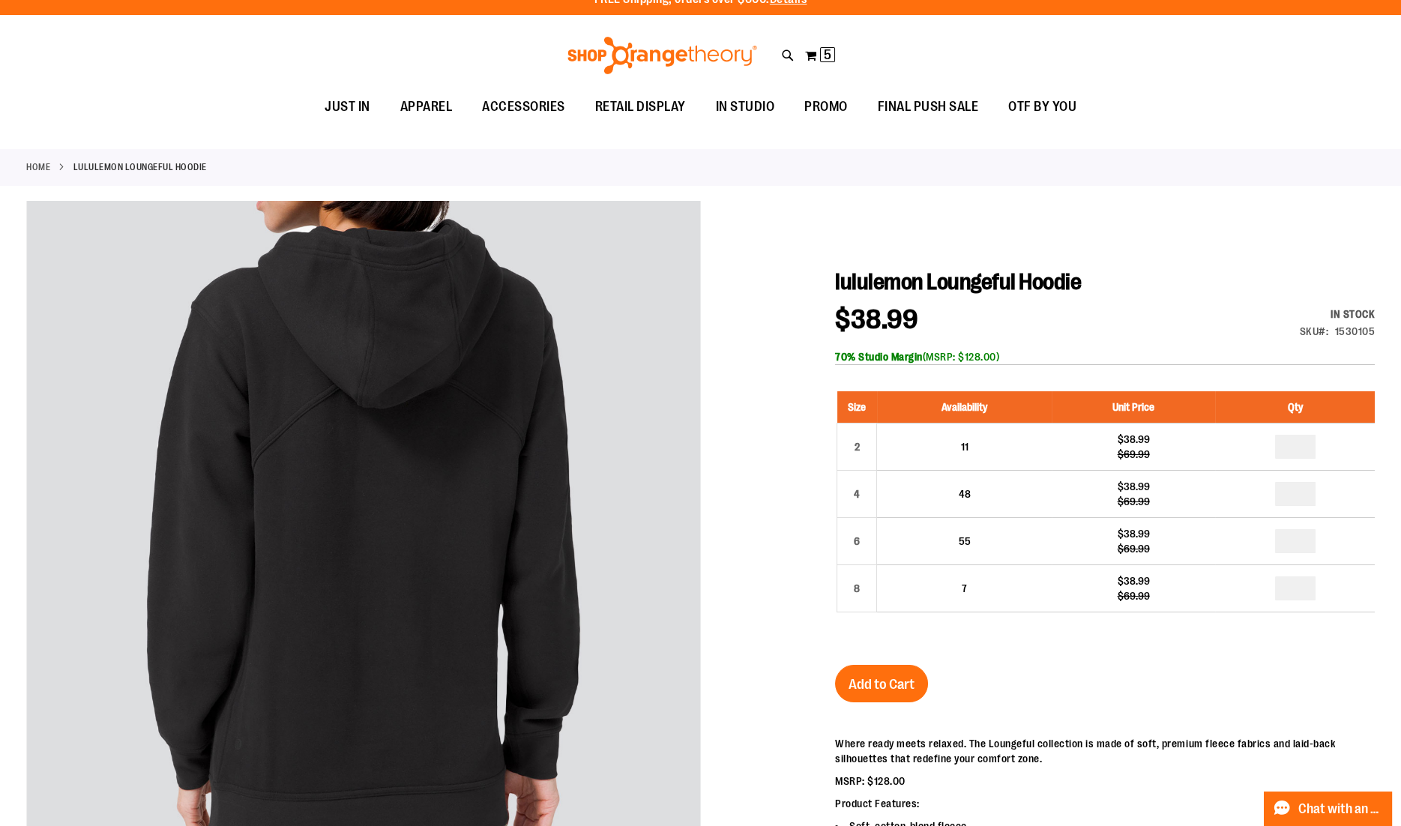
scroll to position [0, 0]
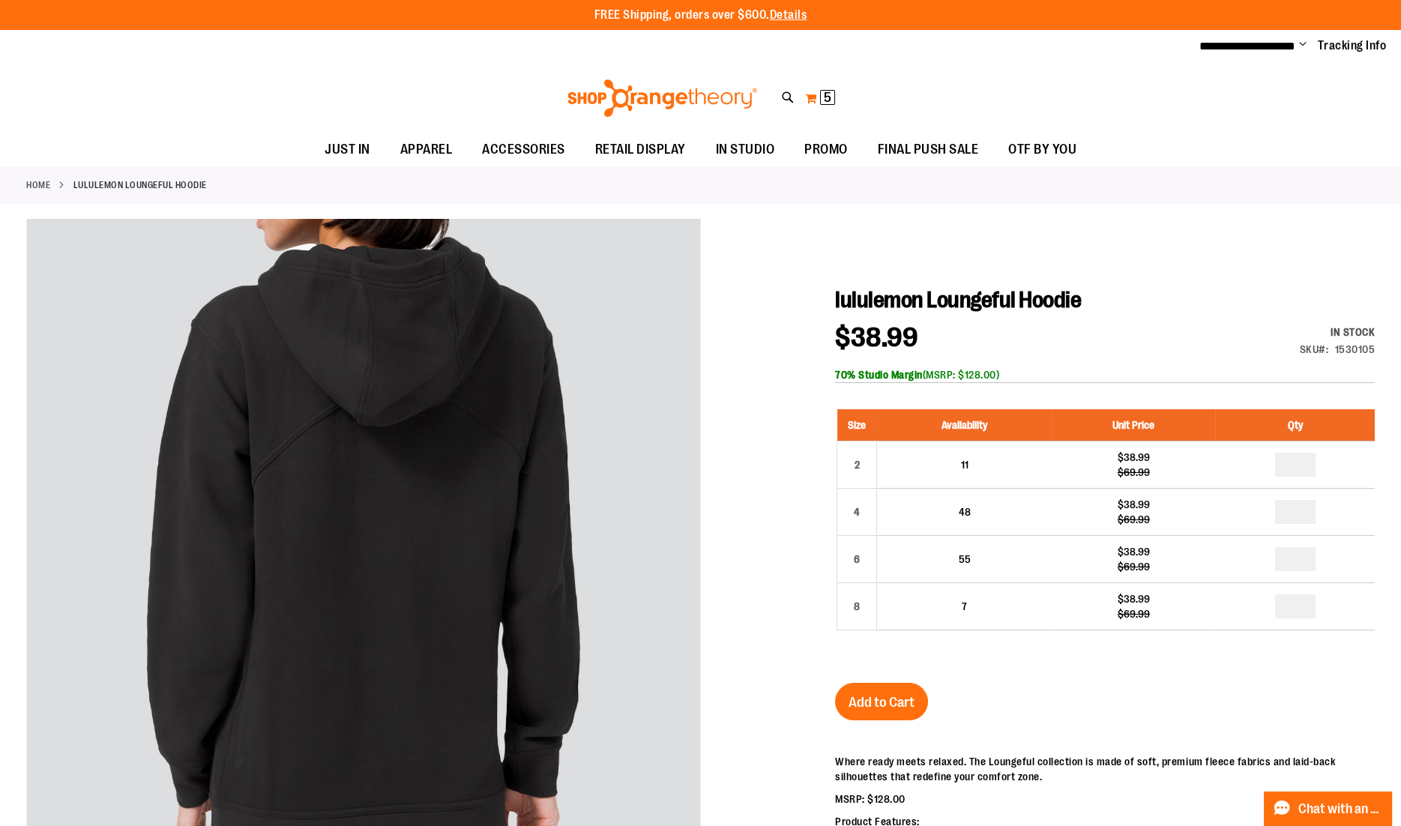
click at [821, 103] on span "5 5 items" at bounding box center [827, 97] width 15 height 15
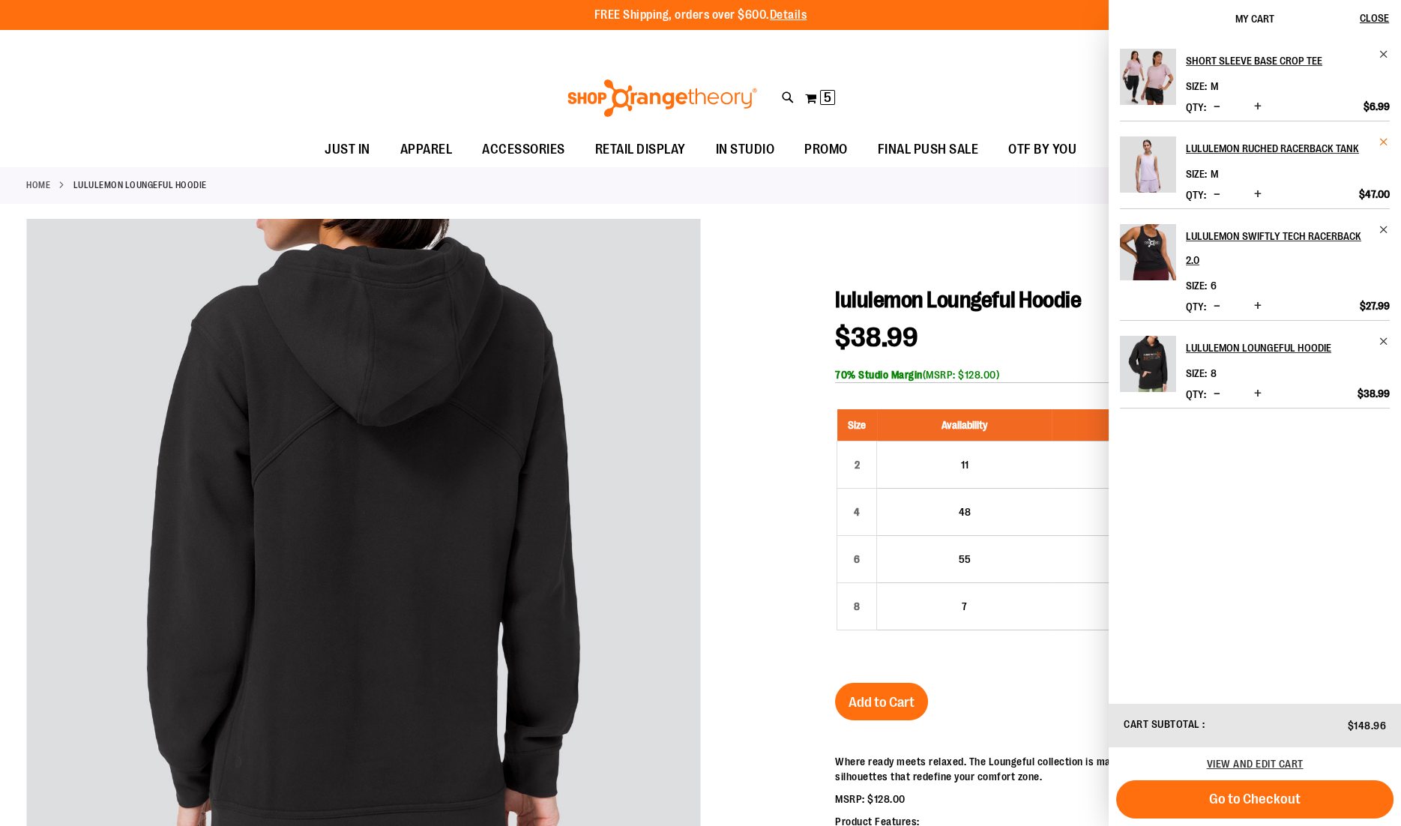
click at [1382, 144] on span "Remove item" at bounding box center [1383, 141] width 11 height 11
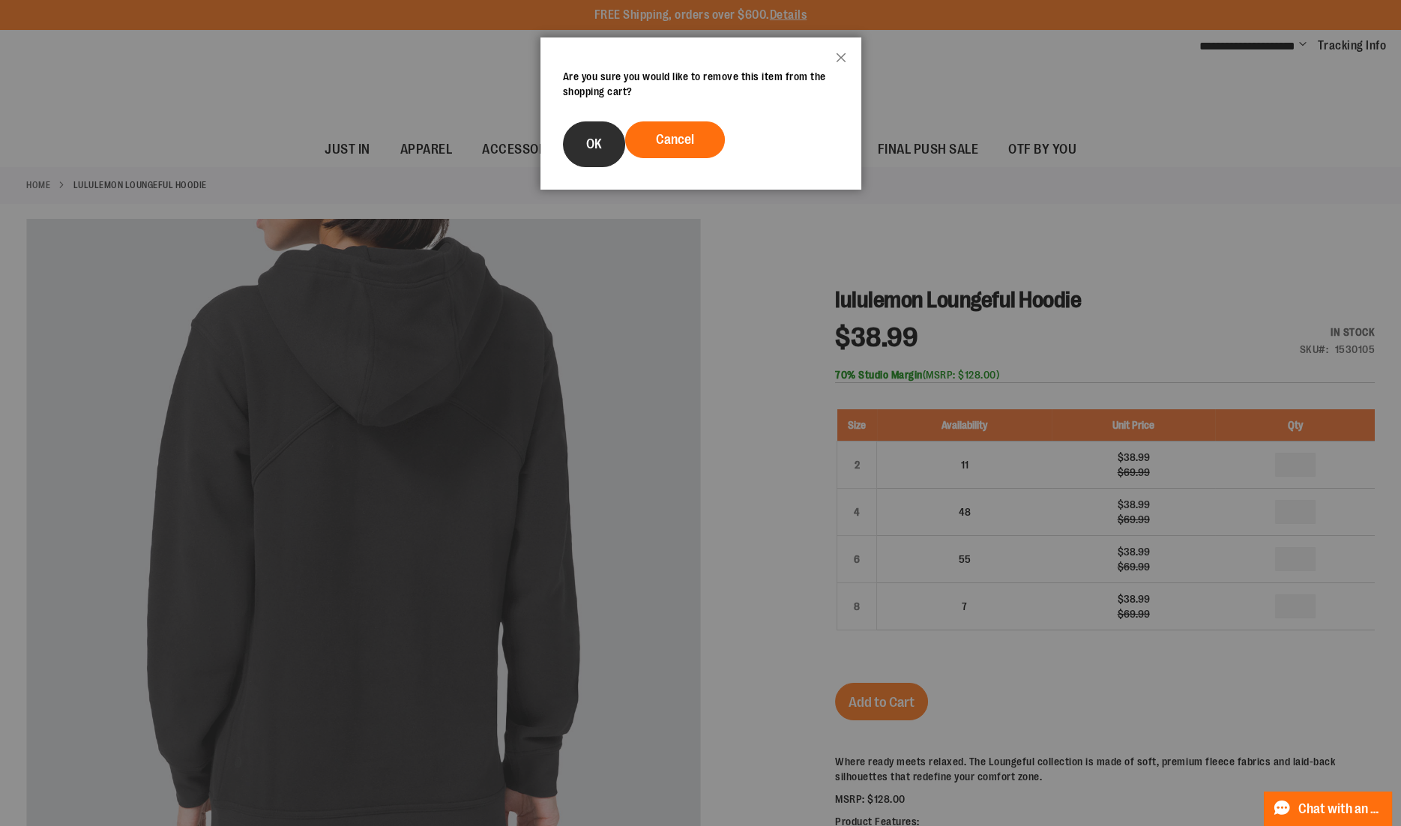
click at [607, 133] on button "OK" at bounding box center [594, 144] width 62 height 46
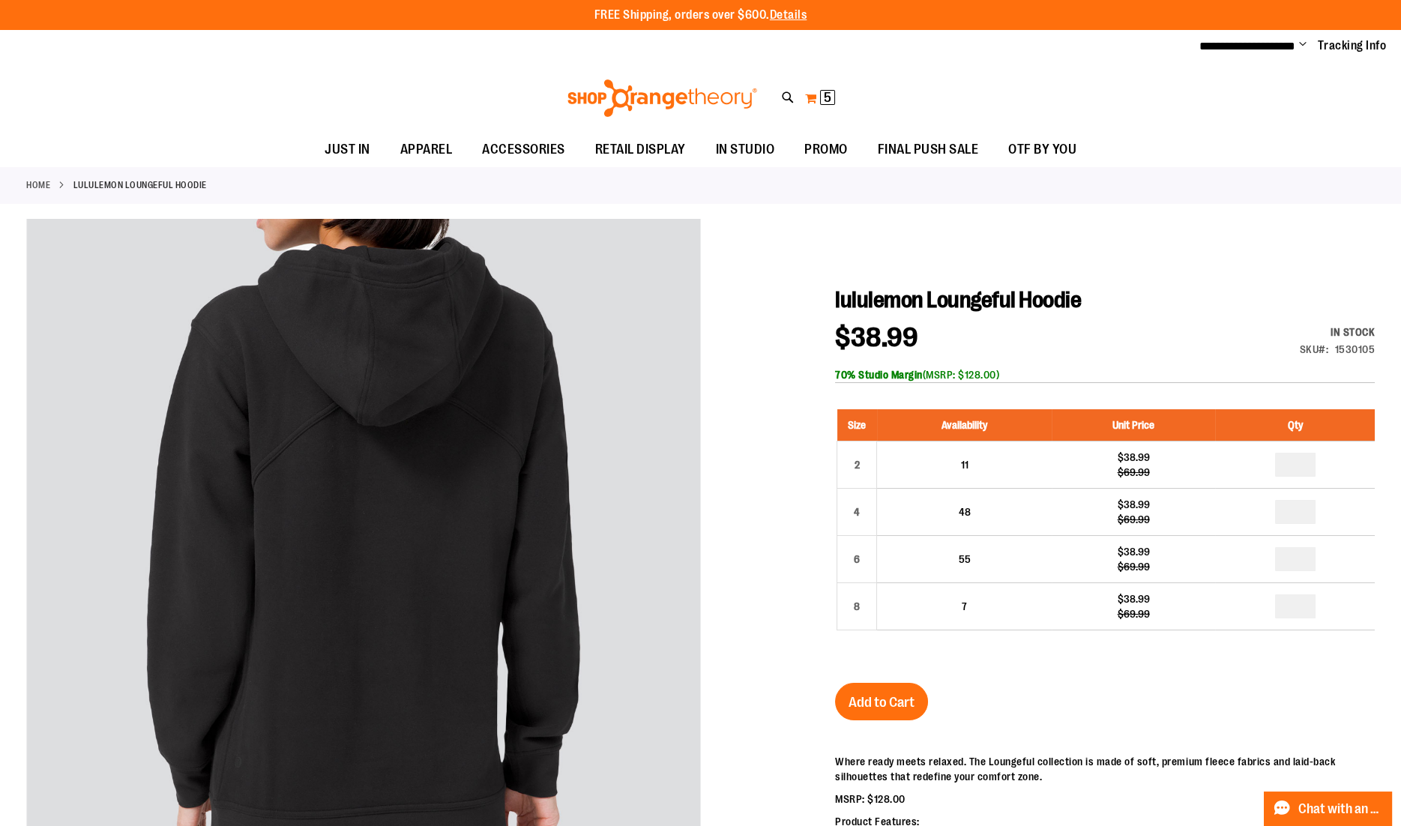
click at [820, 94] on span "5 5 items" at bounding box center [827, 97] width 15 height 15
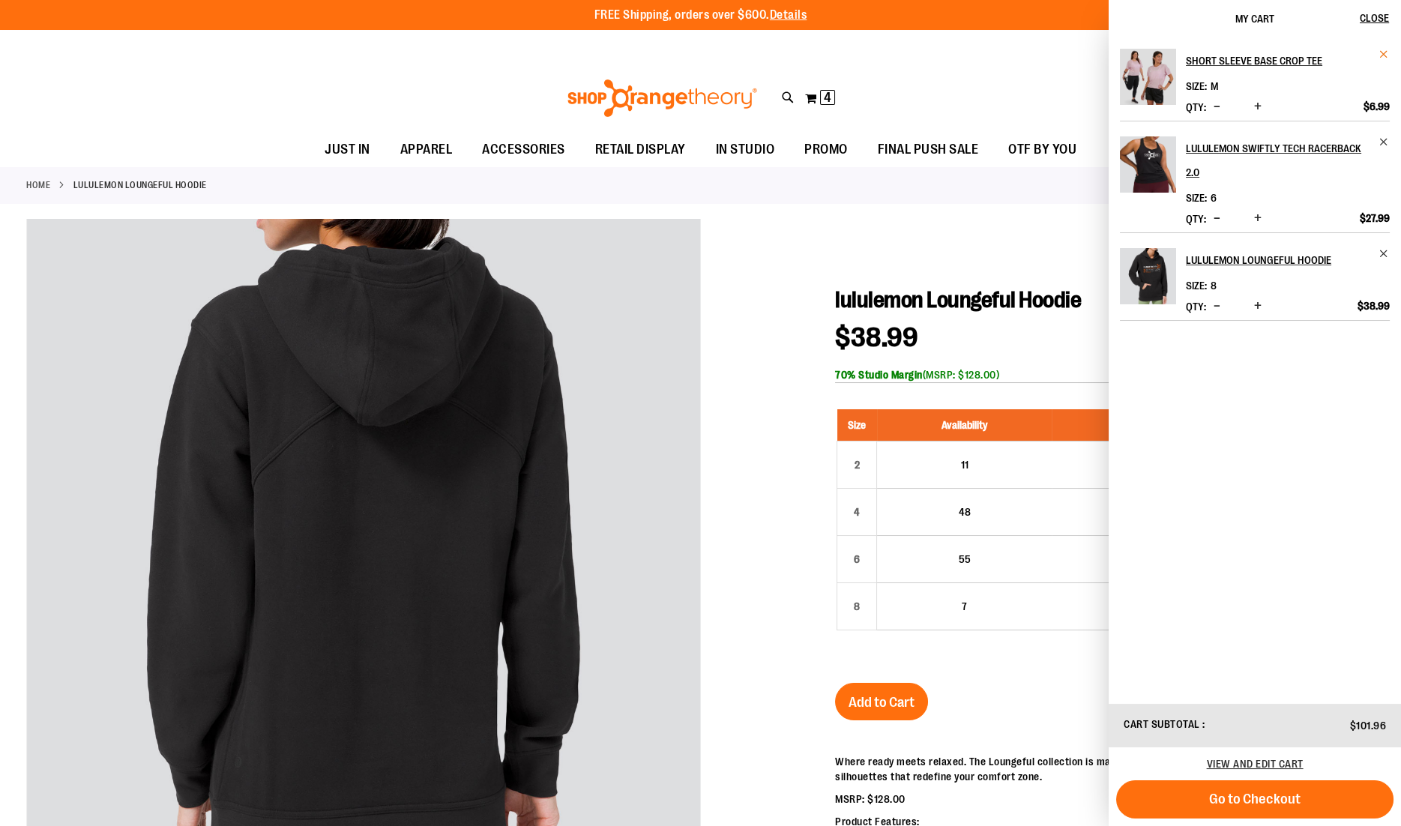
click at [1382, 52] on span "Remove item" at bounding box center [1383, 54] width 11 height 11
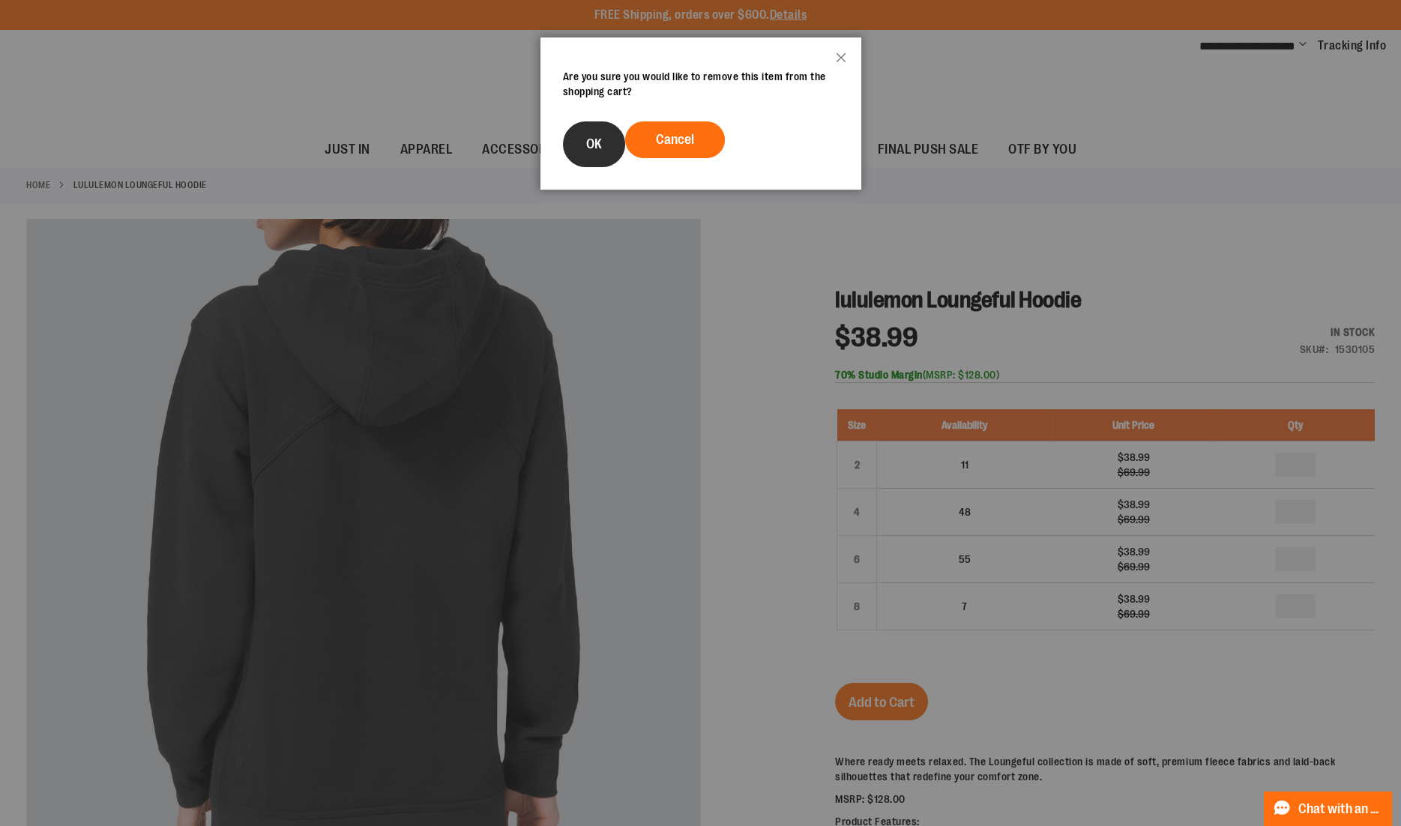
click at [596, 131] on button "OK" at bounding box center [594, 144] width 62 height 46
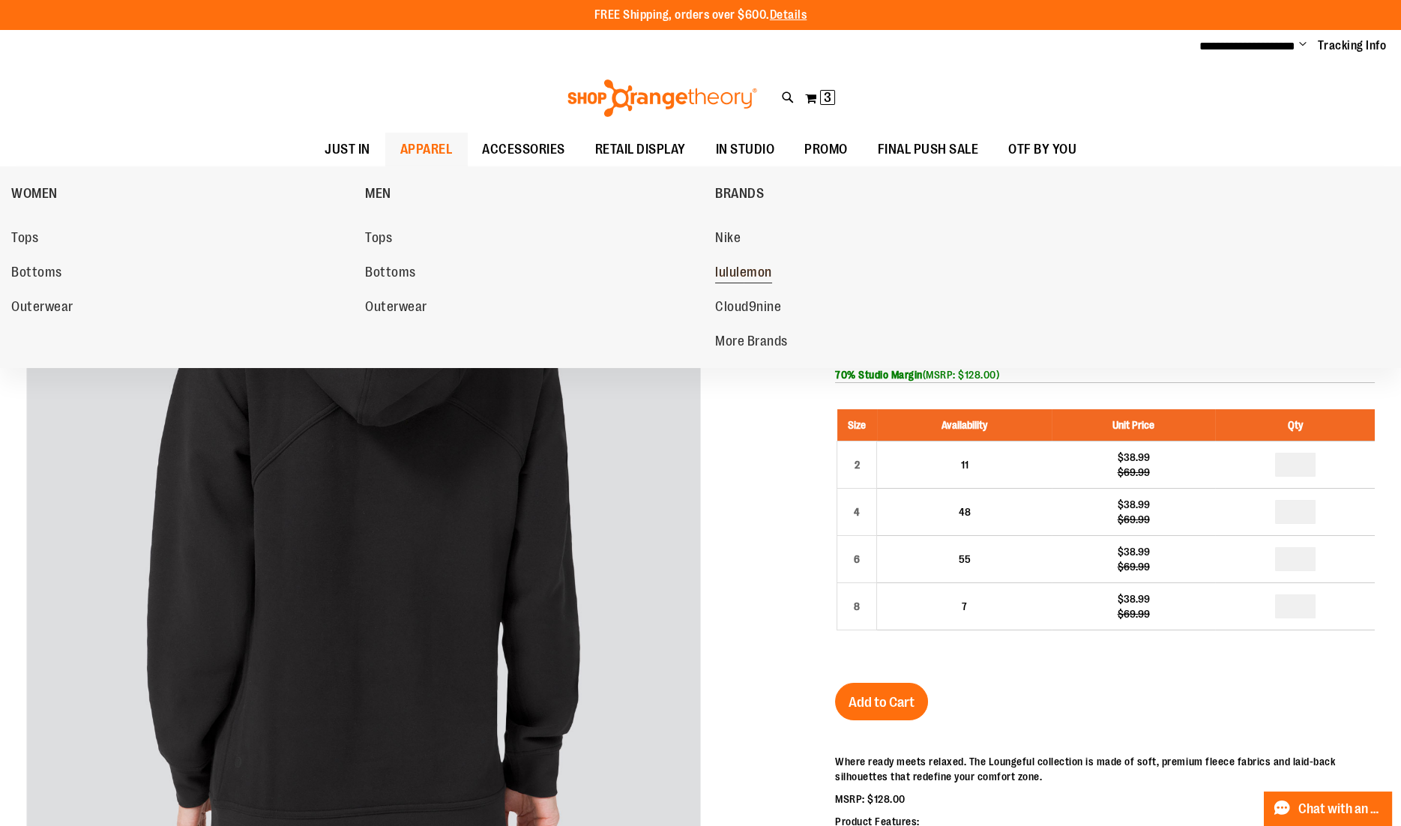
click at [732, 268] on span "lululemon" at bounding box center [743, 274] width 57 height 19
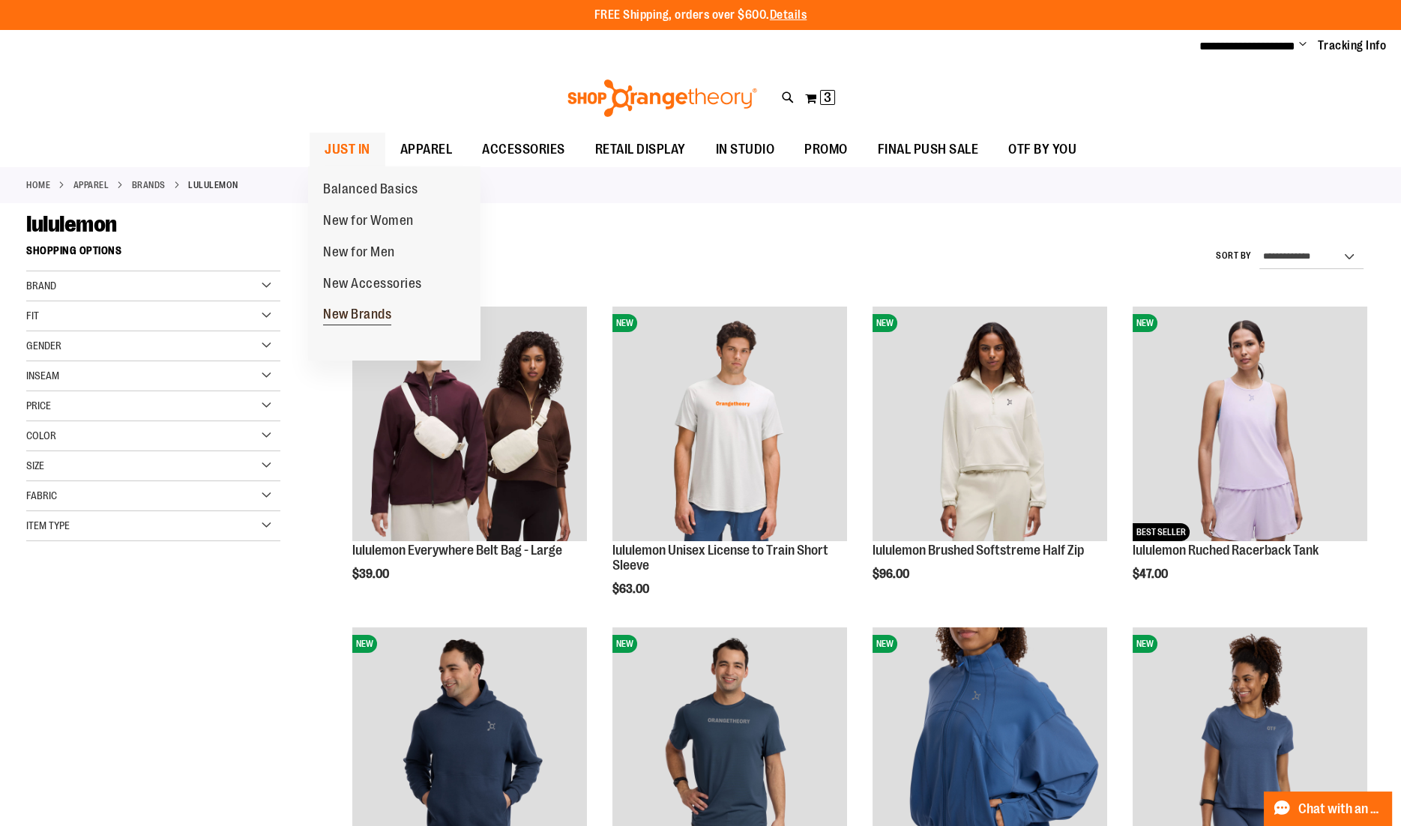
type input "**********"
click at [357, 315] on span "New Brands" at bounding box center [357, 316] width 68 height 19
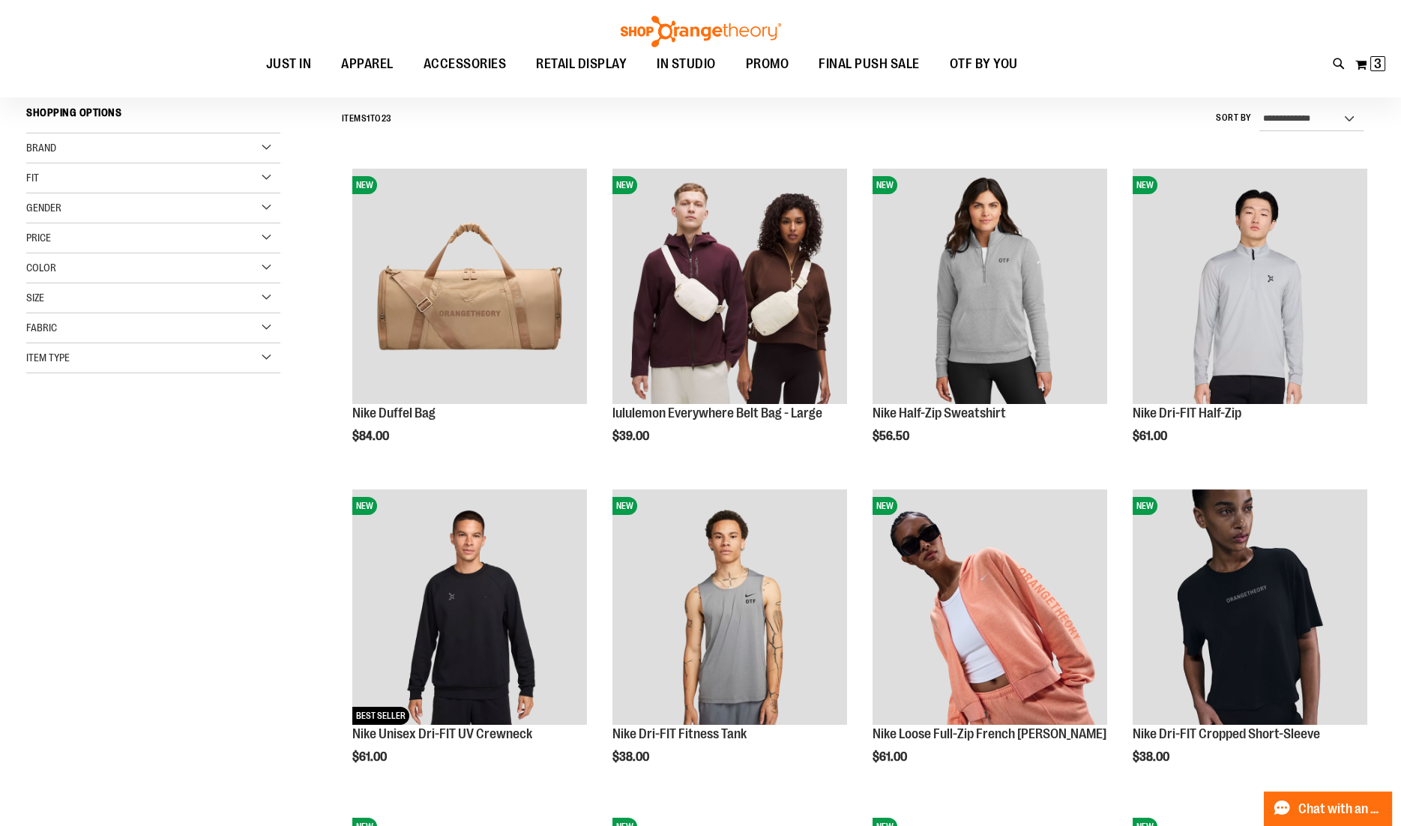
scroll to position [141, 0]
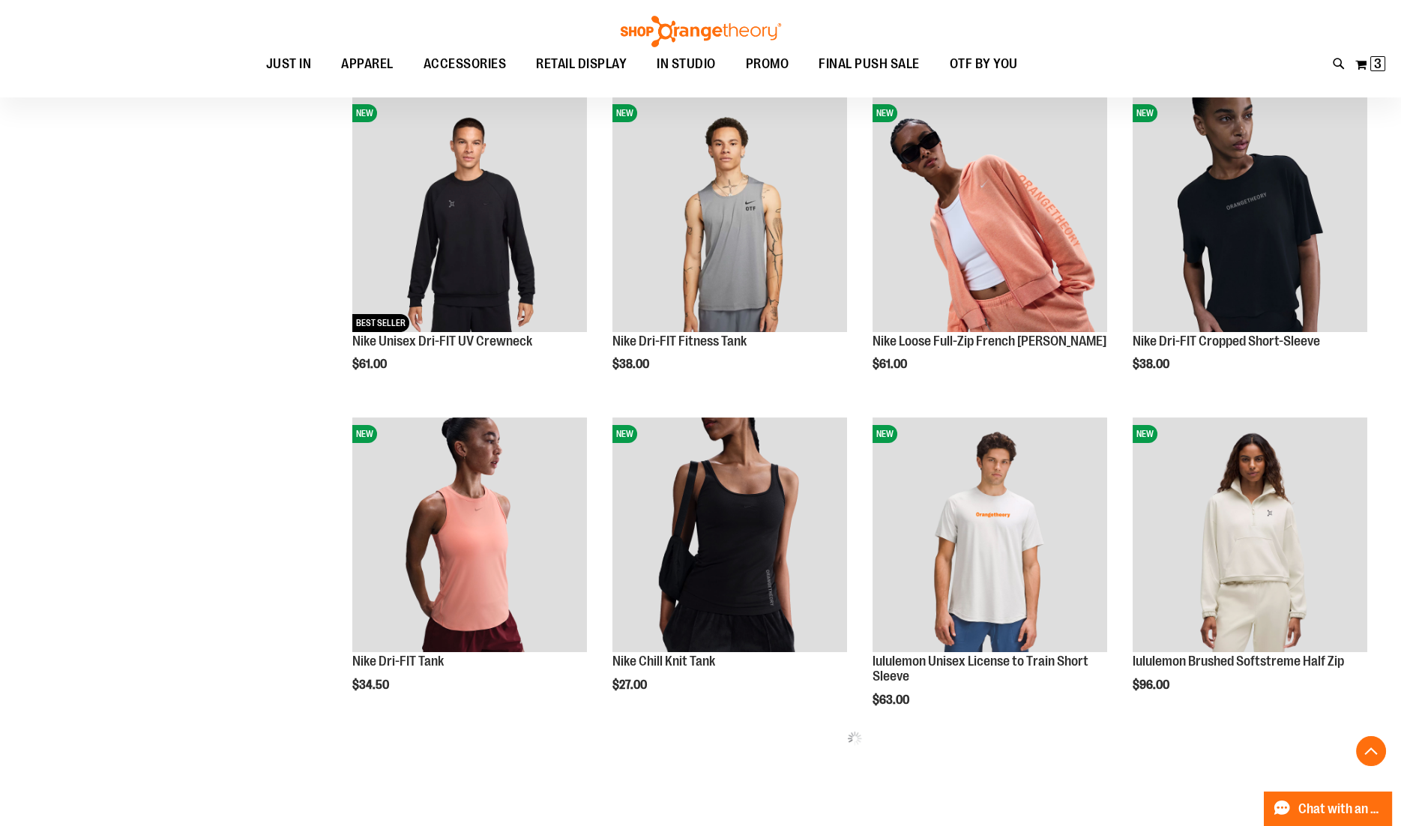
scroll to position [541, 0]
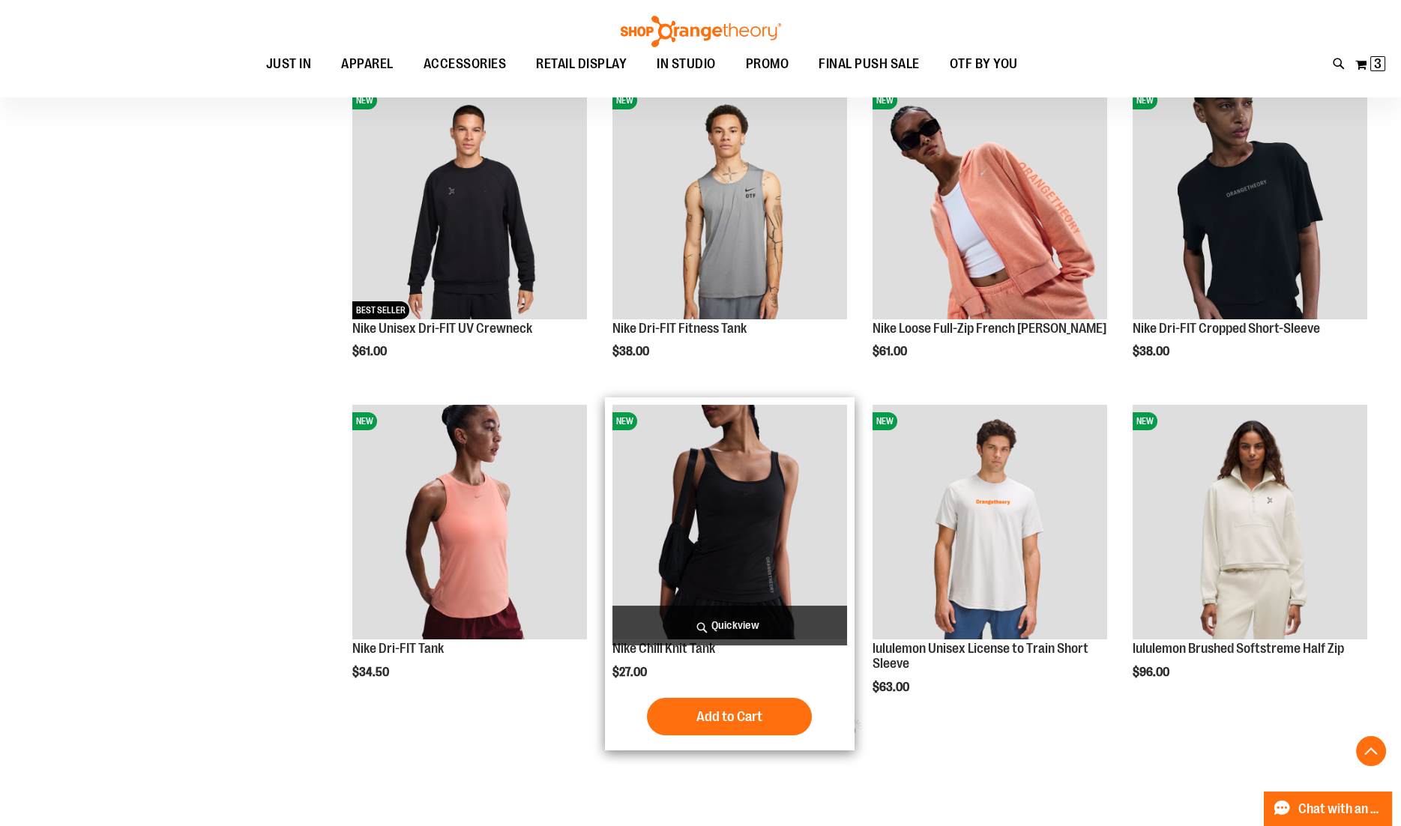
type input "**********"
click at [758, 617] on span "Quickview" at bounding box center [729, 626] width 235 height 40
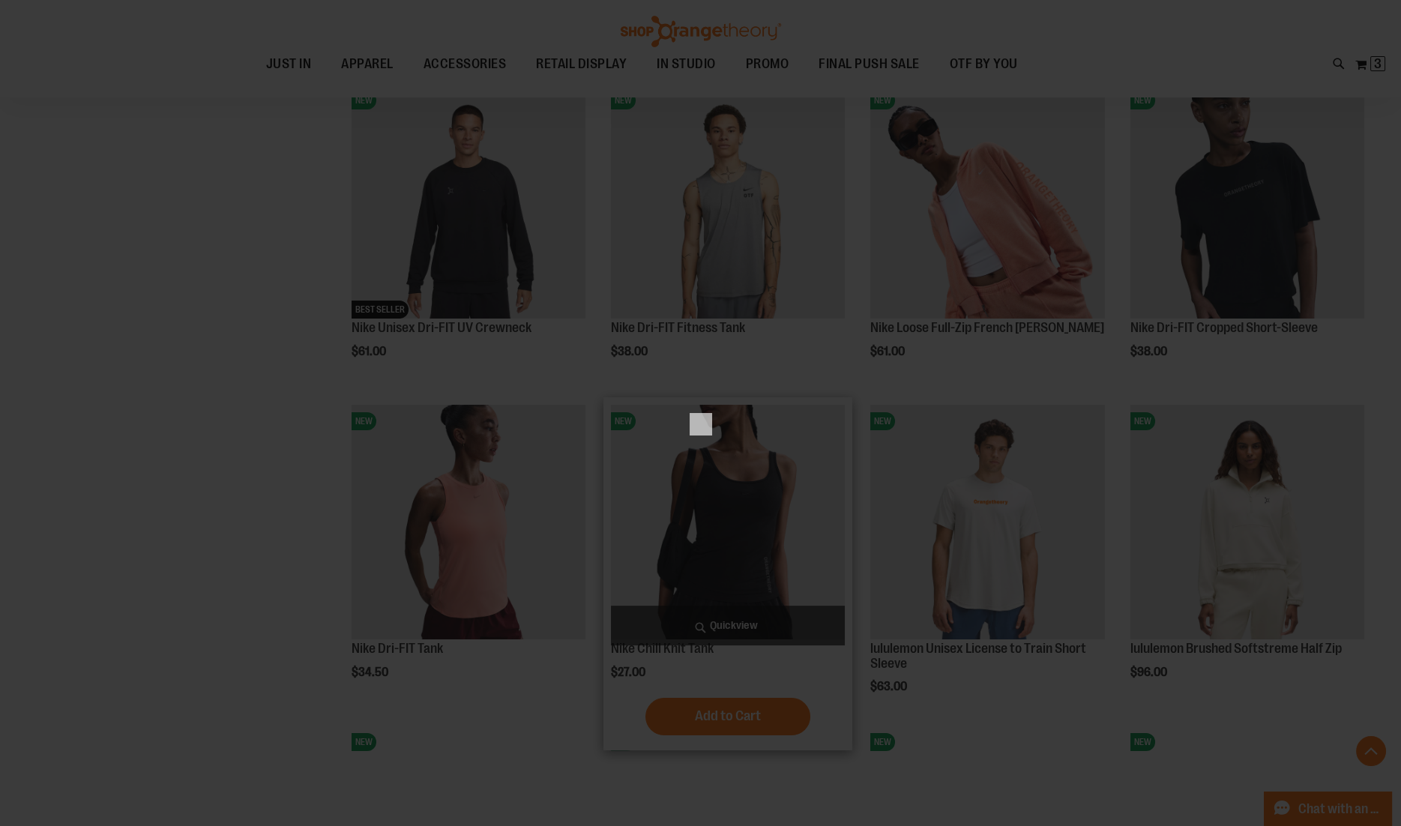
scroll to position [0, 0]
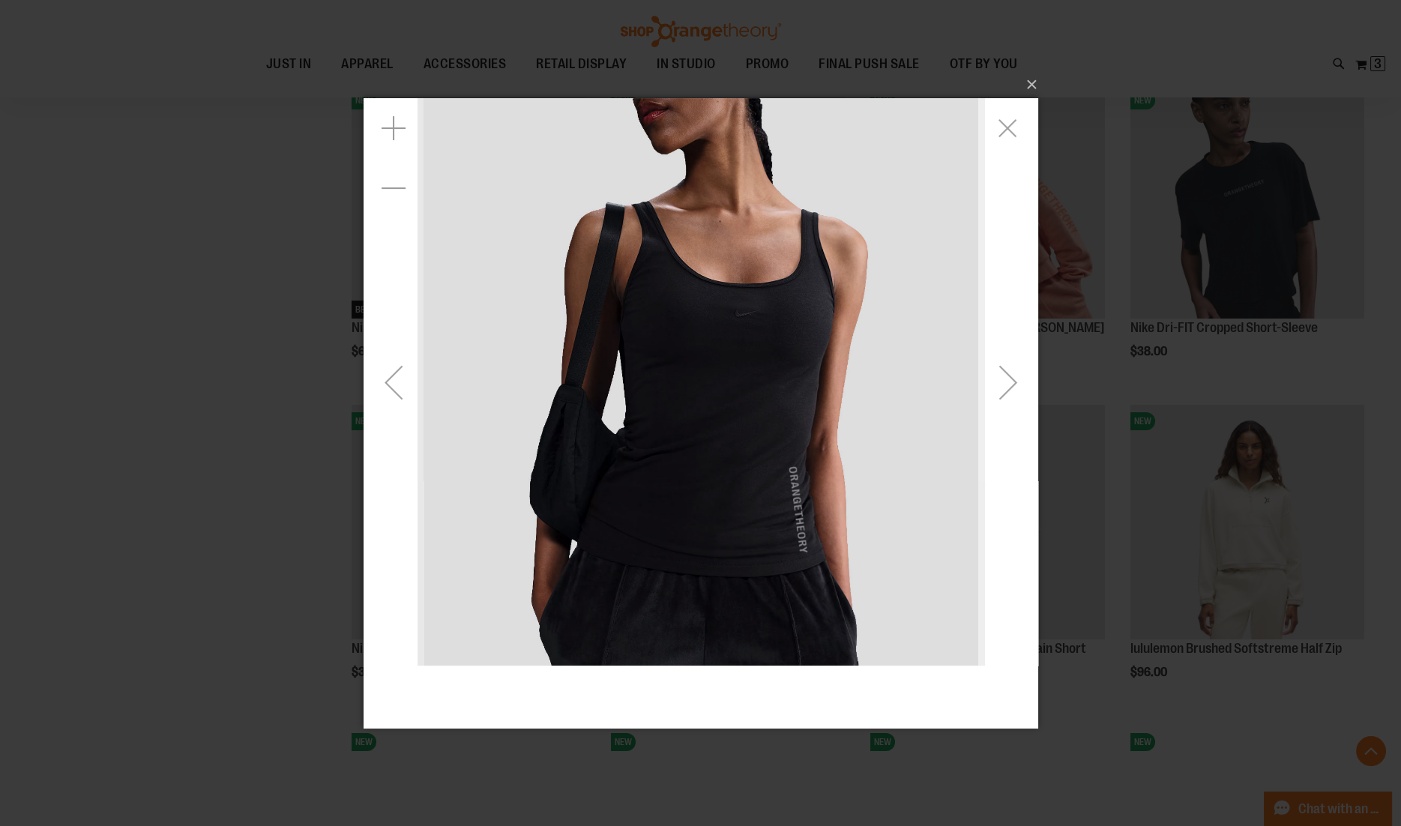
click at [1000, 388] on div "Next" at bounding box center [1007, 381] width 60 height 60
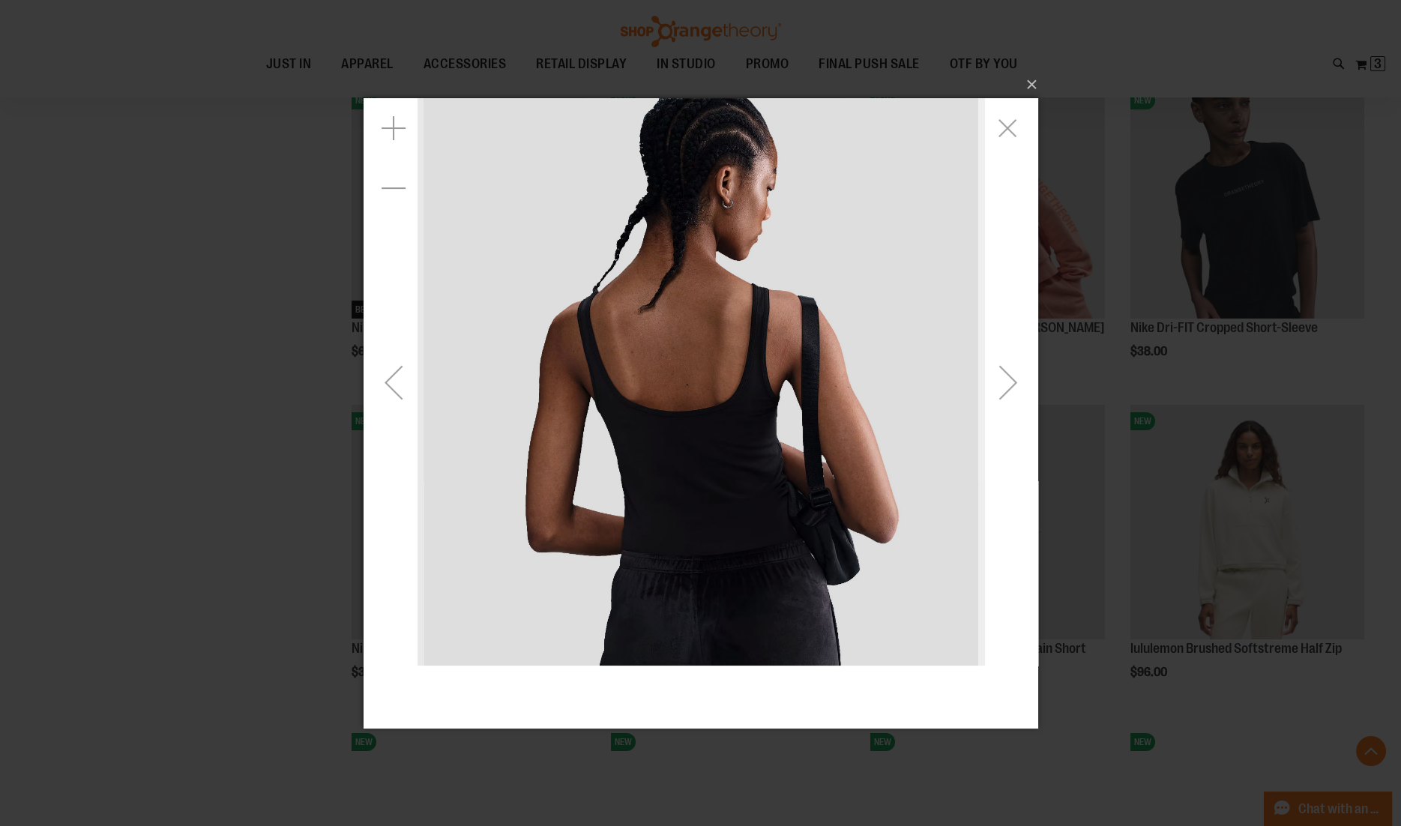
click at [1000, 387] on div "Next" at bounding box center [1007, 381] width 60 height 60
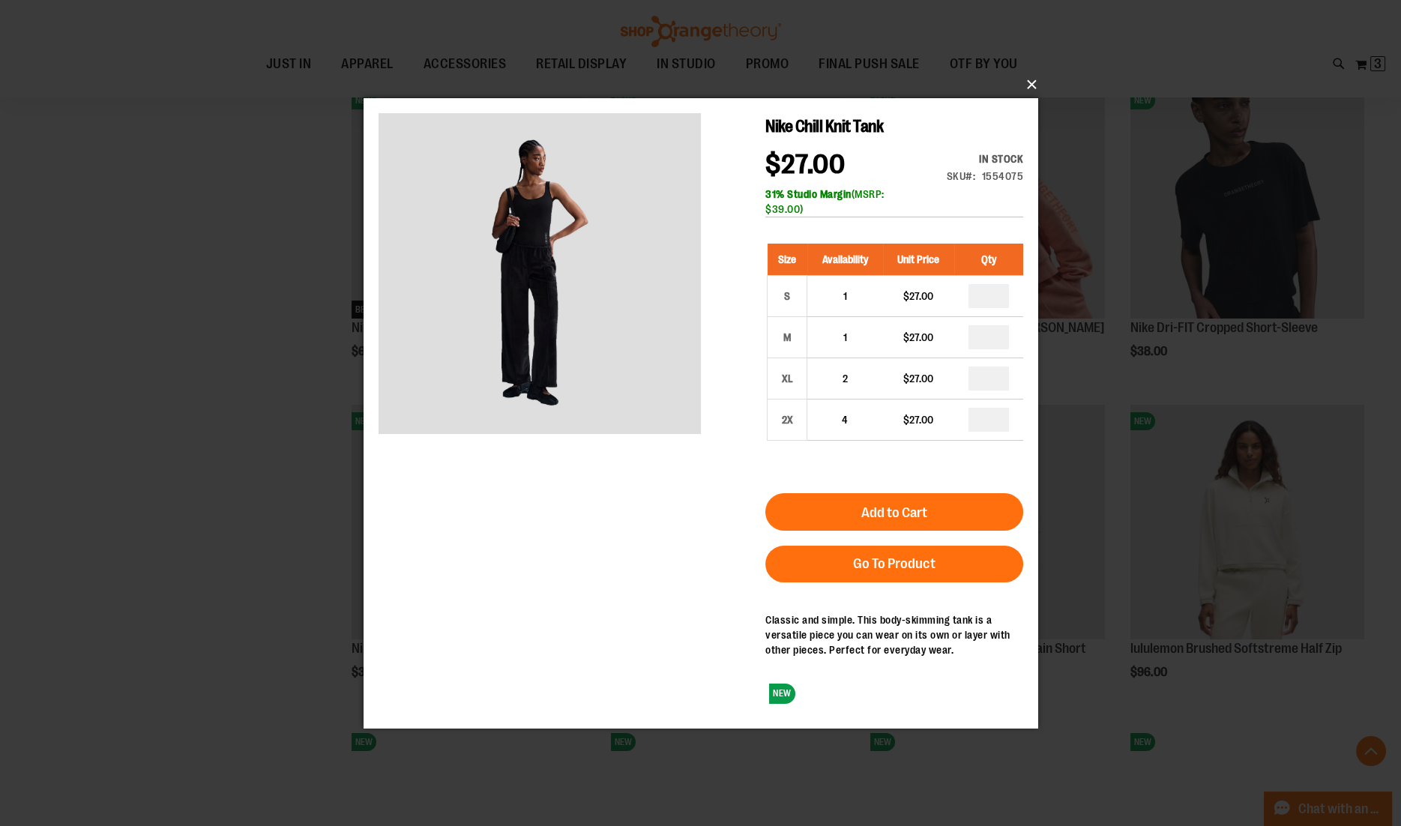
click at [1034, 80] on button "×" at bounding box center [705, 84] width 674 height 33
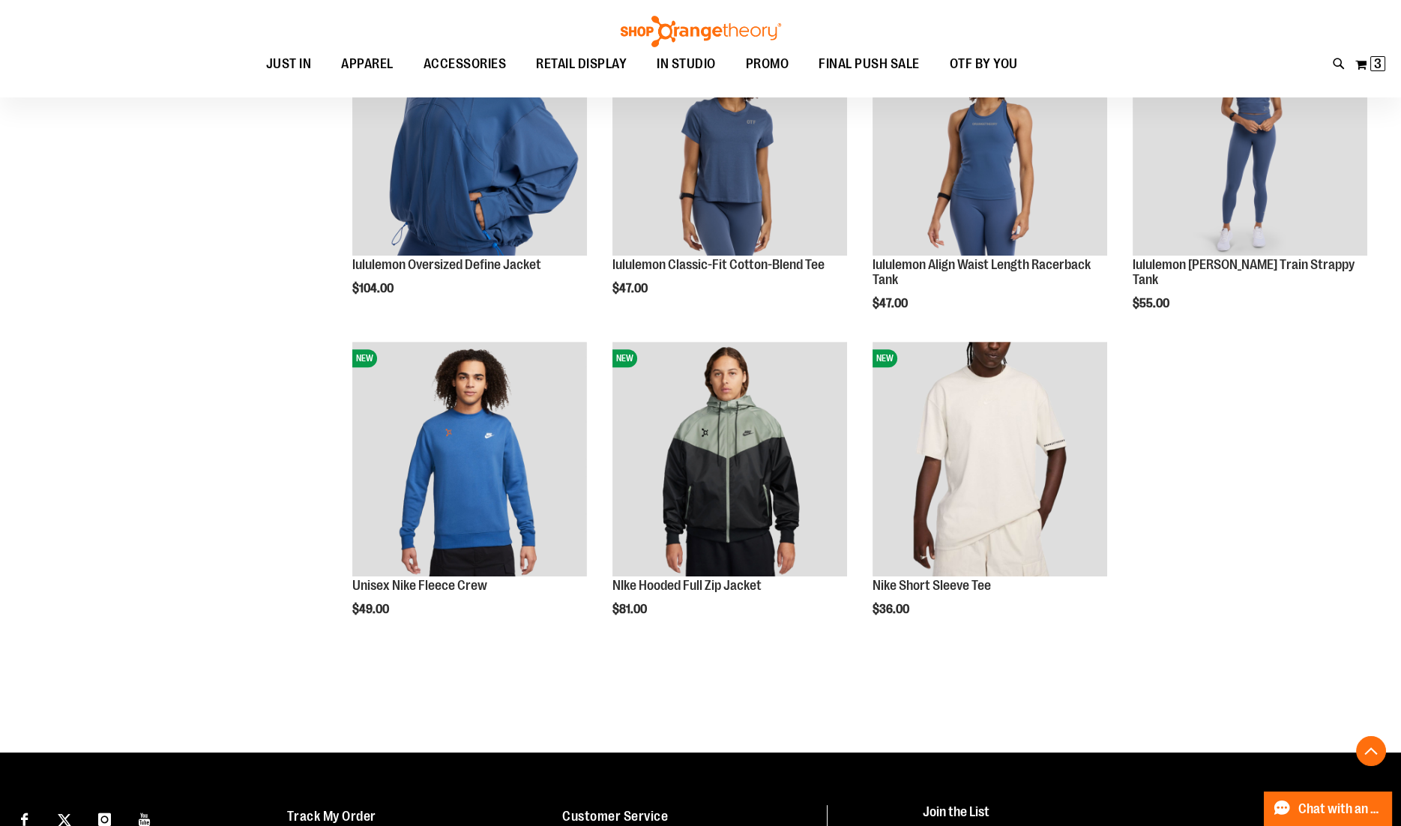
scroll to position [1567, 0]
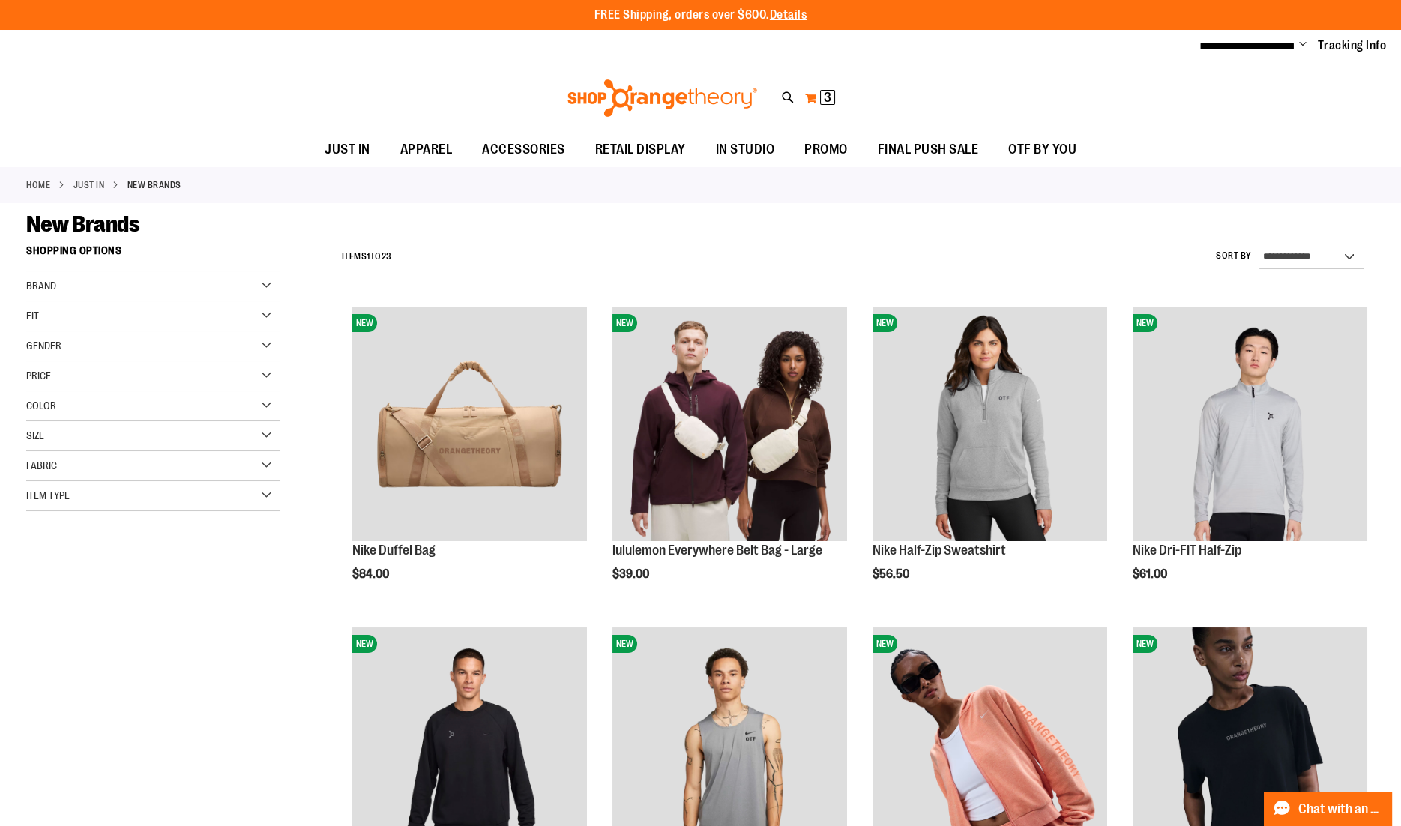
click at [818, 98] on button "My Cart 3 3 items" at bounding box center [819, 98] width 31 height 24
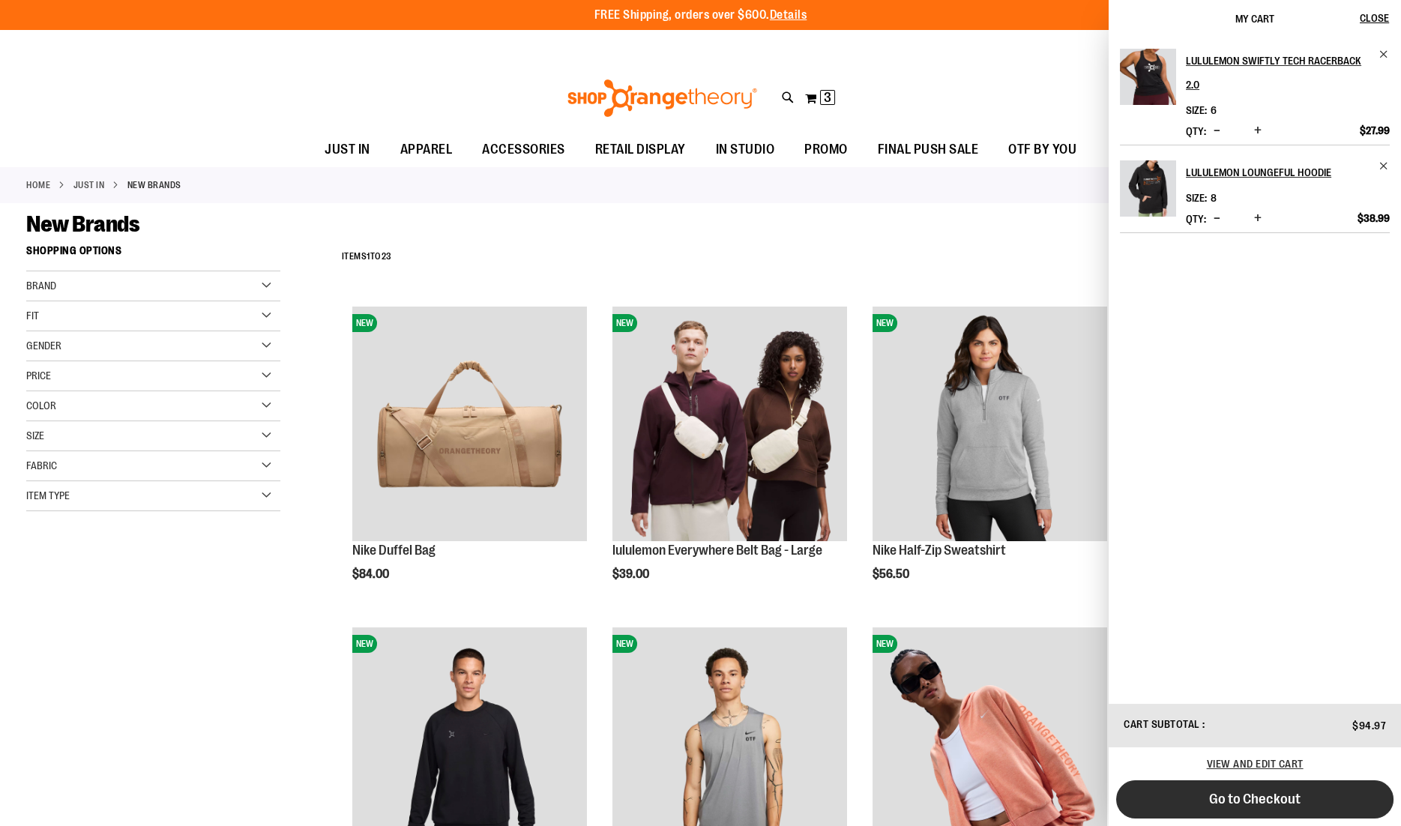
click at [1231, 793] on span "Go to Checkout" at bounding box center [1254, 799] width 91 height 16
